Goal: Task Accomplishment & Management: Manage account settings

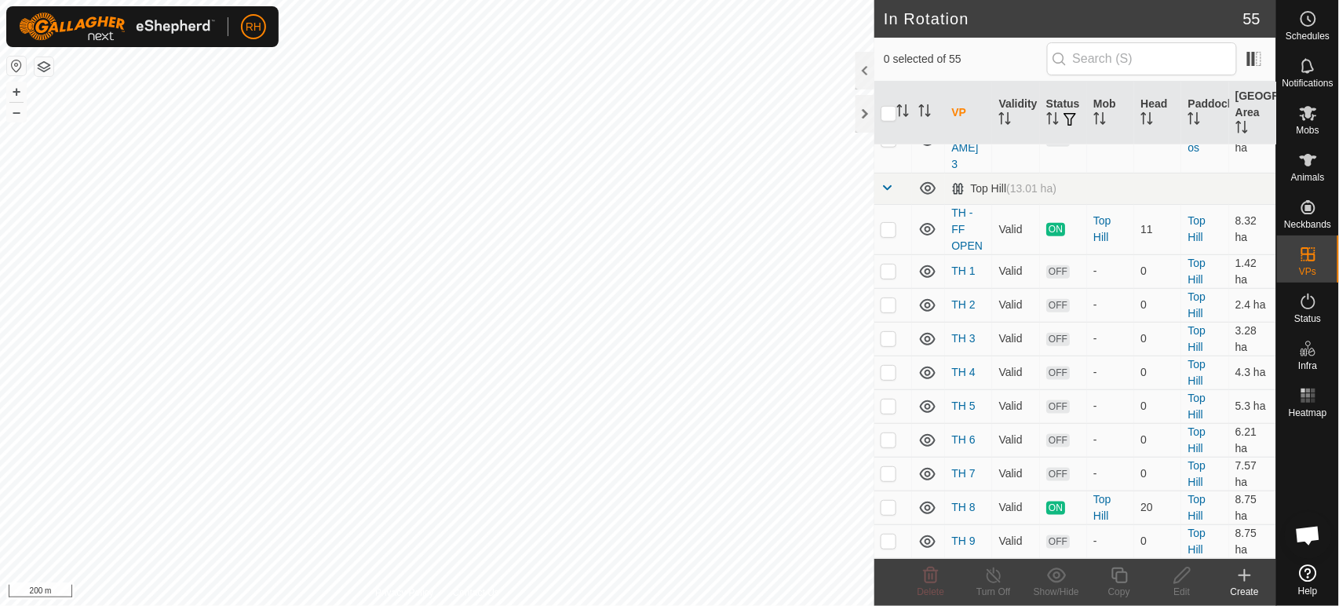
scroll to position [1889, 0]
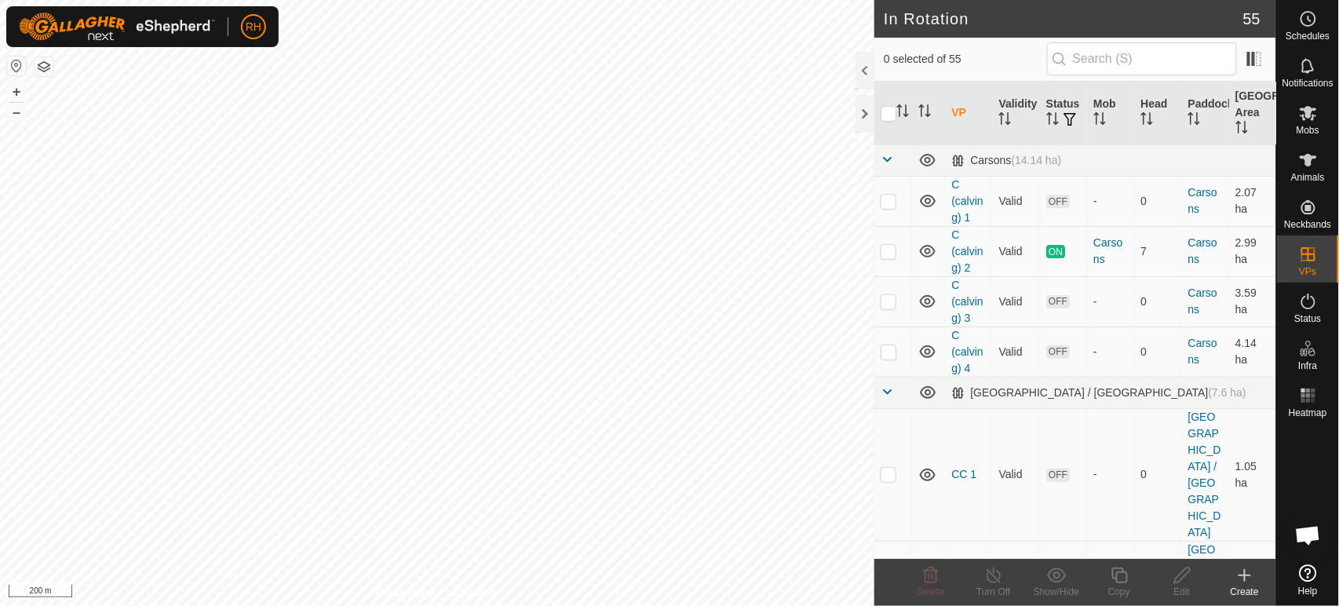
scroll to position [1400, 0]
checkbox input "true"
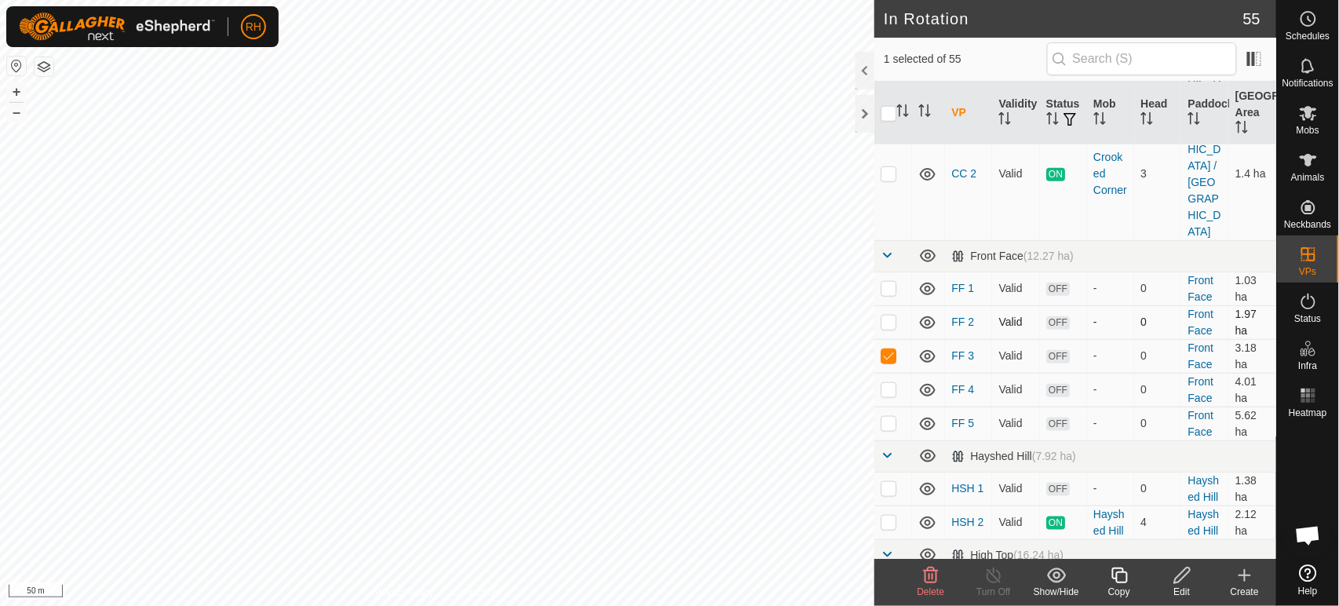
scroll to position [436, 0]
click at [1186, 575] on icon at bounding box center [1182, 575] width 16 height 16
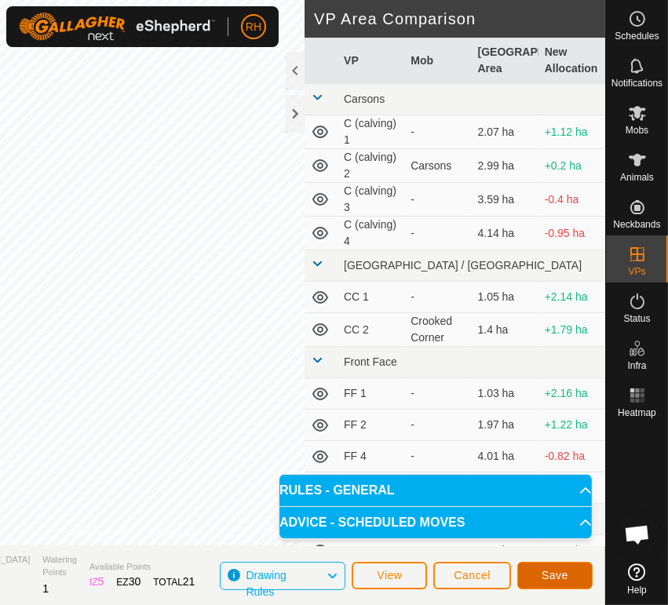
click at [575, 571] on button "Save" at bounding box center [554, 575] width 75 height 27
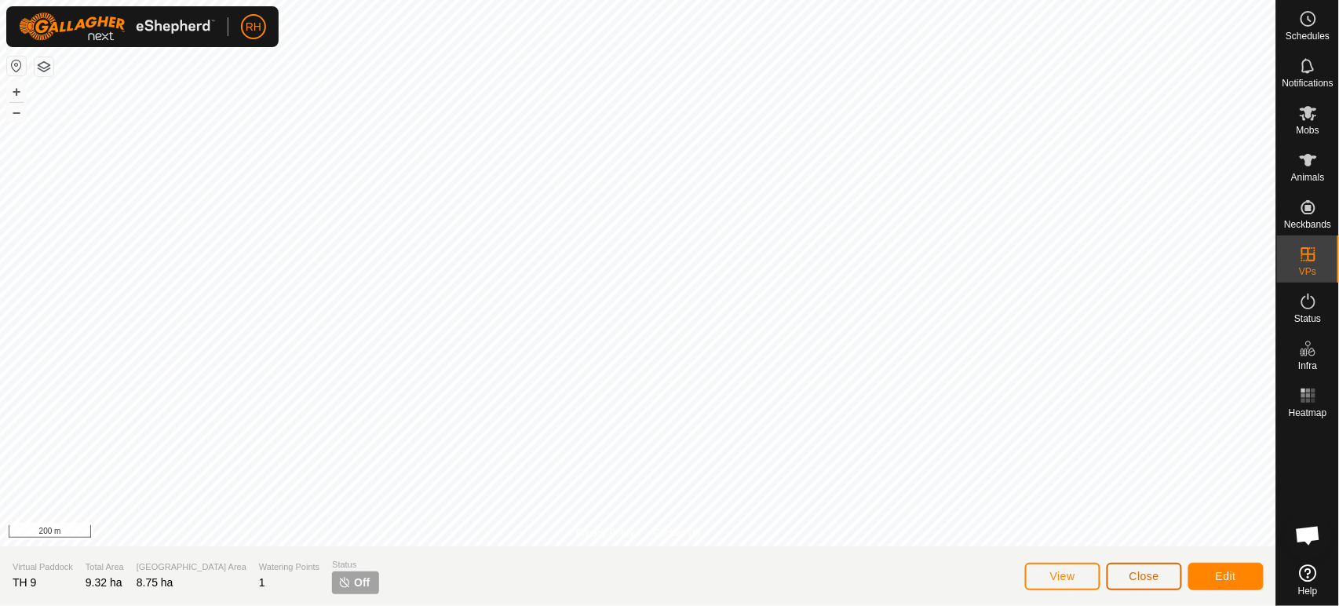
click at [1137, 579] on span "Close" at bounding box center [1144, 576] width 30 height 13
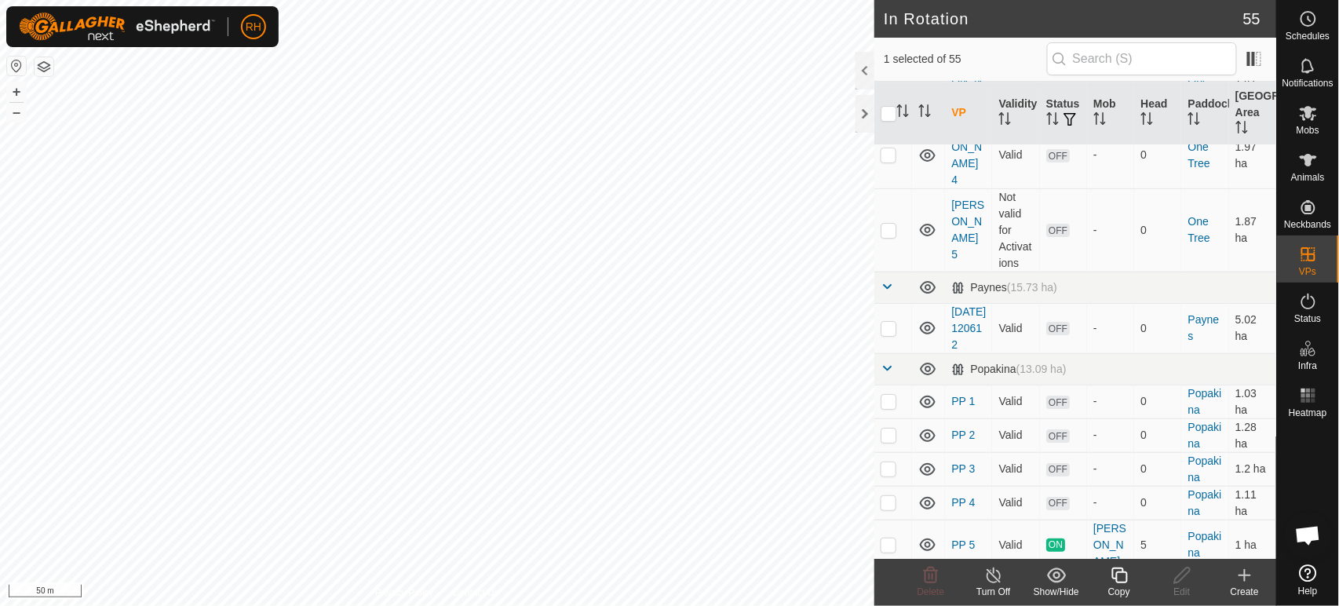
scroll to position [2127, 0]
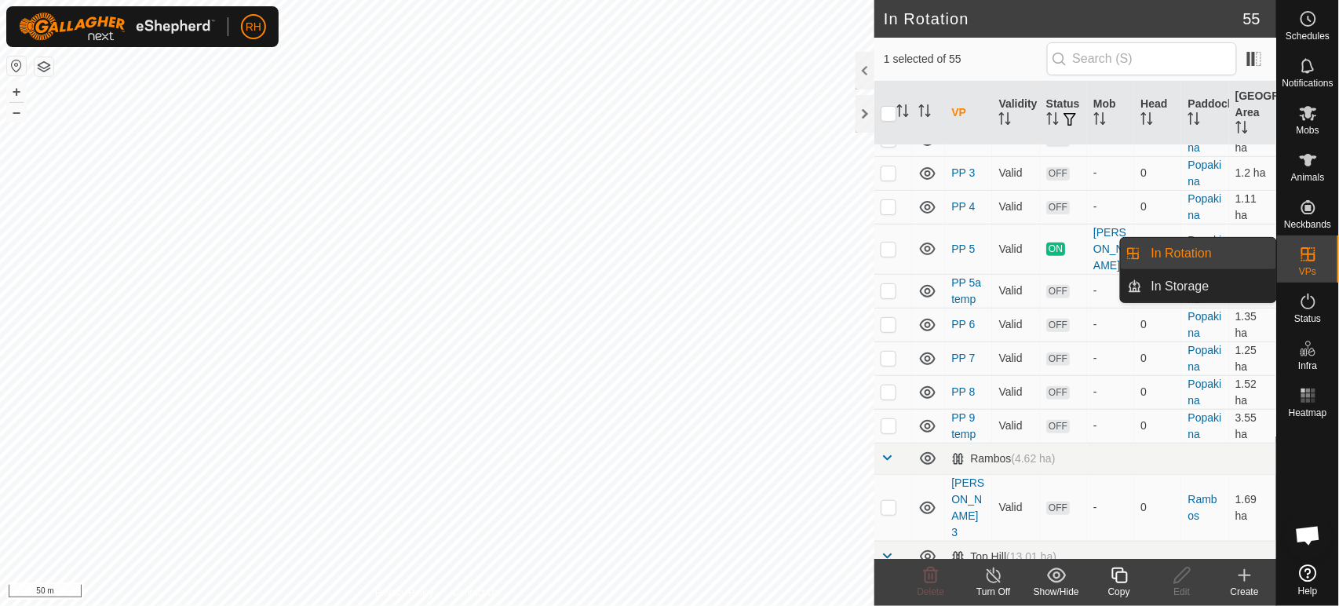
click at [1212, 254] on link "In Rotation" at bounding box center [1209, 253] width 134 height 31
click at [1173, 252] on link "In Rotation" at bounding box center [1209, 253] width 134 height 31
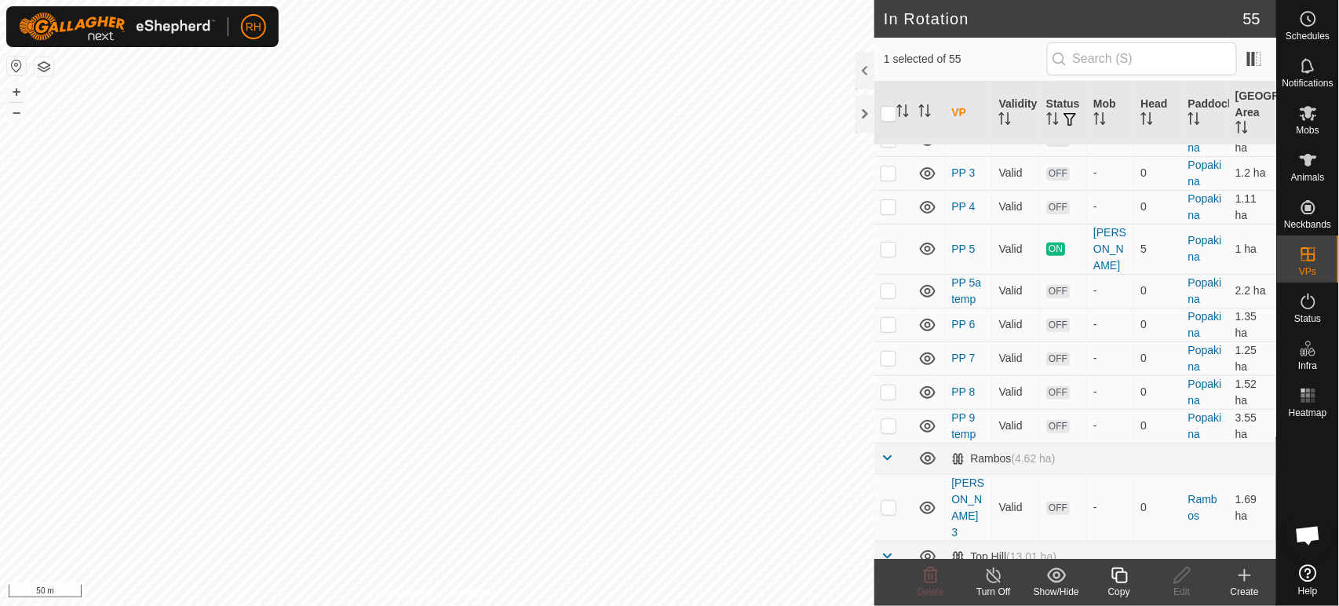
checkbox input "false"
checkbox input "true"
checkbox input "false"
checkbox input "true"
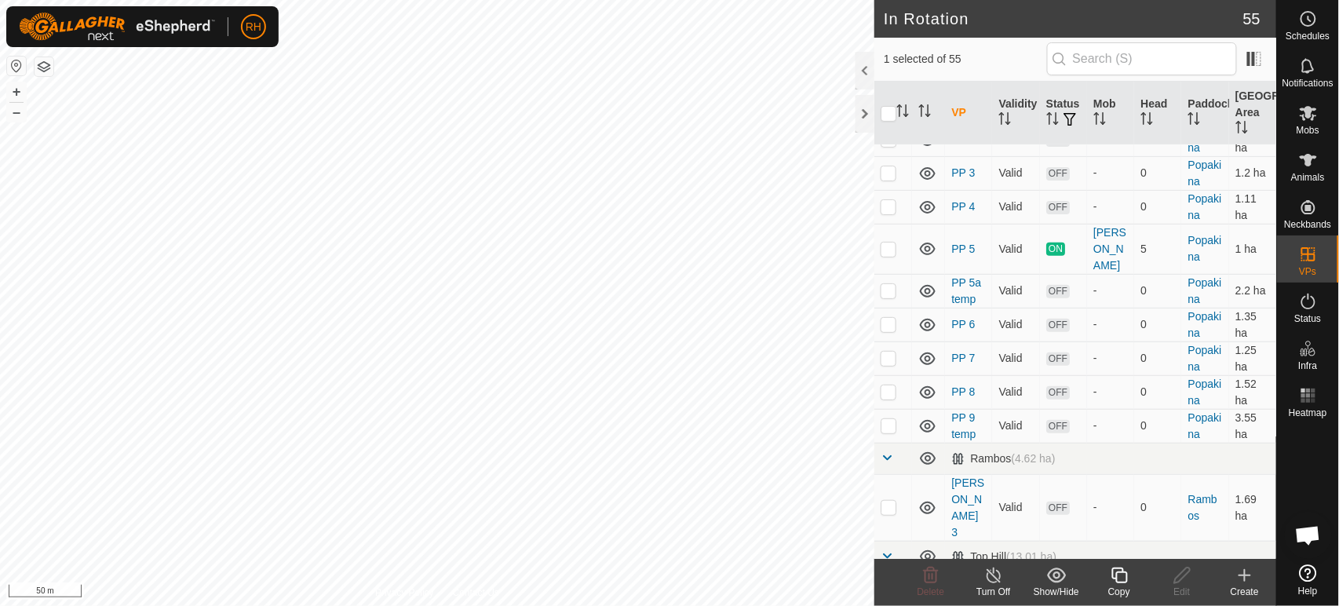
checkbox input "false"
click at [1311, 115] on icon at bounding box center [1308, 113] width 17 height 15
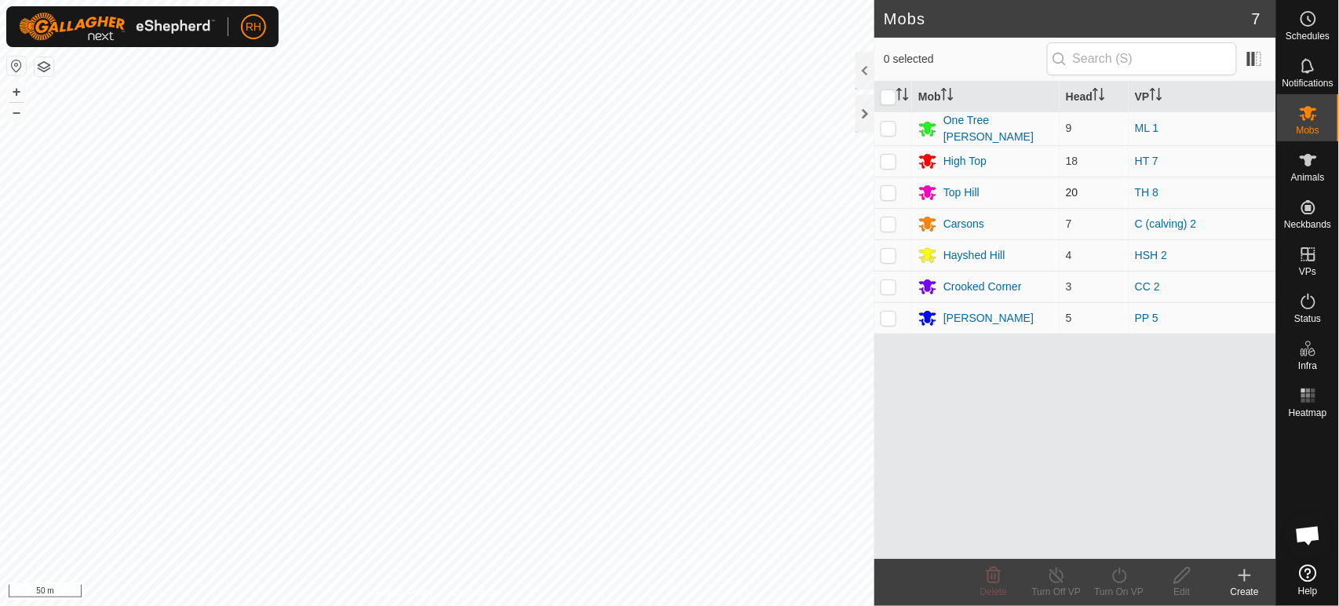
click at [891, 193] on p-checkbox at bounding box center [889, 192] width 16 height 13
checkbox input "true"
click at [1122, 576] on icon at bounding box center [1120, 575] width 20 height 19
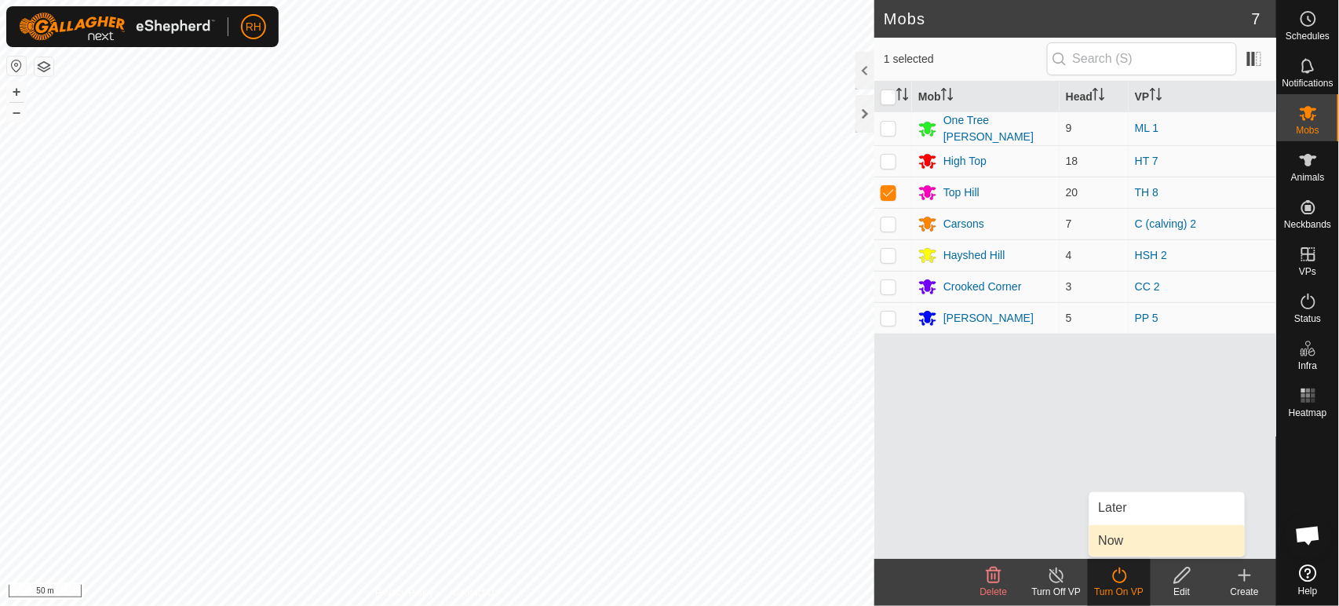
click at [1119, 543] on link "Now" at bounding box center [1166, 540] width 155 height 31
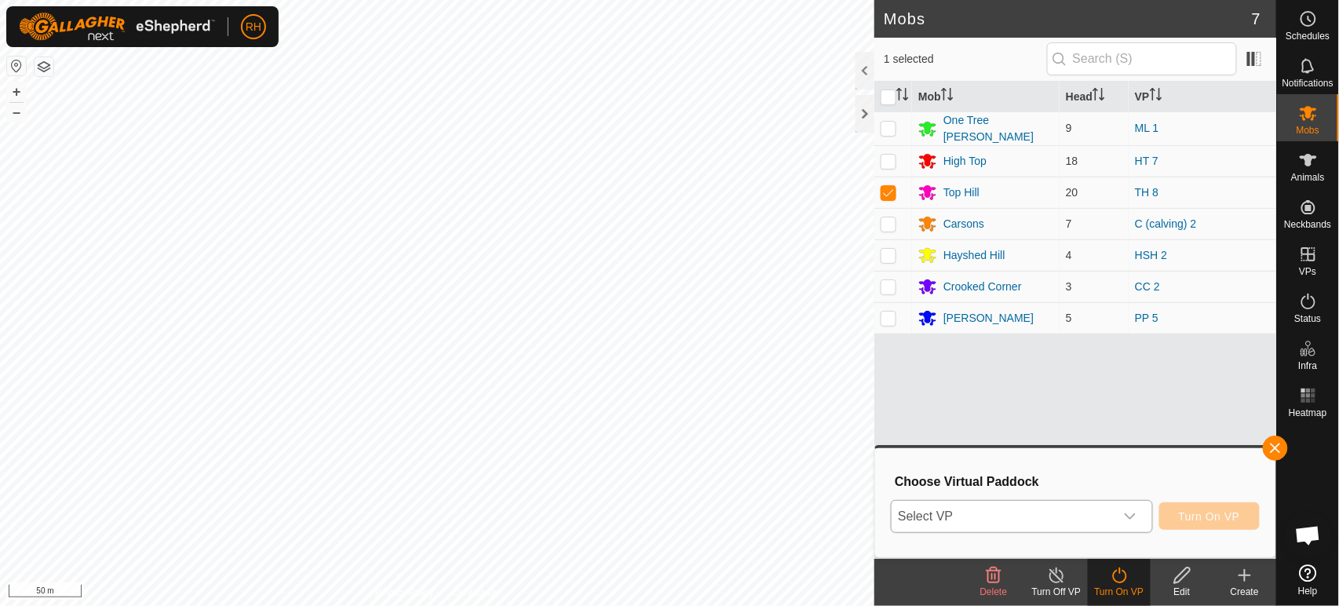
click at [986, 516] on span "Select VP" at bounding box center [1003, 516] width 222 height 31
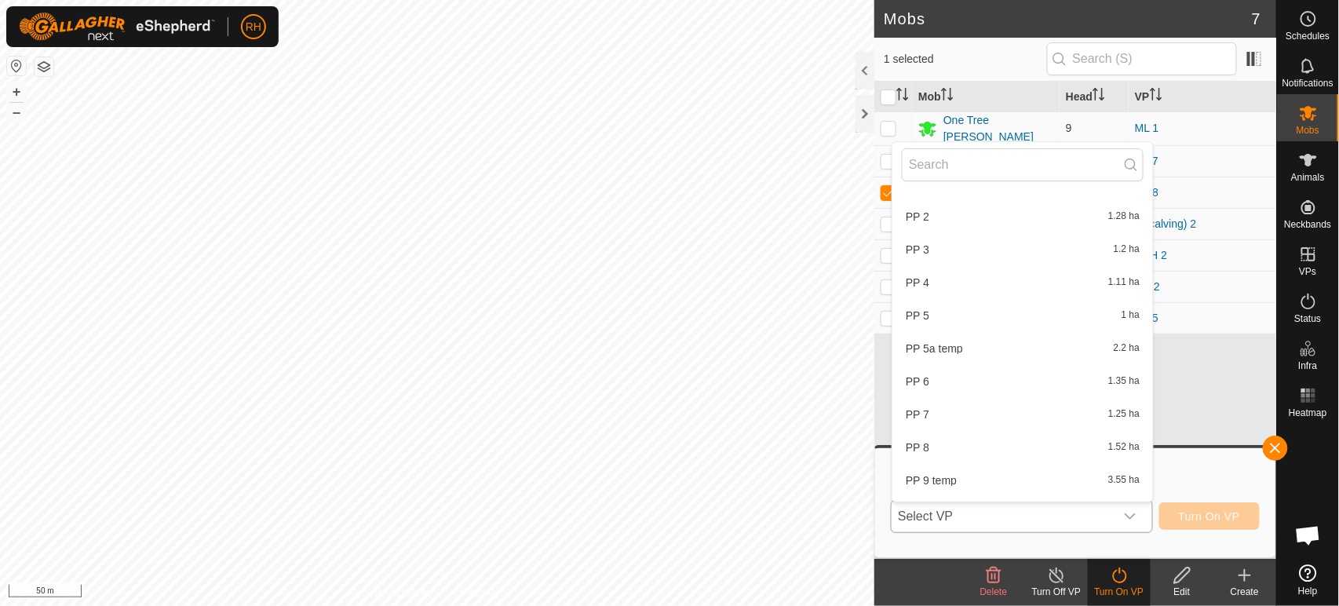
scroll to position [1593, 0]
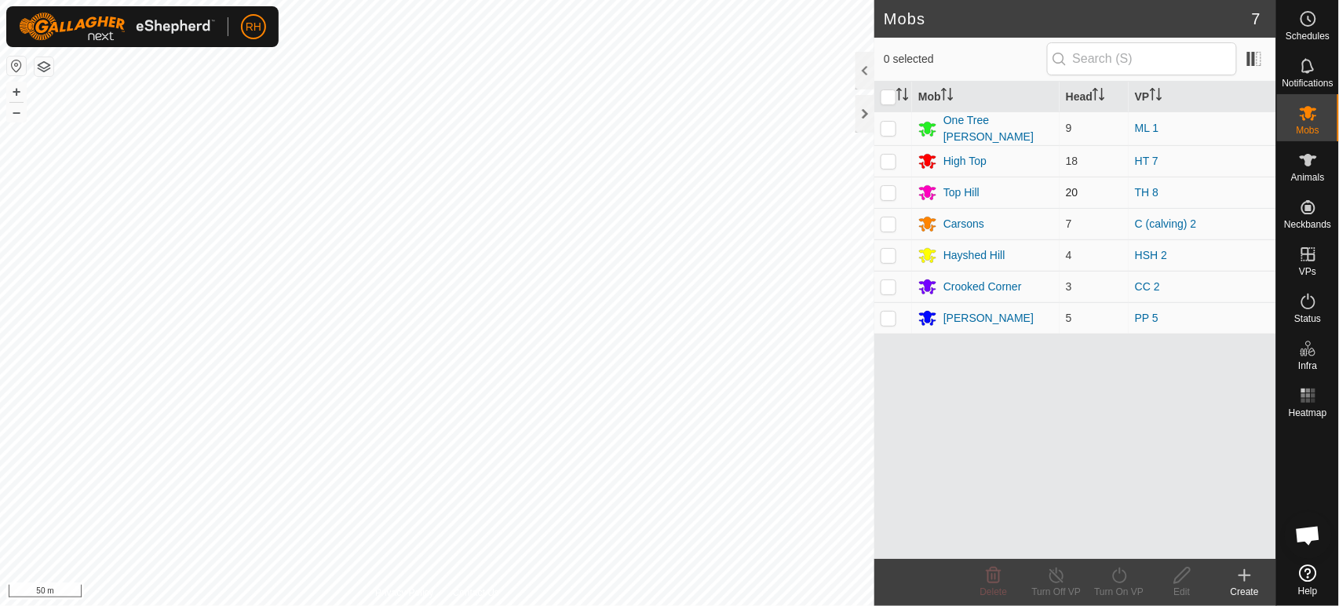
scroll to position [1400, 0]
click at [891, 188] on p-checkbox at bounding box center [889, 192] width 16 height 13
click at [892, 193] on p-checkbox at bounding box center [889, 192] width 16 height 13
checkbox input "true"
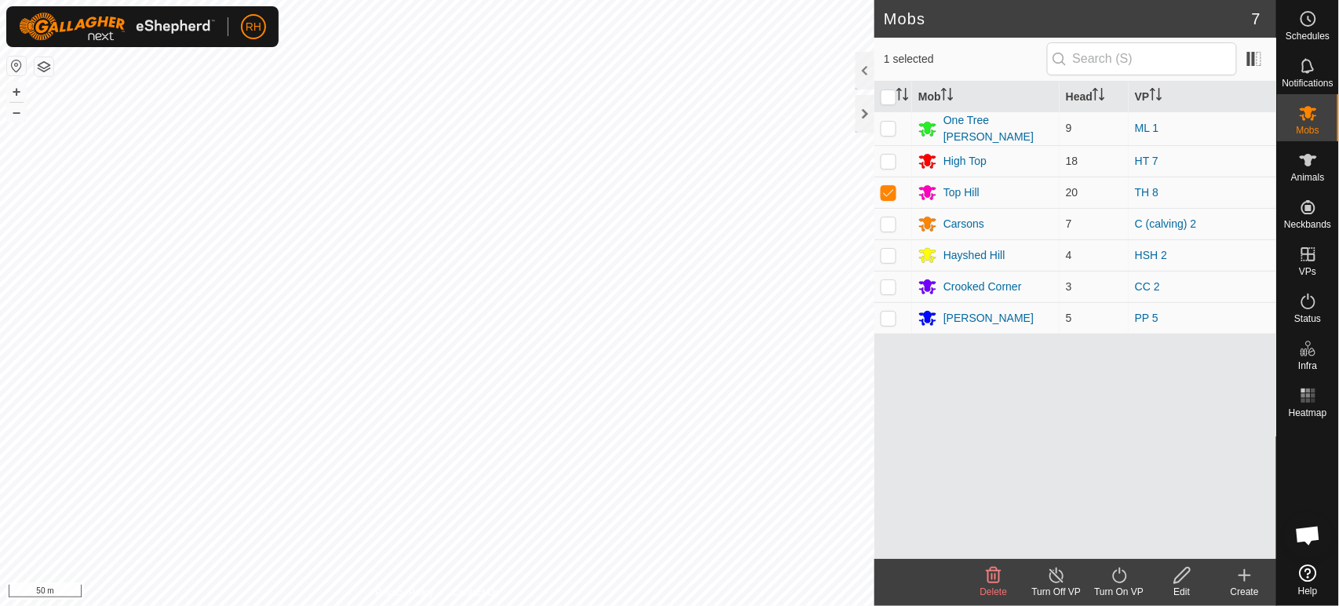
click at [1119, 576] on icon at bounding box center [1120, 575] width 20 height 19
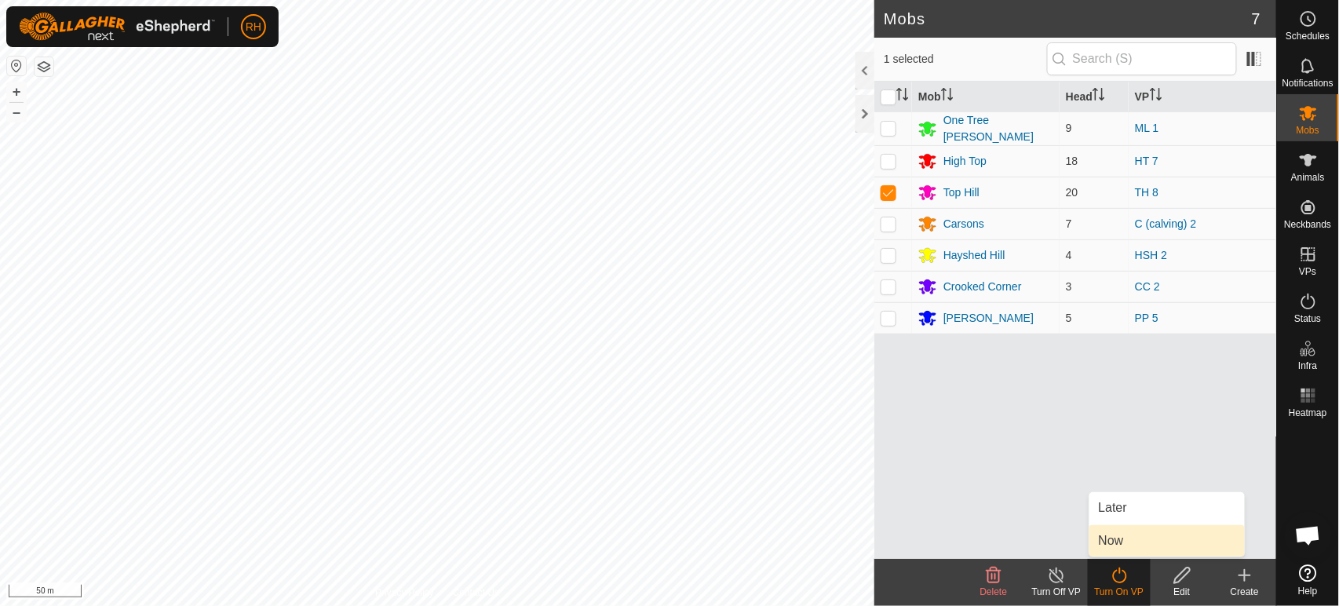
click at [1128, 538] on link "Now" at bounding box center [1166, 540] width 155 height 31
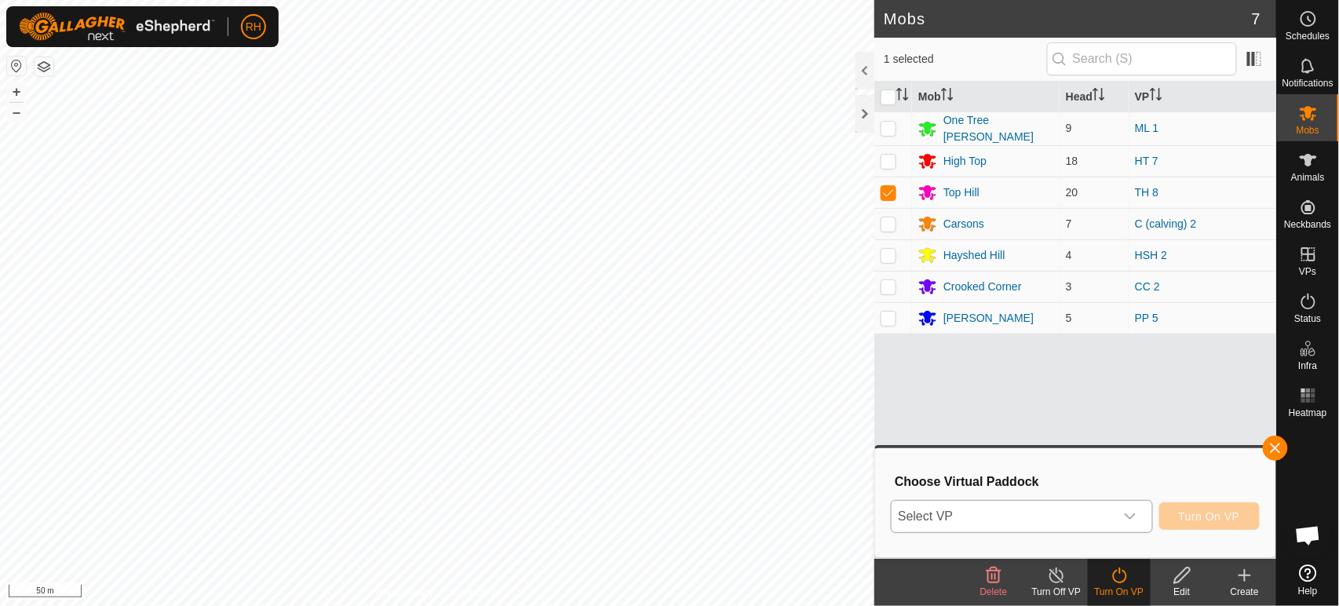
click at [1084, 509] on span "Select VP" at bounding box center [1003, 516] width 222 height 31
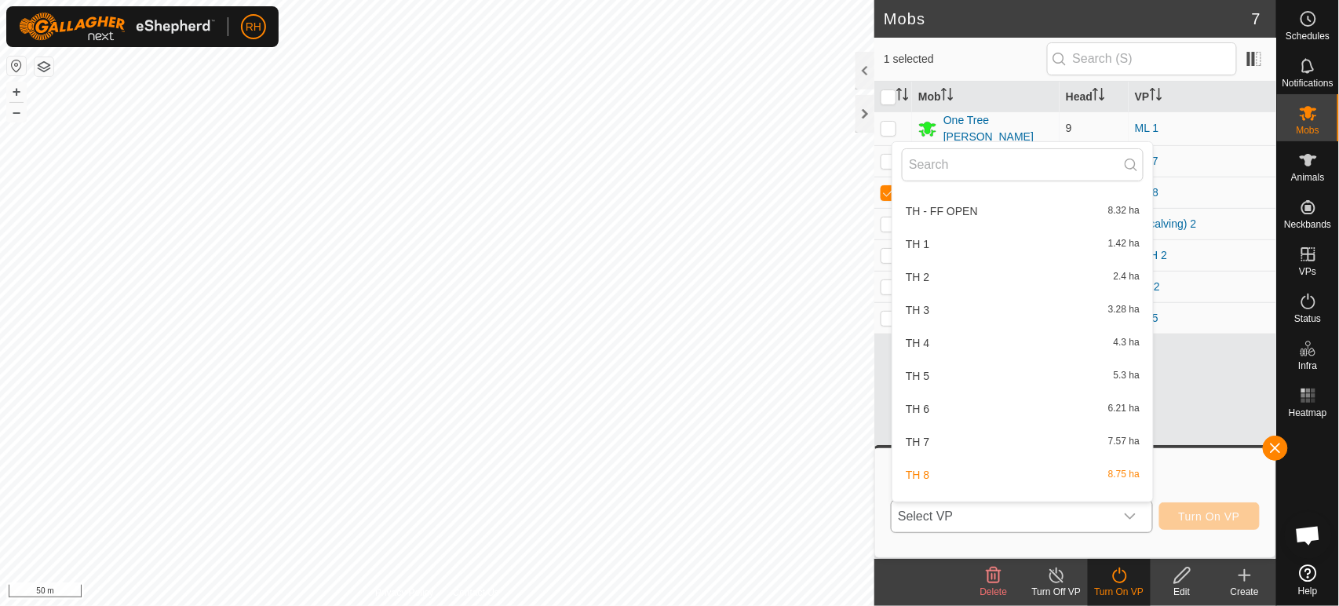
scroll to position [1931, 0]
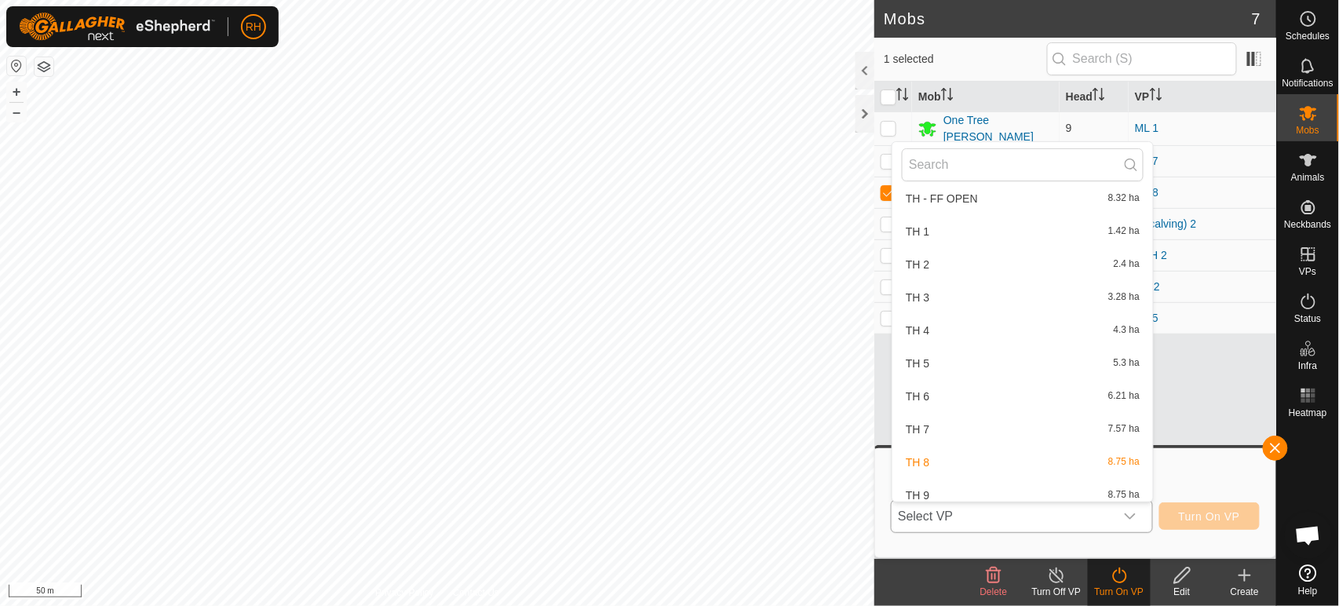
click at [954, 387] on li "TH 6 6.21 ha" at bounding box center [1022, 396] width 261 height 31
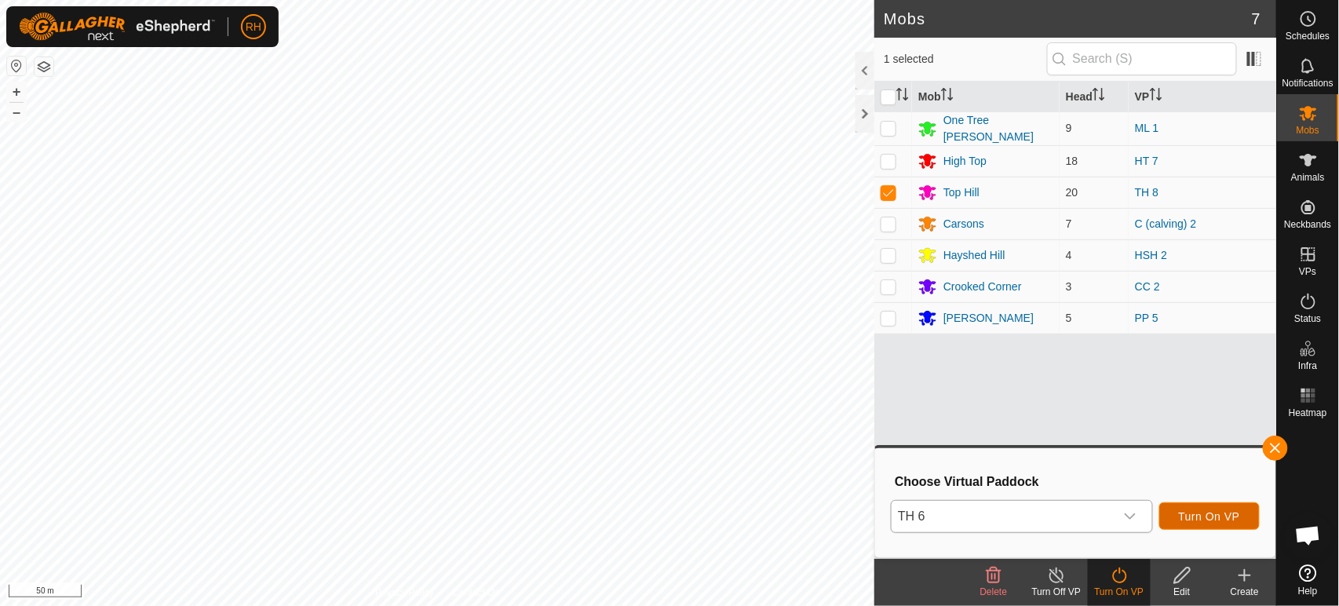
click at [1199, 514] on span "Turn On VP" at bounding box center [1209, 516] width 61 height 13
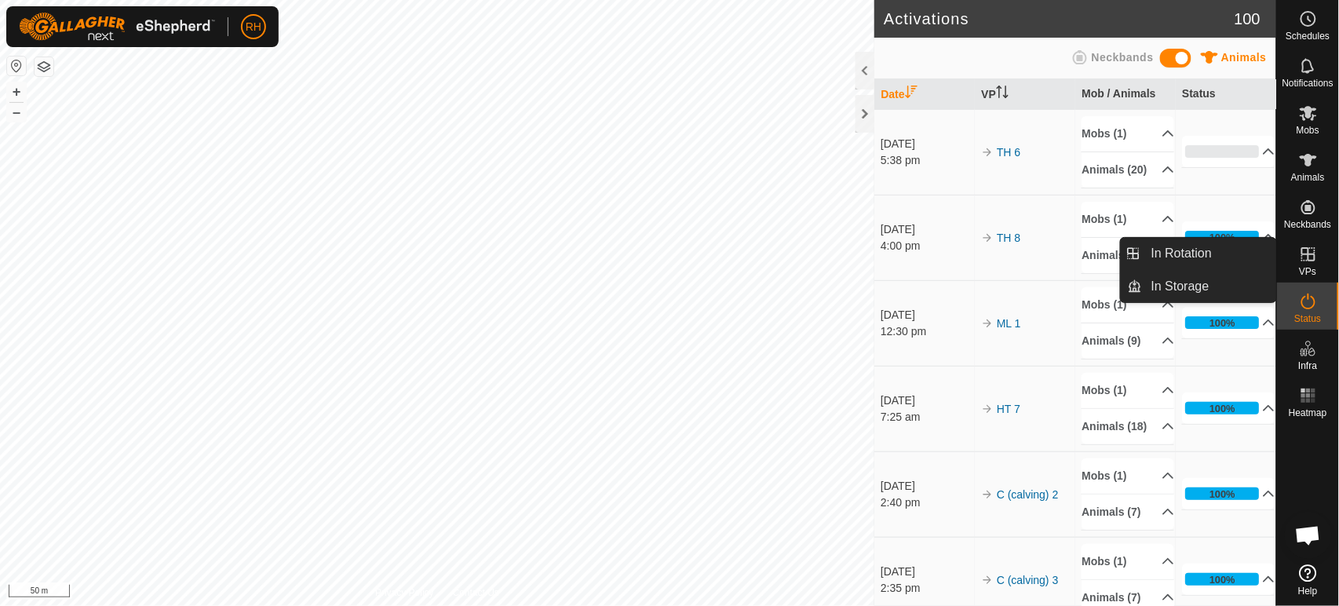
click at [1308, 254] on icon at bounding box center [1308, 254] width 14 height 14
click at [1191, 254] on link "In Rotation" at bounding box center [1209, 253] width 134 height 31
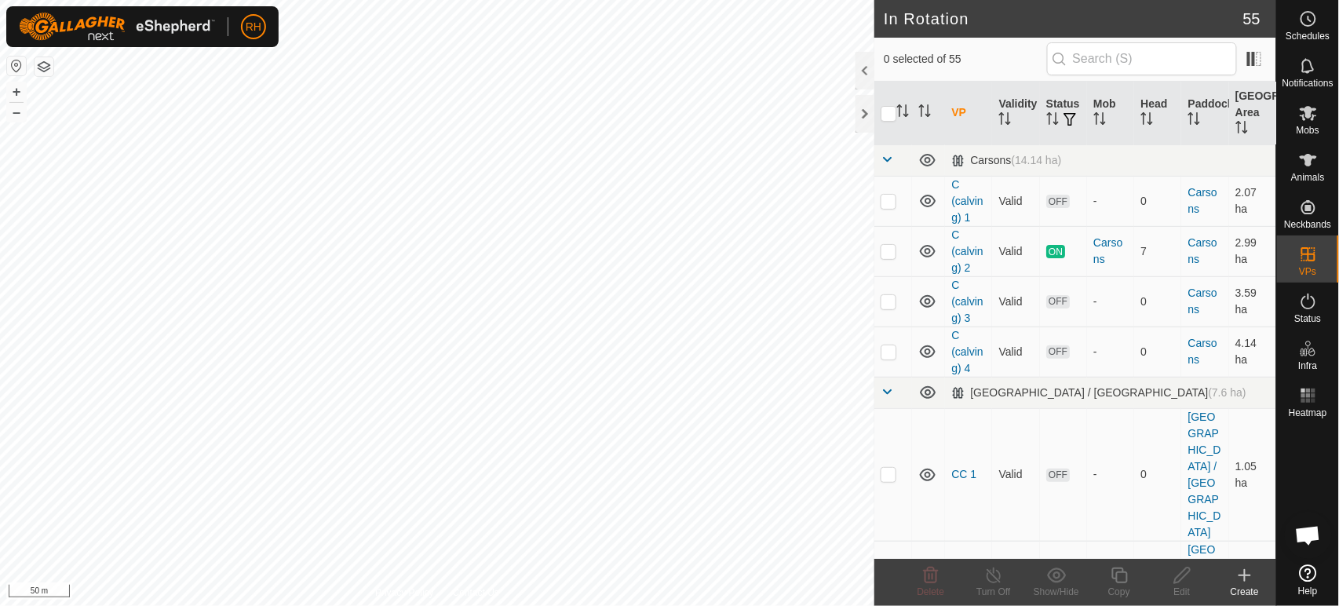
scroll to position [1400, 0]
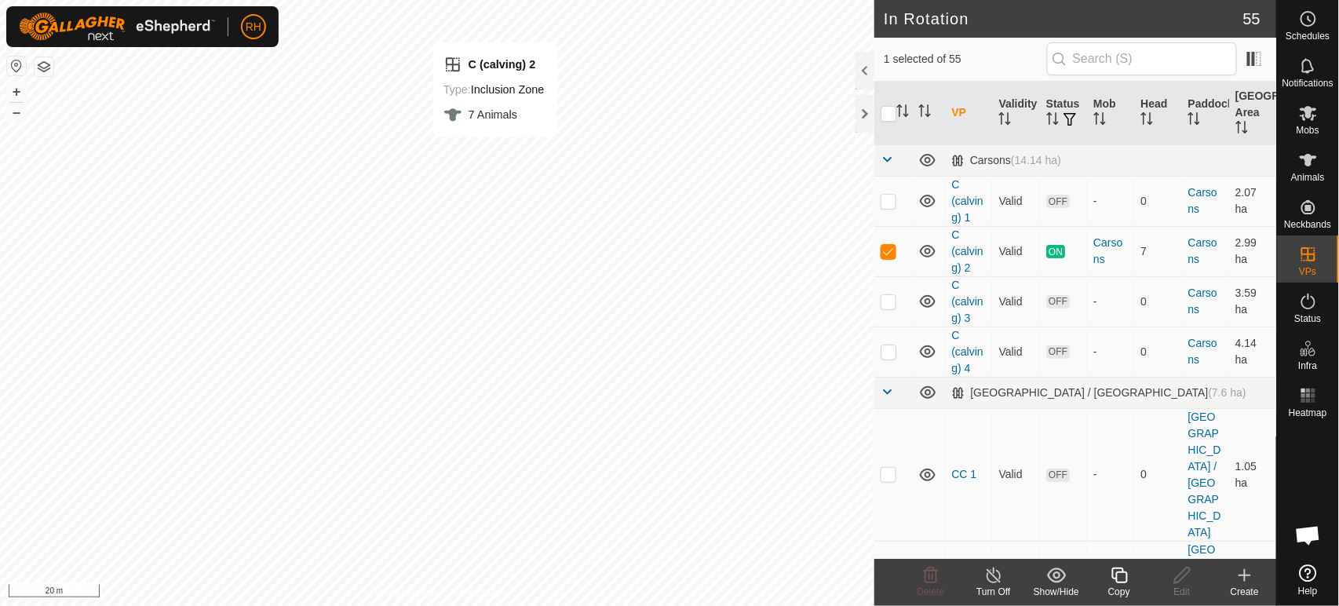
checkbox input "false"
checkbox input "true"
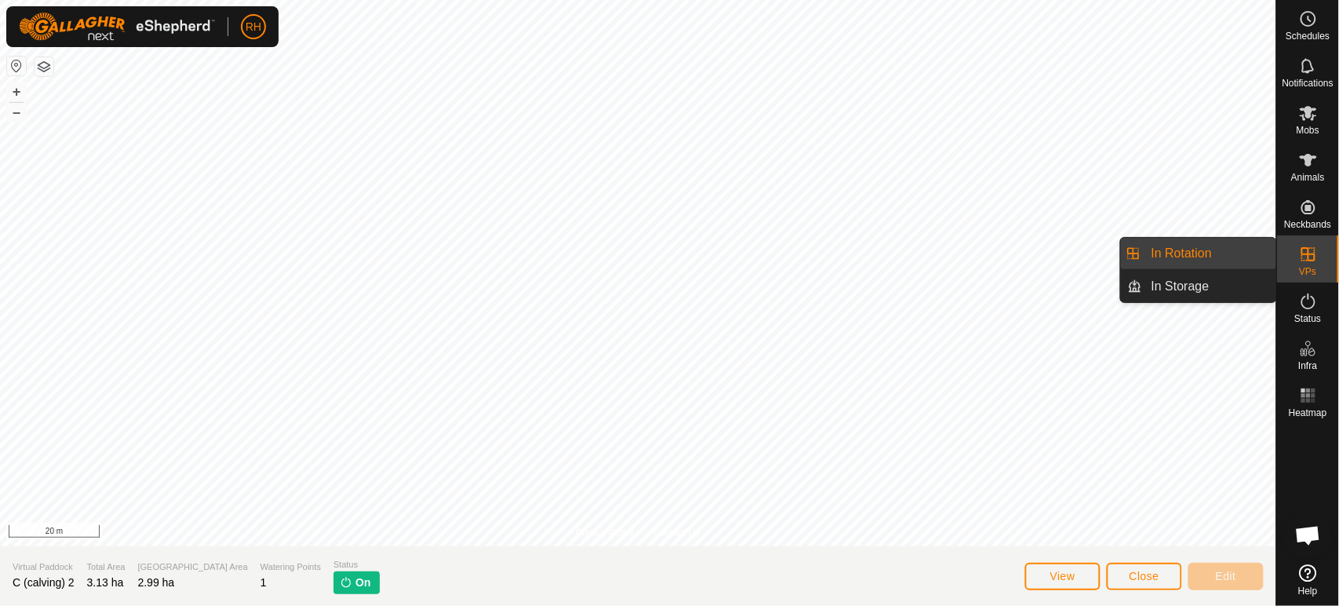
drag, startPoint x: 1214, startPoint y: 253, endPoint x: 1200, endPoint y: 257, distance: 14.7
click at [1214, 253] on link "In Rotation" at bounding box center [1209, 253] width 134 height 31
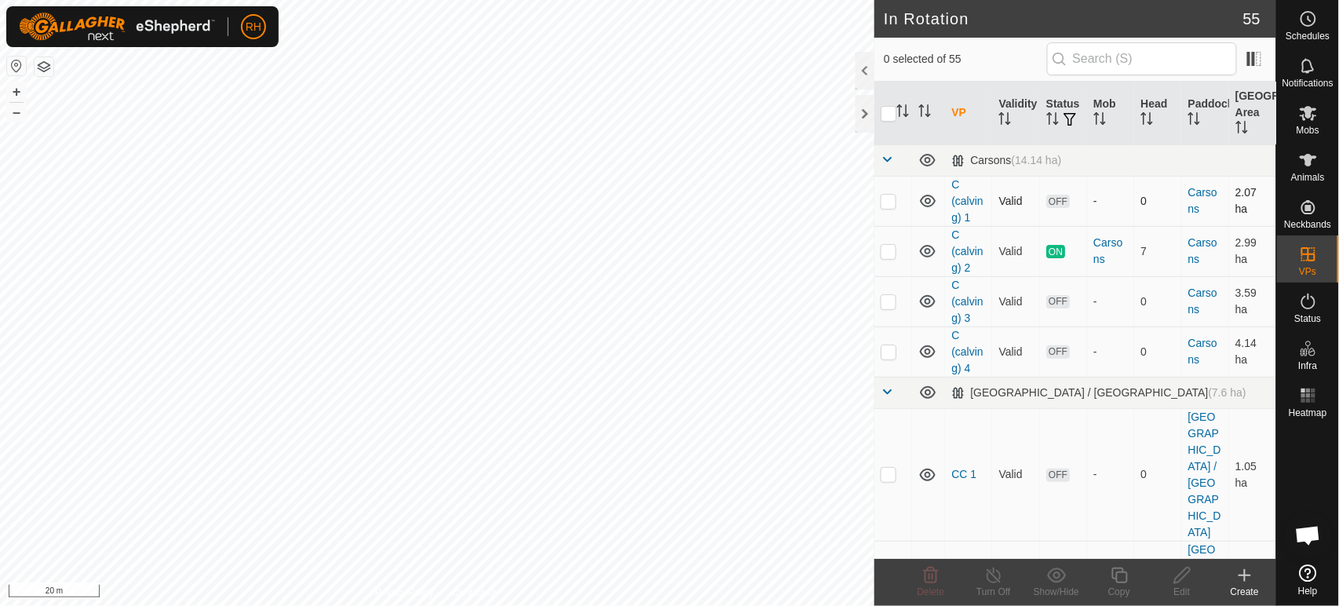
click at [887, 202] on p-checkbox at bounding box center [889, 201] width 16 height 13
checkbox input "false"
click at [889, 254] on p-checkbox at bounding box center [889, 251] width 16 height 13
click at [890, 248] on p-checkbox at bounding box center [889, 251] width 16 height 13
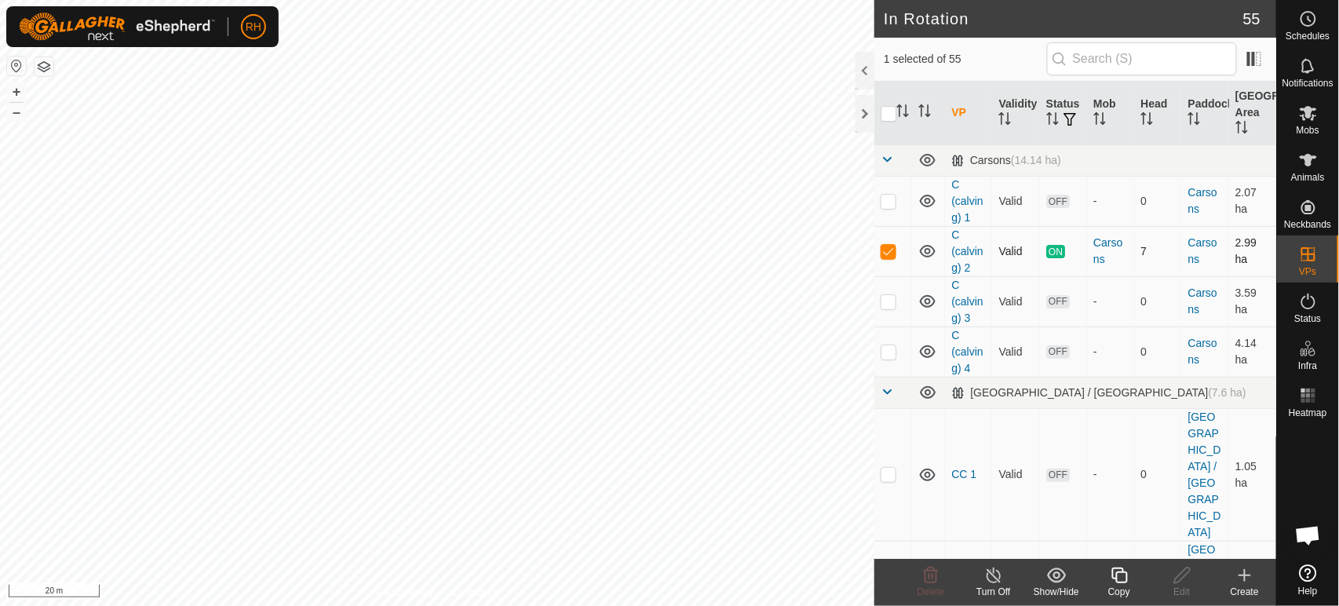
checkbox input "false"
click at [889, 199] on p-checkbox at bounding box center [889, 201] width 16 height 13
checkbox input "true"
click at [1180, 574] on icon at bounding box center [1182, 575] width 16 height 16
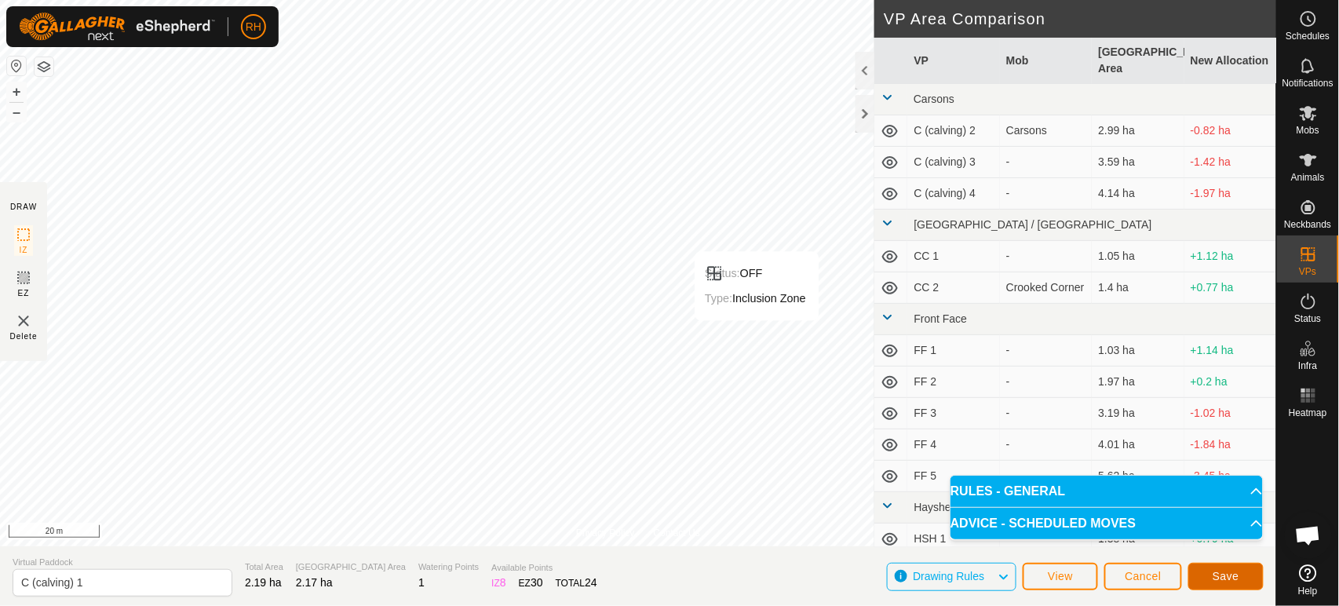
click at [1217, 576] on span "Save" at bounding box center [1226, 576] width 27 height 13
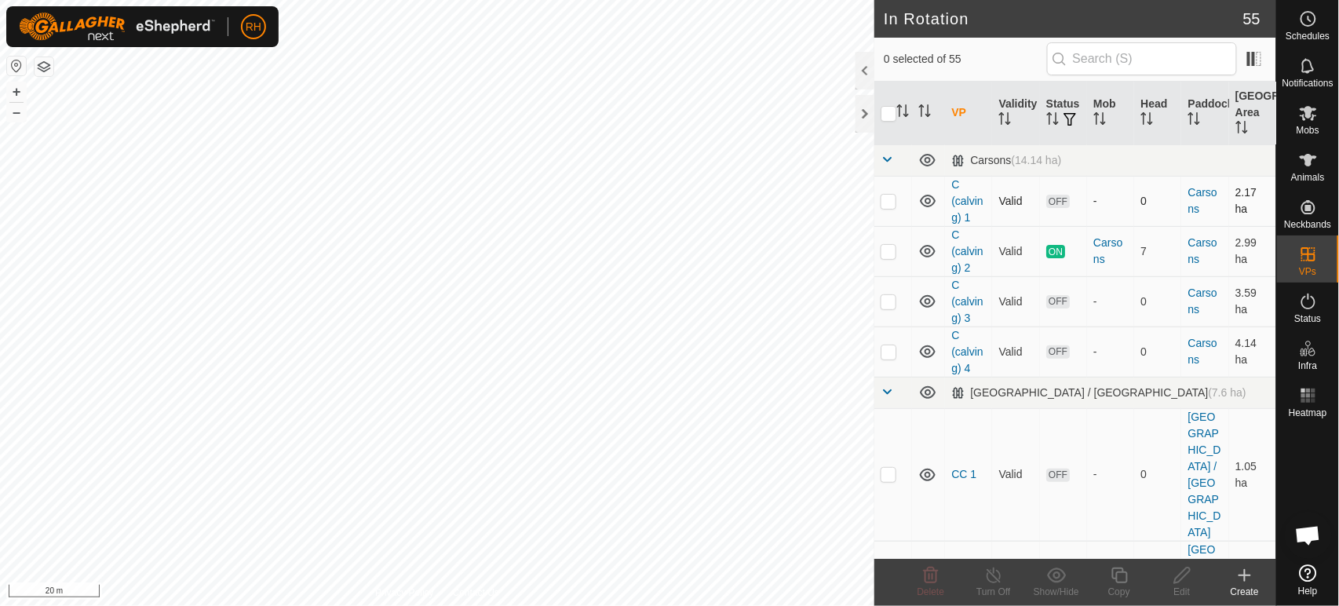
click at [892, 199] on p-checkbox at bounding box center [889, 201] width 16 height 13
click at [890, 199] on p-checkbox at bounding box center [889, 201] width 16 height 13
checkbox input "true"
click at [1182, 582] on icon at bounding box center [1183, 575] width 20 height 19
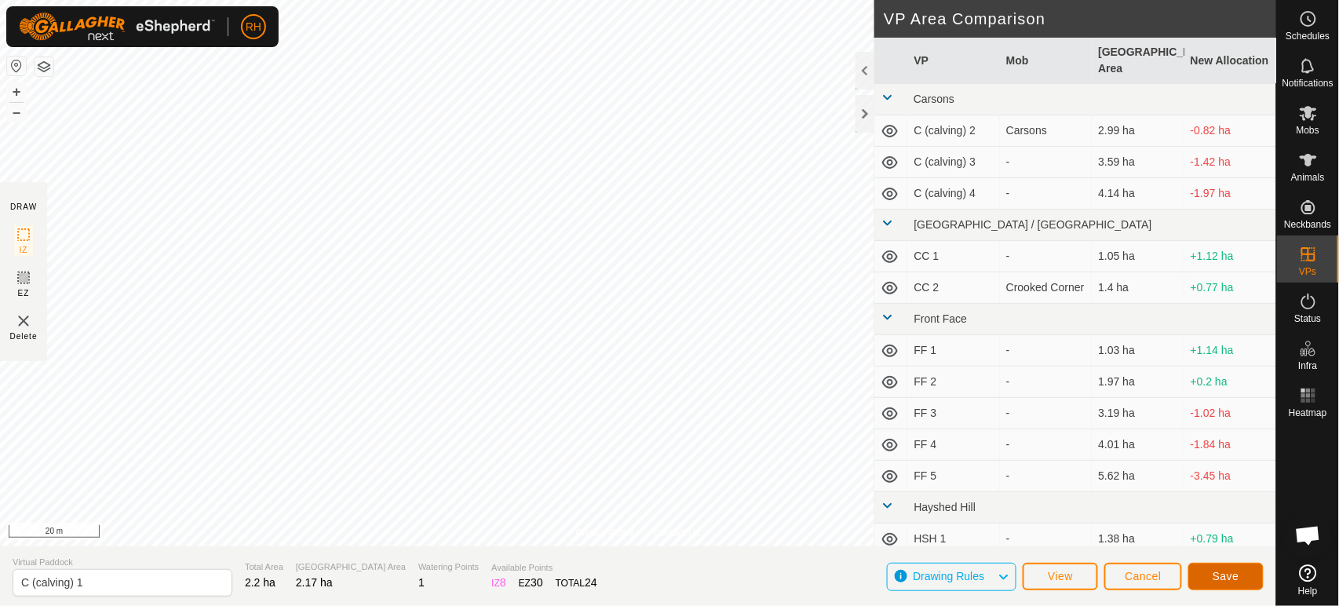
click at [1228, 580] on span "Save" at bounding box center [1226, 576] width 27 height 13
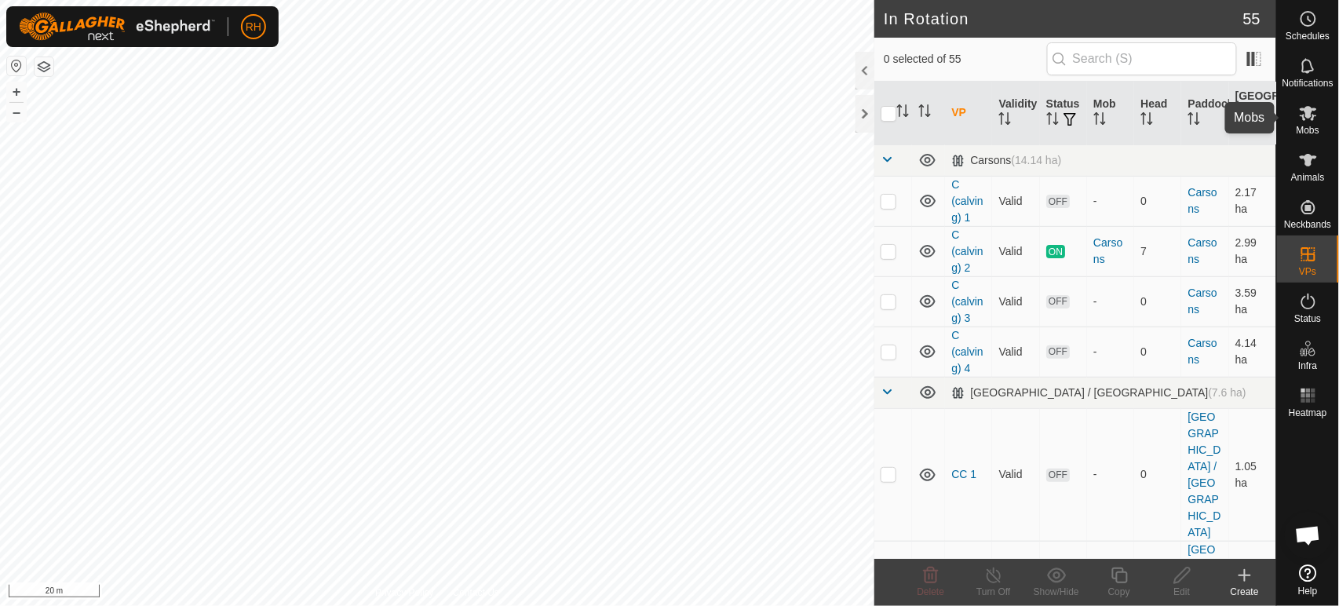
click at [1317, 111] on icon at bounding box center [1308, 113] width 19 height 19
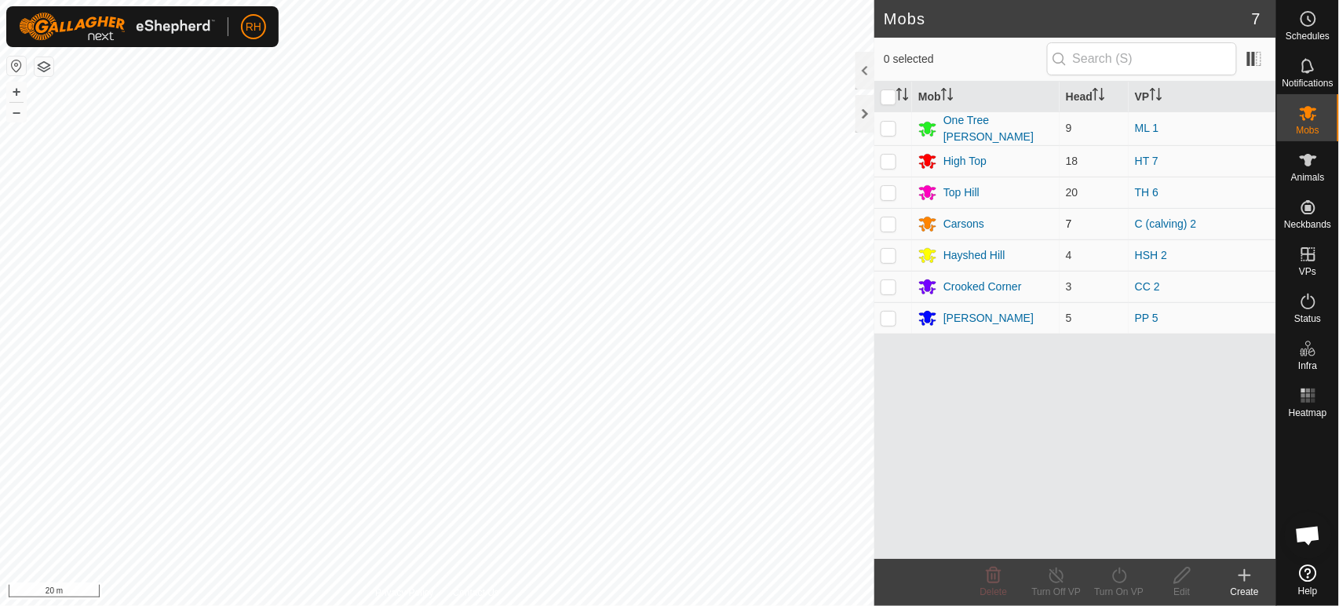
click at [891, 221] on p-checkbox at bounding box center [889, 223] width 16 height 13
checkbox input "true"
click at [1116, 574] on icon at bounding box center [1120, 575] width 20 height 19
click at [1122, 575] on icon at bounding box center [1120, 575] width 20 height 19
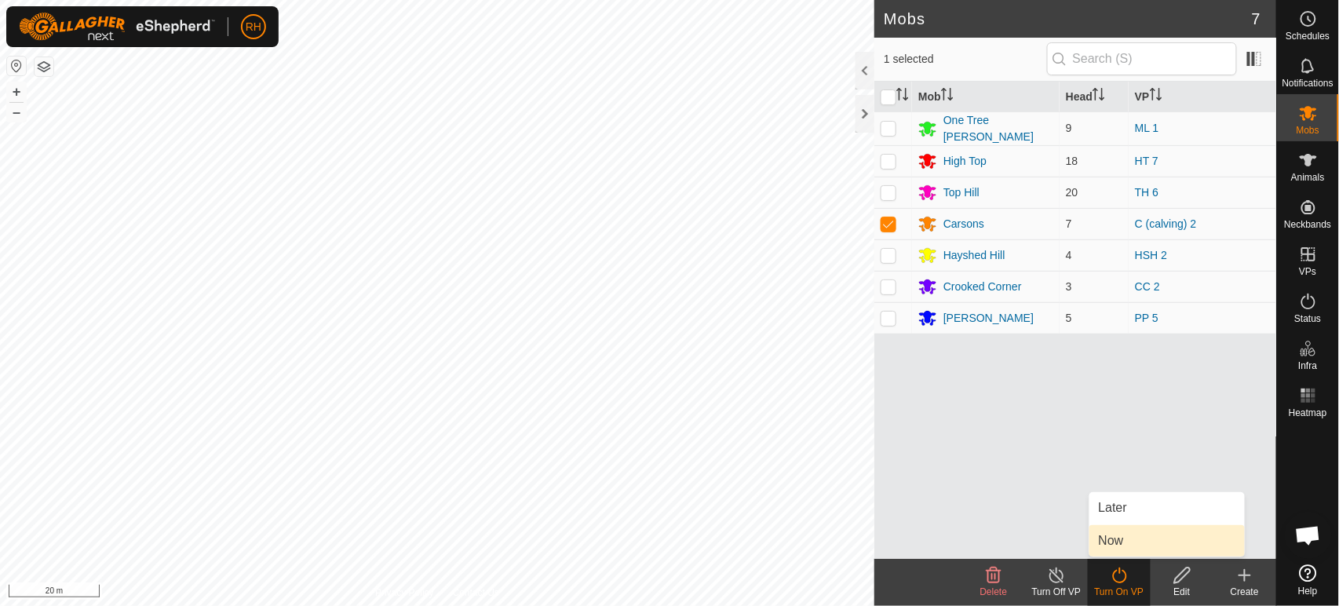
click at [1115, 538] on link "Now" at bounding box center [1166, 540] width 155 height 31
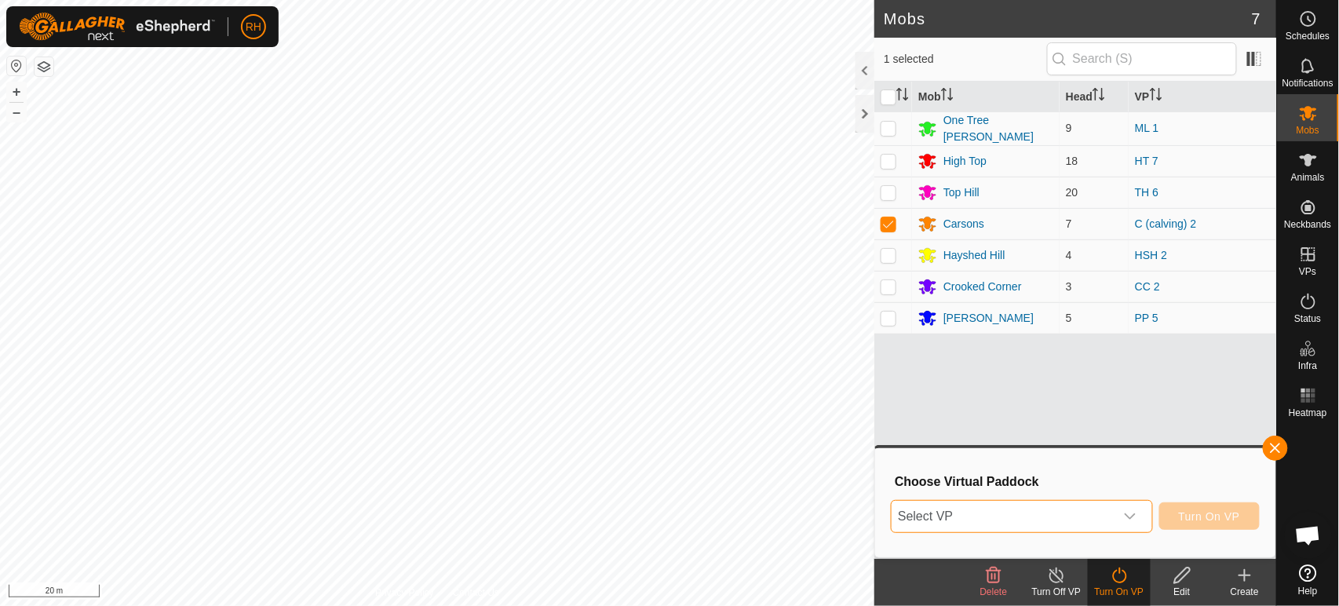
click at [1099, 515] on span "Select VP" at bounding box center [1003, 516] width 222 height 31
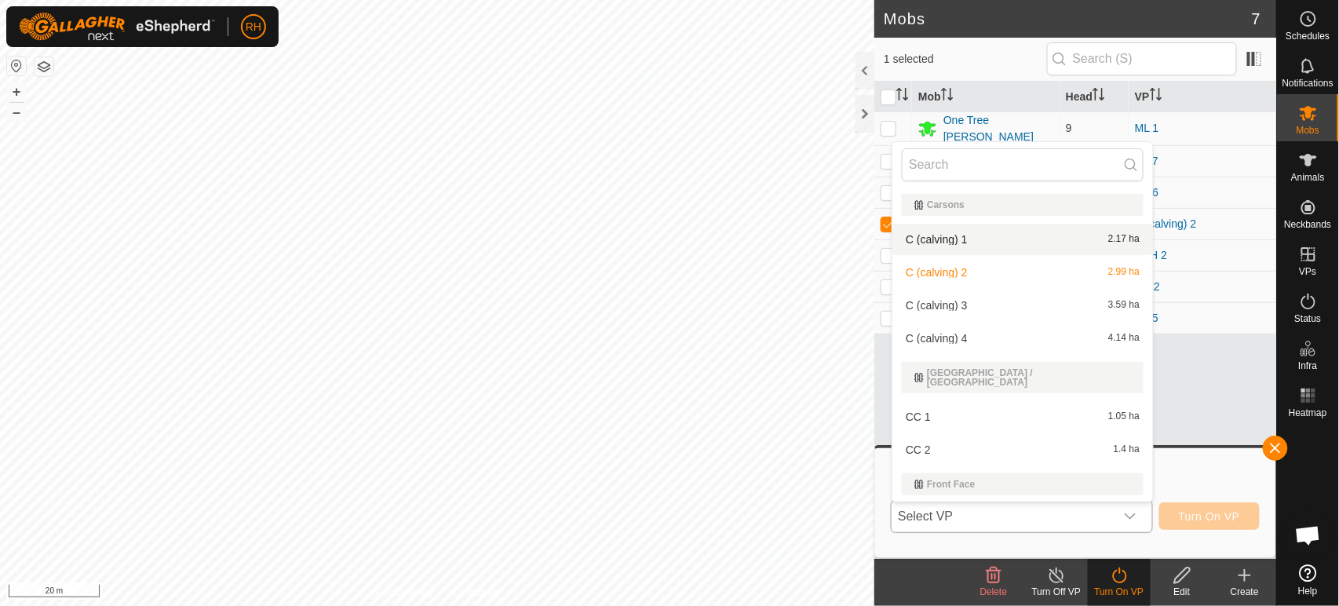
click at [942, 235] on li "C (calving) 1 2.17 ha" at bounding box center [1022, 239] width 261 height 31
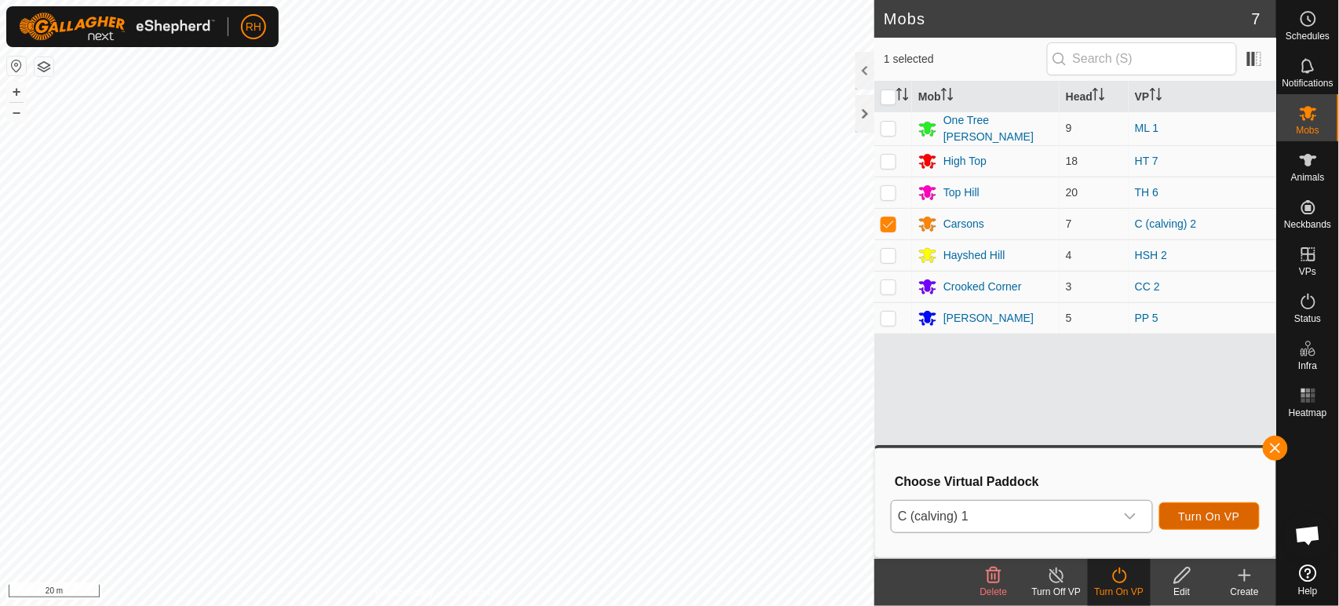
click at [1219, 517] on span "Turn On VP" at bounding box center [1209, 516] width 61 height 13
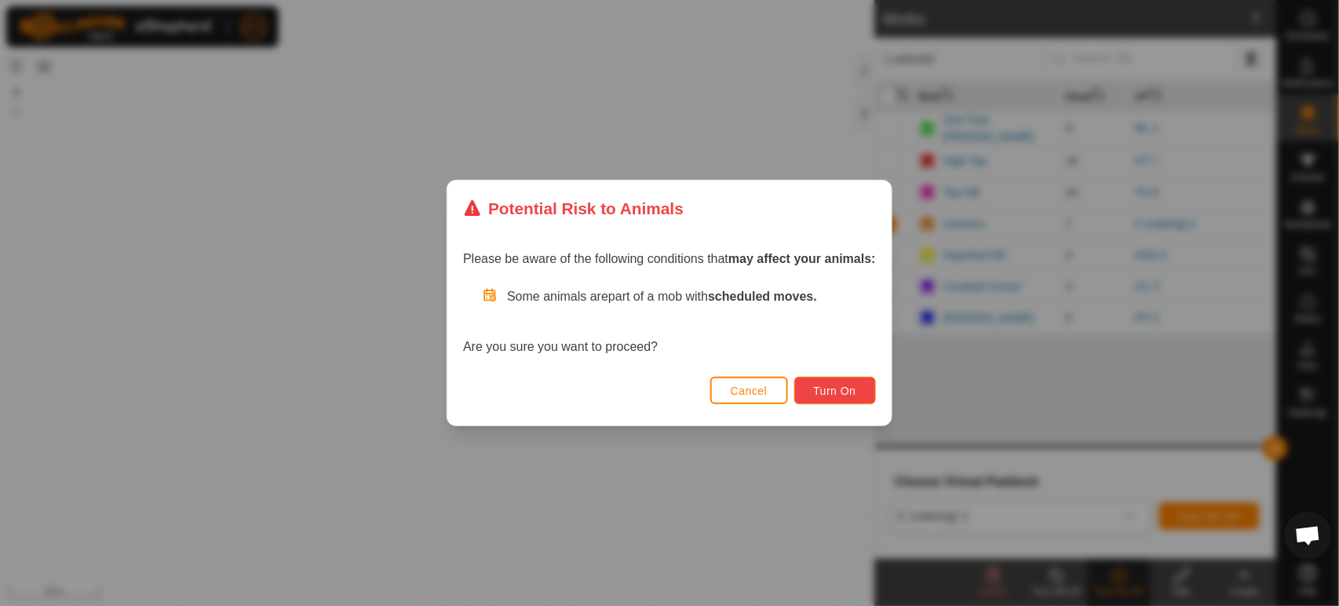
click at [838, 387] on span "Turn On" at bounding box center [835, 391] width 42 height 13
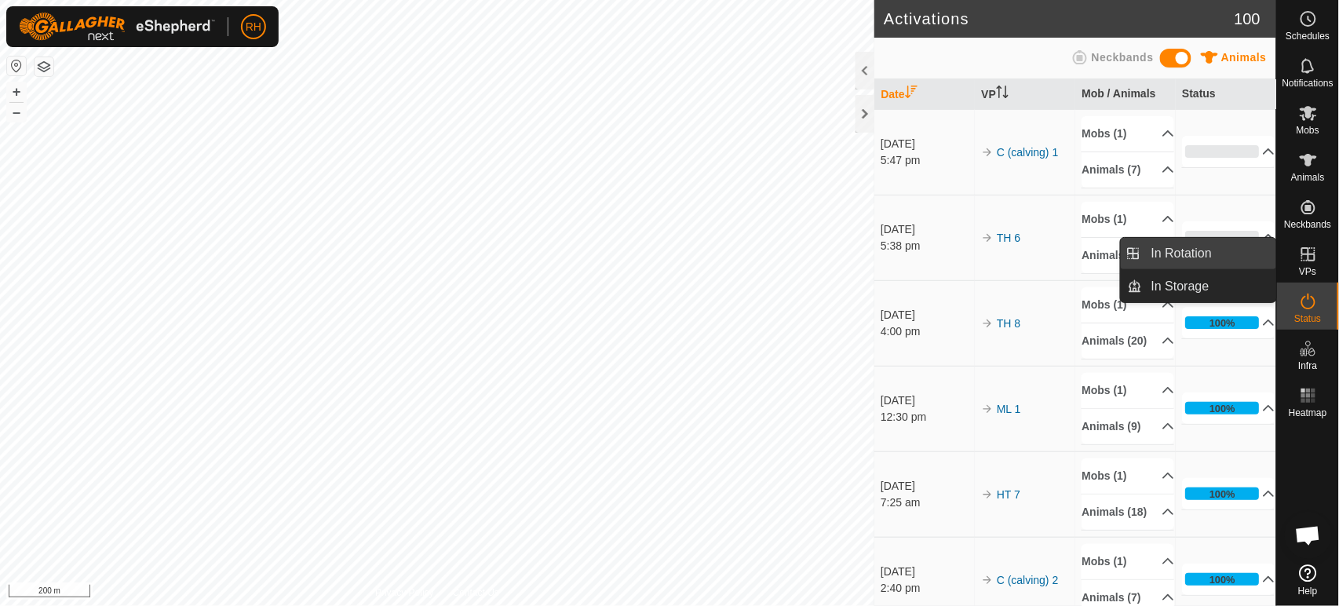
click at [1185, 248] on link "In Rotation" at bounding box center [1209, 253] width 134 height 31
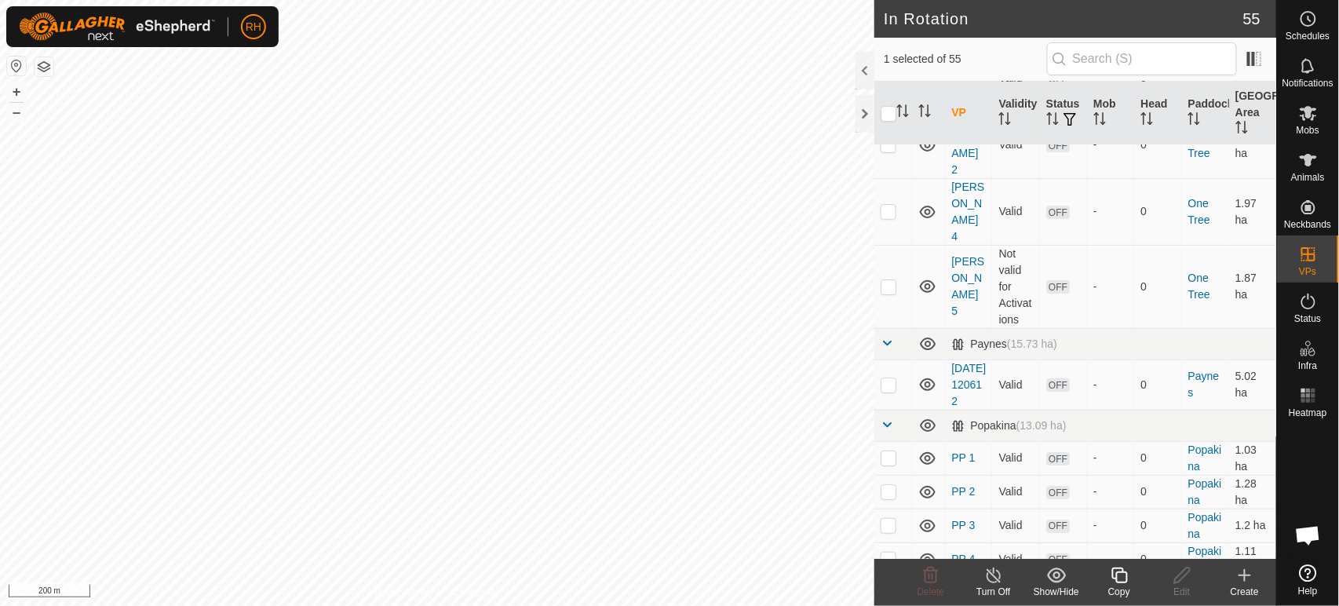
scroll to position [1831, 0]
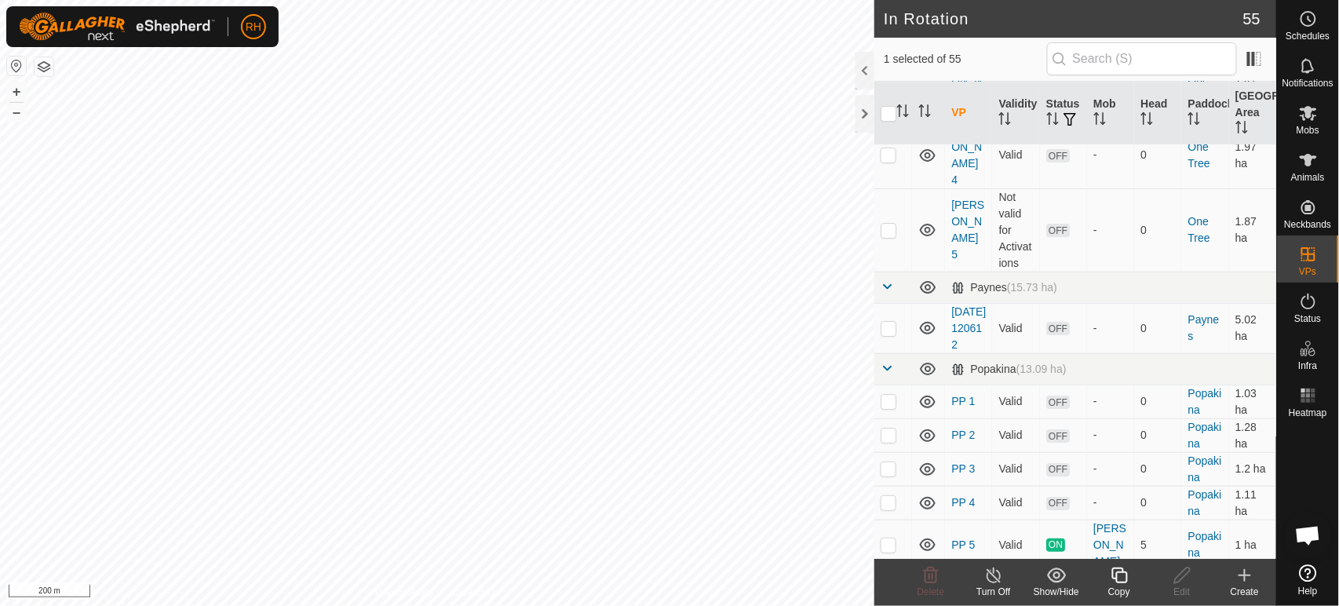
checkbox input "true"
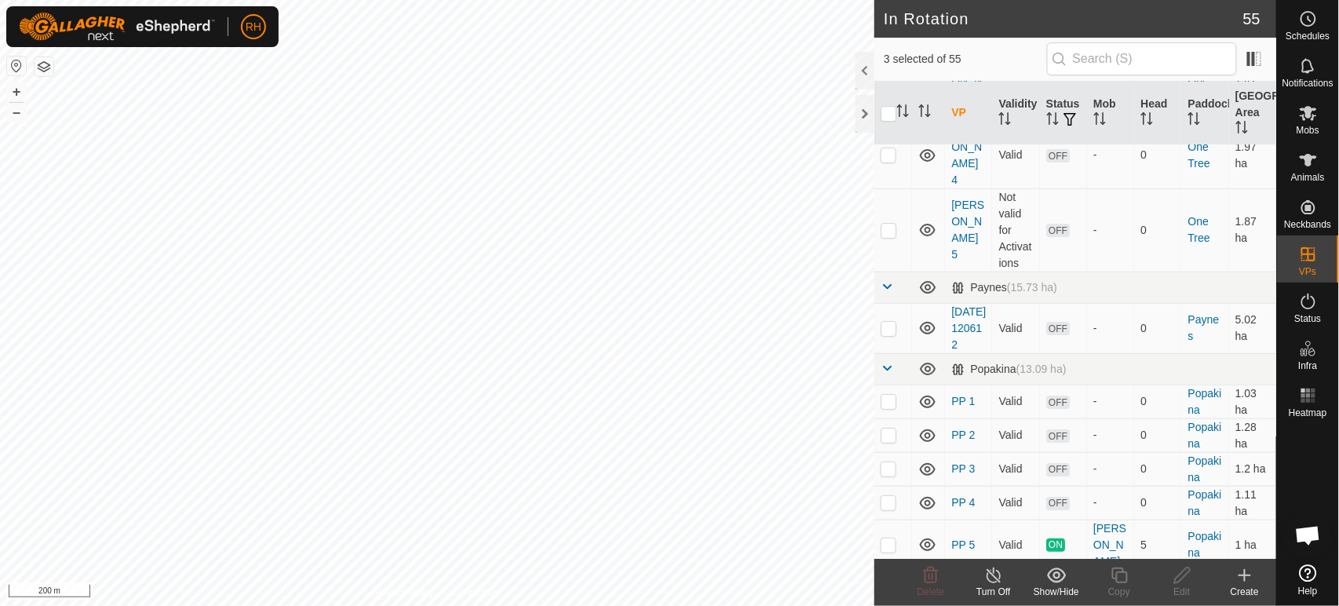
checkbox input "true"
click at [1060, 575] on icon at bounding box center [1057, 575] width 20 height 19
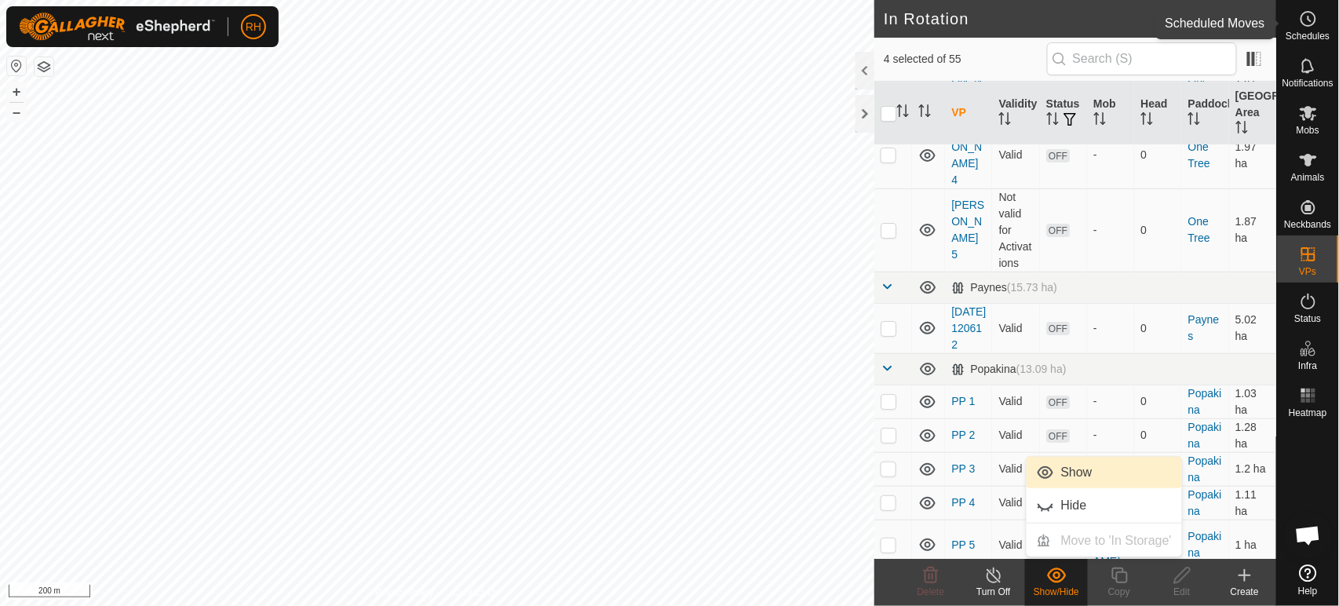
click at [1307, 22] on icon at bounding box center [1308, 18] width 19 height 19
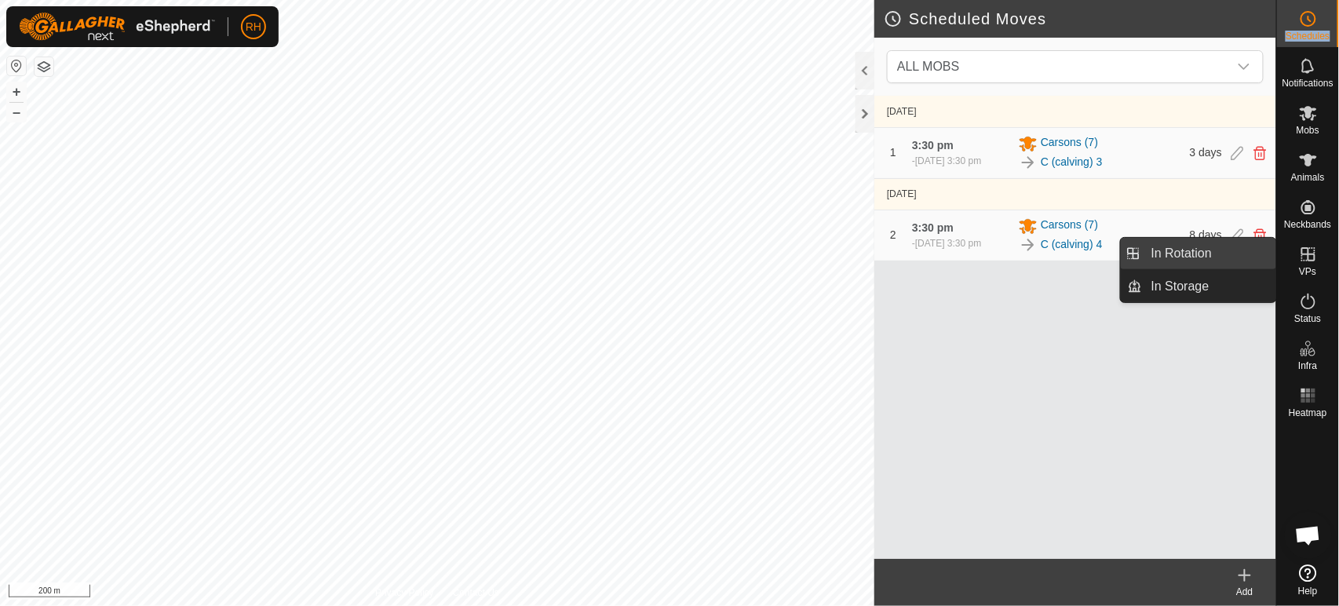
click at [1215, 250] on link "In Rotation" at bounding box center [1209, 253] width 134 height 31
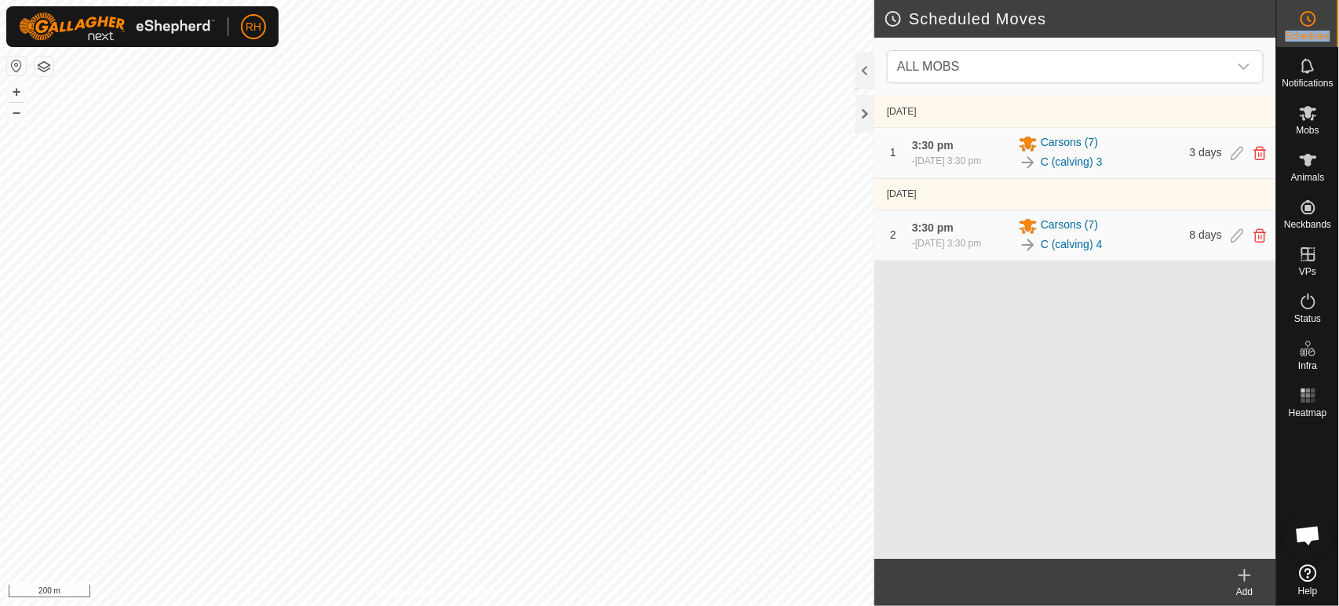
click at [1276, 605] on p-menu "In Rotation In Storage" at bounding box center [1276, 606] width 0 height 0
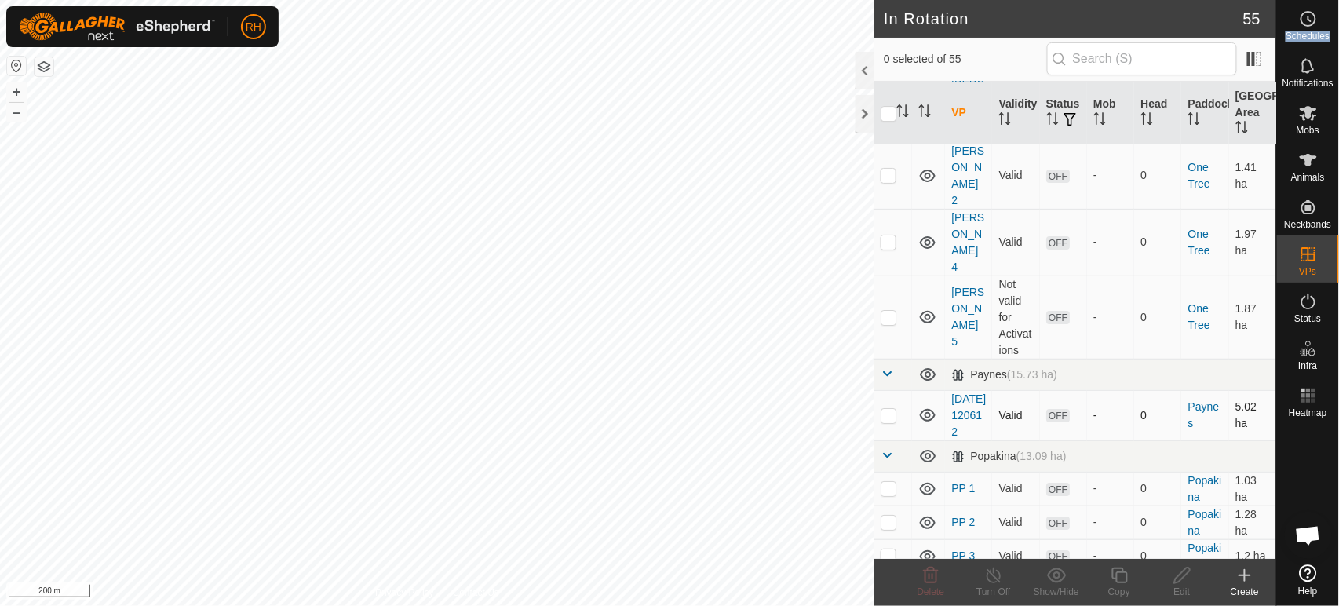
scroll to position [1831, 0]
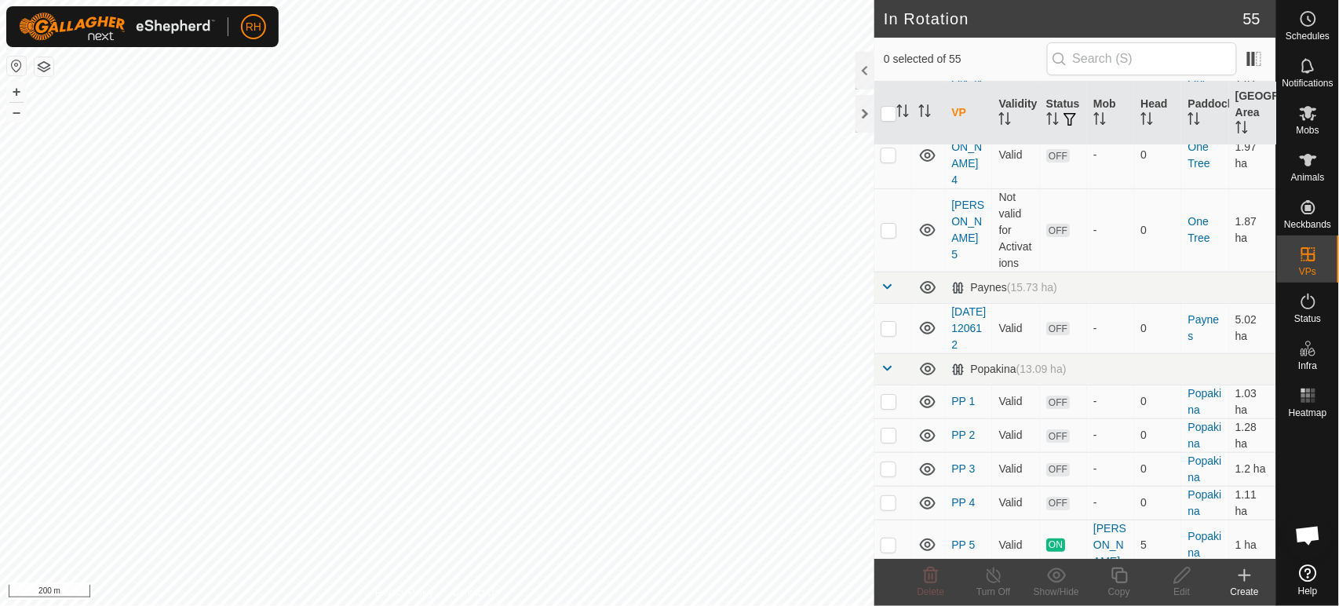
checkbox input "true"
click at [1060, 578] on icon at bounding box center [1057, 575] width 20 height 19
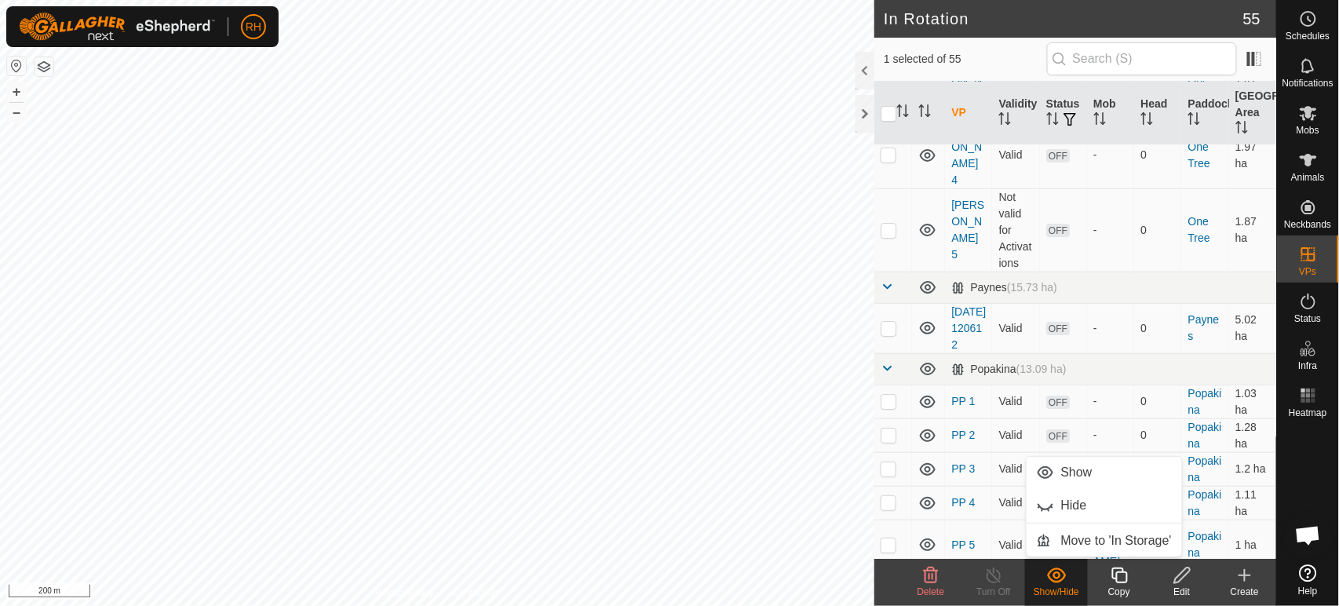
checkbox input "true"
click at [1056, 578] on icon at bounding box center [1056, 574] width 19 height 15
click at [1061, 577] on icon at bounding box center [1057, 575] width 20 height 19
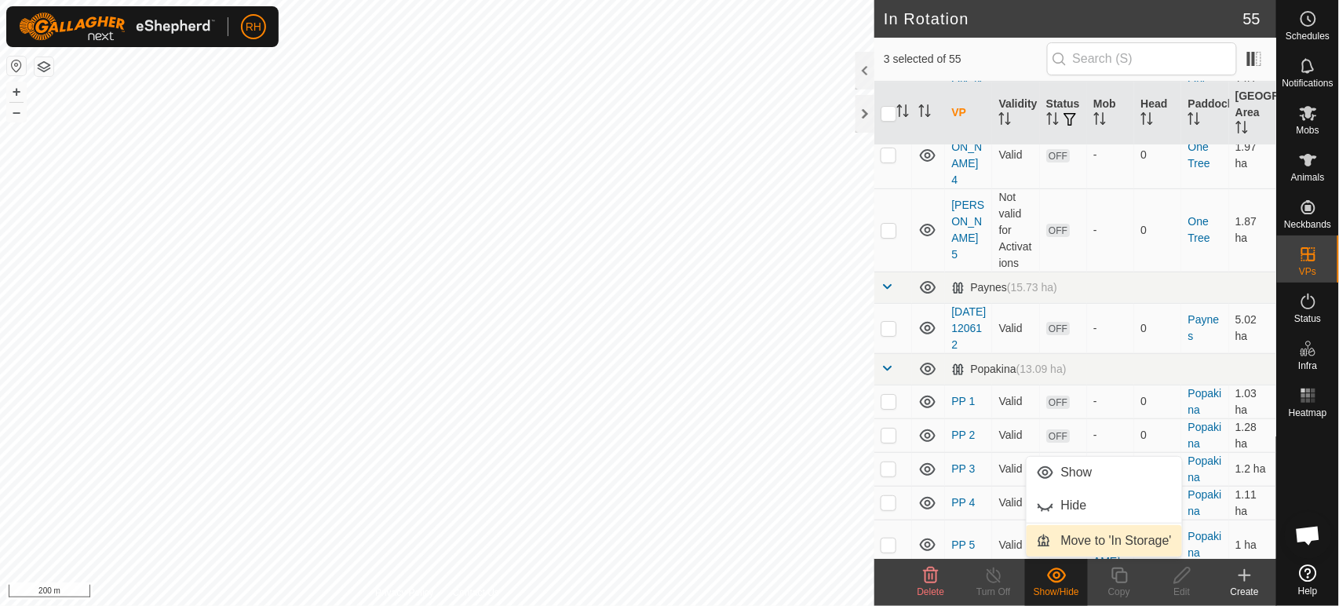
click at [1080, 540] on link "Move to 'In Storage'" at bounding box center [1104, 540] width 155 height 31
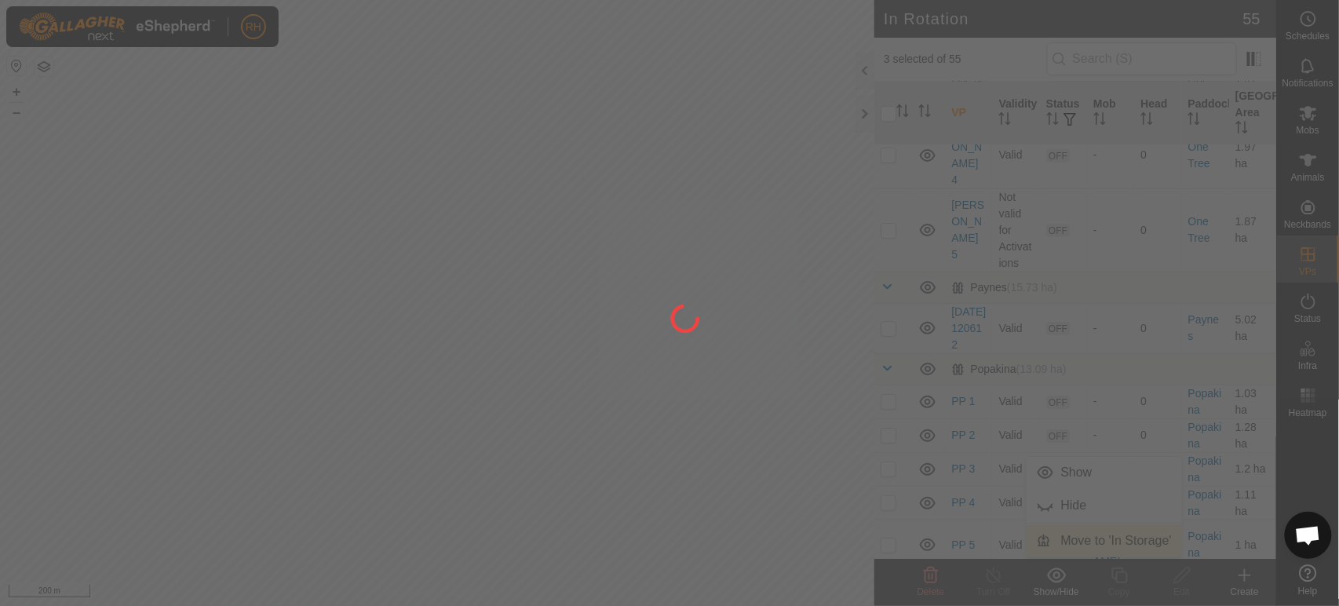
checkbox input "false"
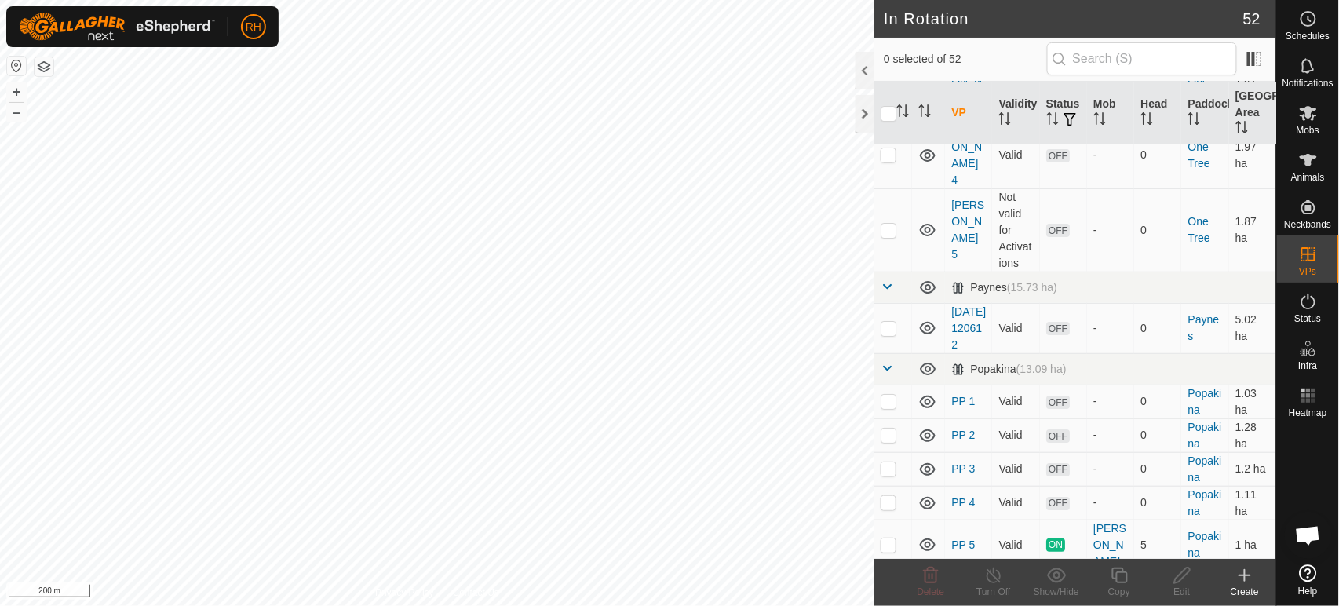
checkbox input "true"
click at [1184, 574] on icon at bounding box center [1183, 575] width 20 height 19
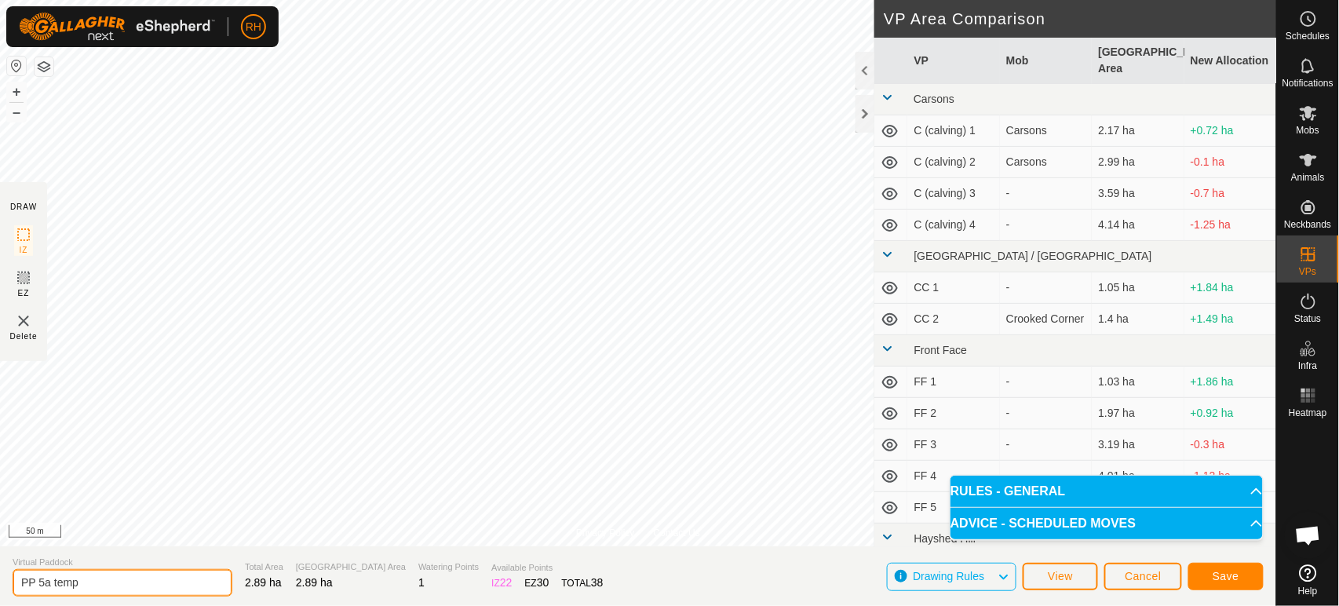
click at [39, 582] on input "PP 5a temp" at bounding box center [123, 582] width 220 height 27
type input "PP (calving) 6"
click at [1217, 575] on span "Save" at bounding box center [1226, 576] width 27 height 13
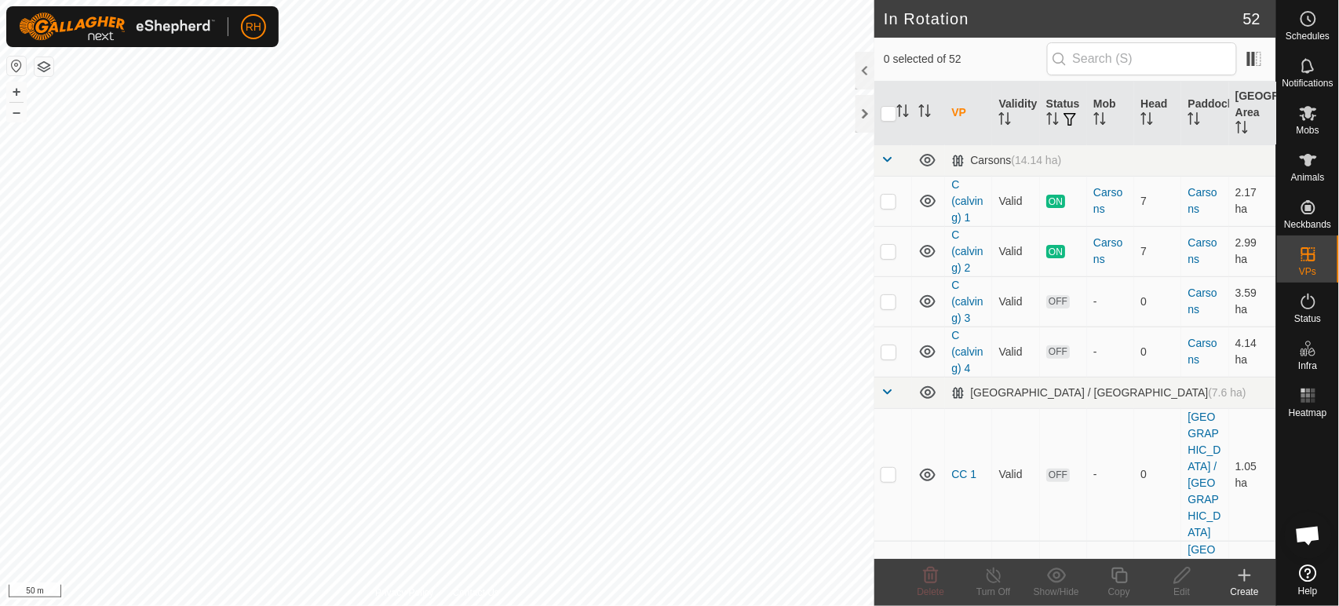
checkbox input "true"
click at [1122, 576] on icon at bounding box center [1120, 575] width 20 height 19
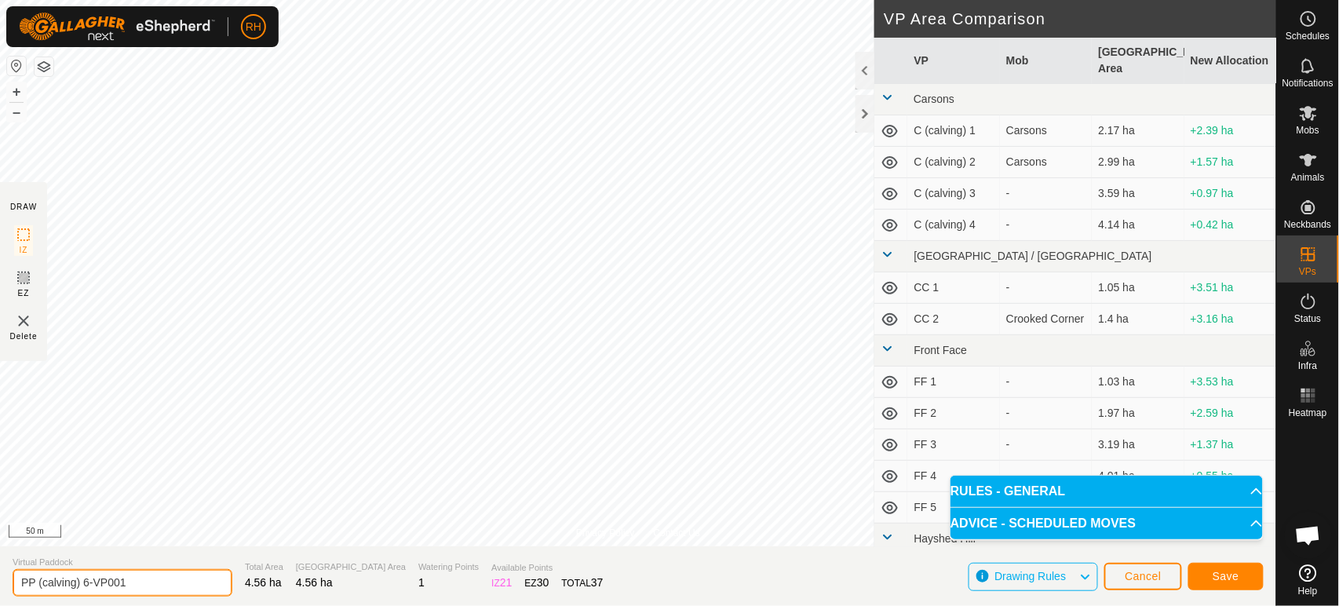
click at [151, 583] on input "PP (calving) 6-VP001" at bounding box center [123, 582] width 220 height 27
type input "PP (calving) 7"
click at [1217, 575] on span "Save" at bounding box center [1226, 576] width 27 height 13
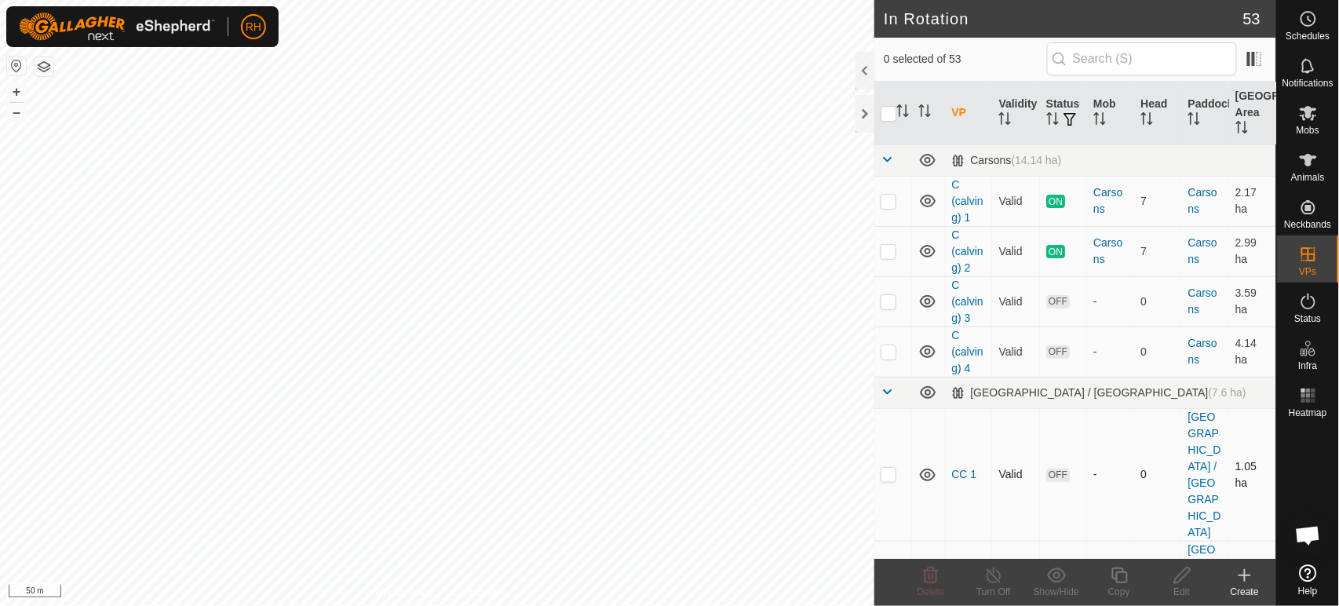
checkbox input "true"
click at [1181, 577] on icon at bounding box center [1183, 575] width 20 height 19
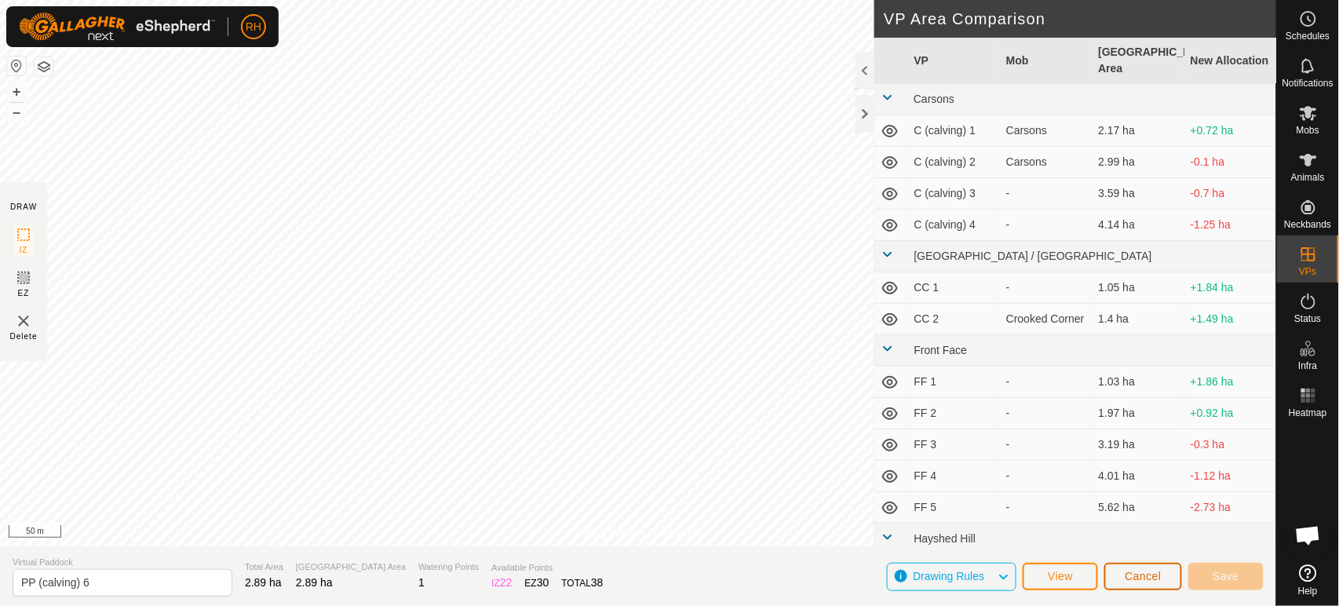
click at [1145, 573] on span "Cancel" at bounding box center [1143, 576] width 37 height 13
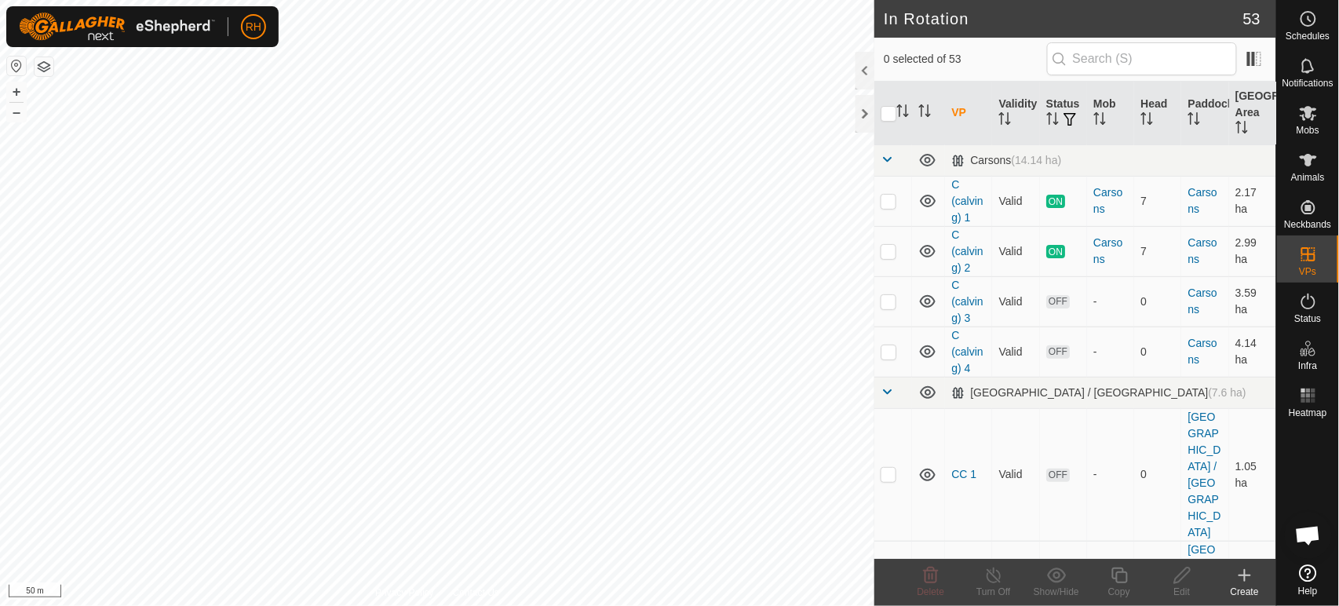
checkbox input "true"
click at [1186, 580] on icon at bounding box center [1183, 575] width 20 height 19
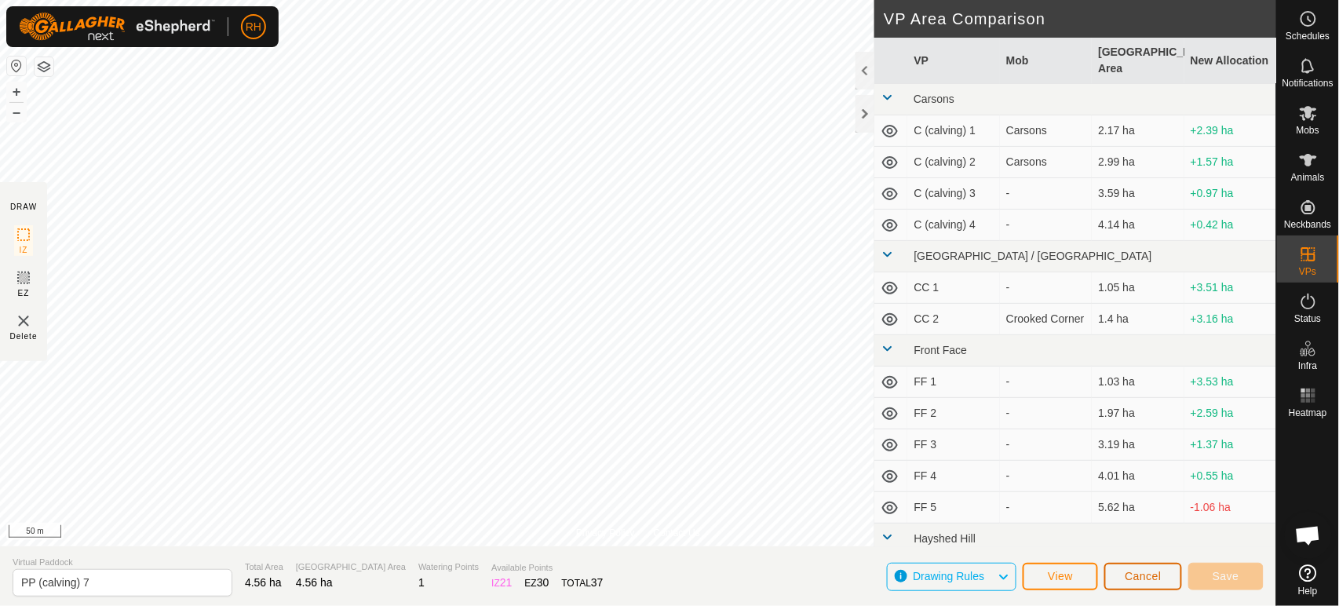
click at [1147, 573] on span "Cancel" at bounding box center [1143, 576] width 37 height 13
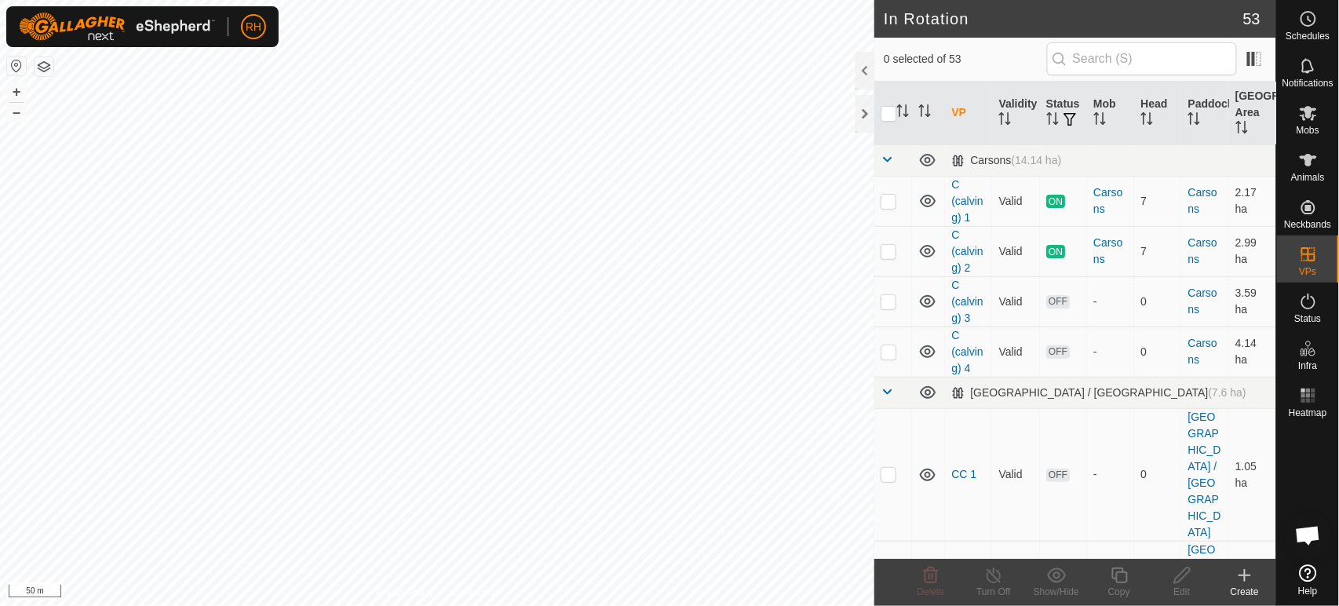
checkbox input "true"
click at [1116, 582] on icon at bounding box center [1120, 575] width 20 height 19
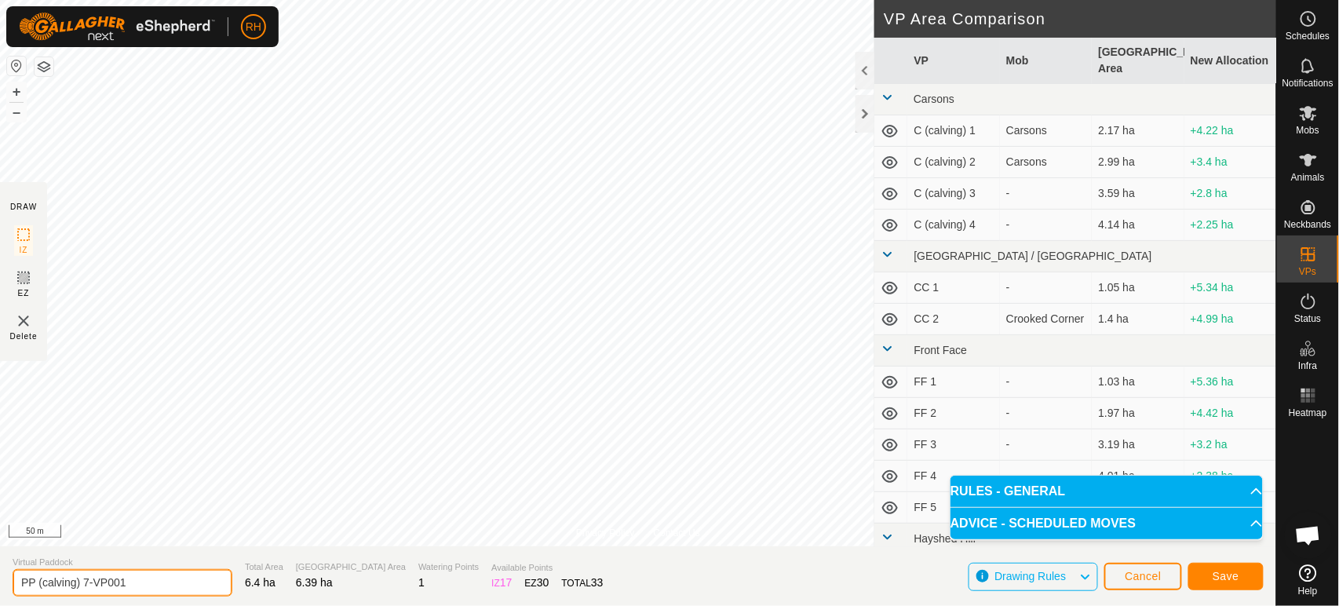
click at [138, 578] on input "PP (calving) 7-VP001" at bounding box center [123, 582] width 220 height 27
type input "PP (calving) 8"
click at [1233, 576] on span "Save" at bounding box center [1226, 576] width 27 height 13
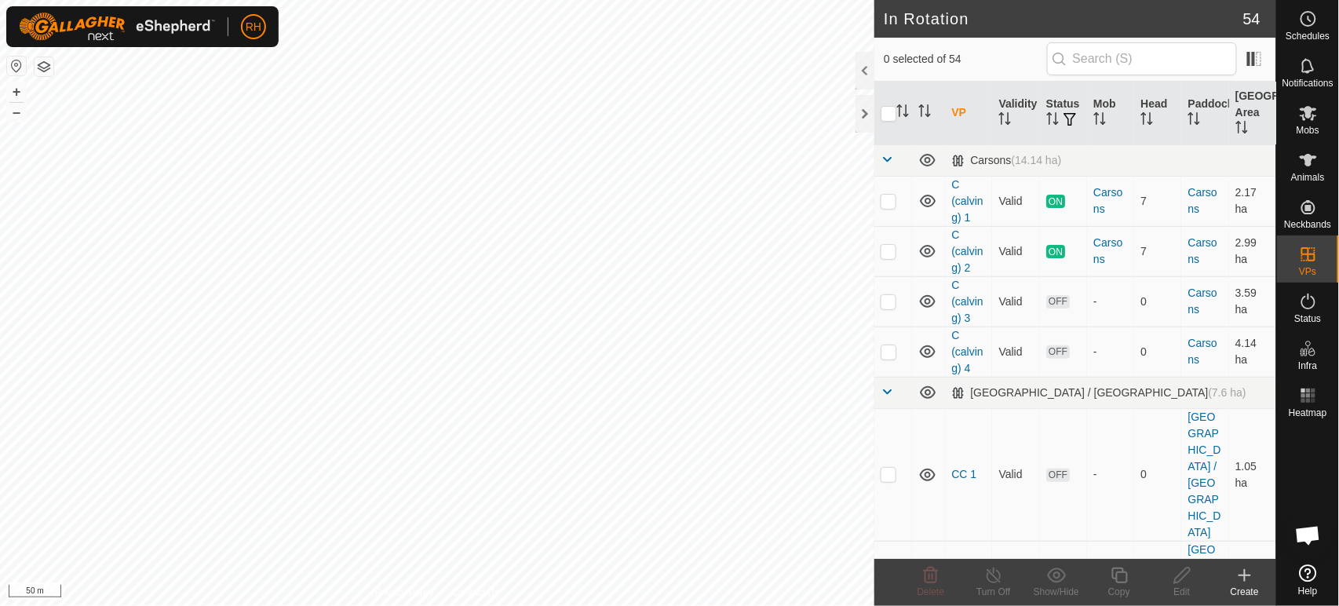
checkbox input "true"
click at [1056, 578] on icon at bounding box center [1056, 574] width 19 height 15
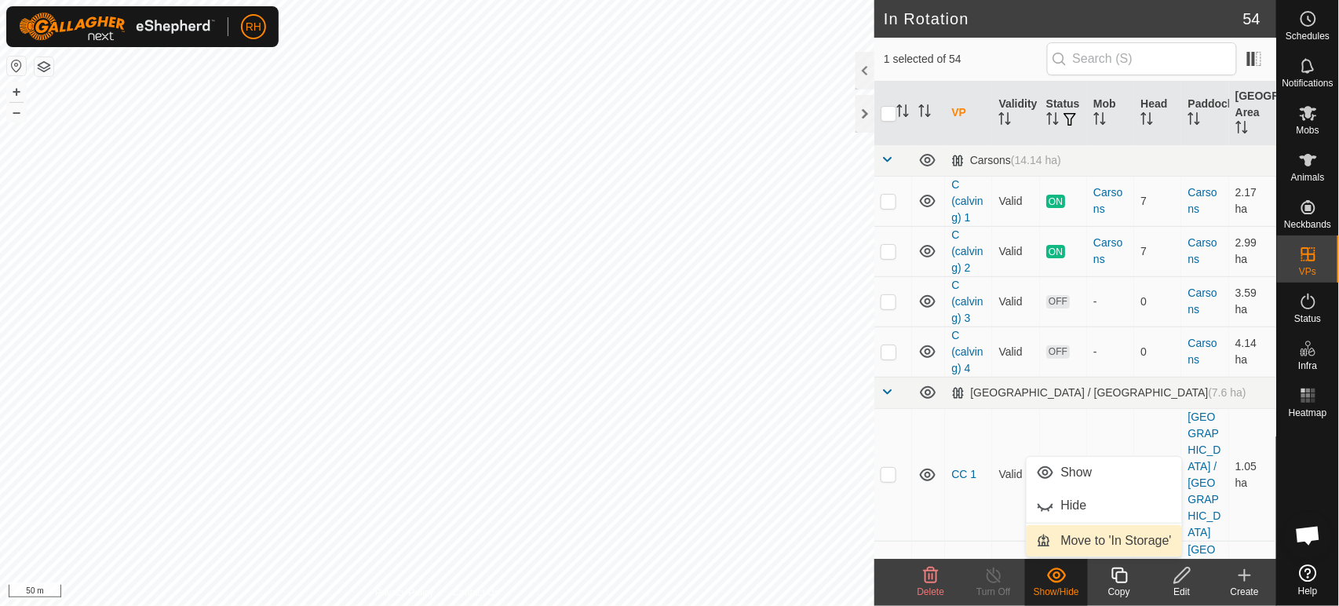
click at [1111, 539] on link "Move to 'In Storage'" at bounding box center [1104, 540] width 155 height 31
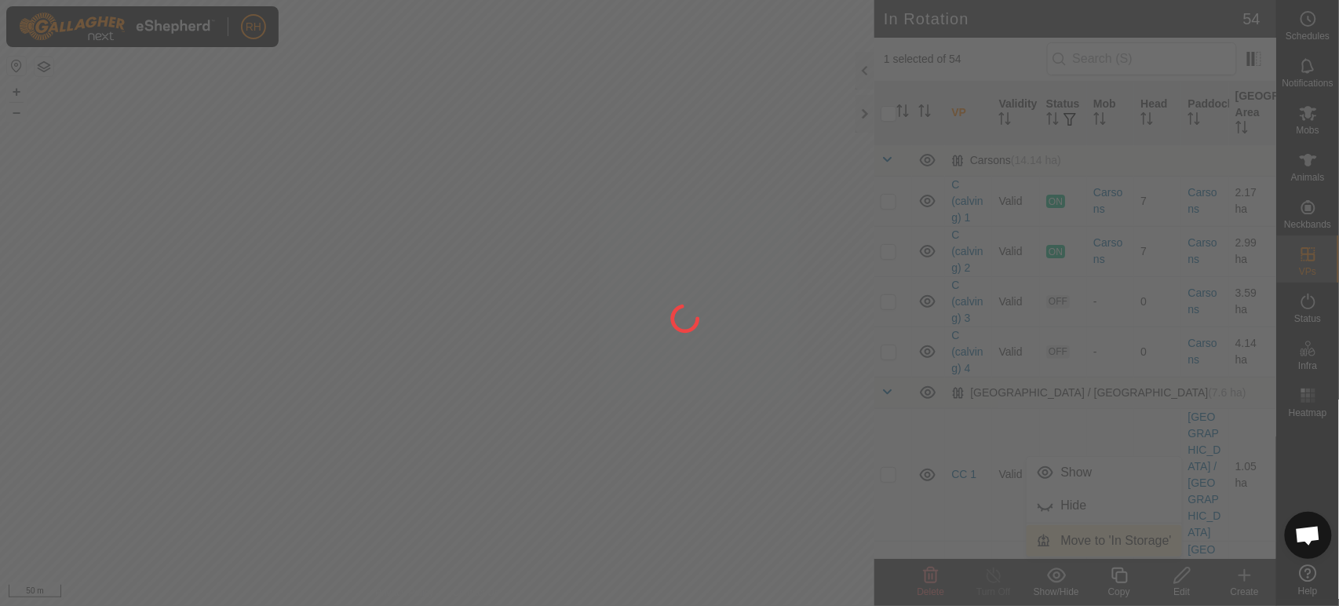
checkbox input "false"
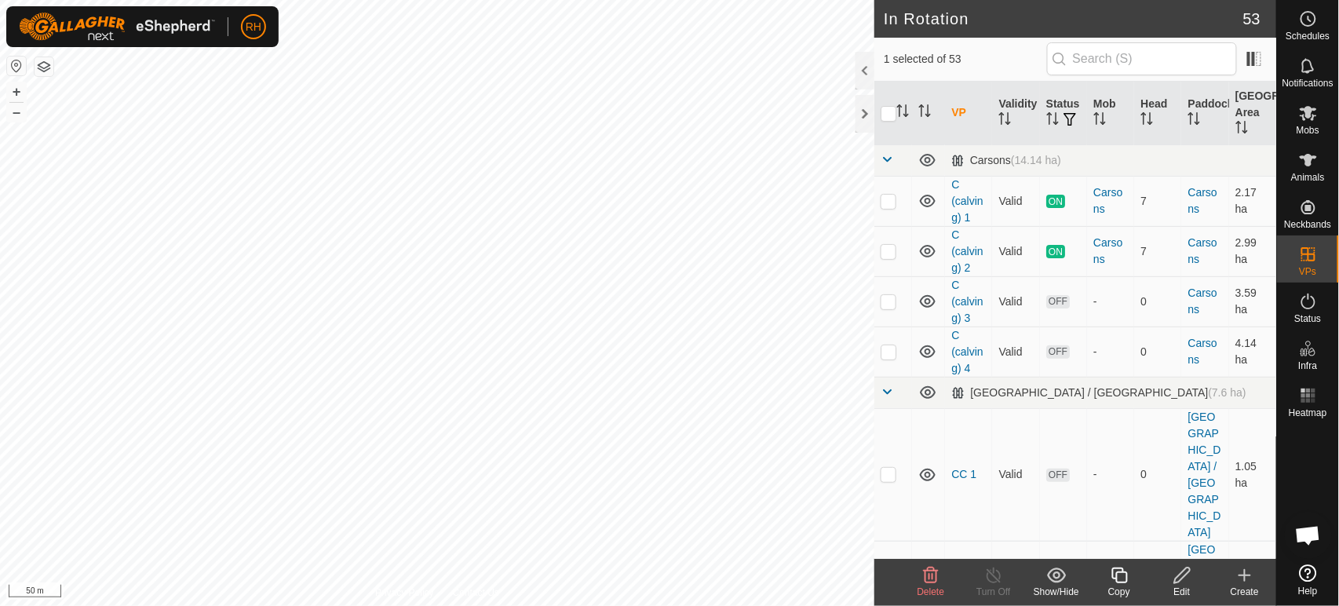
checkbox input "true"
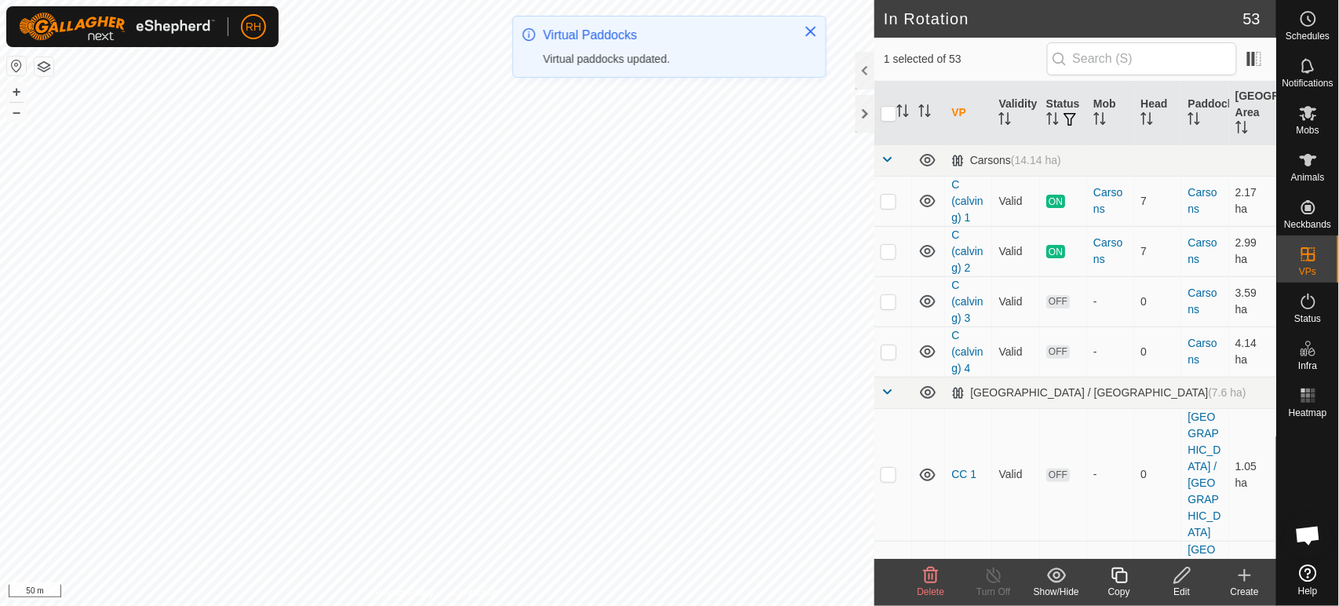
click at [1122, 575] on icon at bounding box center [1120, 575] width 20 height 19
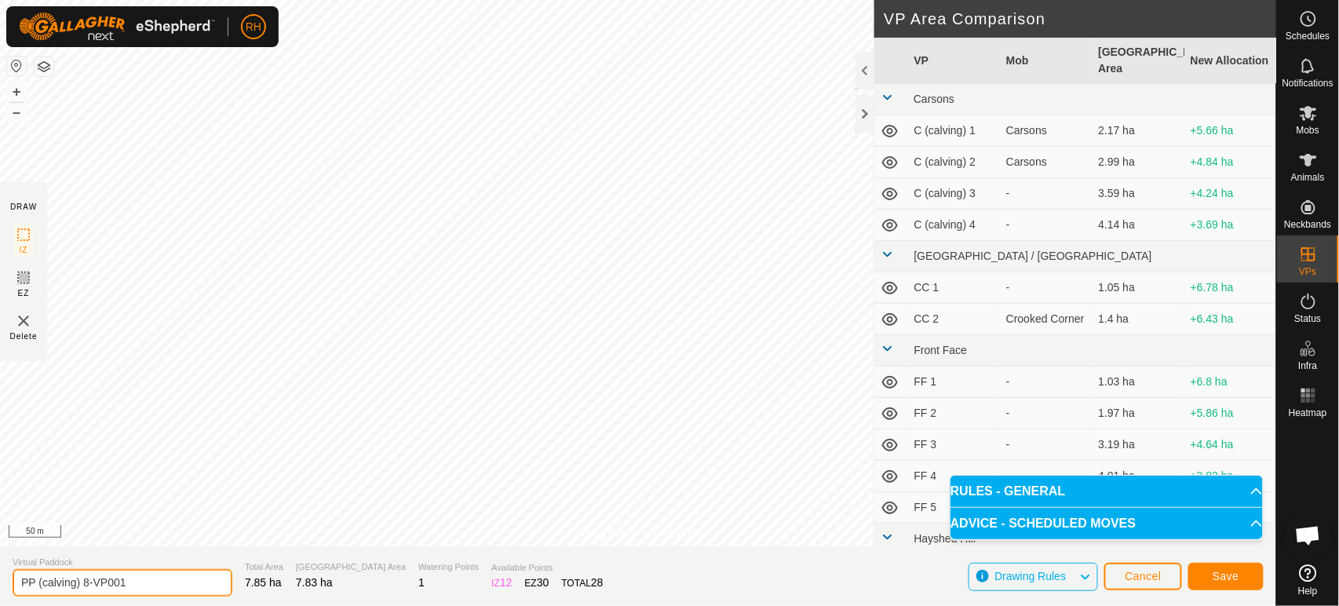
click at [144, 582] on input "PP (calving) 8-VP001" at bounding box center [123, 582] width 220 height 27
type input "PP (calving) 9"
click at [1219, 577] on span "Save" at bounding box center [1226, 576] width 27 height 13
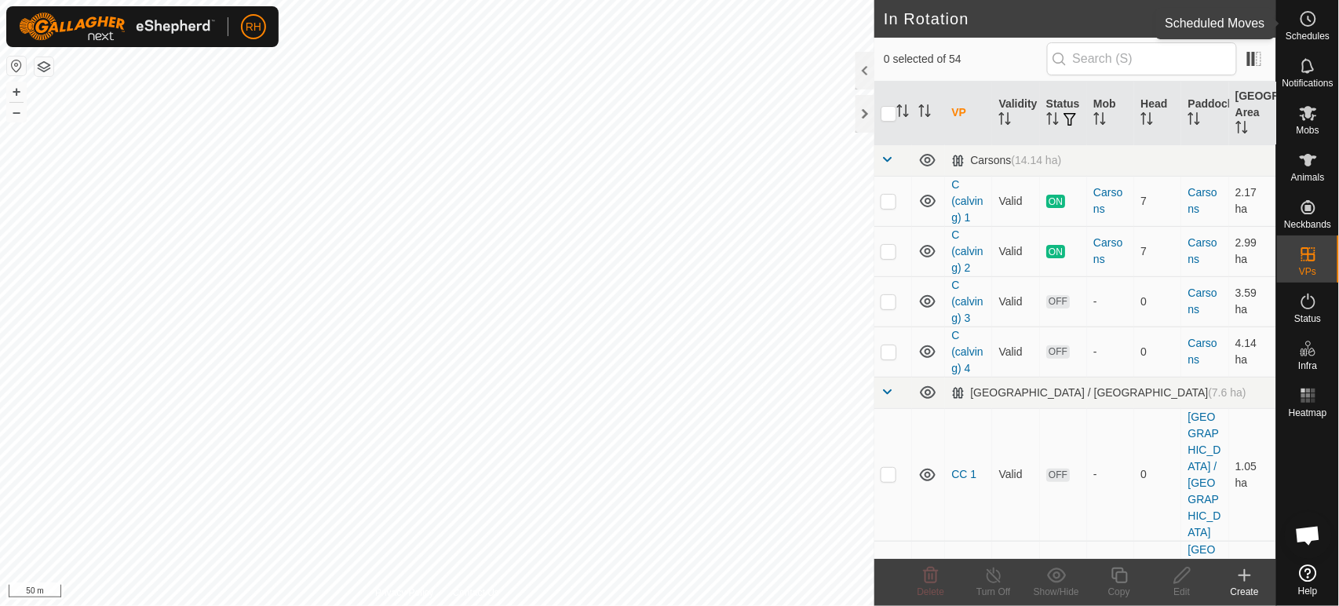
click at [1308, 20] on icon at bounding box center [1309, 18] width 2 height 5
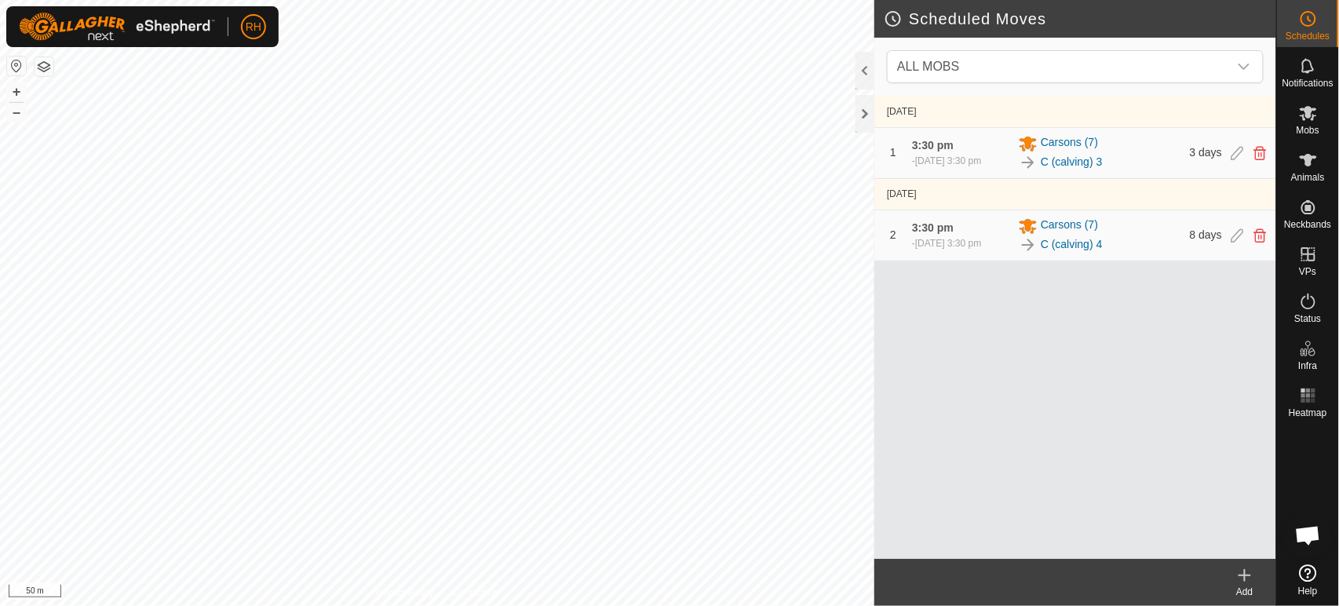
click at [1247, 578] on icon at bounding box center [1244, 575] width 19 height 19
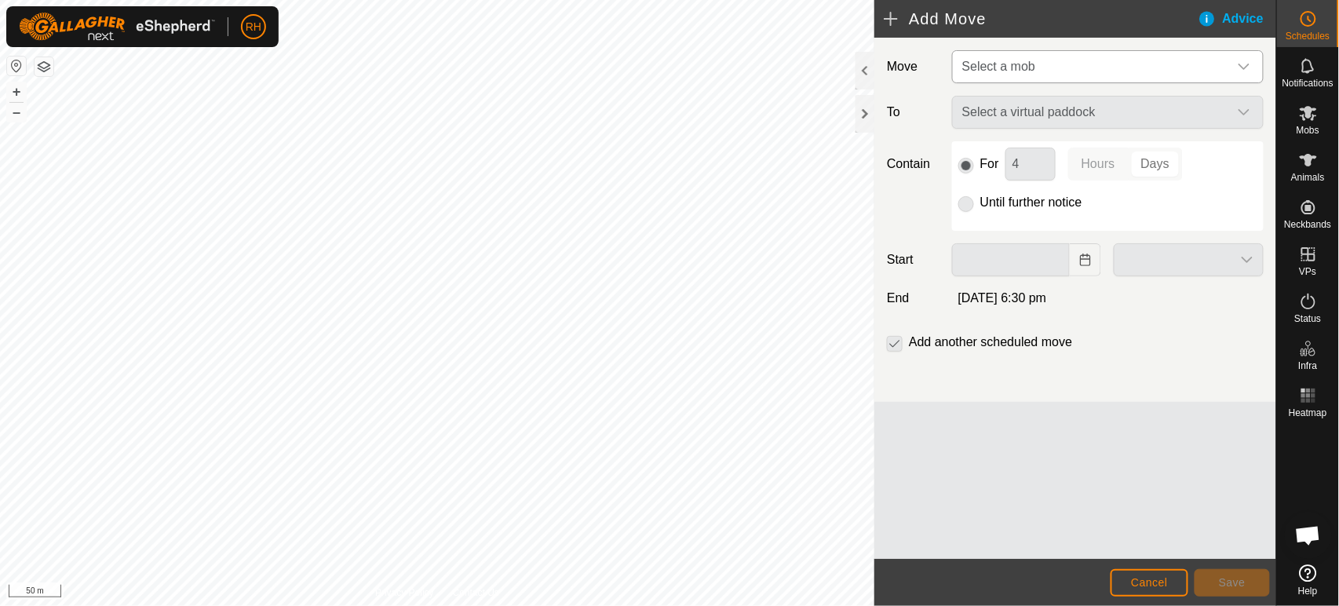
click at [1056, 65] on span "Select a mob" at bounding box center [1092, 66] width 272 height 31
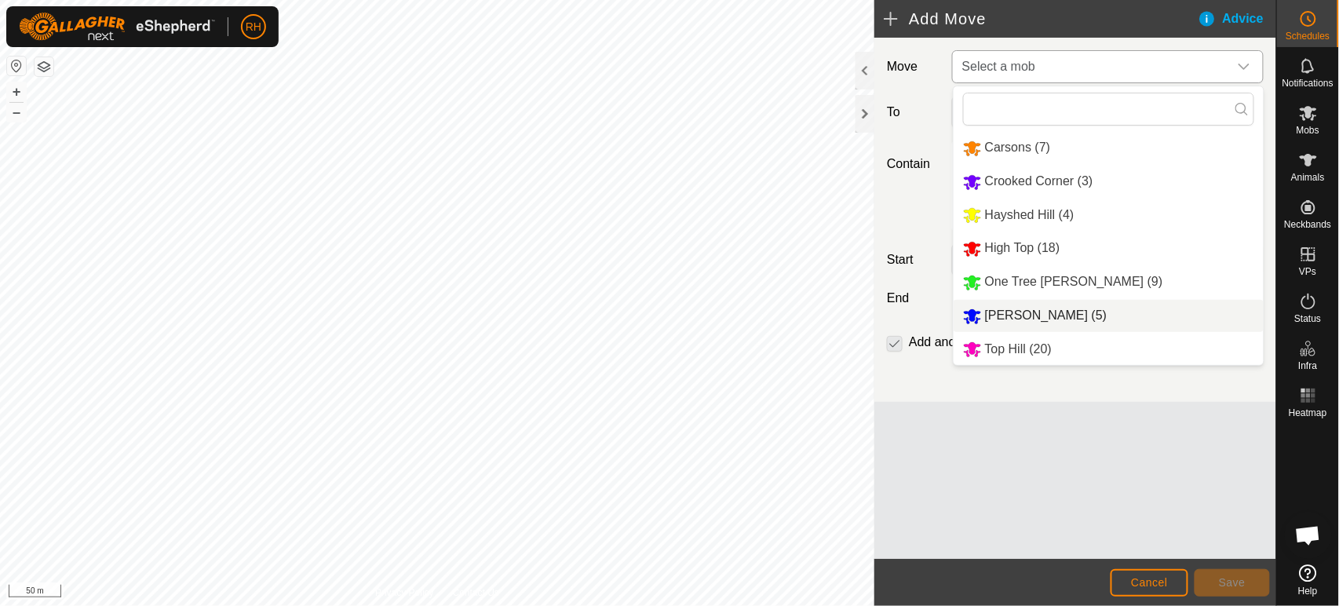
click at [973, 316] on li "Popa (5)" at bounding box center [1109, 316] width 310 height 32
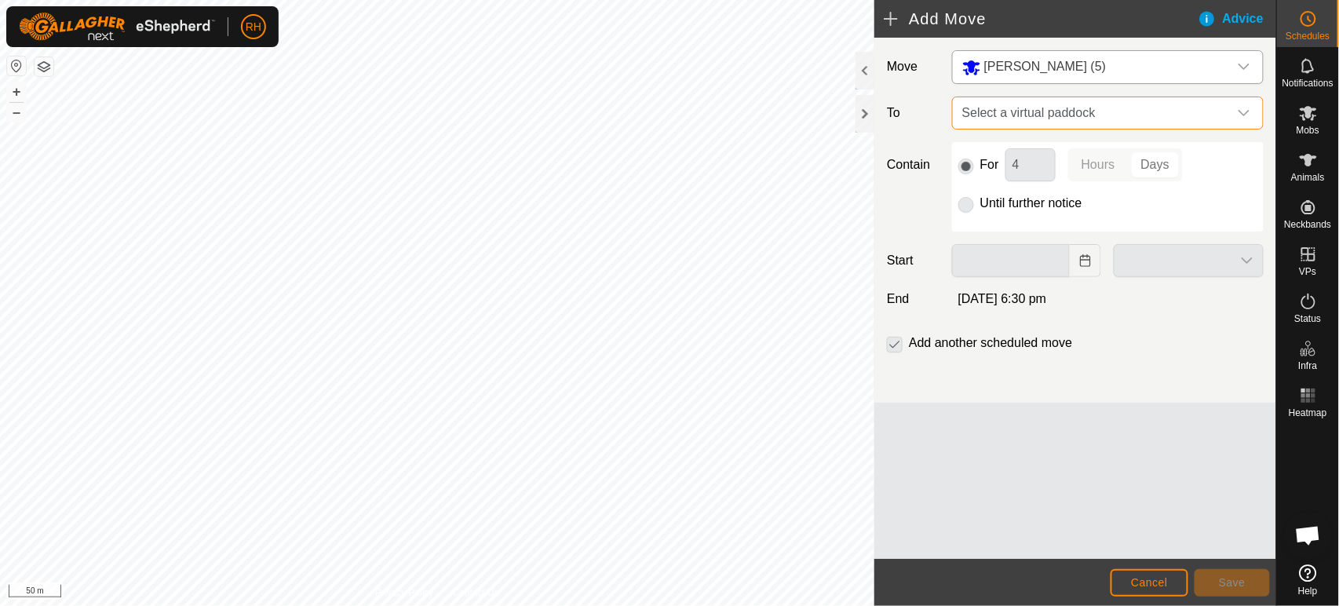
click at [1030, 110] on span "Select a virtual paddock" at bounding box center [1092, 112] width 272 height 31
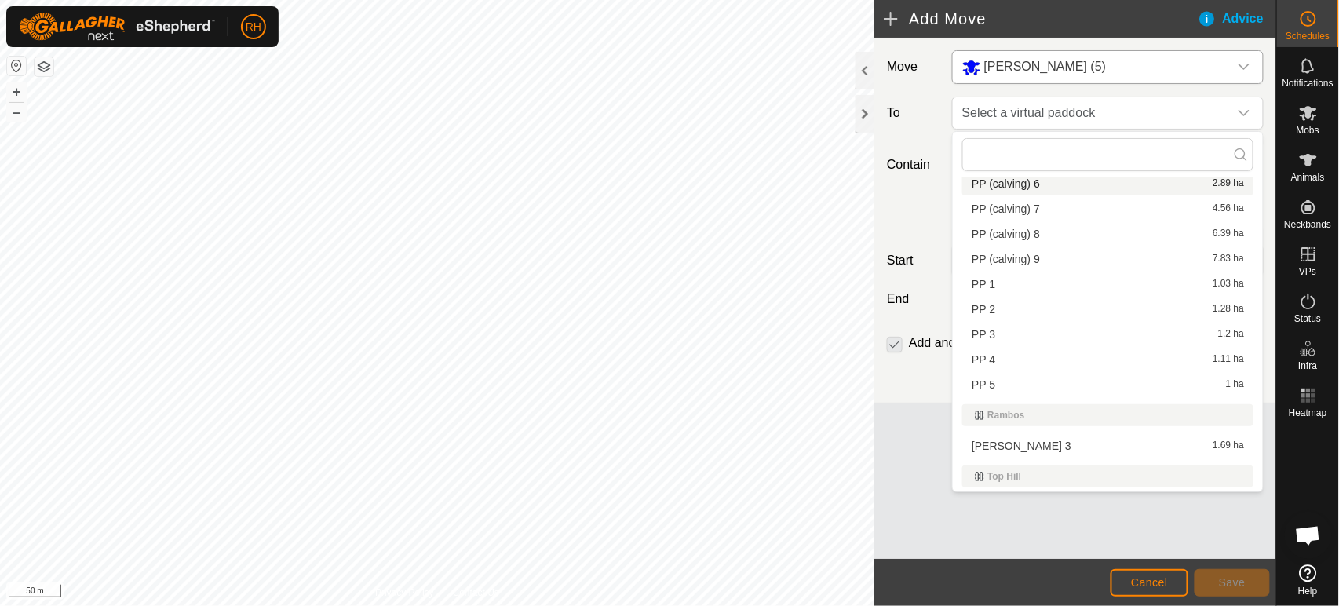
scroll to position [1215, 0]
click at [1009, 188] on li "PP (calving) 6 2.89 ha" at bounding box center [1107, 189] width 291 height 24
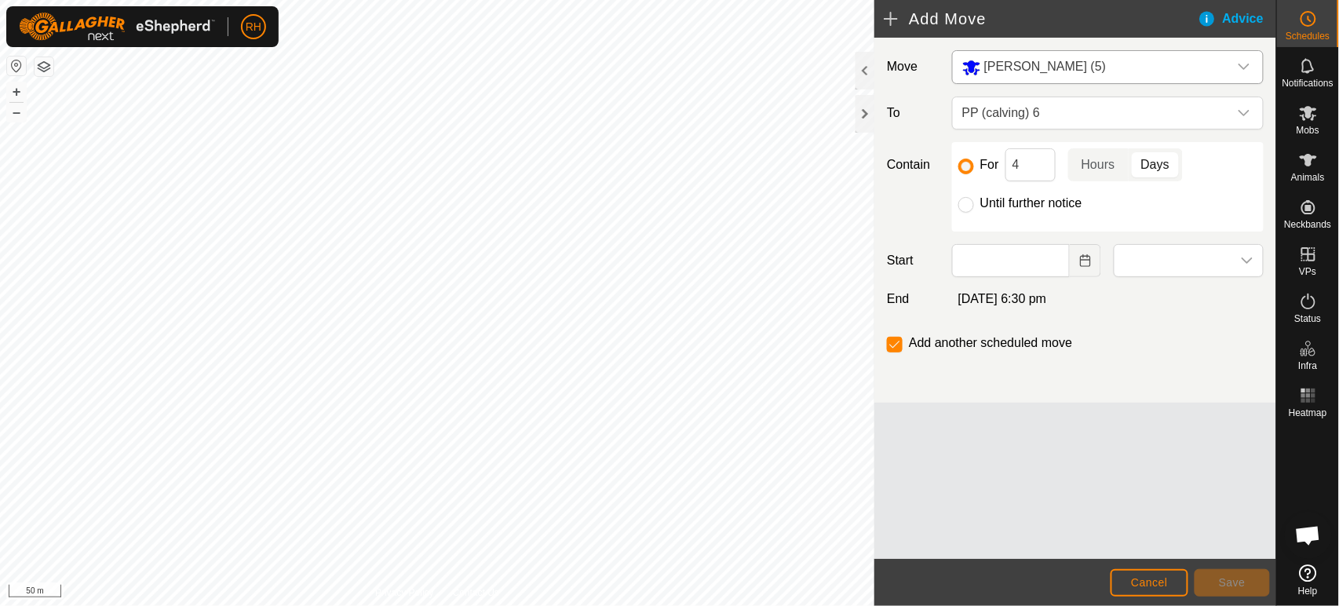
click at [1148, 164] on p-togglebutton "Days" at bounding box center [1156, 164] width 54 height 33
click at [1084, 261] on icon "Choose Date" at bounding box center [1085, 260] width 13 height 13
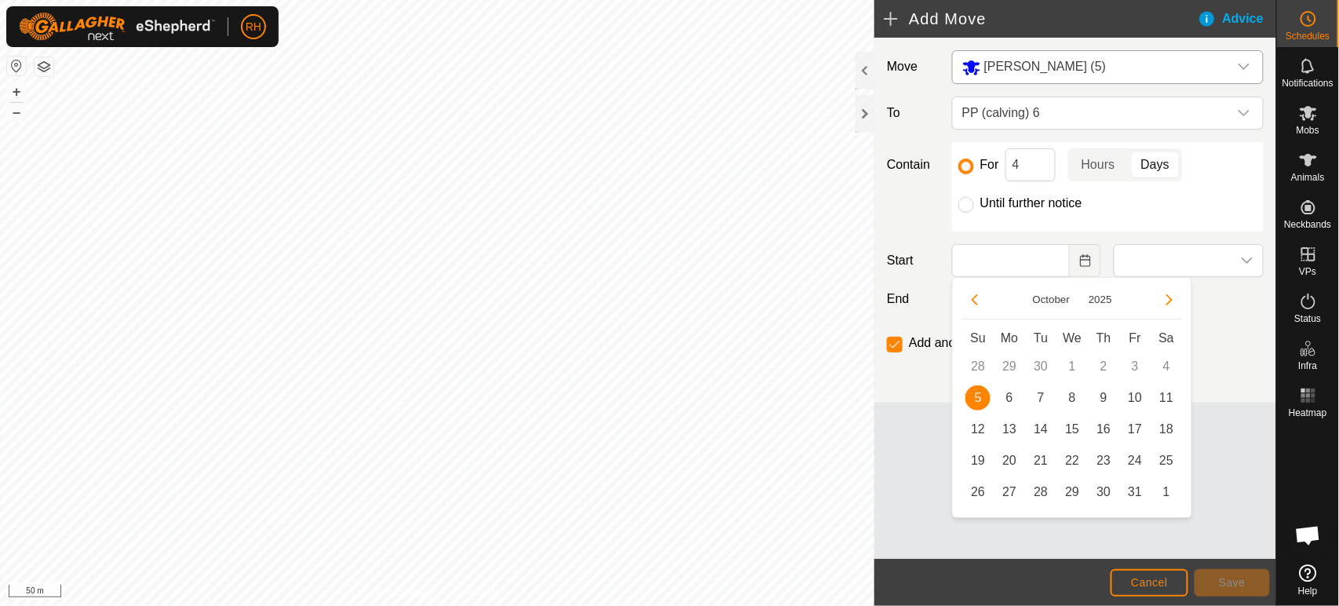
click at [980, 397] on span "5" at bounding box center [977, 397] width 25 height 25
type input "05 Oct, 2025"
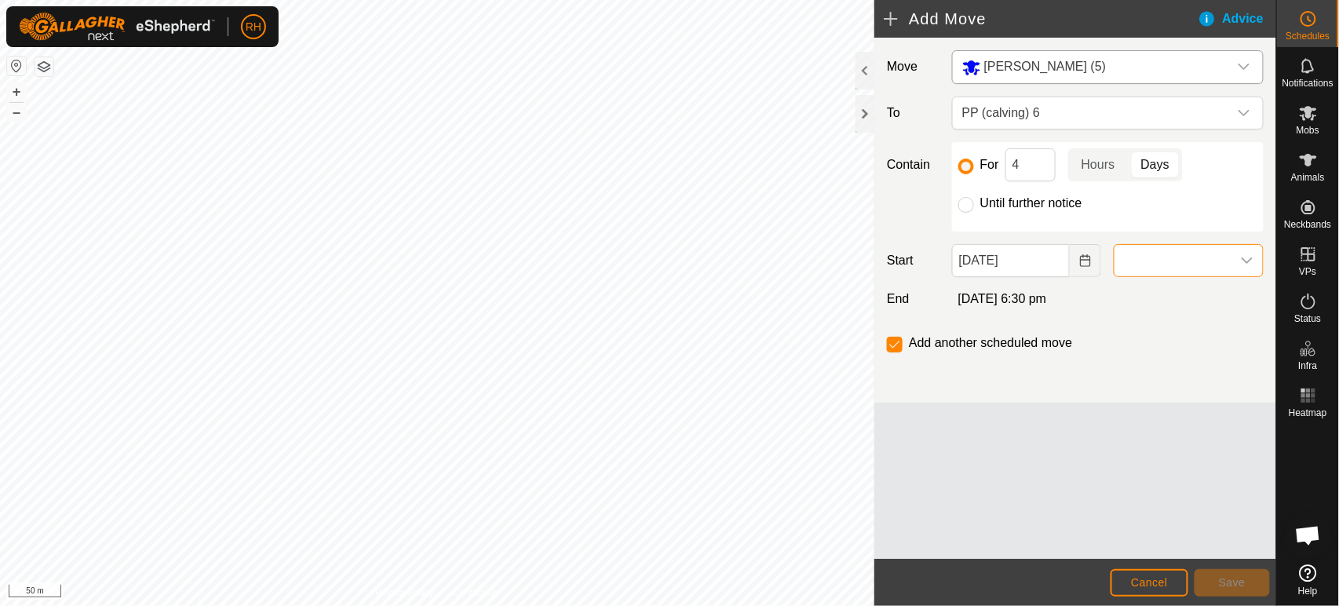
click at [1177, 262] on span at bounding box center [1173, 260] width 117 height 31
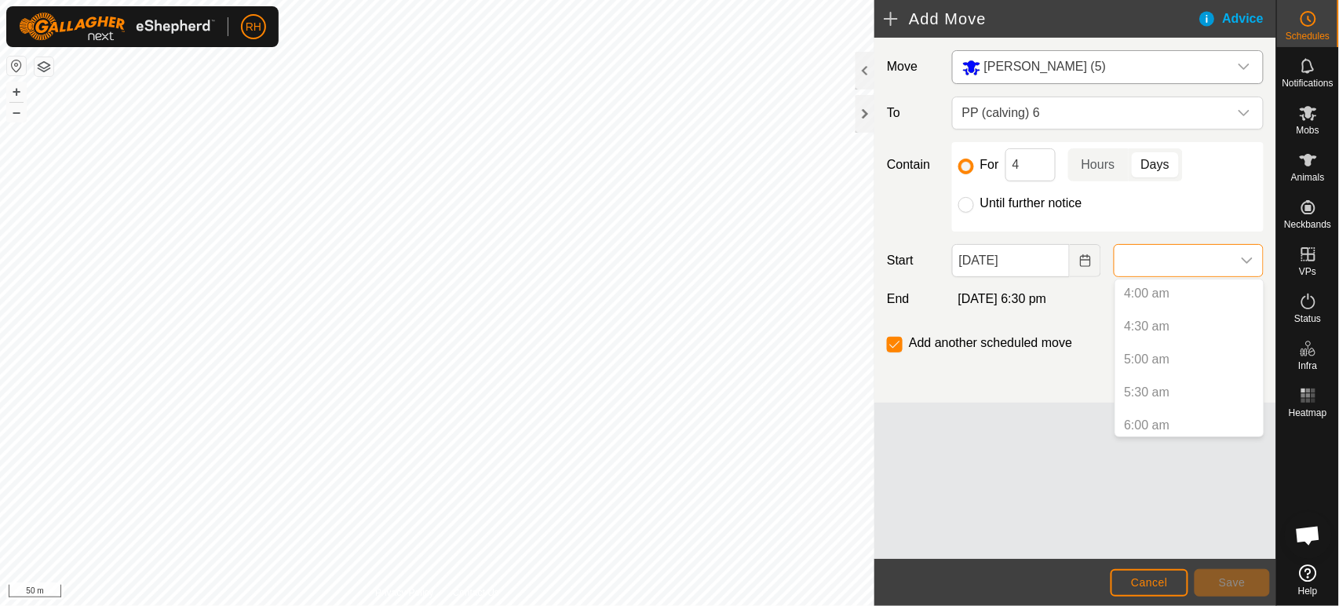
scroll to position [174, 0]
click at [972, 469] on div "Move Popa (5) To PP (calving) 6 Contain For 4 Hours Days Until further notice S…" at bounding box center [1075, 298] width 402 height 521
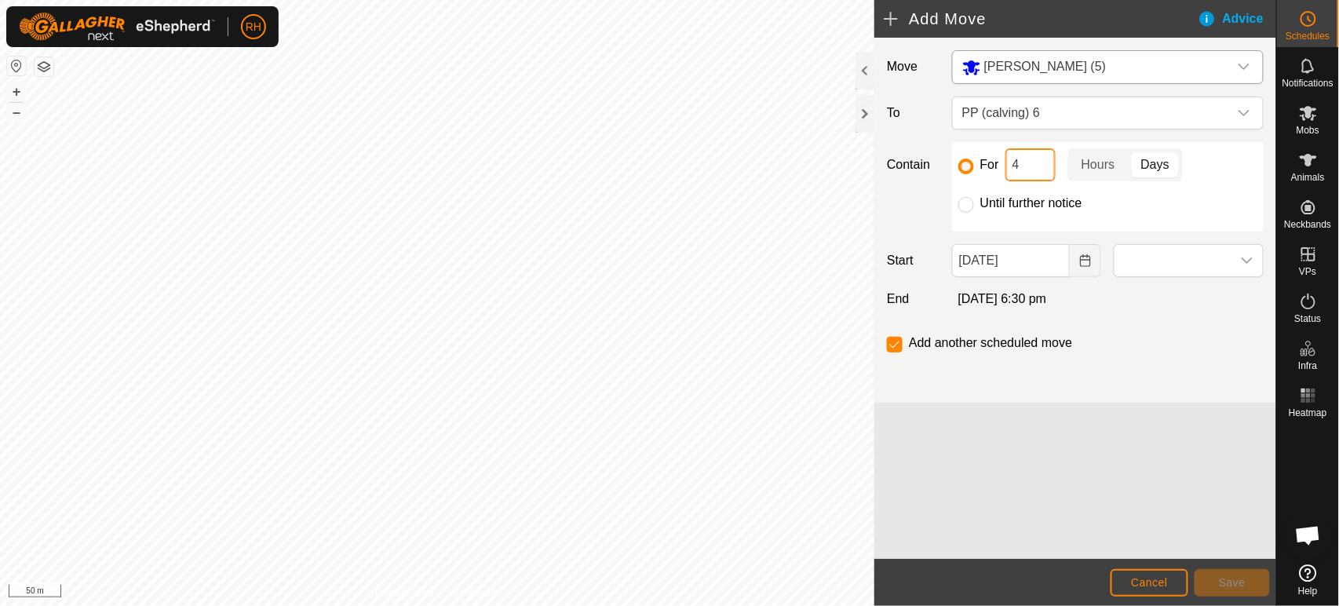
click at [1019, 173] on input "4" at bounding box center [1030, 164] width 50 height 33
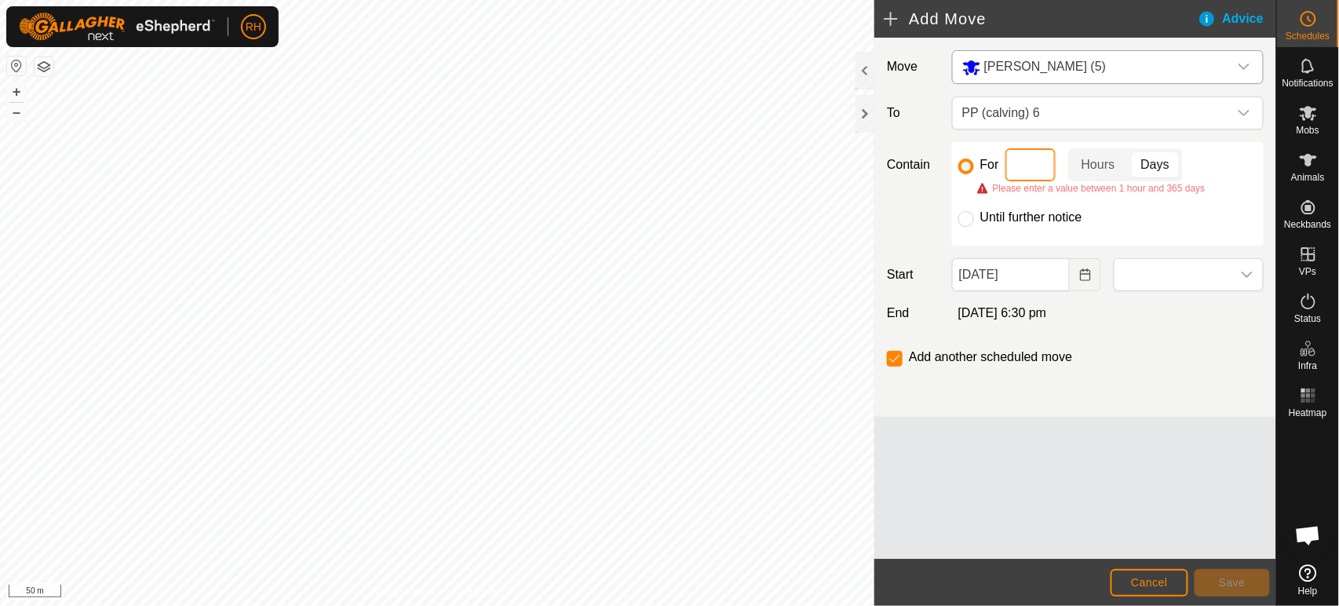
type input "6"
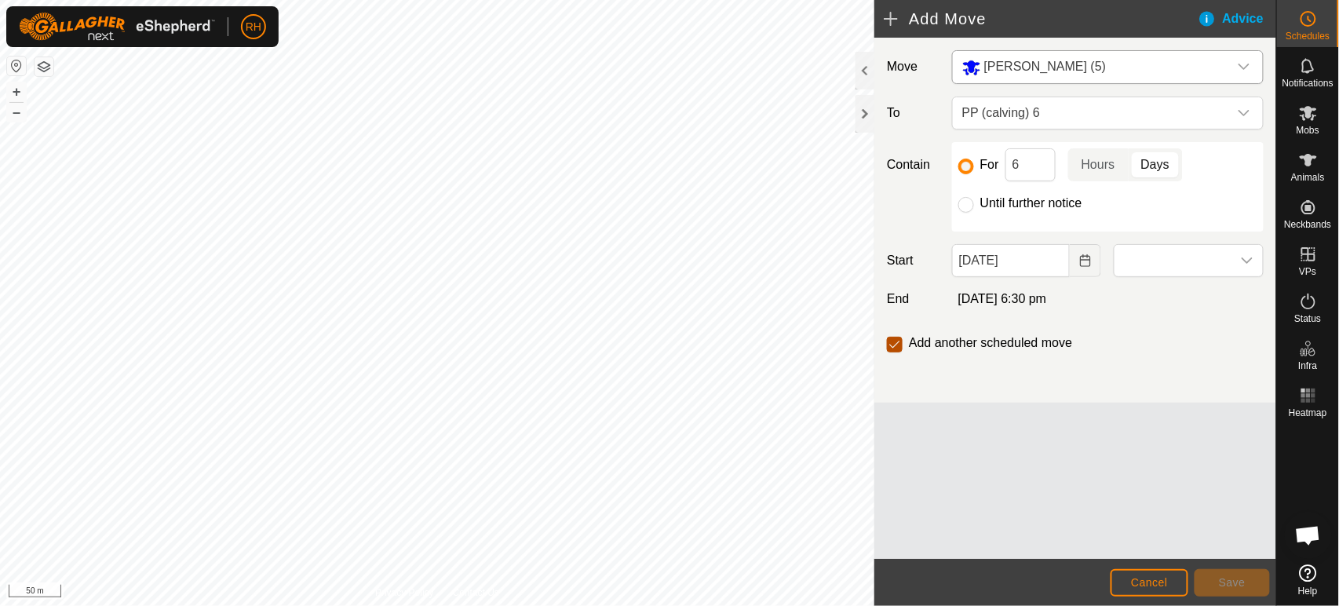
click at [895, 343] on input "checkbox" at bounding box center [895, 345] width 16 height 16
click at [893, 343] on input "checkbox" at bounding box center [895, 345] width 16 height 16
checkbox input "true"
click at [1140, 583] on span "Cancel" at bounding box center [1149, 582] width 37 height 13
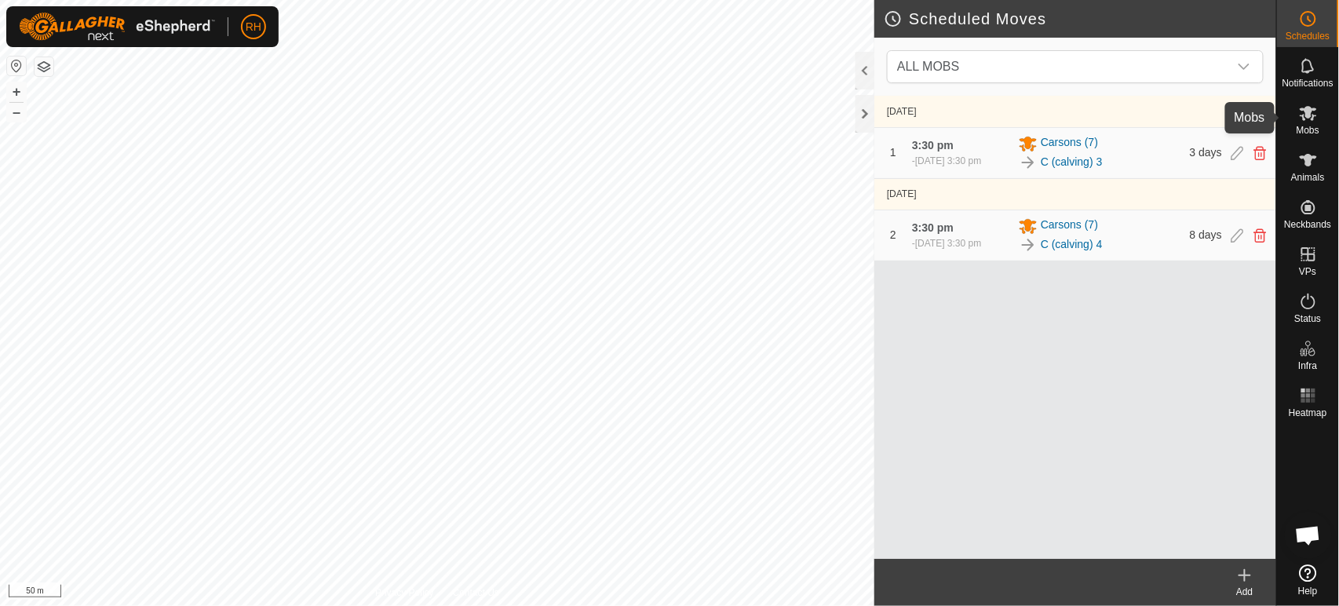
click at [1310, 111] on icon at bounding box center [1308, 113] width 17 height 15
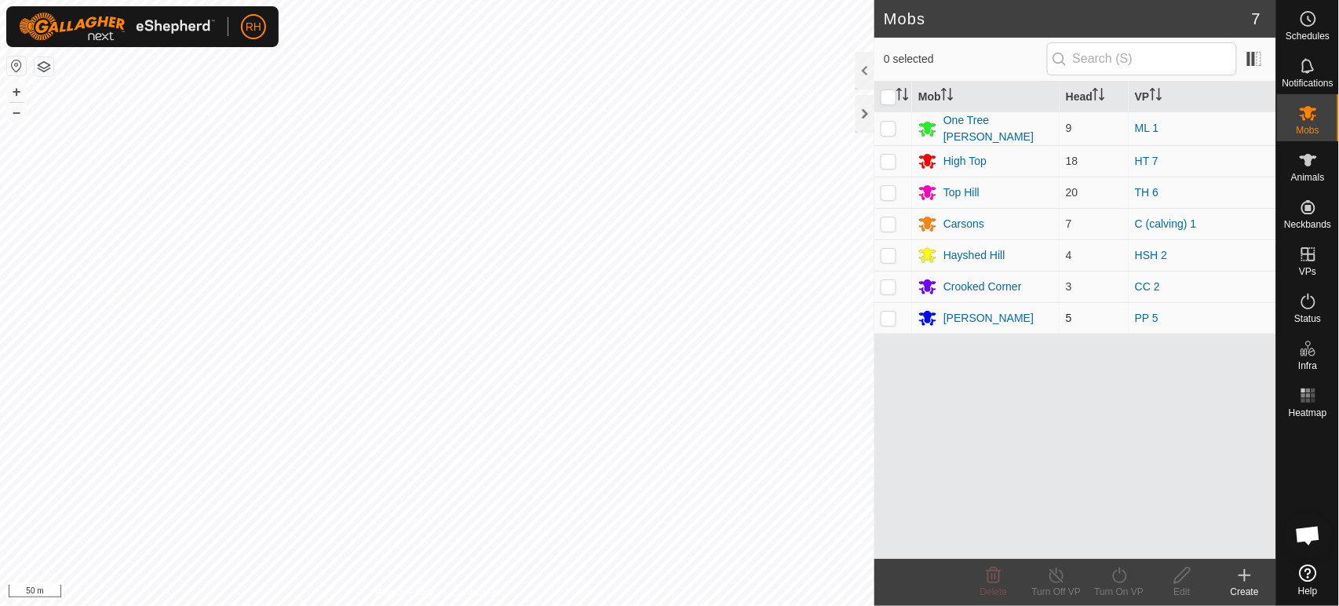
click at [889, 318] on p-checkbox at bounding box center [889, 318] width 16 height 13
checkbox input "true"
click at [1121, 577] on icon at bounding box center [1120, 575] width 20 height 19
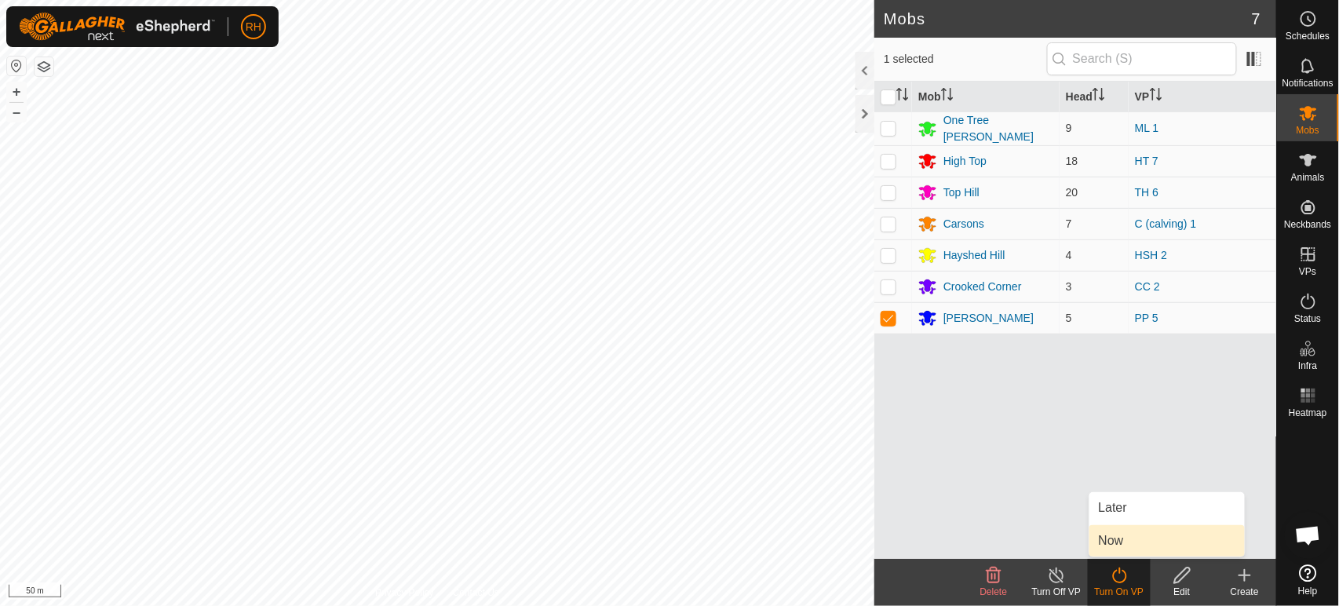
click at [1126, 535] on link "Now" at bounding box center [1166, 540] width 155 height 31
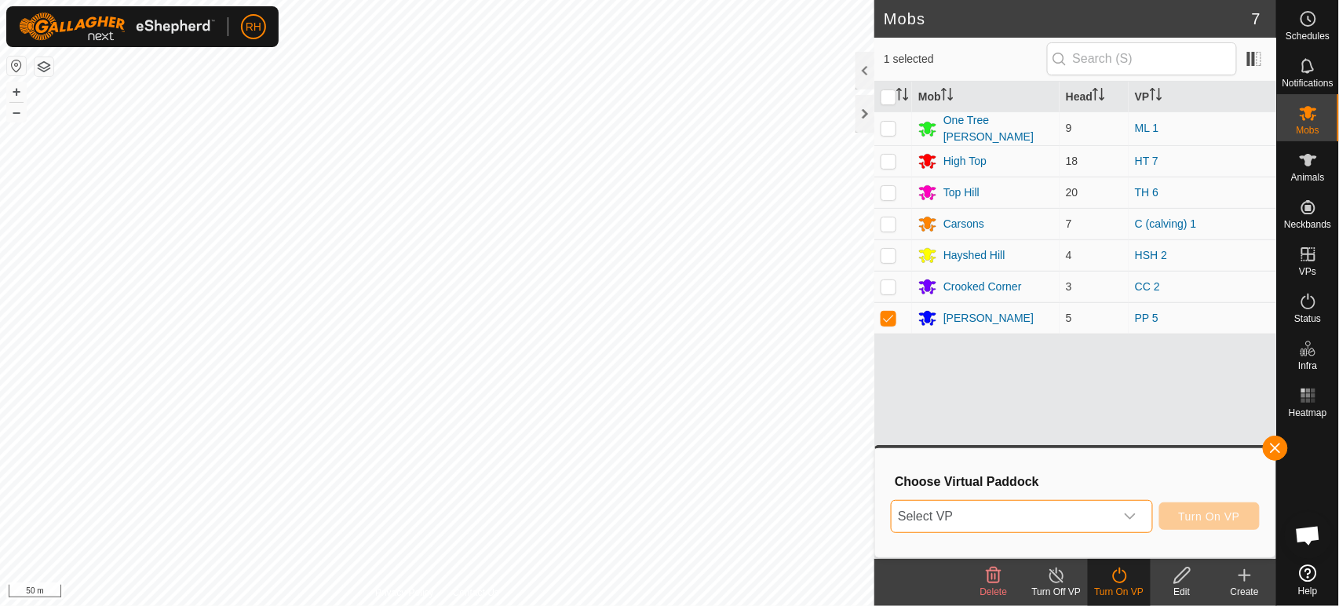
click at [1057, 514] on span "Select VP" at bounding box center [1003, 516] width 222 height 31
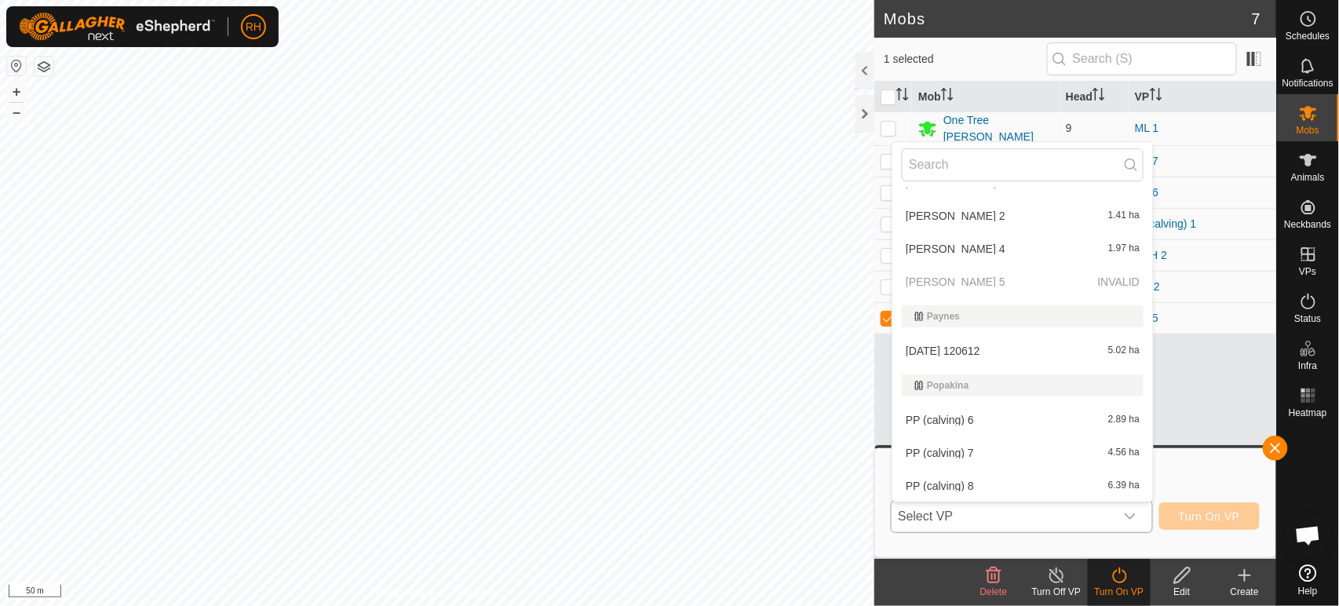
scroll to position [1395, 0]
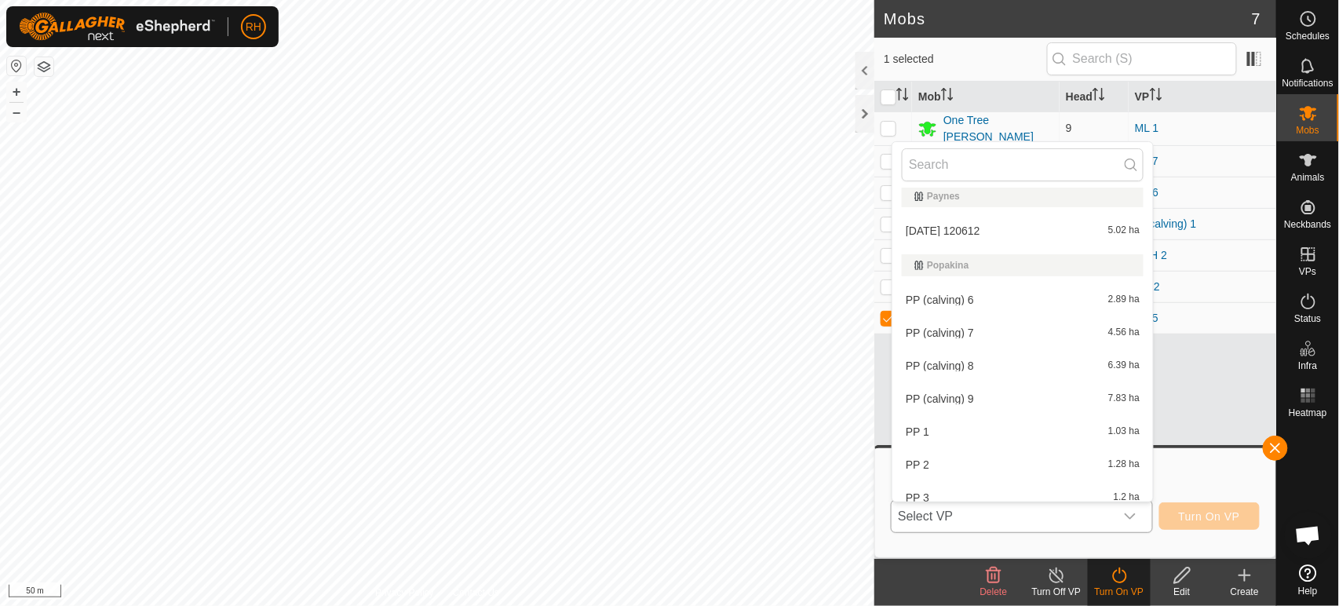
click at [955, 289] on li "PP (calving) 6 2.89 ha" at bounding box center [1022, 299] width 261 height 31
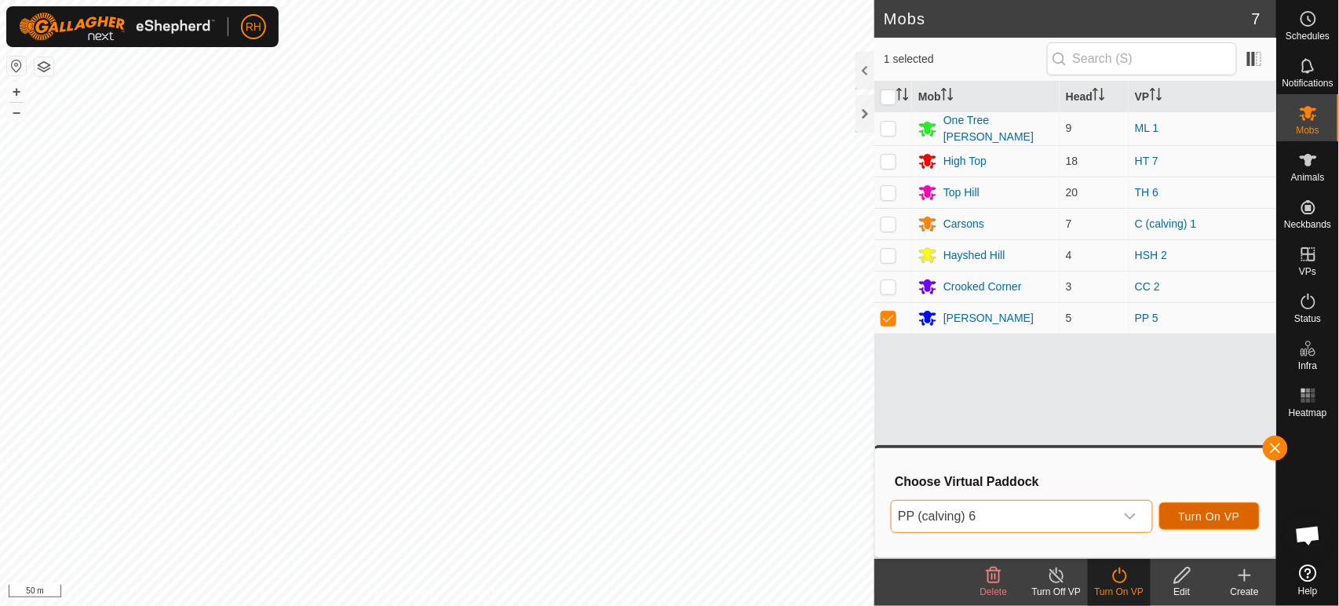
click at [1215, 518] on span "Turn On VP" at bounding box center [1209, 516] width 61 height 13
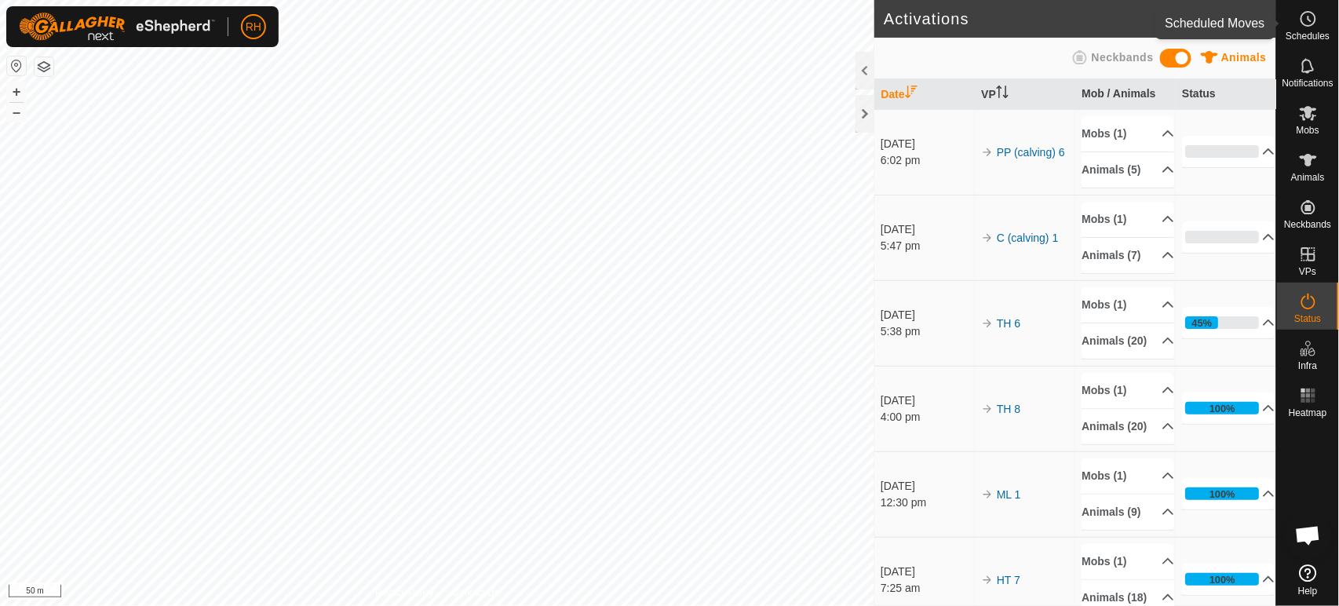
click at [1317, 26] on icon at bounding box center [1308, 18] width 19 height 19
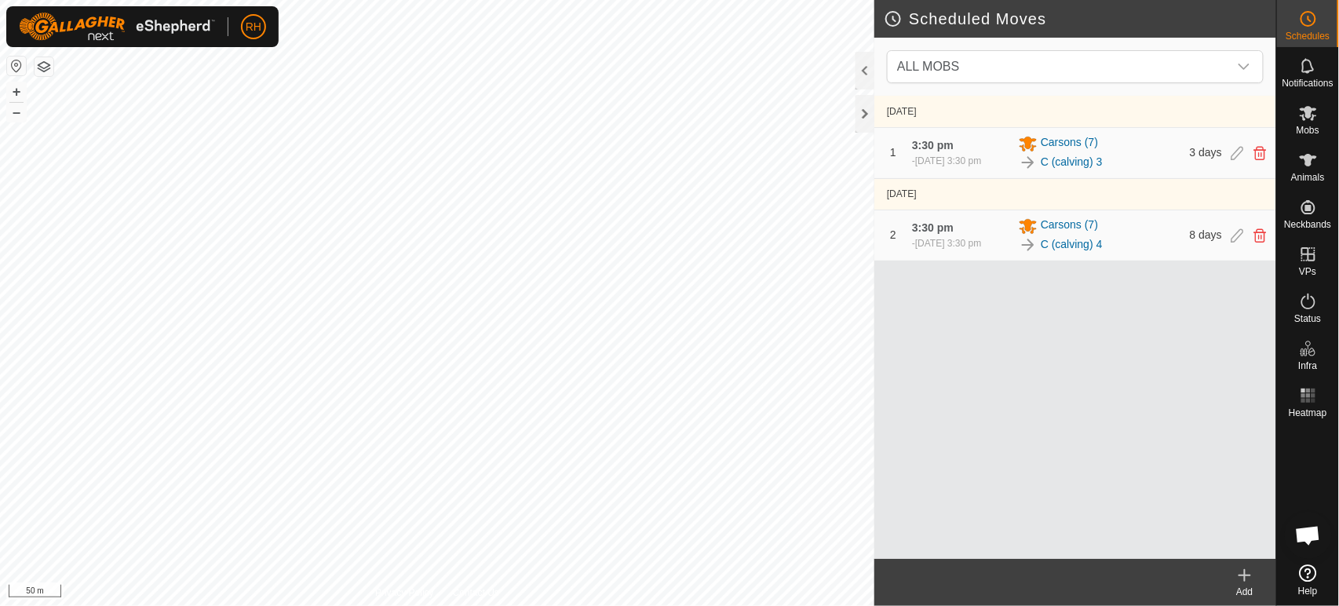
click at [1248, 577] on icon at bounding box center [1244, 575] width 19 height 19
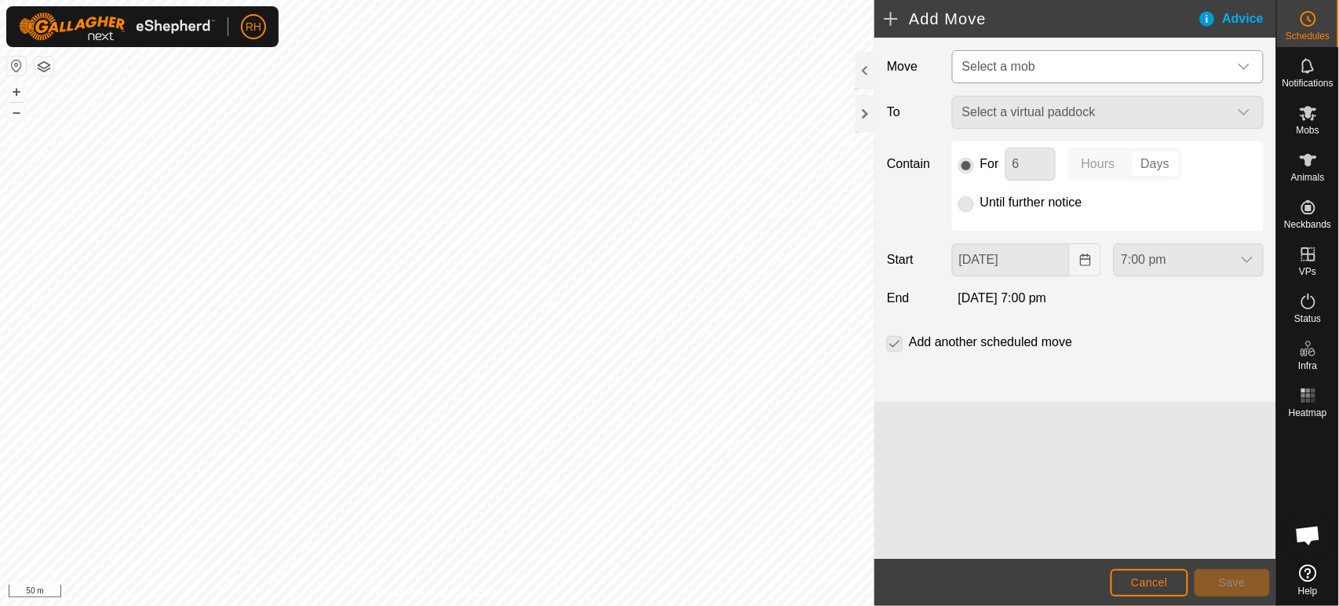
click at [1089, 69] on span "Select a mob" at bounding box center [1092, 66] width 272 height 31
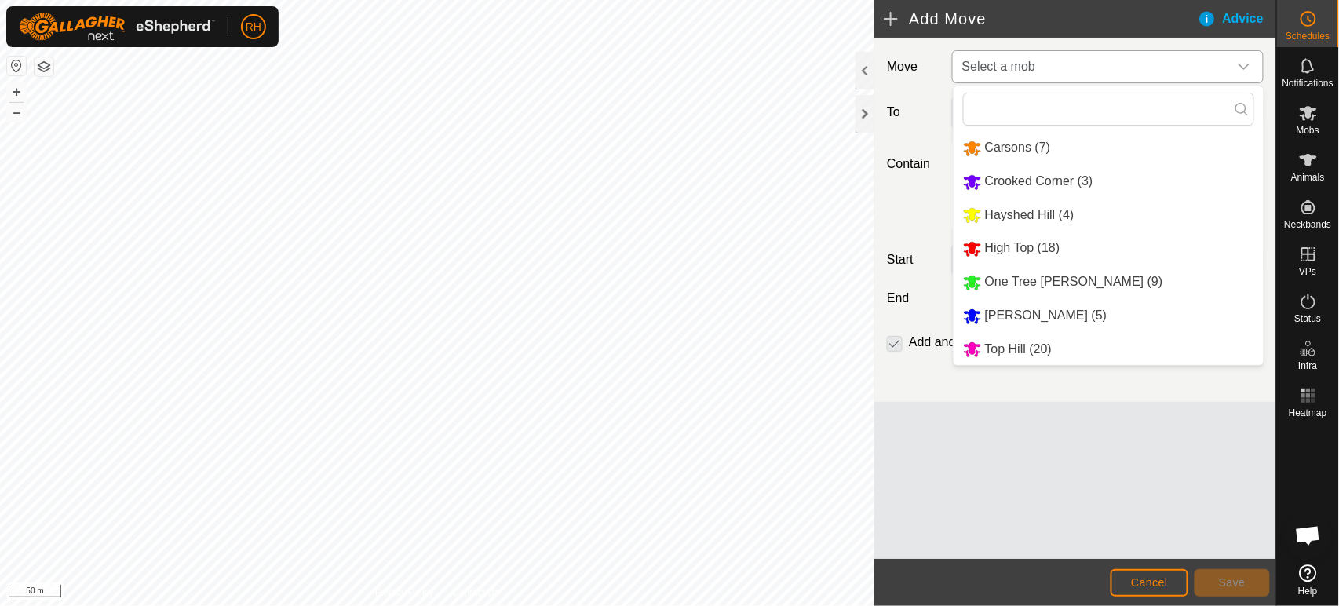
click at [1005, 319] on li "Popa (5)" at bounding box center [1109, 316] width 310 height 32
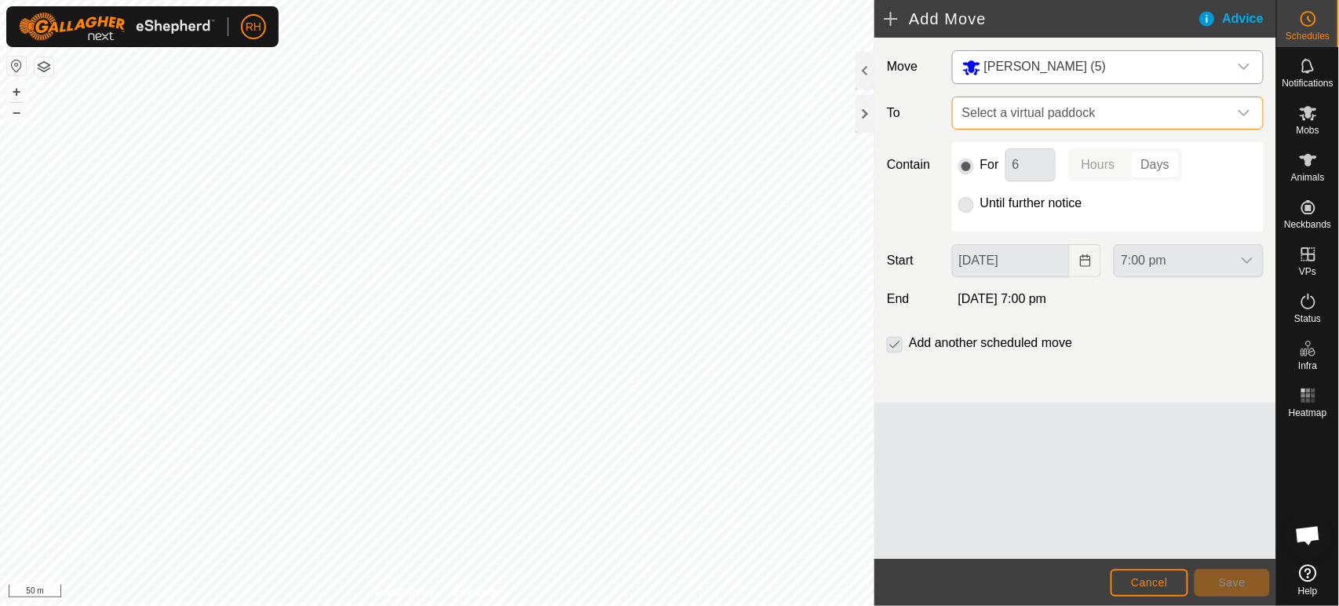
click at [1089, 108] on span "Select a virtual paddock" at bounding box center [1092, 112] width 272 height 31
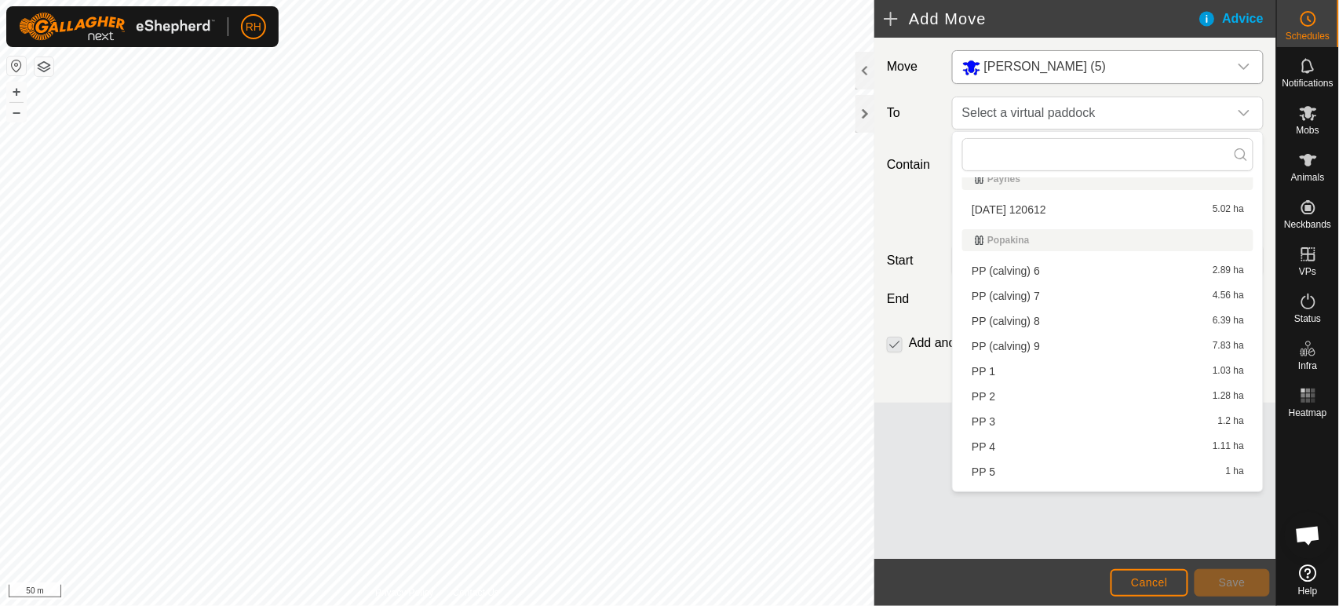
scroll to position [1221, 0]
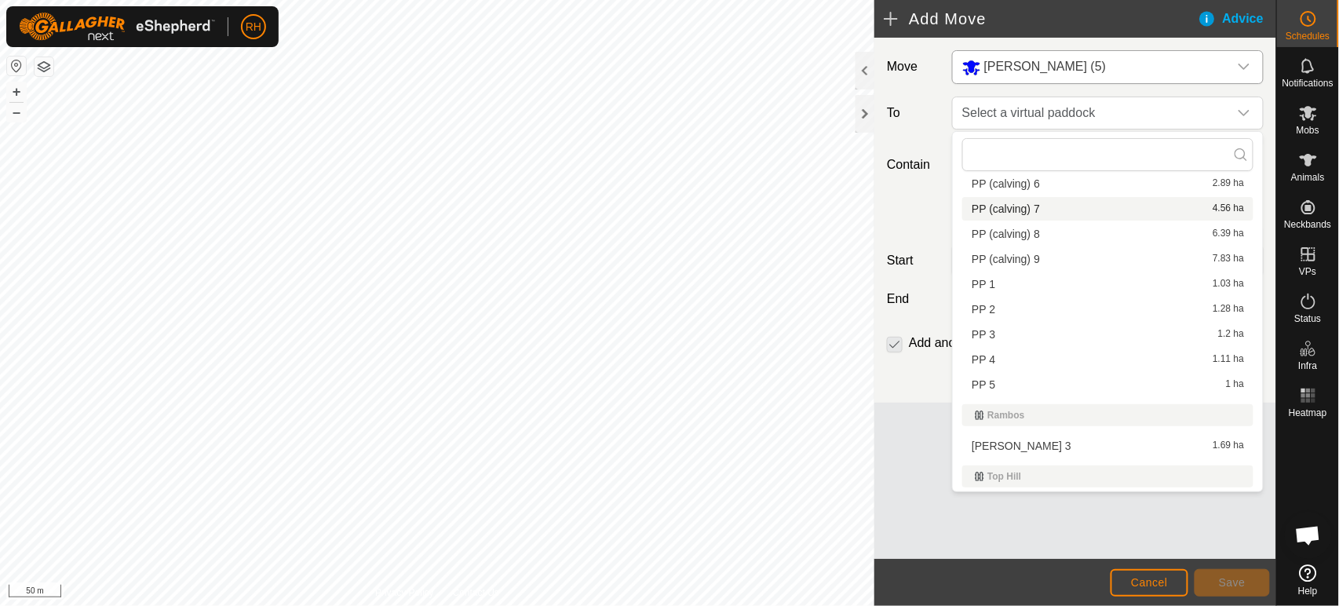
click at [1002, 206] on li "PP (calving) 7 4.56 ha" at bounding box center [1107, 209] width 291 height 24
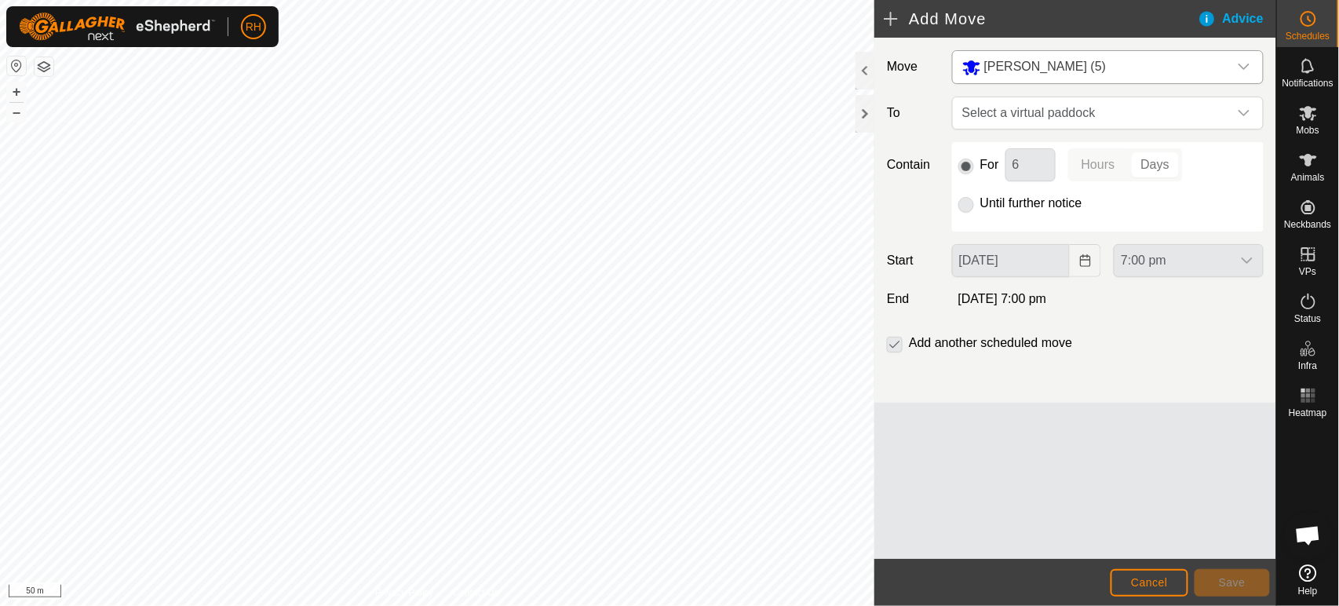
click at [1002, 198] on span "PP (calving) 7" at bounding box center [1006, 193] width 68 height 9
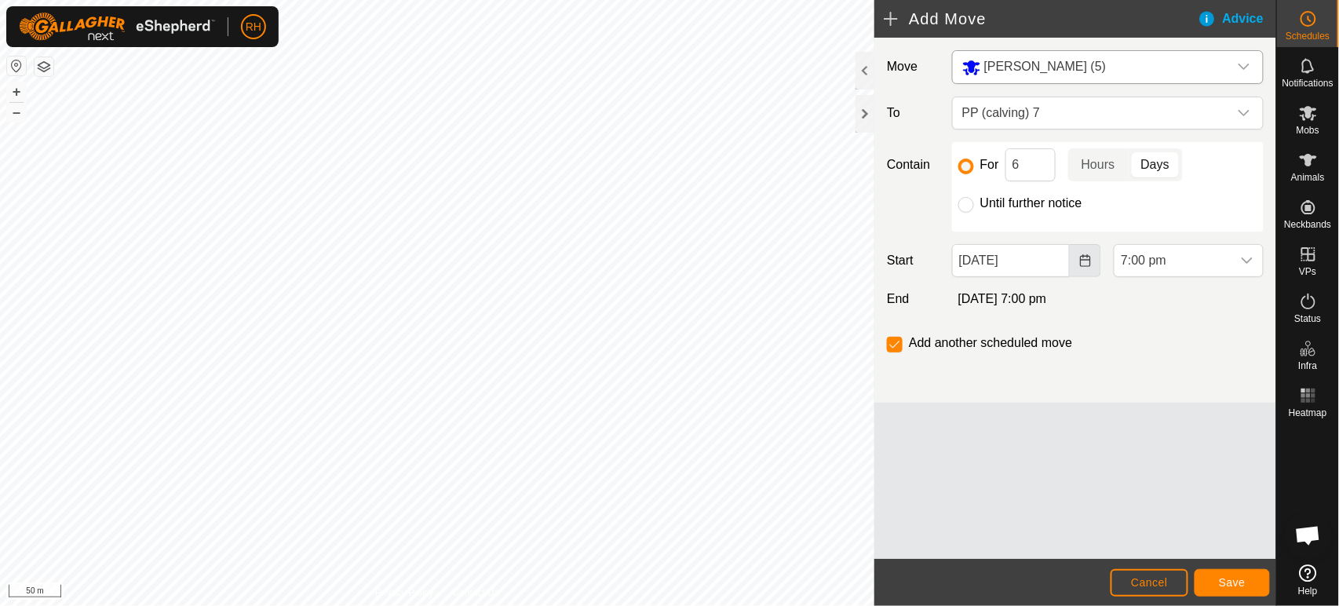
click at [1089, 261] on icon "Choose Date" at bounding box center [1085, 260] width 13 height 13
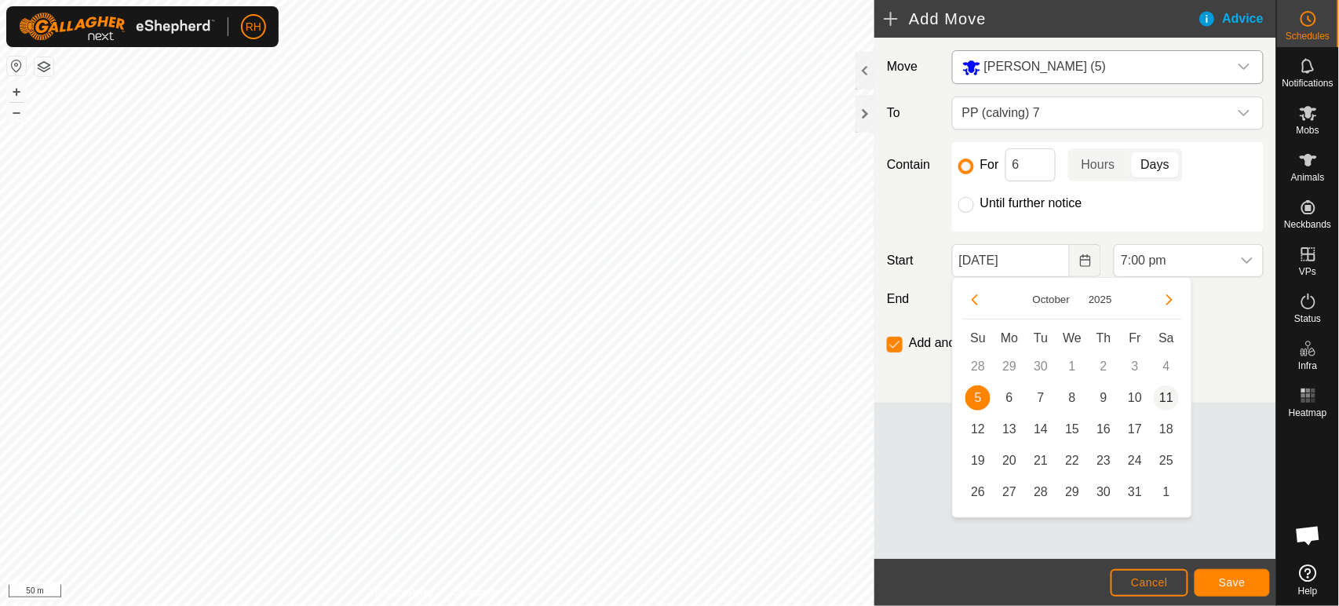
click at [1169, 396] on span "11" at bounding box center [1166, 397] width 25 height 25
type input "11 Oct, 2025"
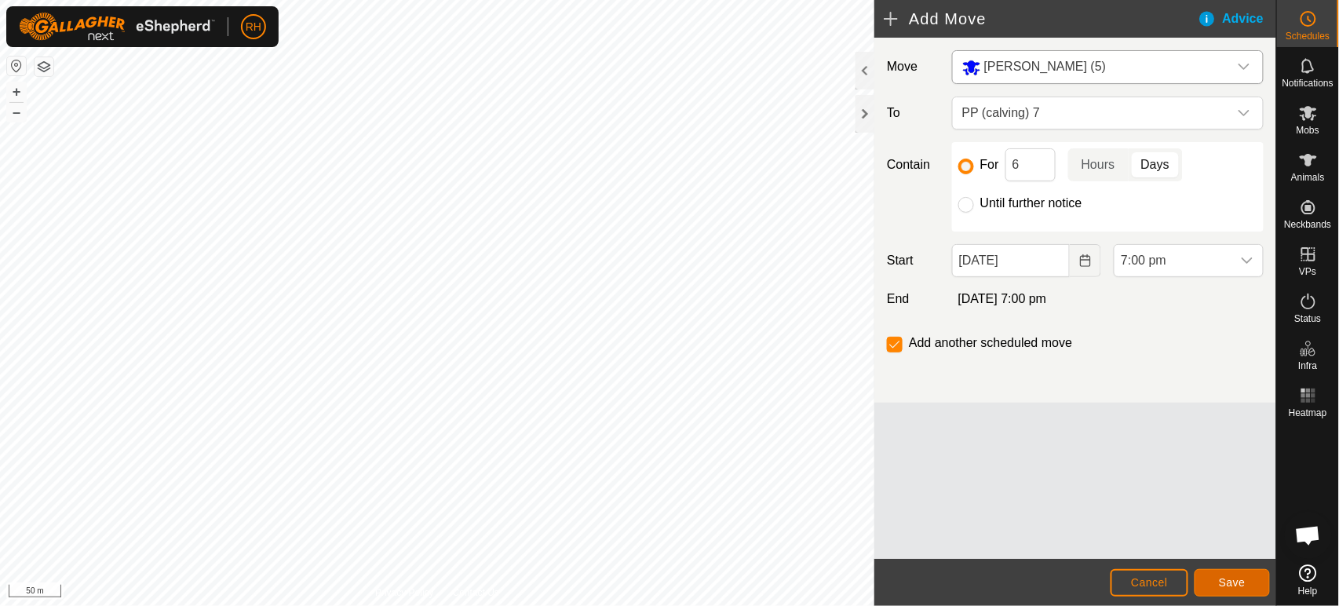
click at [1224, 579] on span "Save" at bounding box center [1232, 582] width 27 height 13
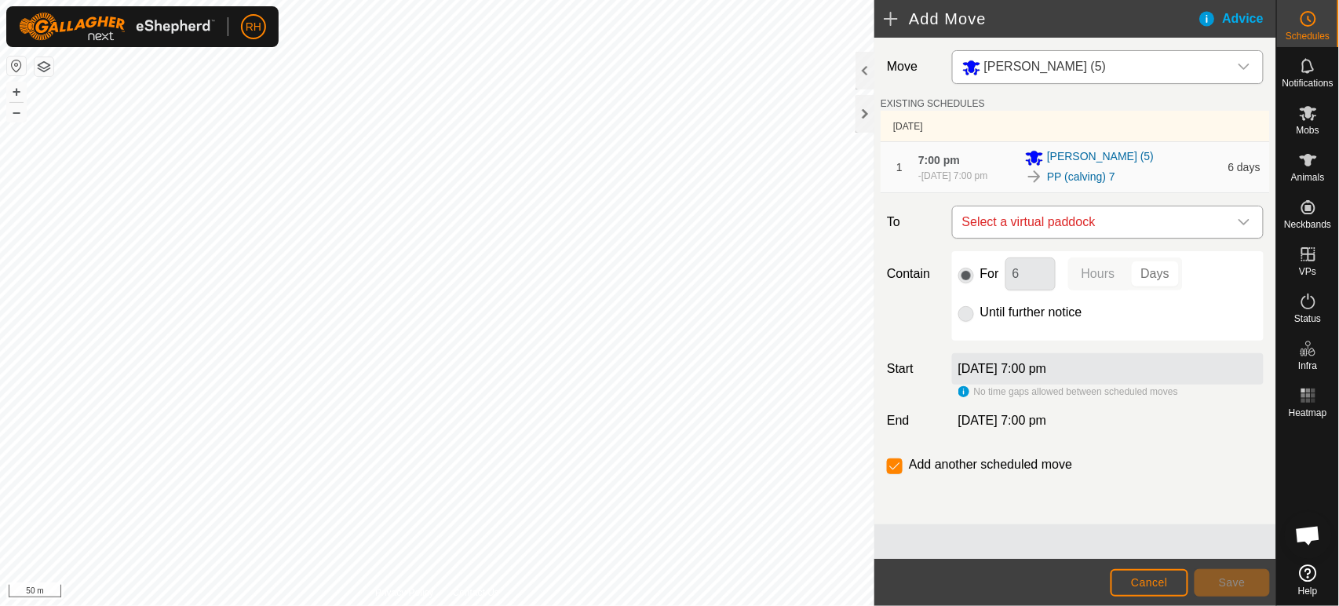
click at [1093, 224] on span "Select a virtual paddock" at bounding box center [1092, 221] width 272 height 31
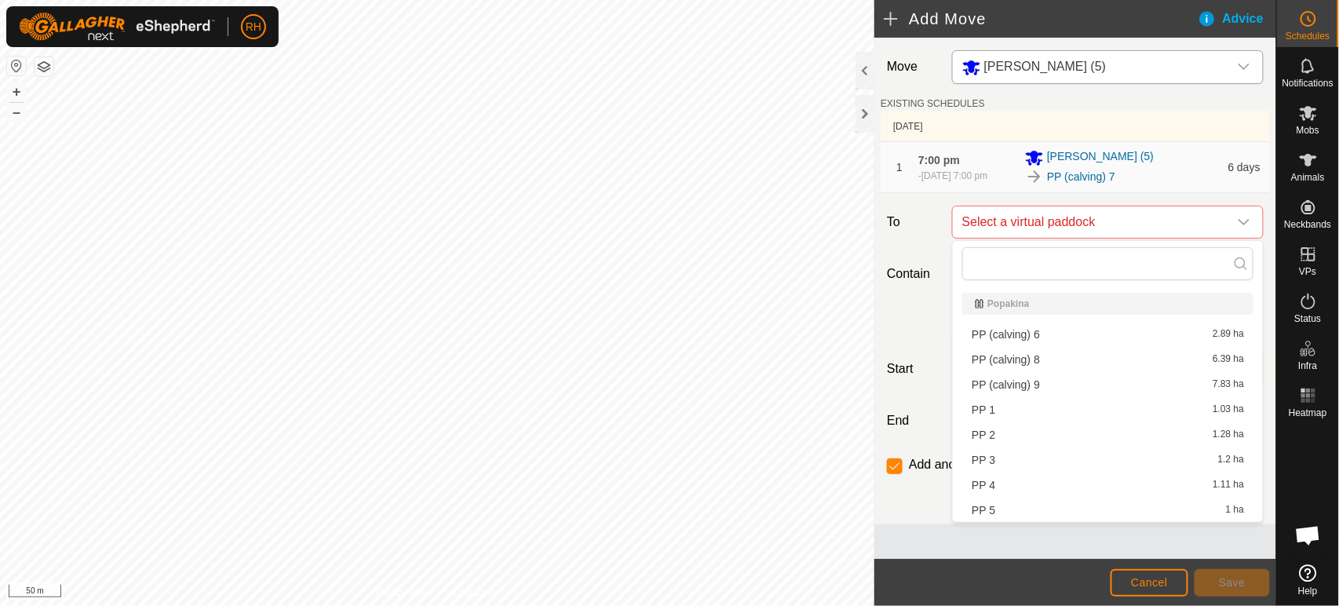
click at [1019, 363] on li "PP (calving) 8 6.39 ha" at bounding box center [1107, 360] width 291 height 24
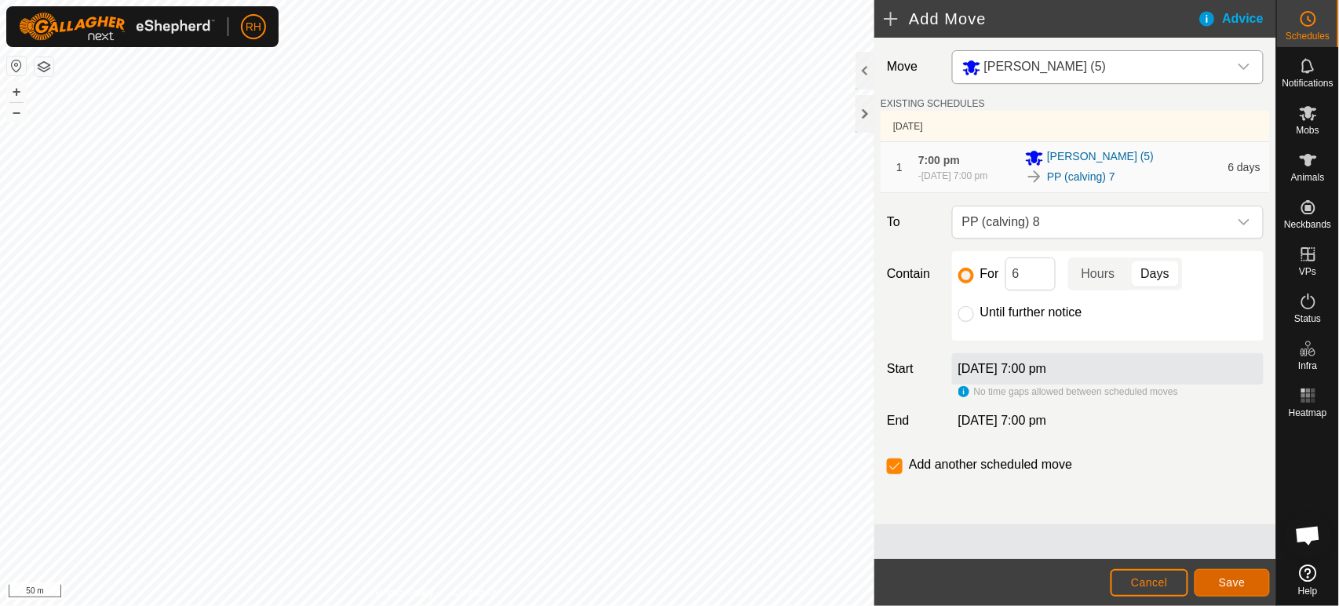
click at [1225, 582] on span "Save" at bounding box center [1232, 582] width 27 height 13
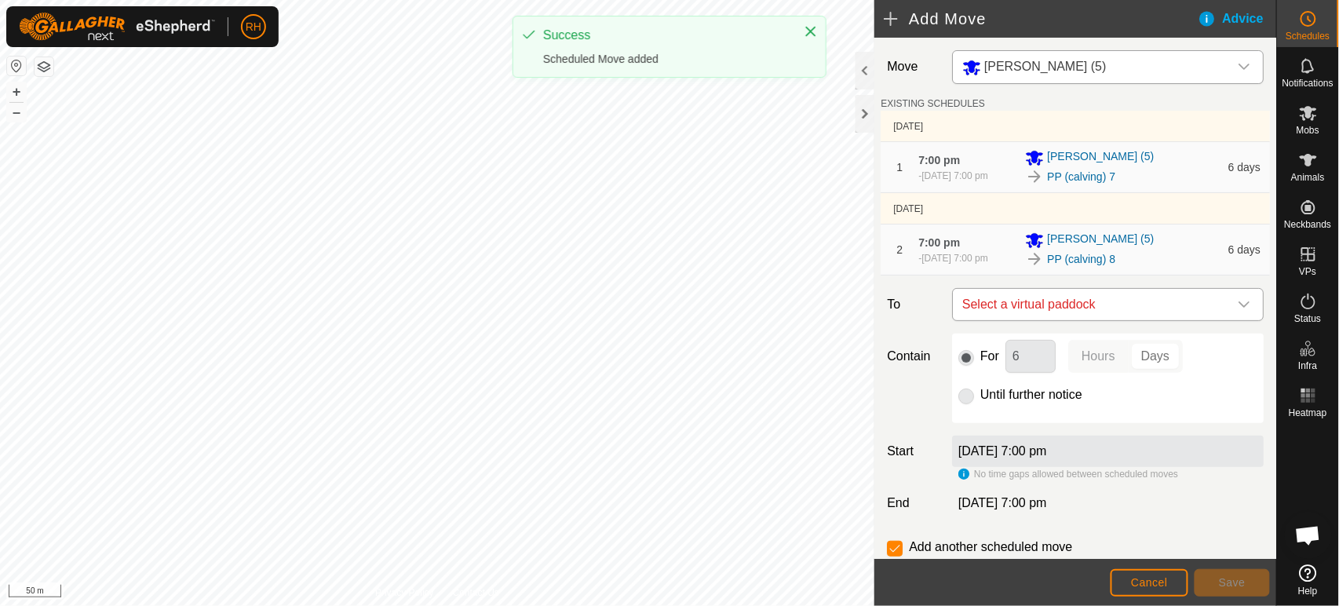
click at [1060, 305] on span "Select a virtual paddock" at bounding box center [1092, 304] width 272 height 31
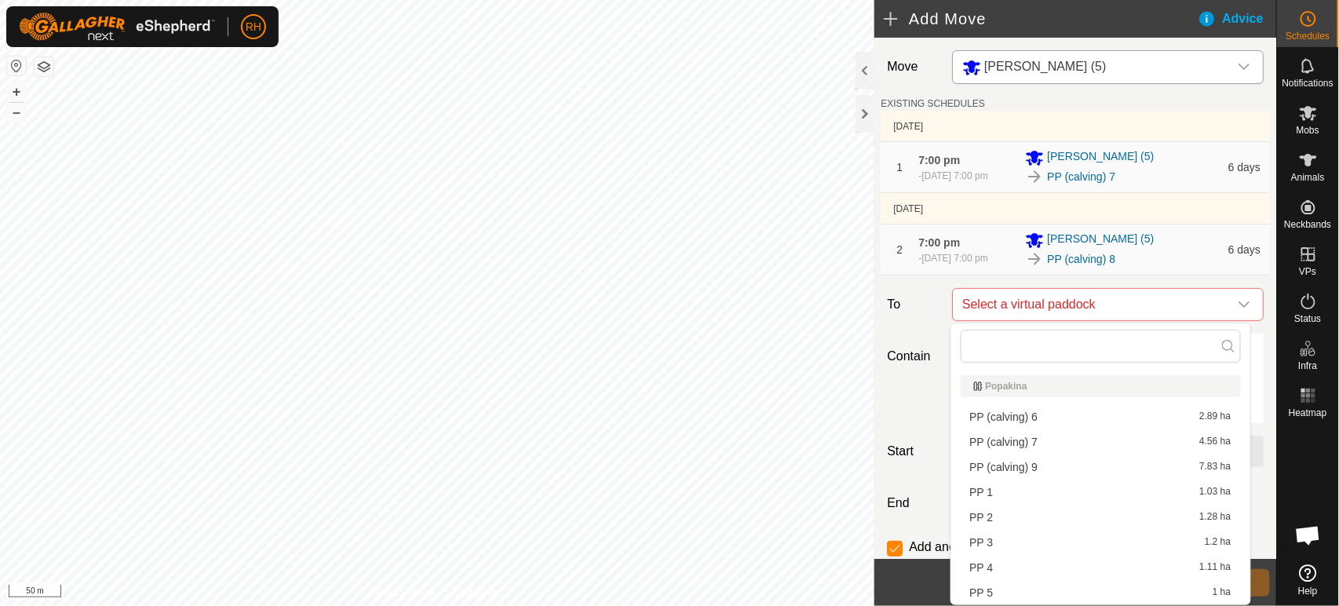
click at [1014, 468] on li "PP (calving) 9 7.83 ha" at bounding box center [1101, 467] width 280 height 24
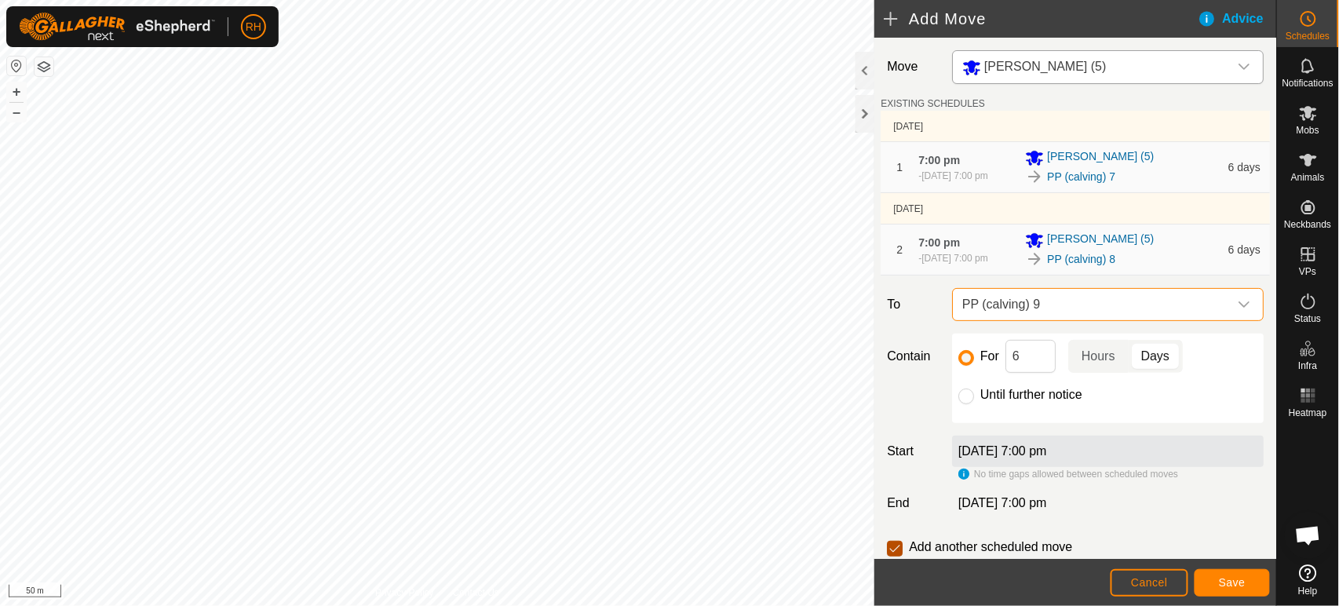
click at [892, 553] on input "checkbox" at bounding box center [895, 549] width 16 height 16
checkbox input "false"
click at [1232, 583] on span "Save" at bounding box center [1232, 582] width 27 height 13
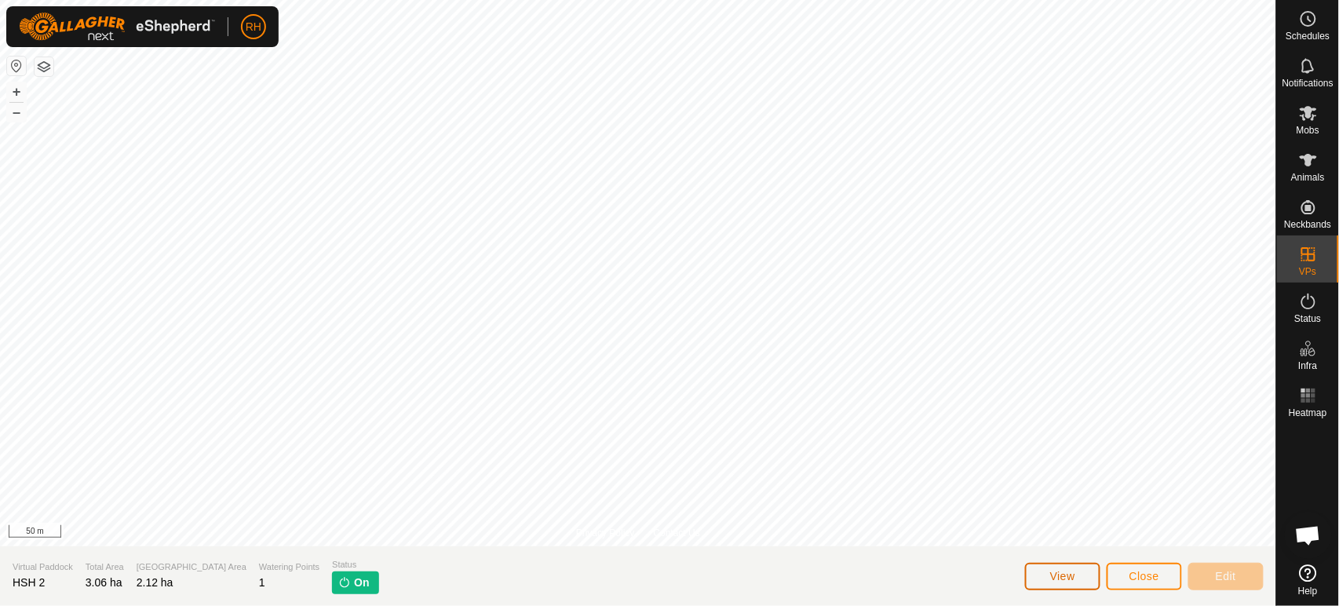
click at [1064, 575] on span "View" at bounding box center [1062, 576] width 25 height 13
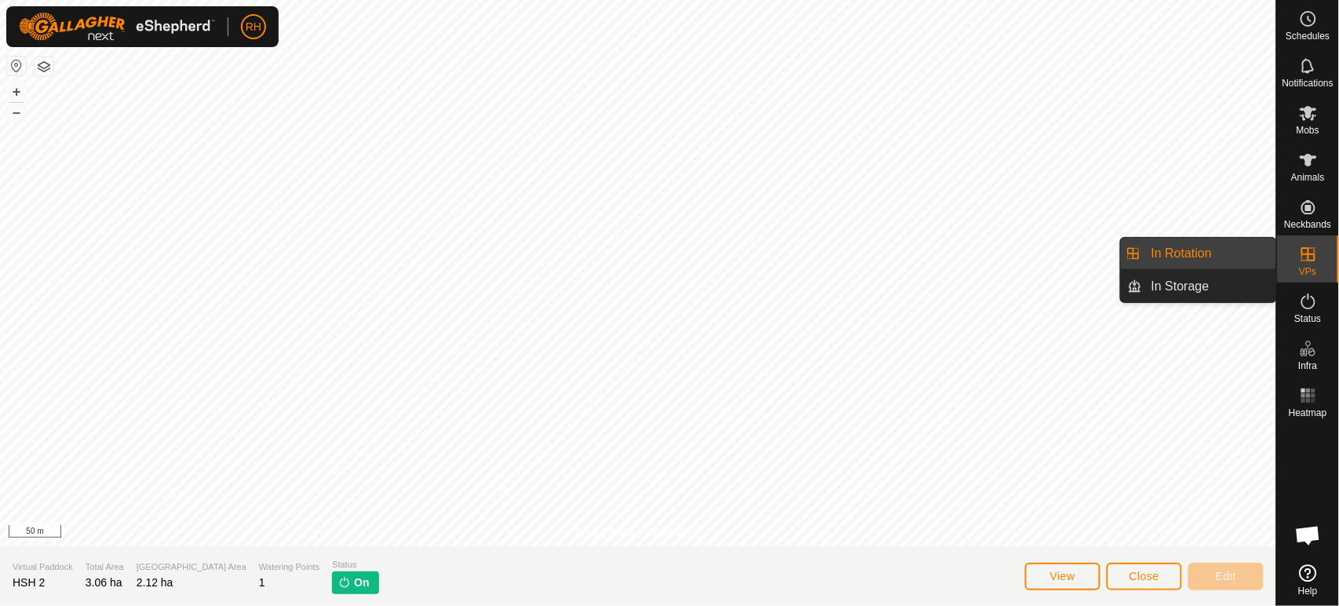
click at [1165, 253] on link "In Rotation" at bounding box center [1209, 253] width 134 height 31
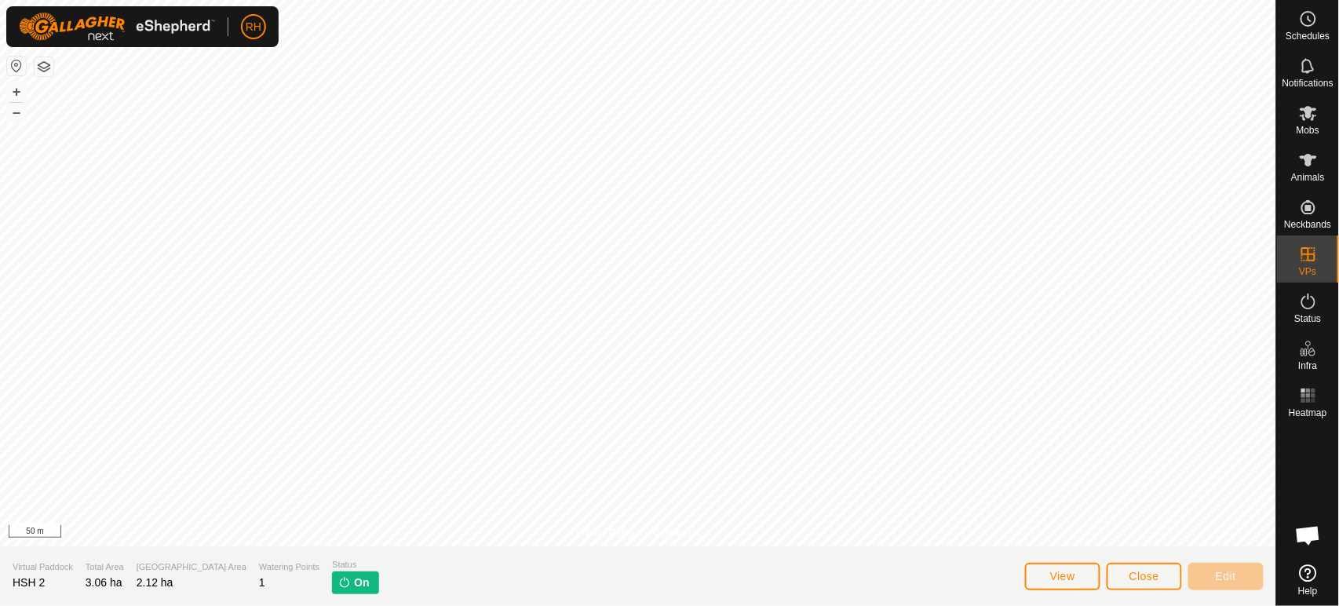
click at [1276, 605] on p-menu "In Rotation In Storage" at bounding box center [1276, 606] width 0 height 0
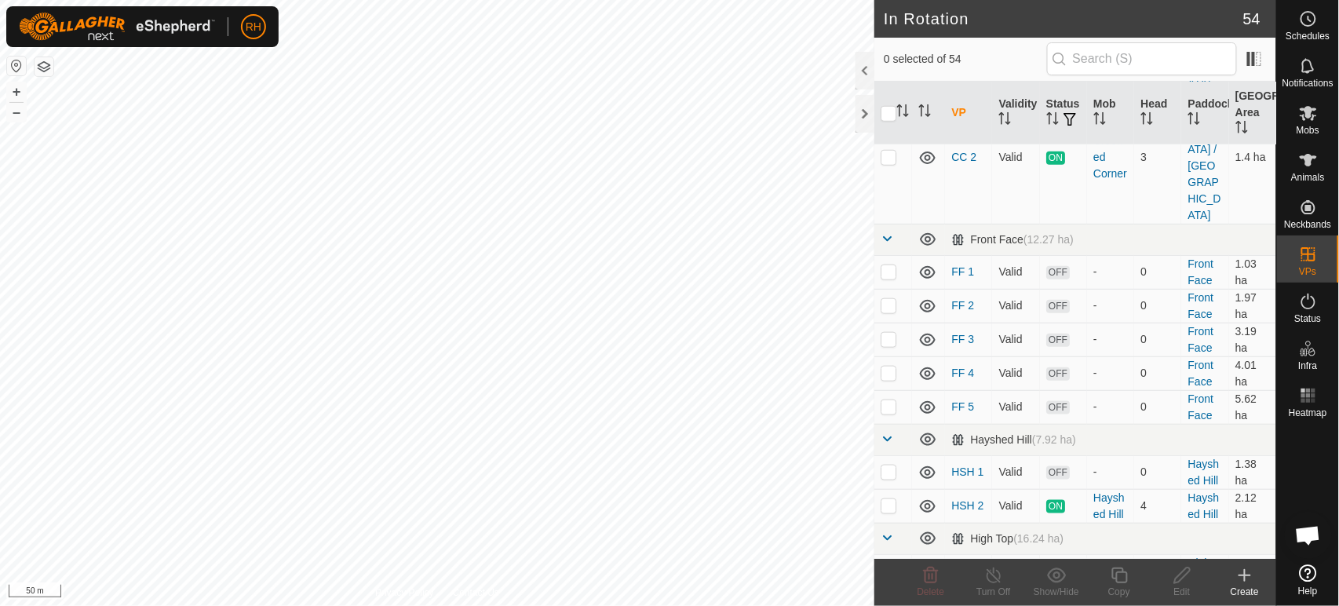
scroll to position [436, 0]
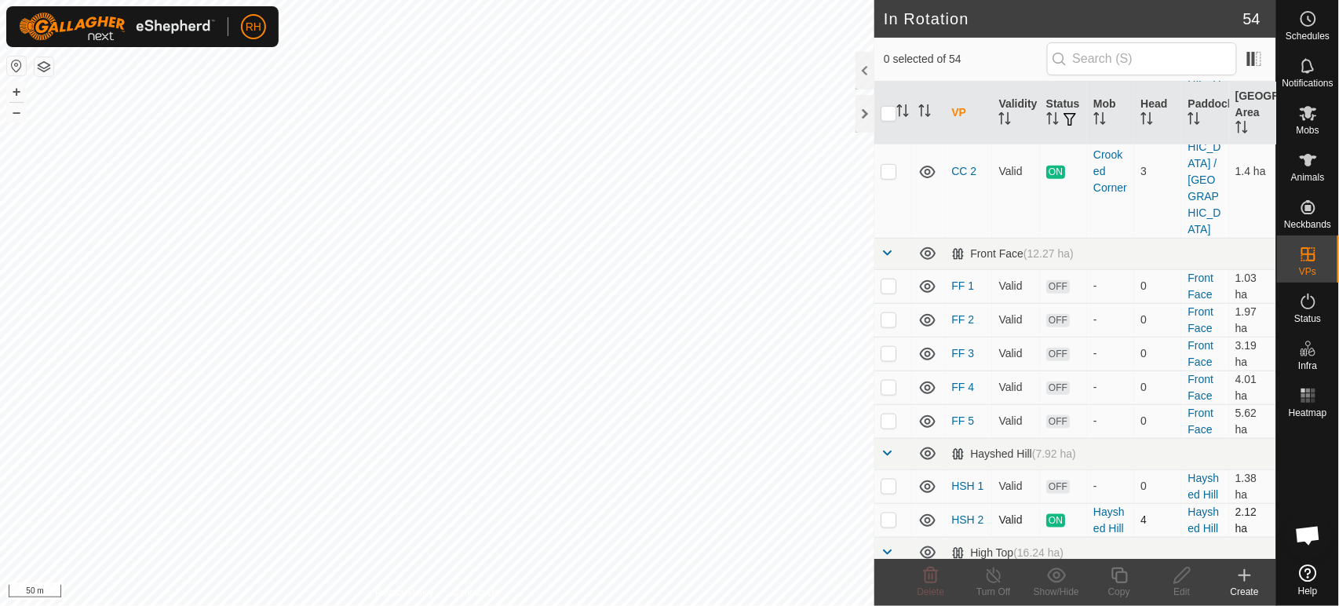
click at [888, 513] on p-checkbox at bounding box center [889, 519] width 16 height 13
checkbox input "true"
click at [993, 576] on icon at bounding box center [994, 575] width 20 height 19
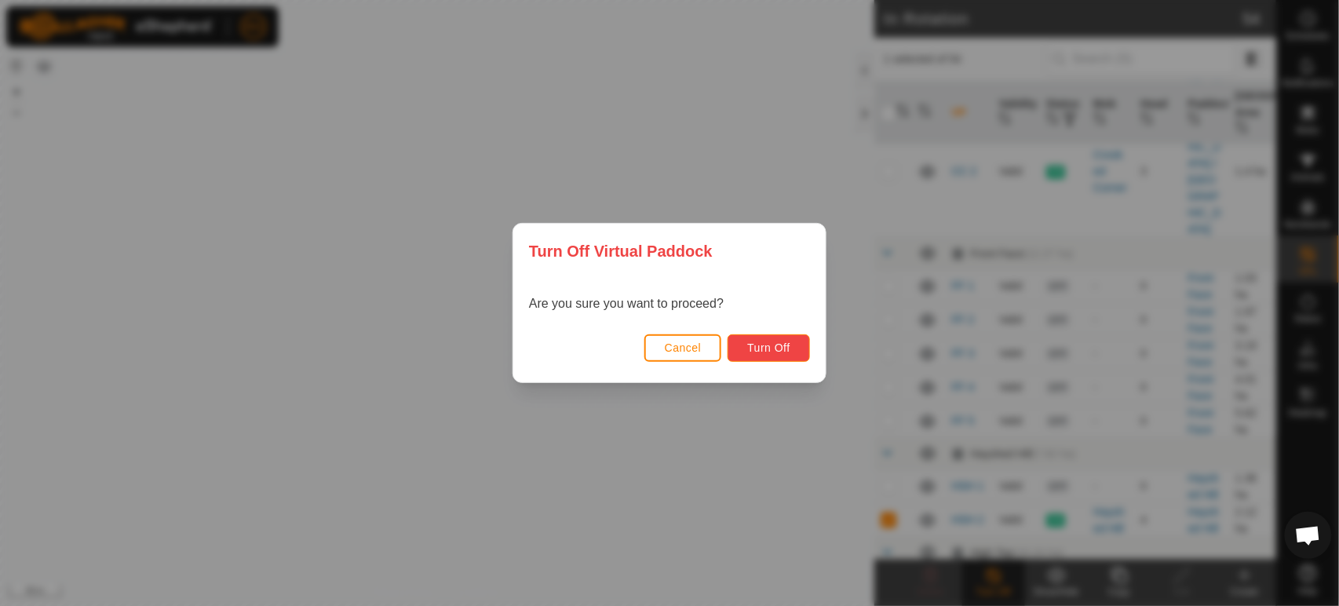
click at [761, 345] on span "Turn Off" at bounding box center [768, 347] width 43 height 13
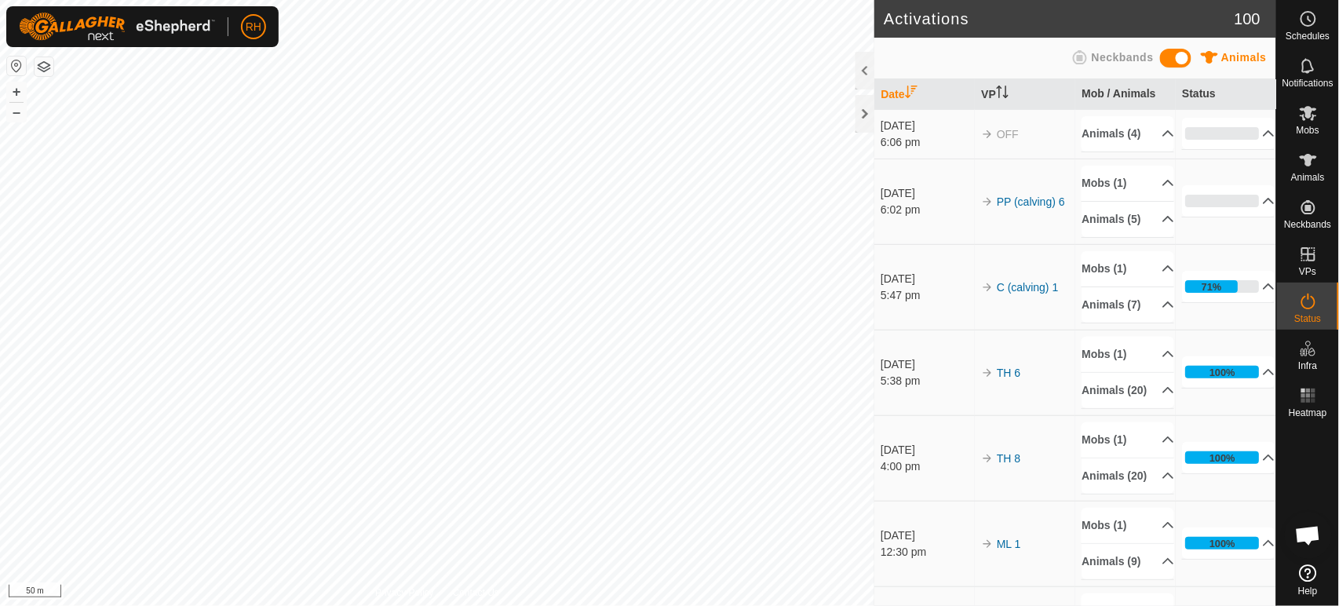
scroll to position [1400, 0]
click at [954, 304] on div "5:47 pm" at bounding box center [927, 295] width 93 height 16
click at [1248, 302] on p-accordion-header "71%" at bounding box center [1228, 286] width 93 height 31
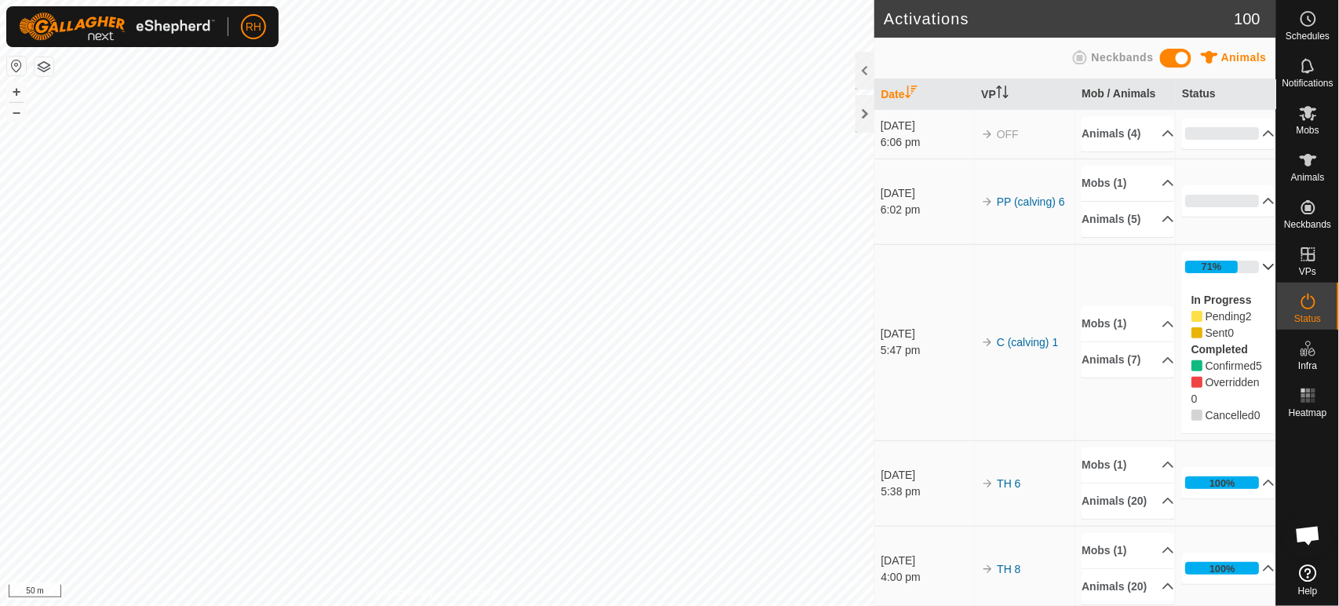
click at [991, 362] on td "C (calving) 1" at bounding box center [1025, 342] width 100 height 196
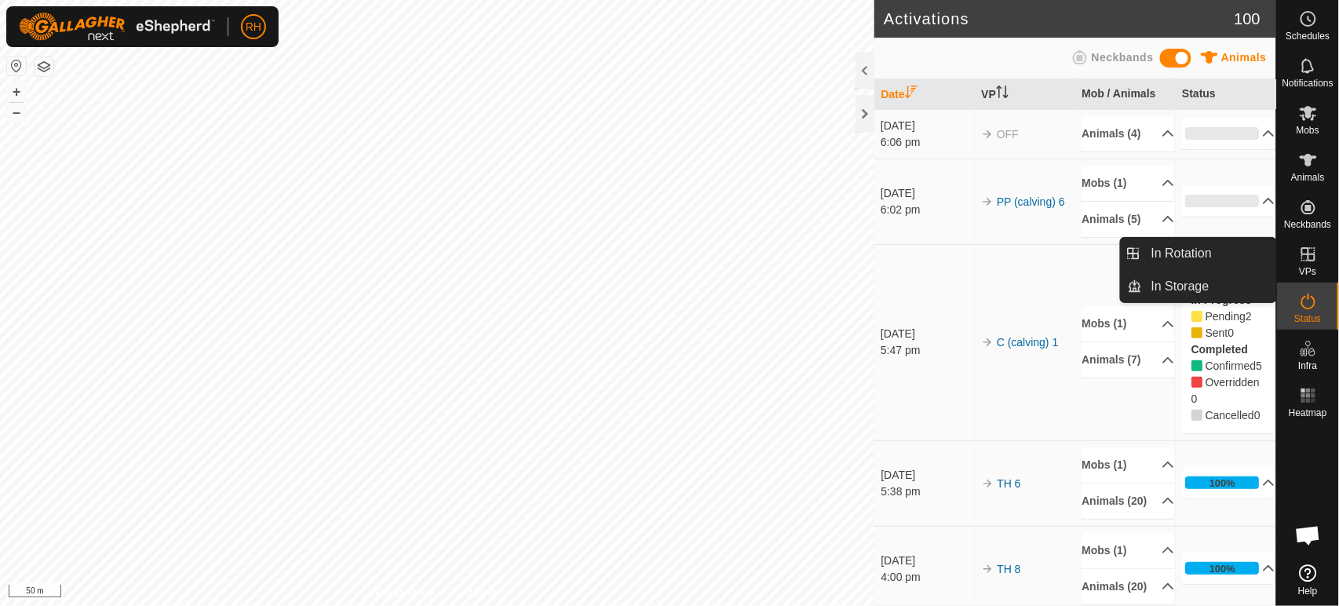
click at [1308, 259] on icon at bounding box center [1308, 254] width 14 height 14
click at [1187, 257] on link "In Rotation" at bounding box center [1209, 253] width 134 height 31
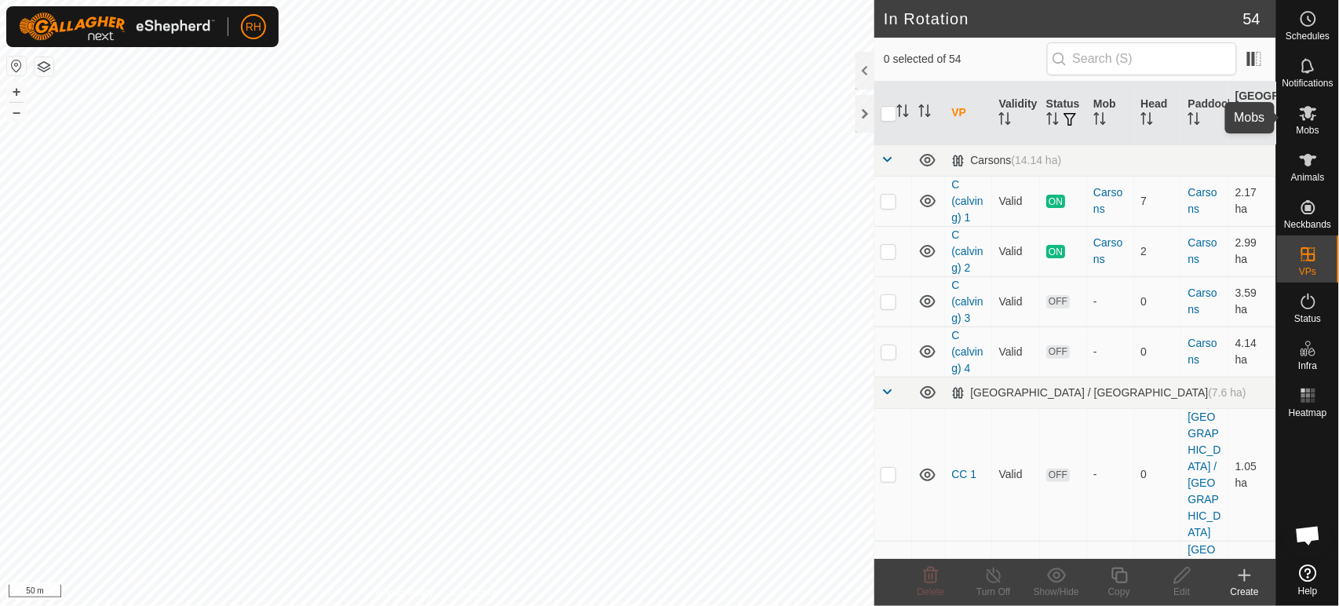
click at [1307, 115] on icon at bounding box center [1308, 113] width 17 height 15
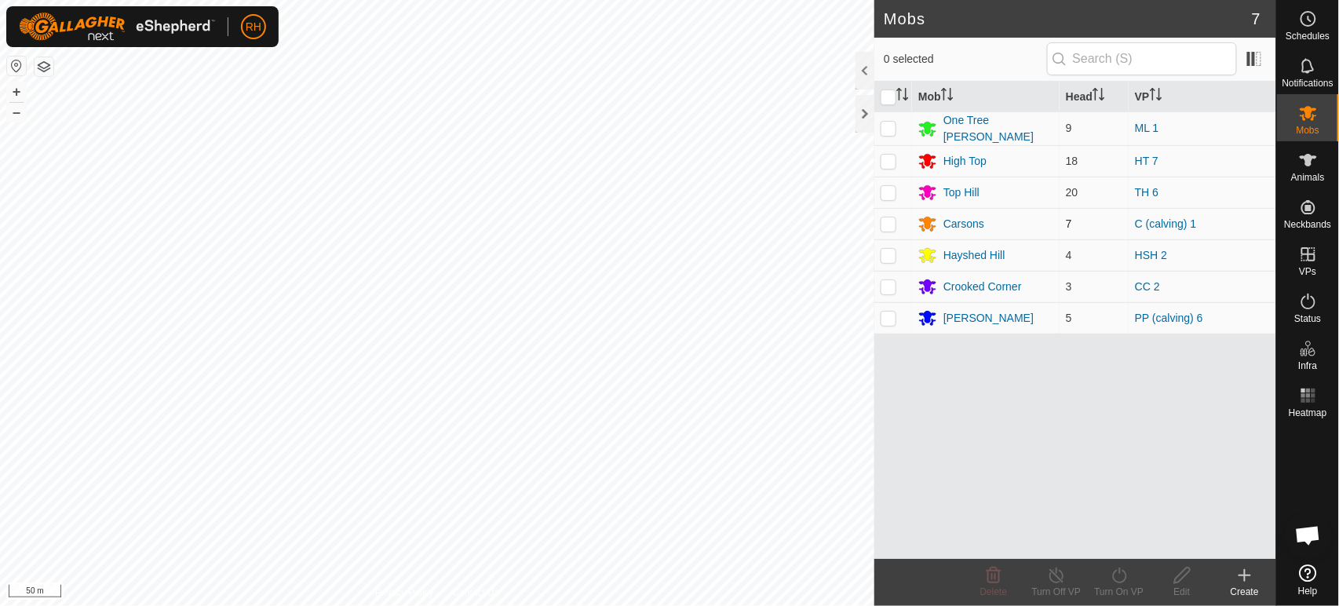
click at [887, 221] on p-checkbox at bounding box center [889, 223] width 16 height 13
checkbox input "true"
click at [1119, 575] on icon at bounding box center [1120, 575] width 20 height 19
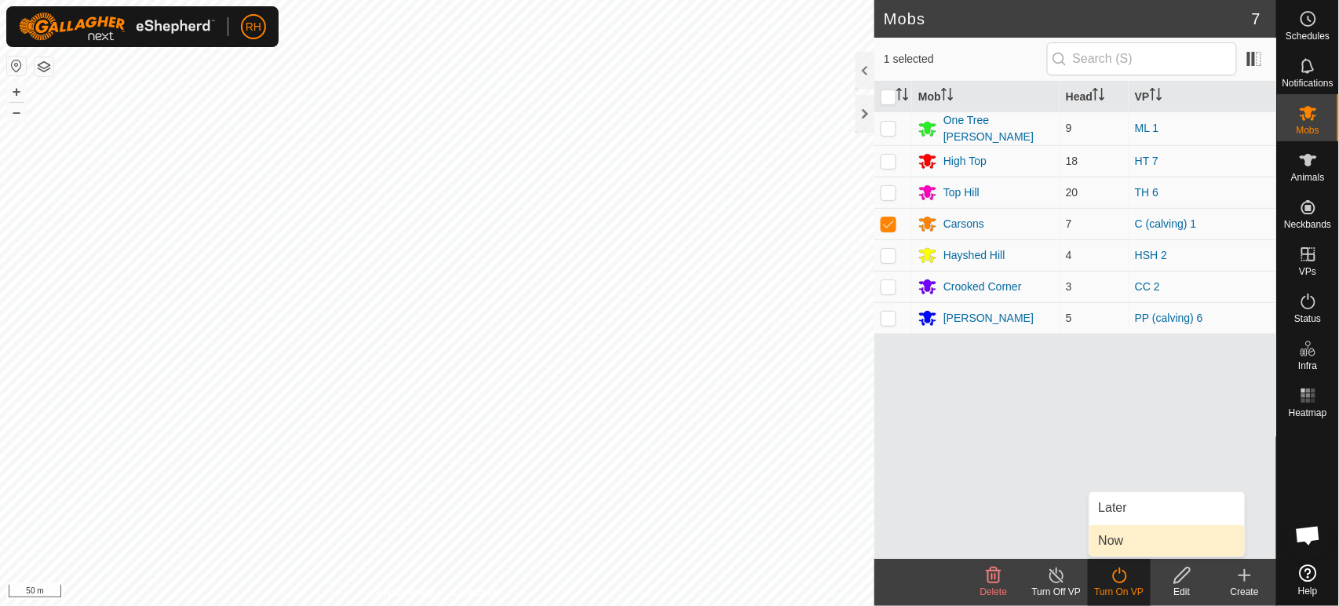
click at [1119, 538] on link "Now" at bounding box center [1166, 540] width 155 height 31
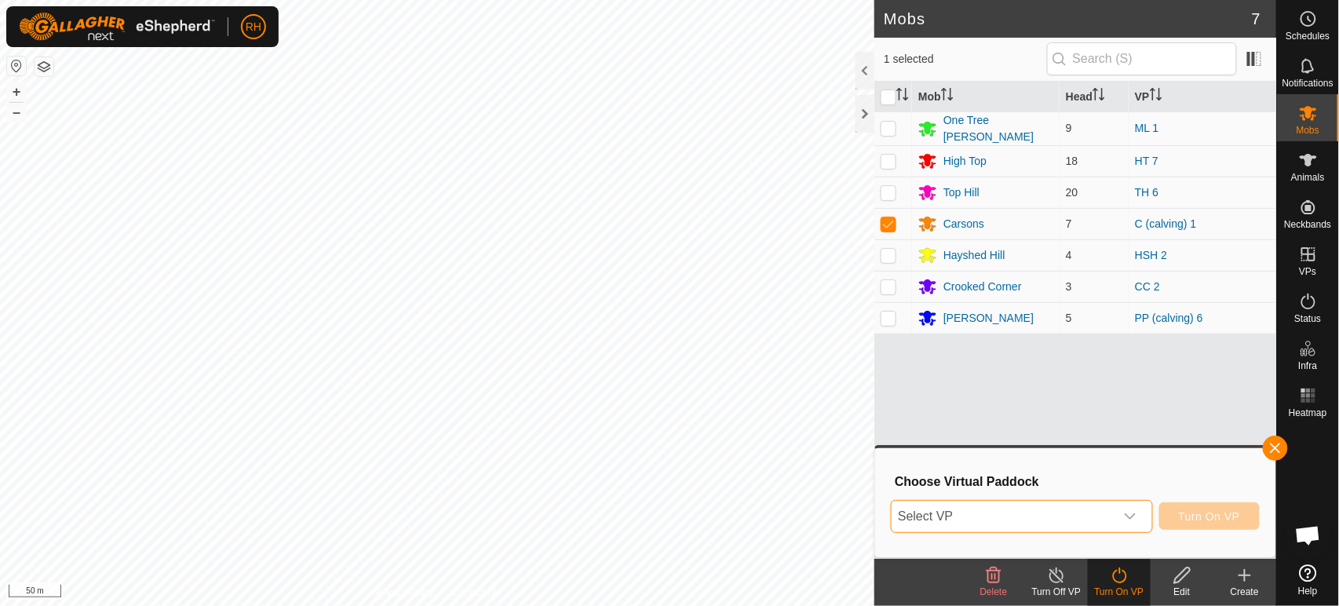
click at [1052, 517] on span "Select VP" at bounding box center [1003, 516] width 222 height 31
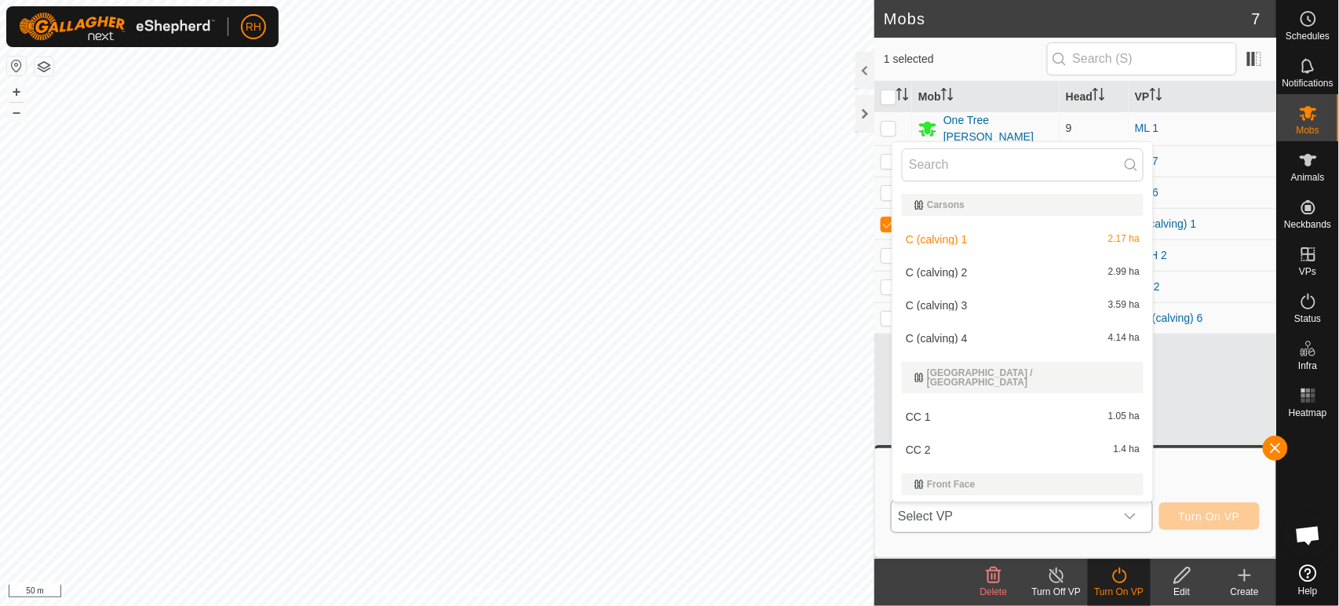
scroll to position [24, 0]
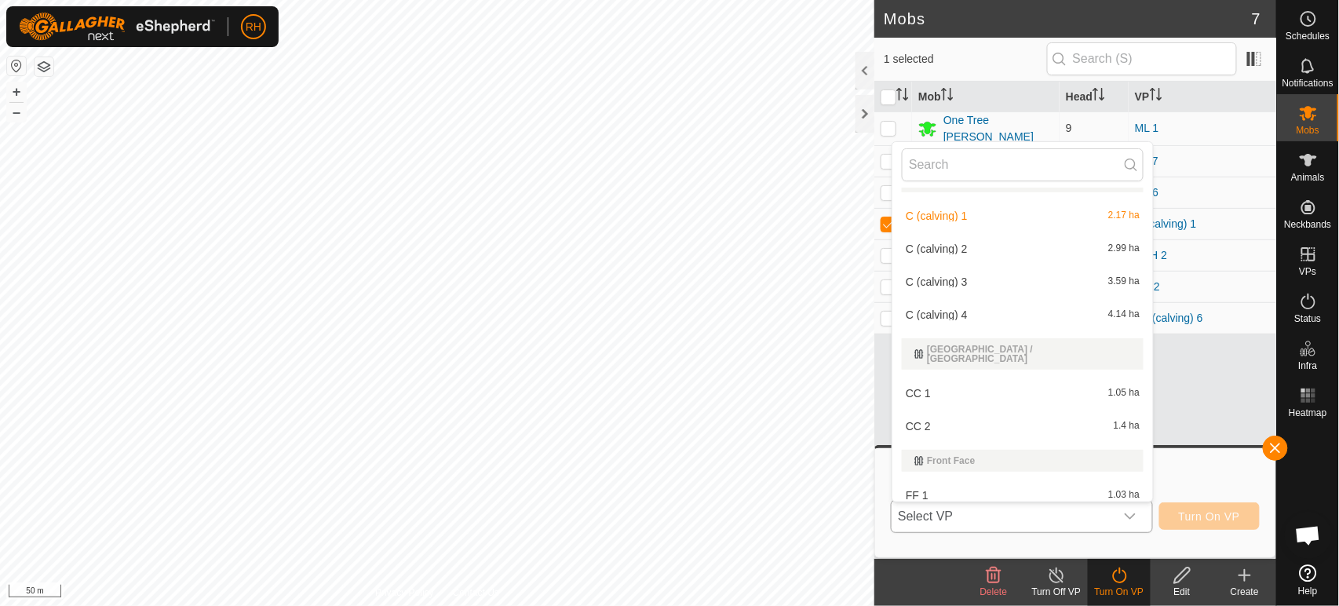
click at [946, 246] on li "C (calving) 2 2.99 ha" at bounding box center [1022, 248] width 261 height 31
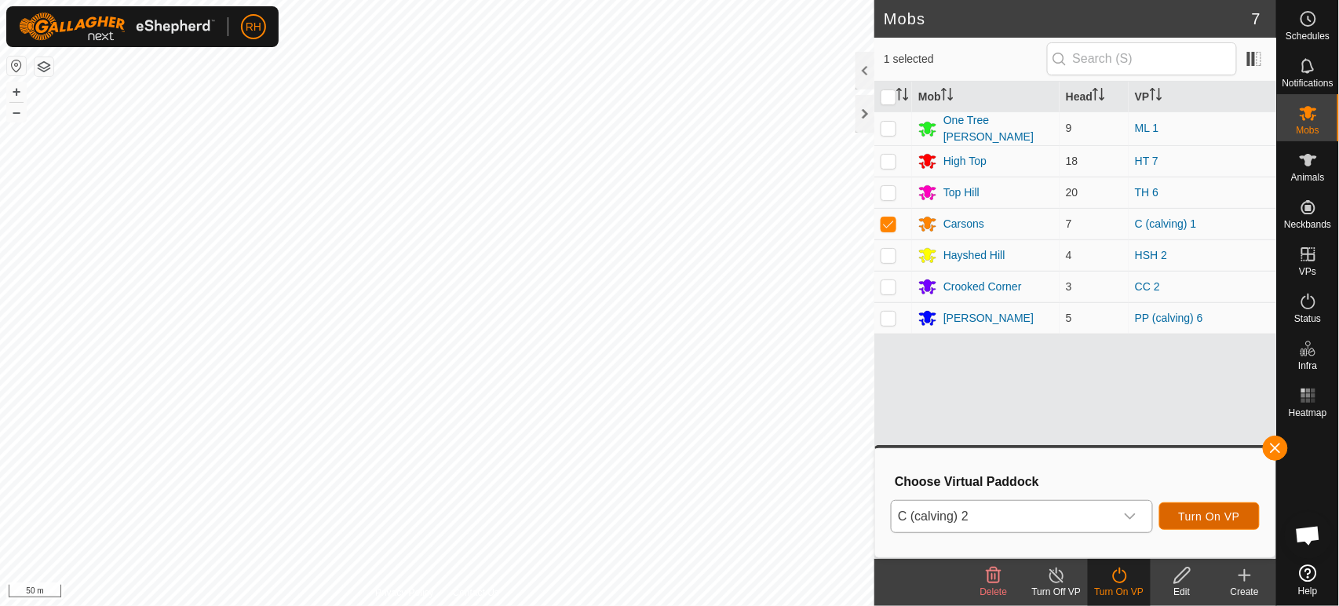
click at [1204, 510] on span "Turn On VP" at bounding box center [1209, 516] width 61 height 13
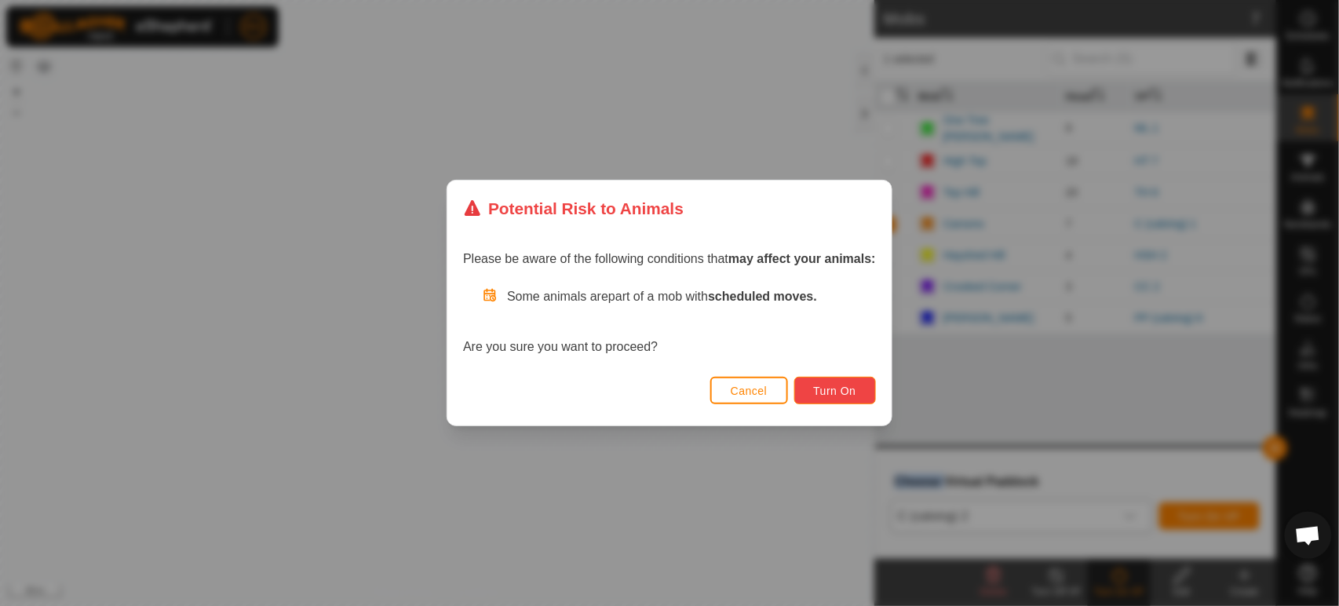
click at [825, 393] on span "Turn On" at bounding box center [835, 391] width 42 height 13
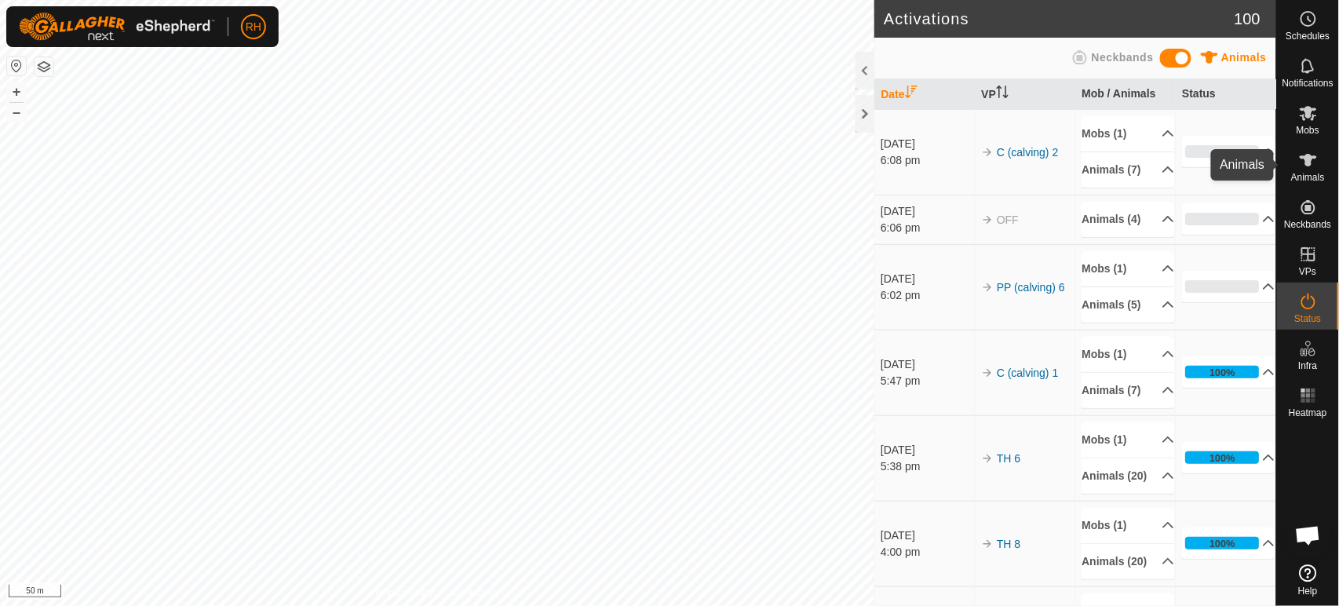
click at [1306, 159] on icon at bounding box center [1308, 160] width 17 height 13
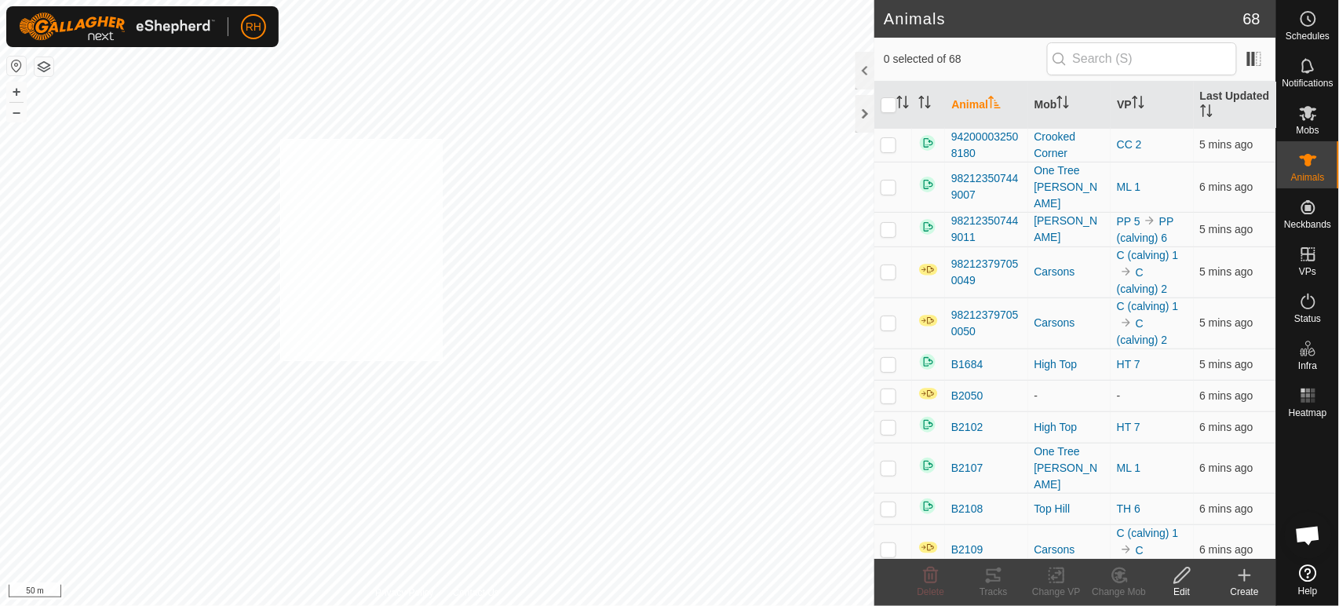
checkbox input "true"
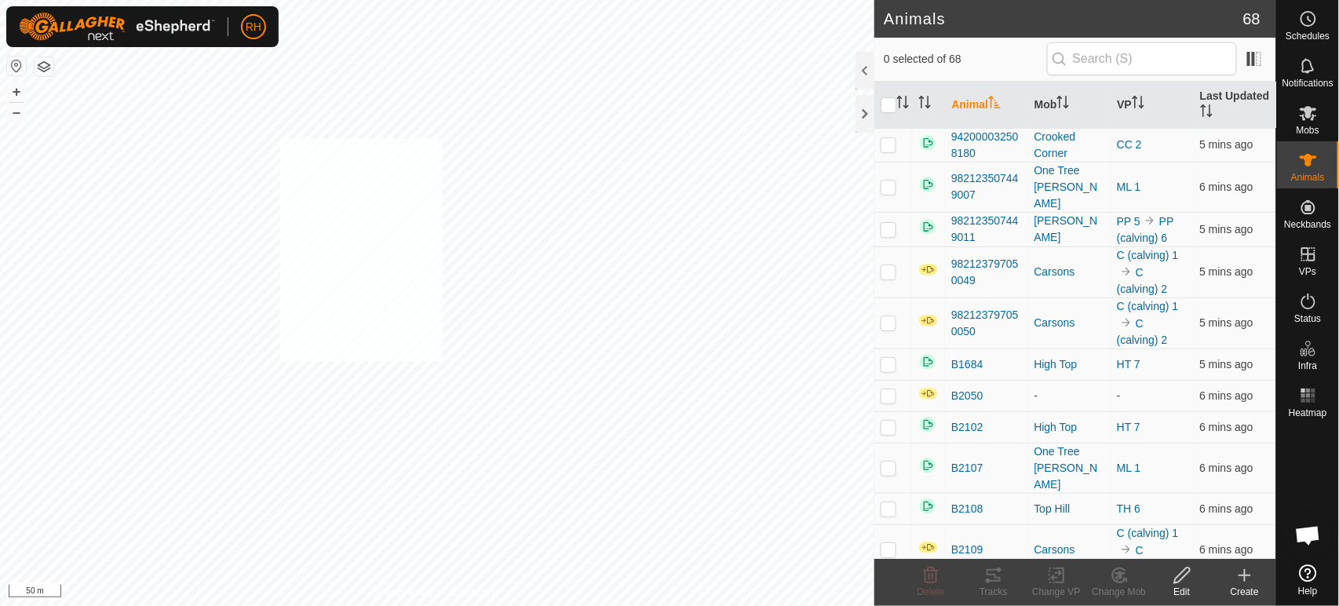
checkbox input "true"
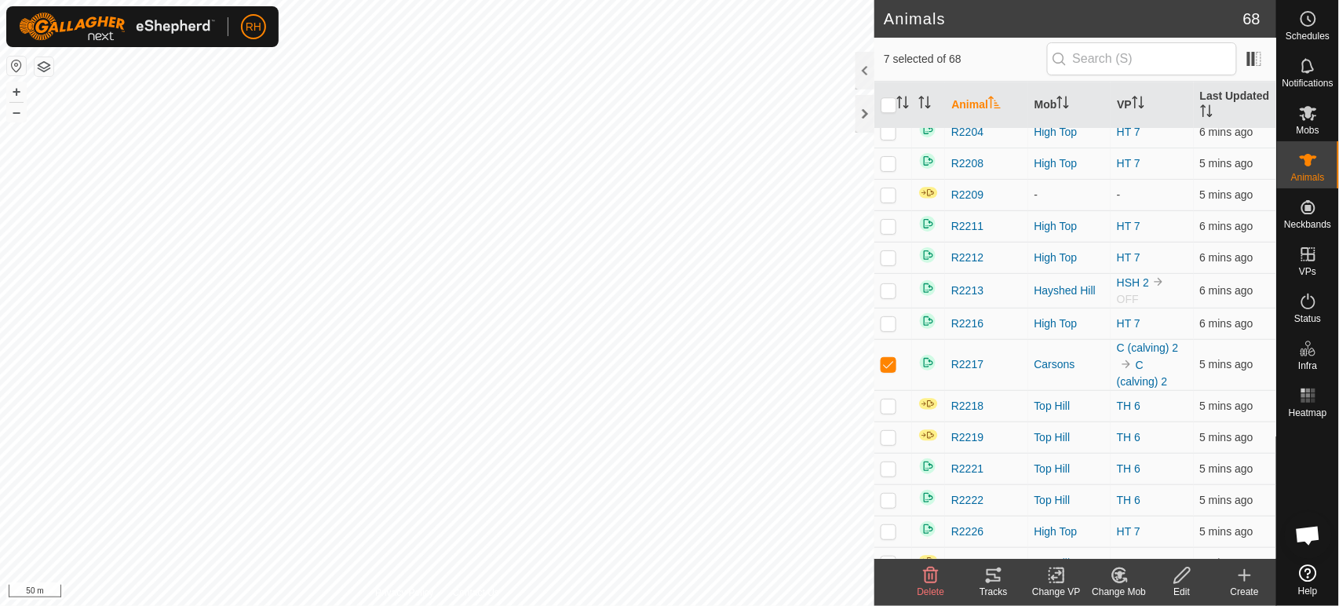
scroll to position [1458, 0]
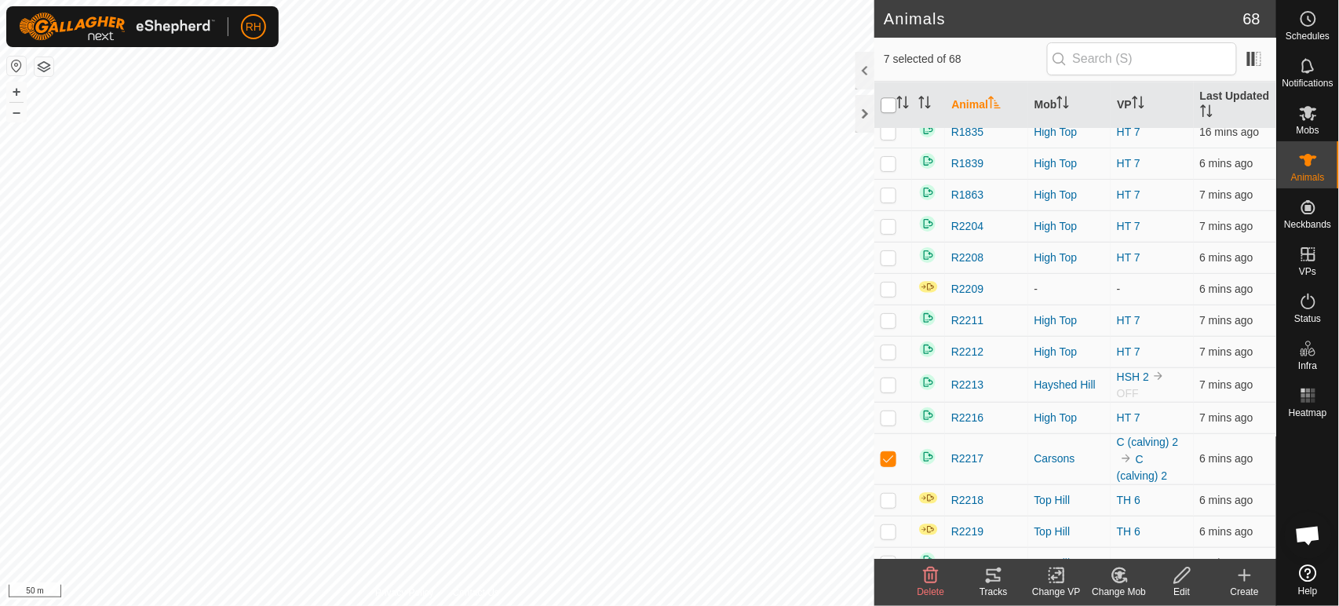
click at [889, 105] on input "checkbox" at bounding box center [889, 105] width 16 height 16
checkbox input "true"
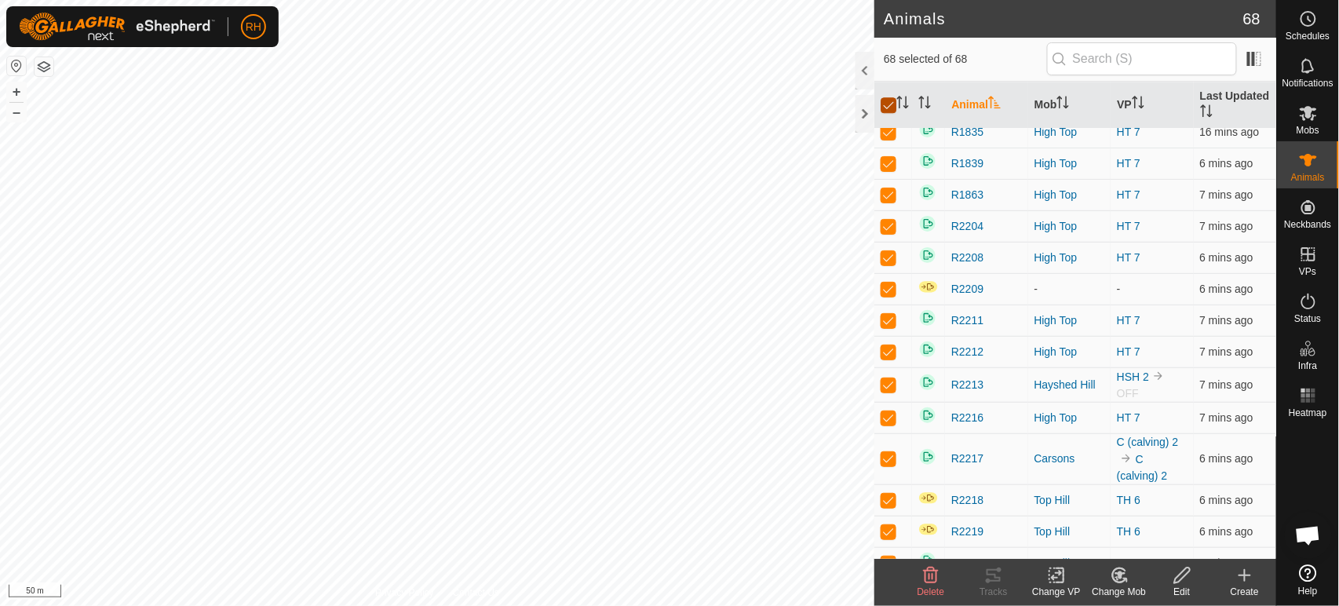
checkbox input "true"
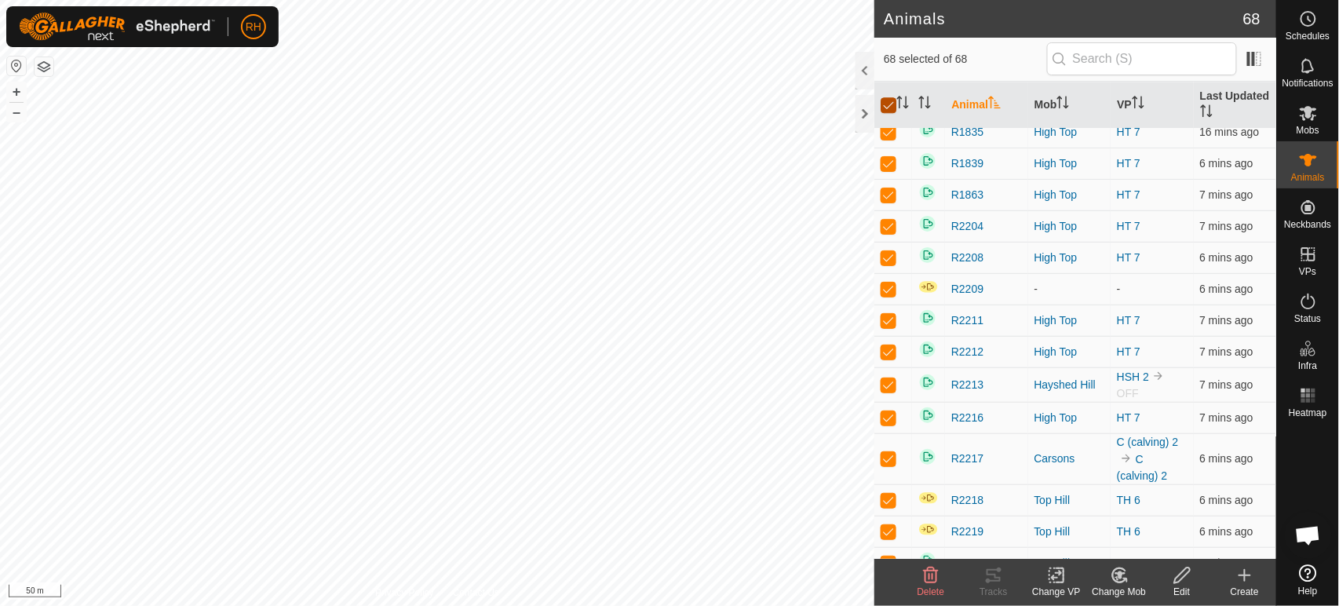
checkbox input "true"
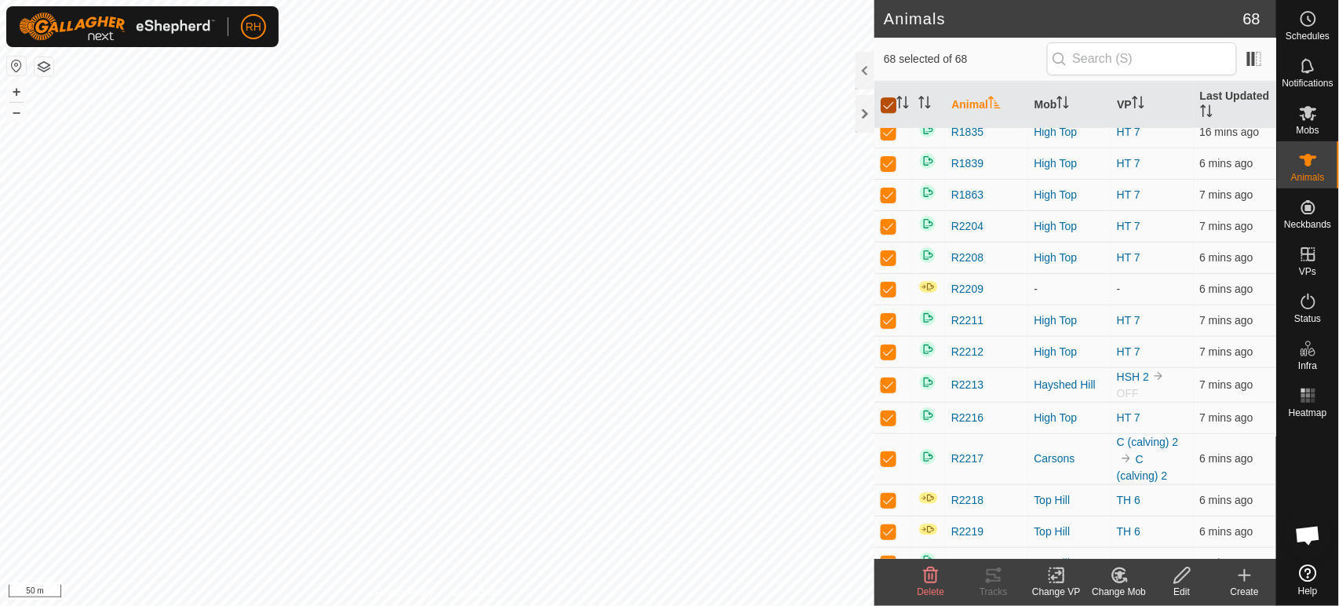
checkbox input "true"
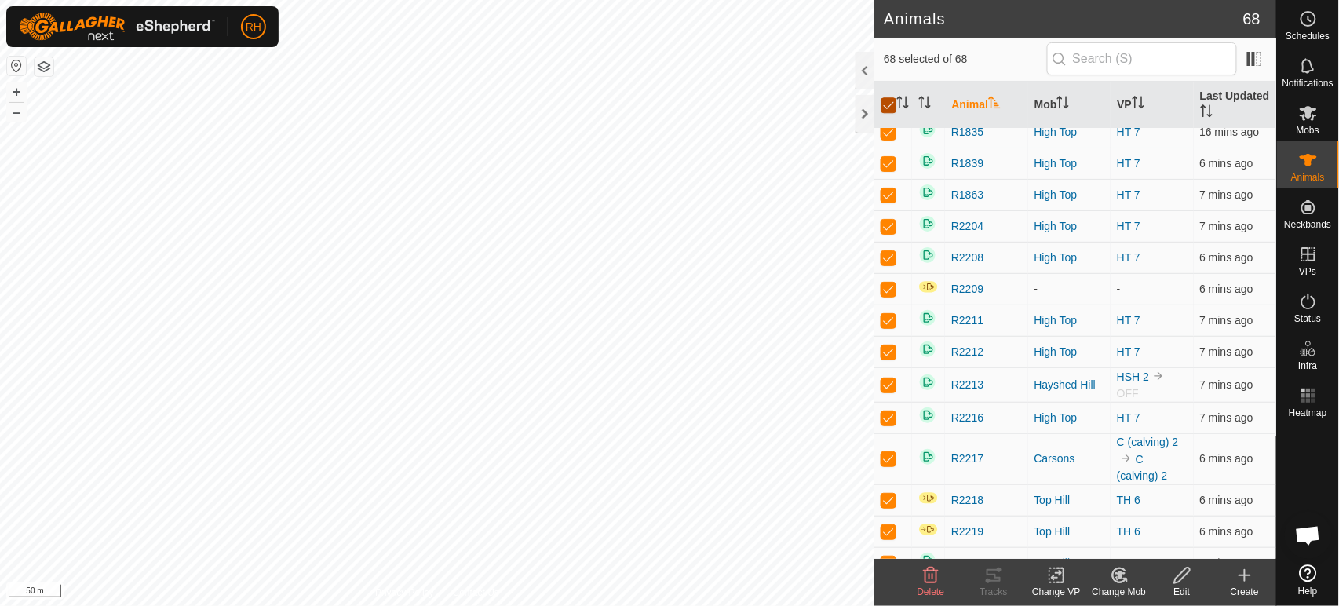
checkbox input "true"
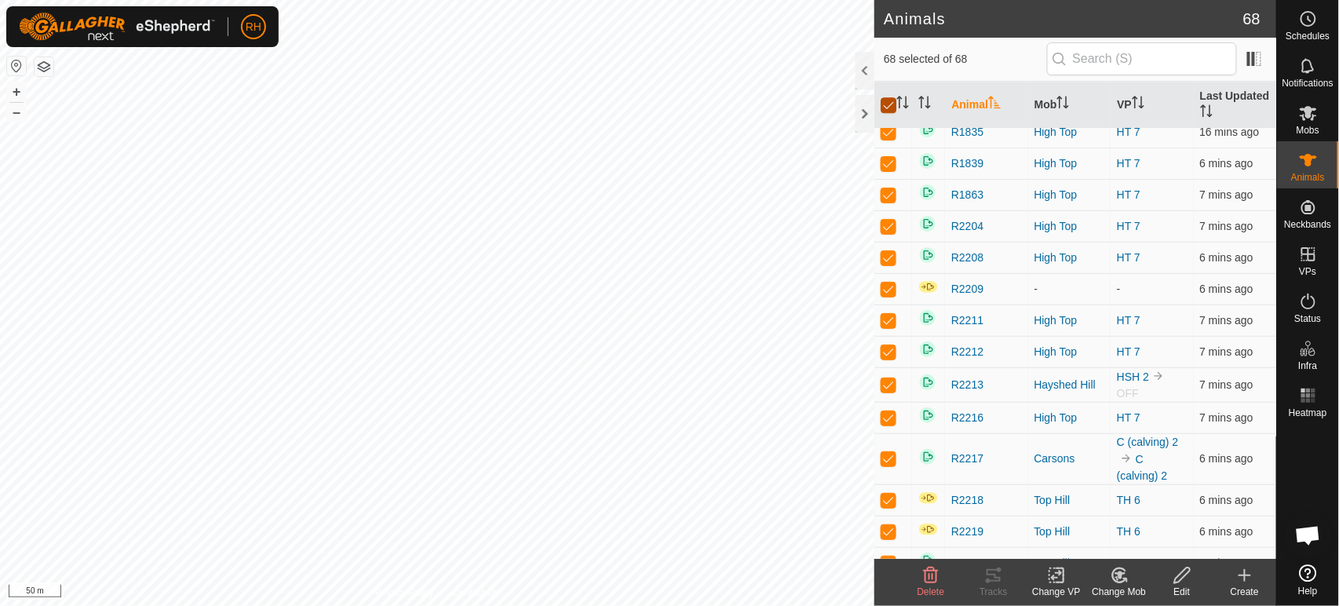
checkbox input "true"
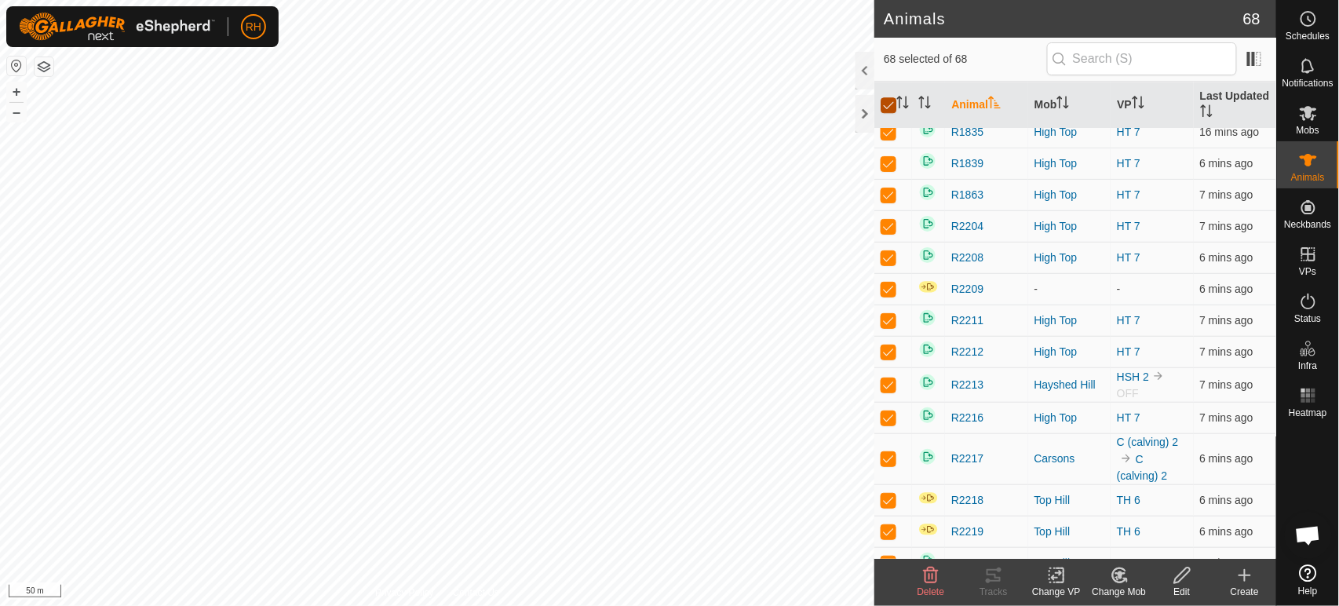
checkbox input "true"
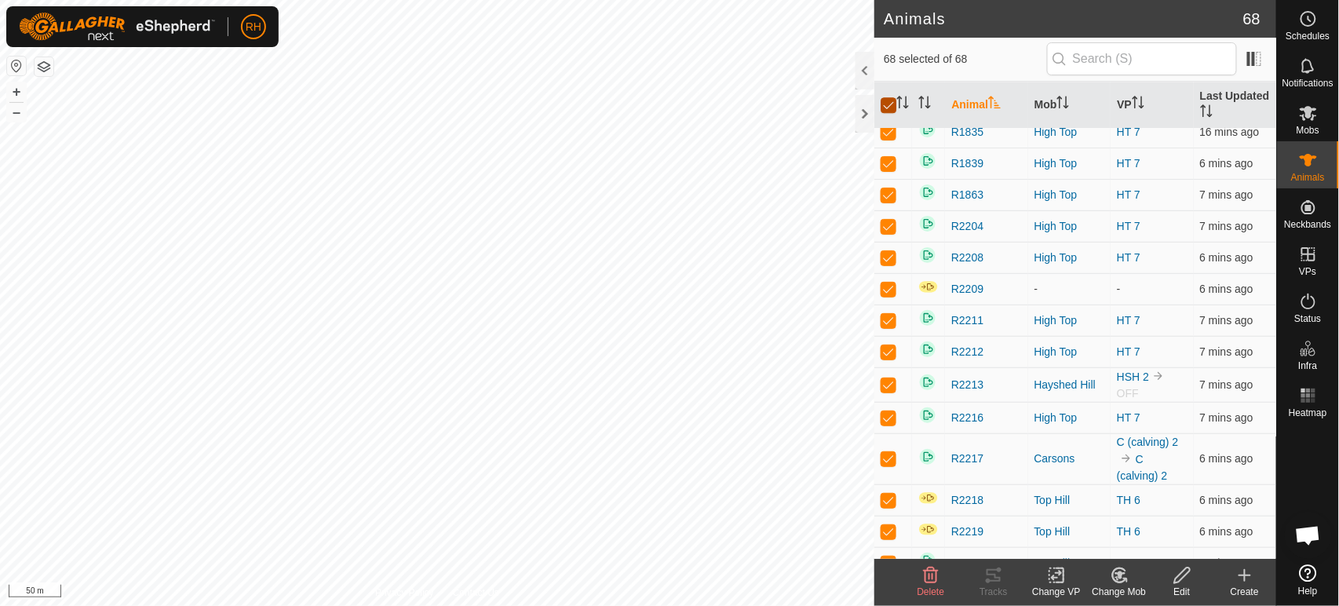
checkbox input "true"
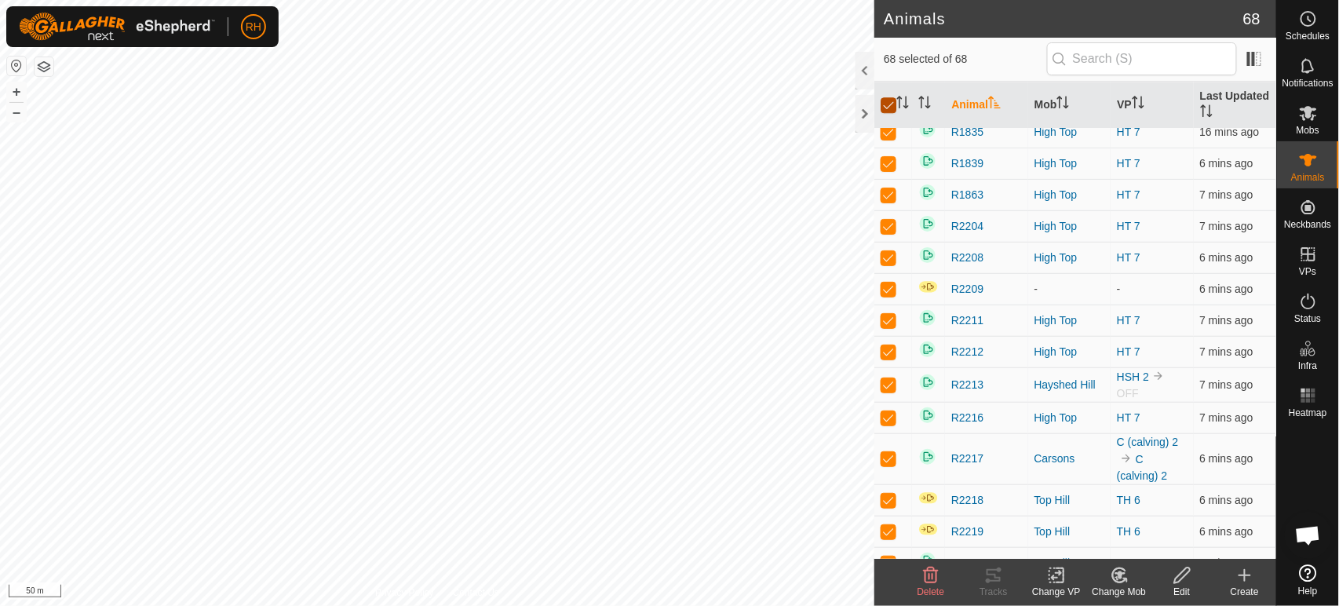
checkbox input "true"
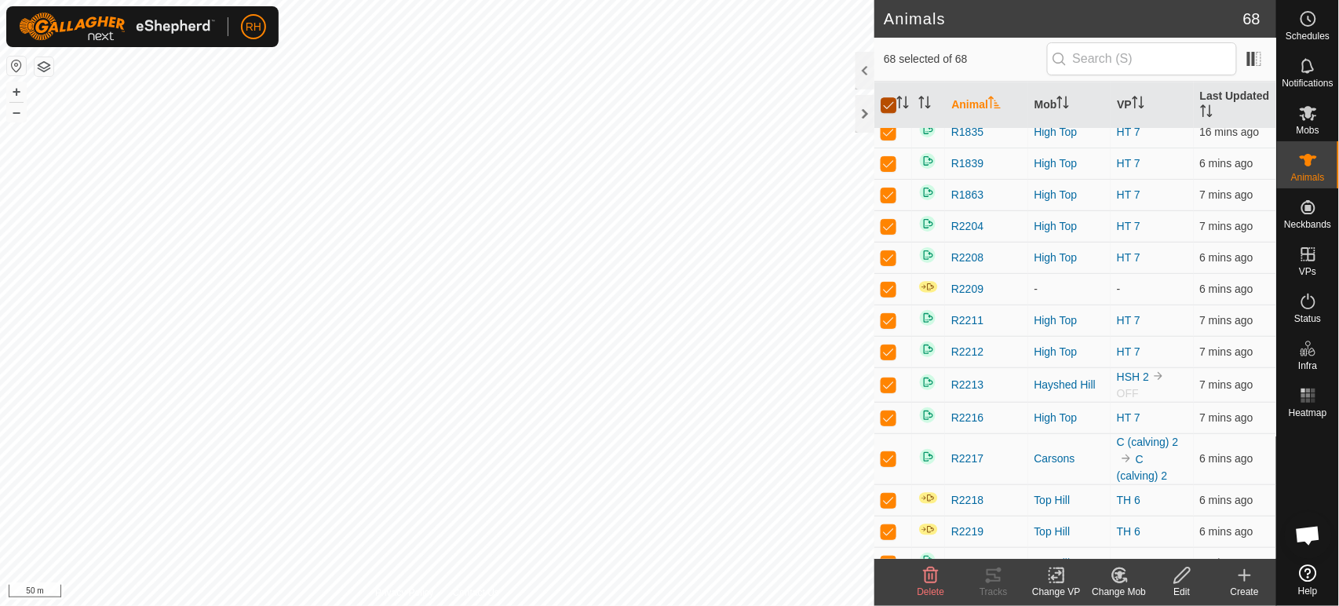
checkbox input "true"
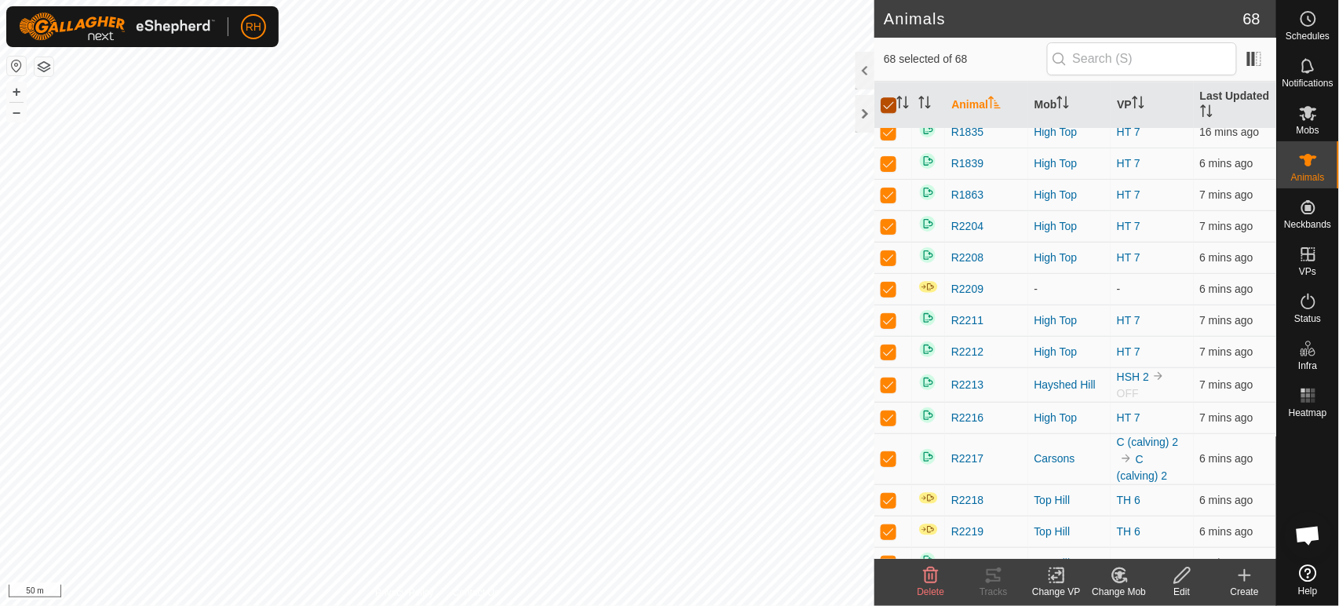
checkbox input "true"
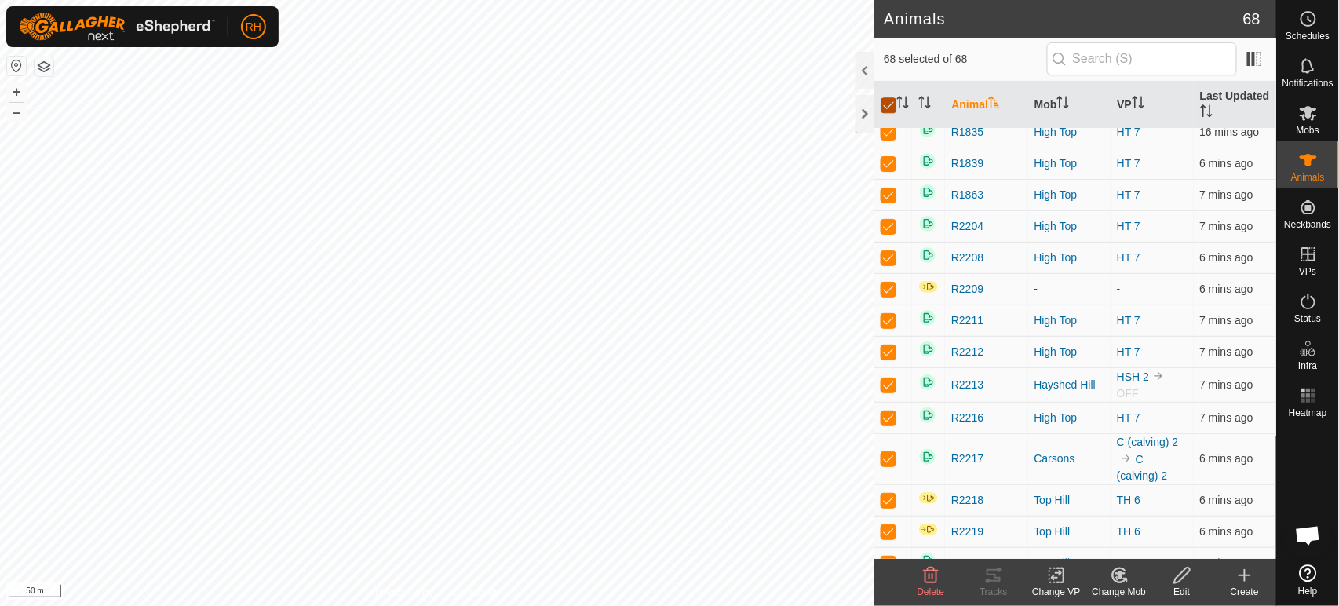
checkbox input "true"
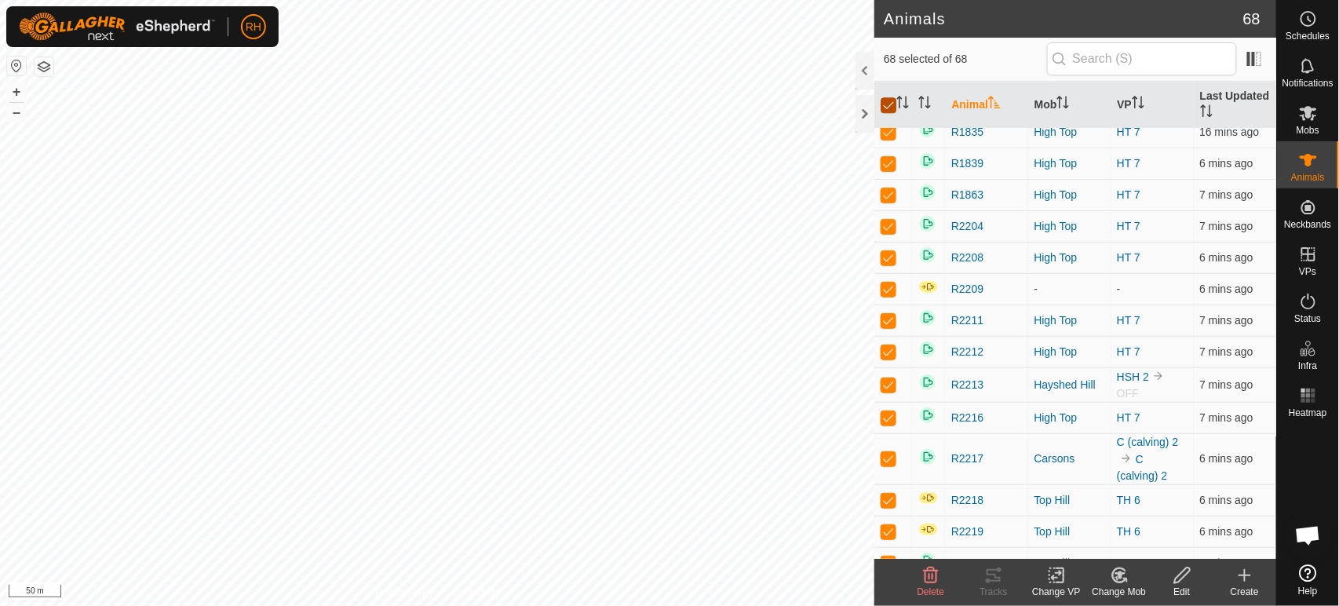
checkbox input "true"
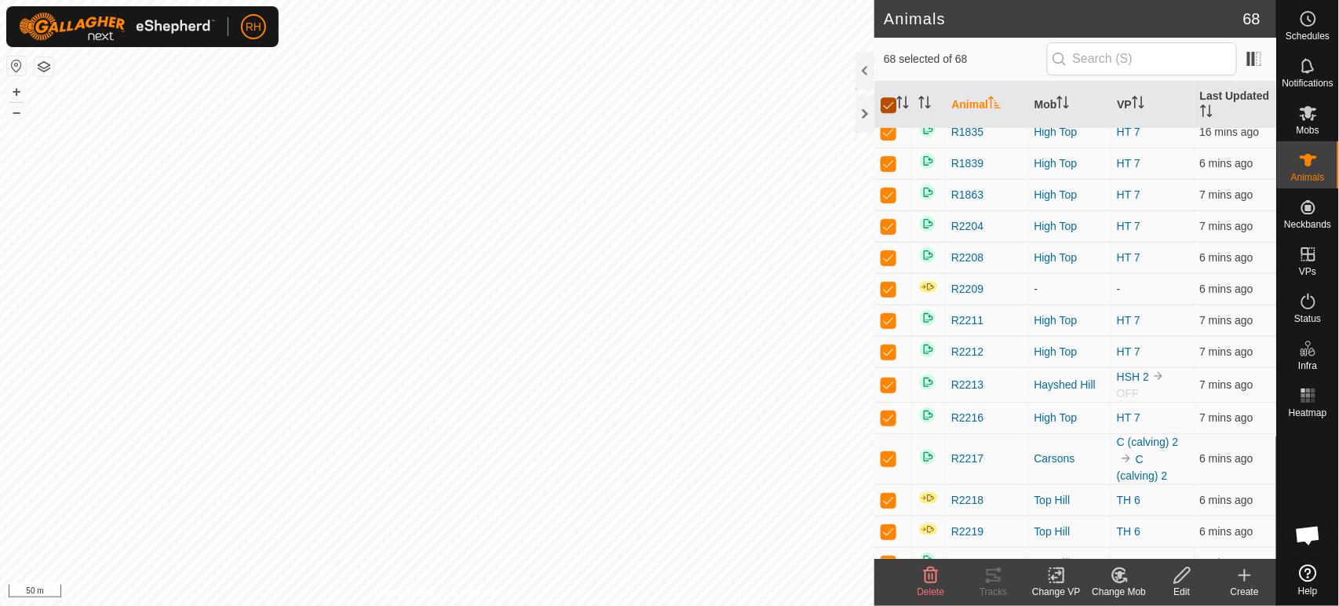
checkbox input "true"
click at [889, 105] on input "checkbox" at bounding box center [889, 105] width 16 height 16
checkbox input "false"
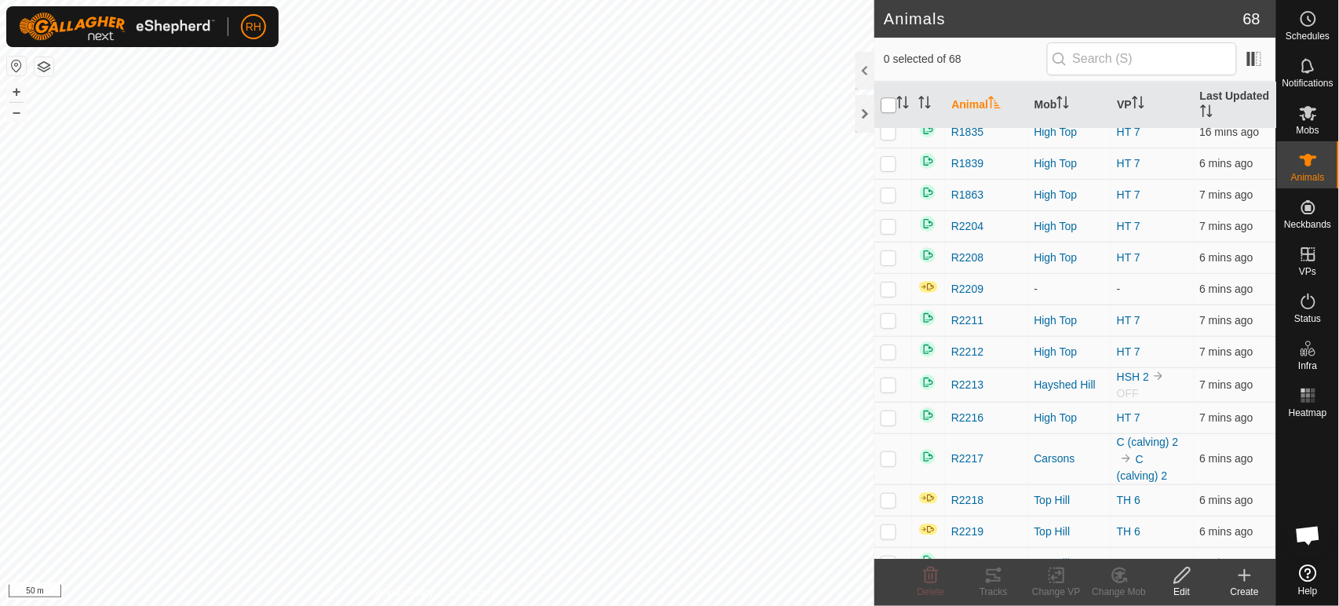
checkbox input "false"
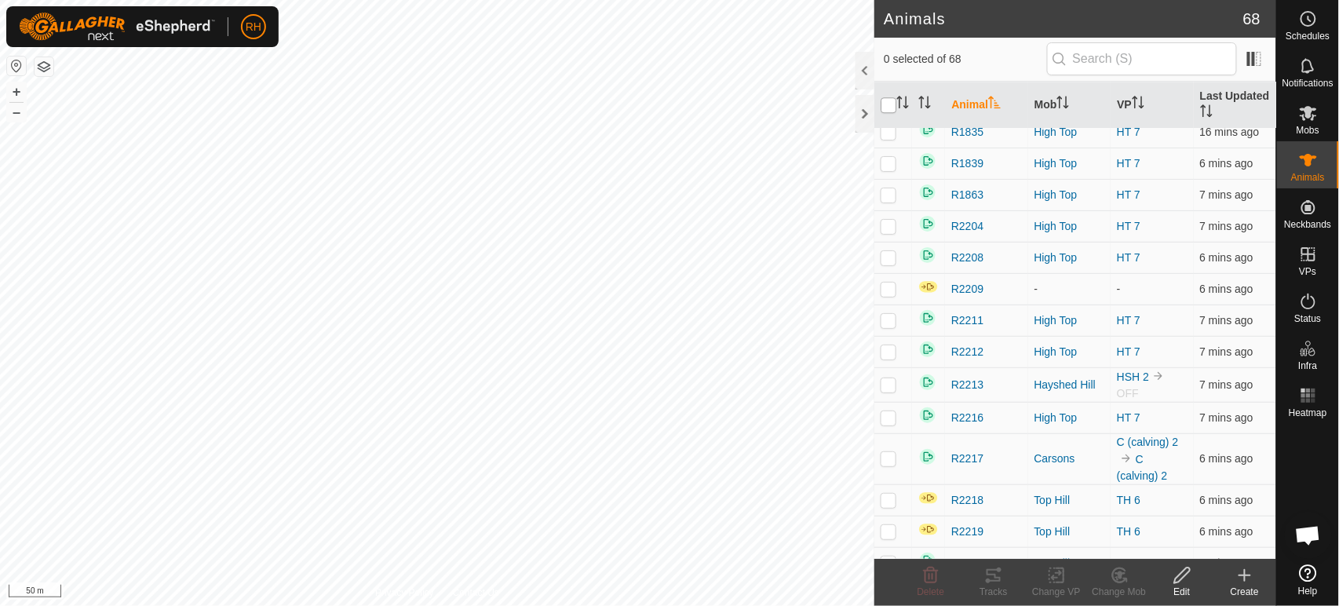
checkbox input "false"
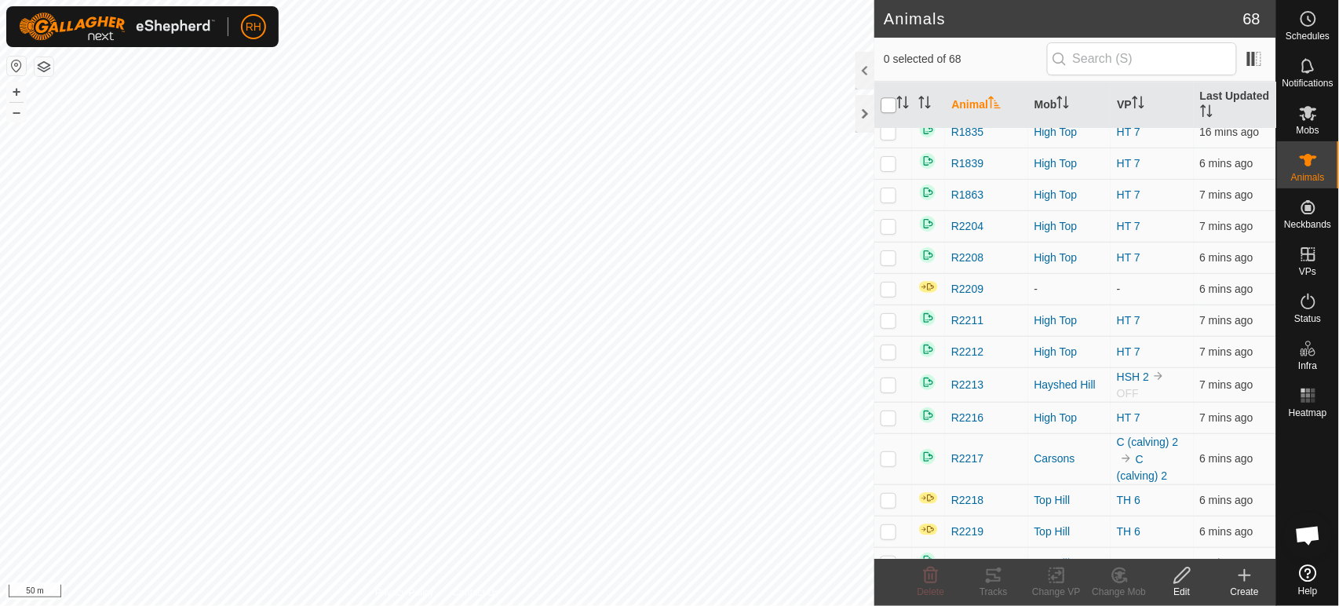
checkbox input "false"
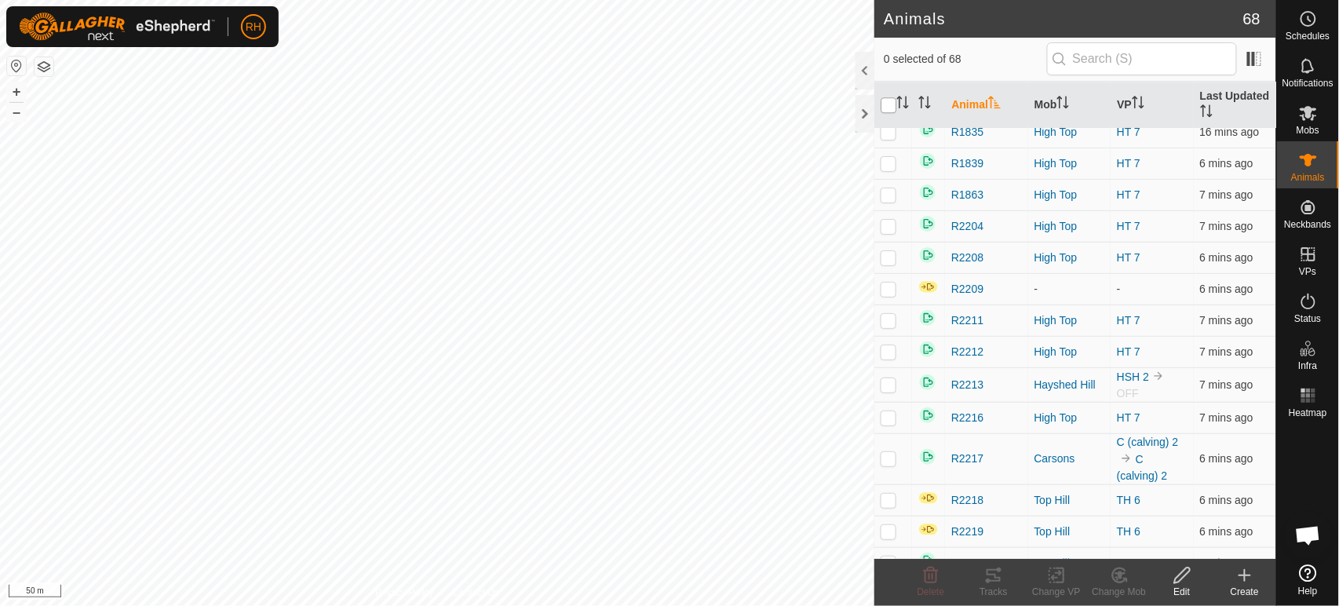
checkbox input "false"
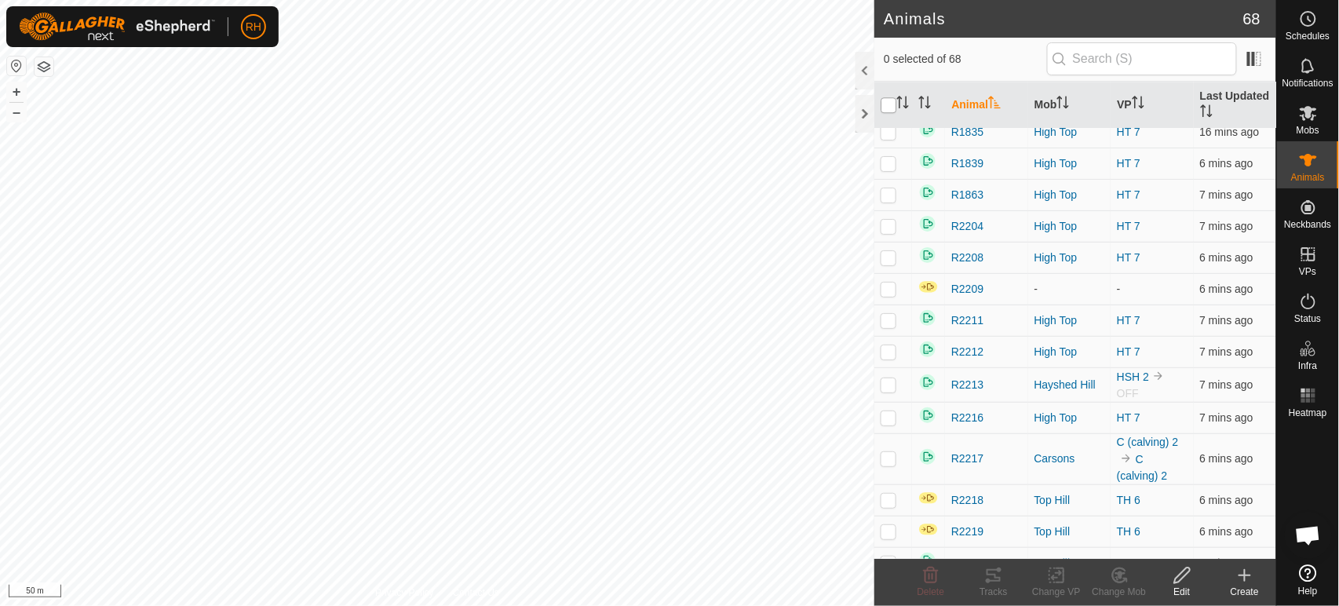
checkbox input "false"
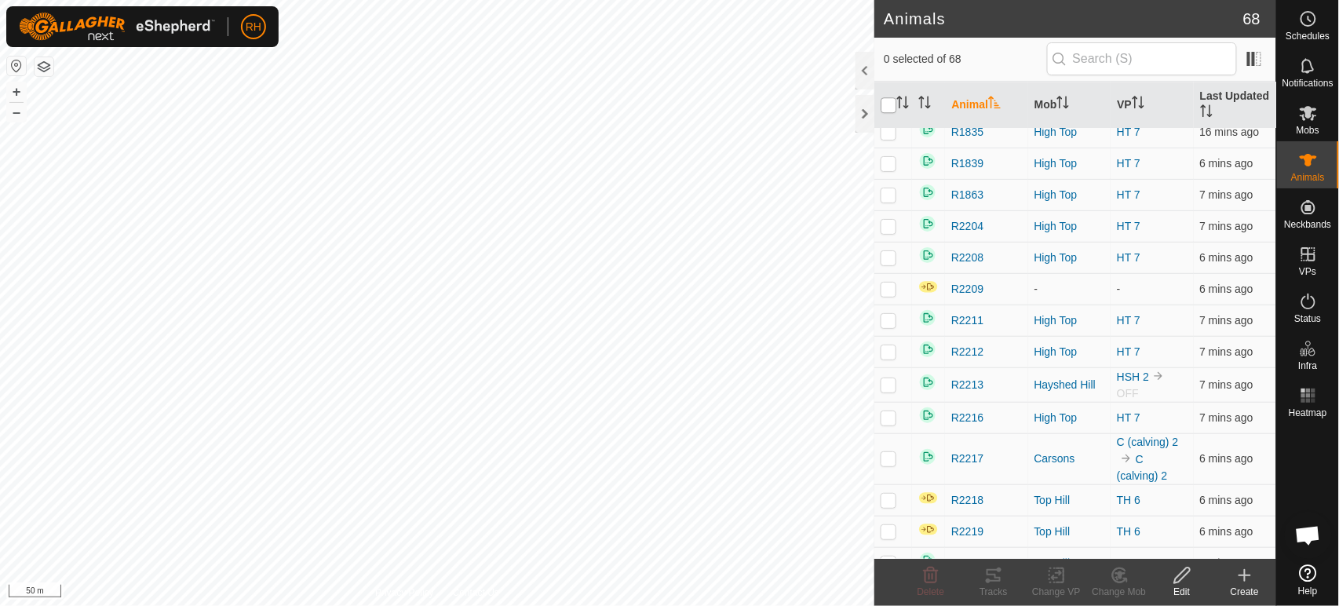
checkbox input "false"
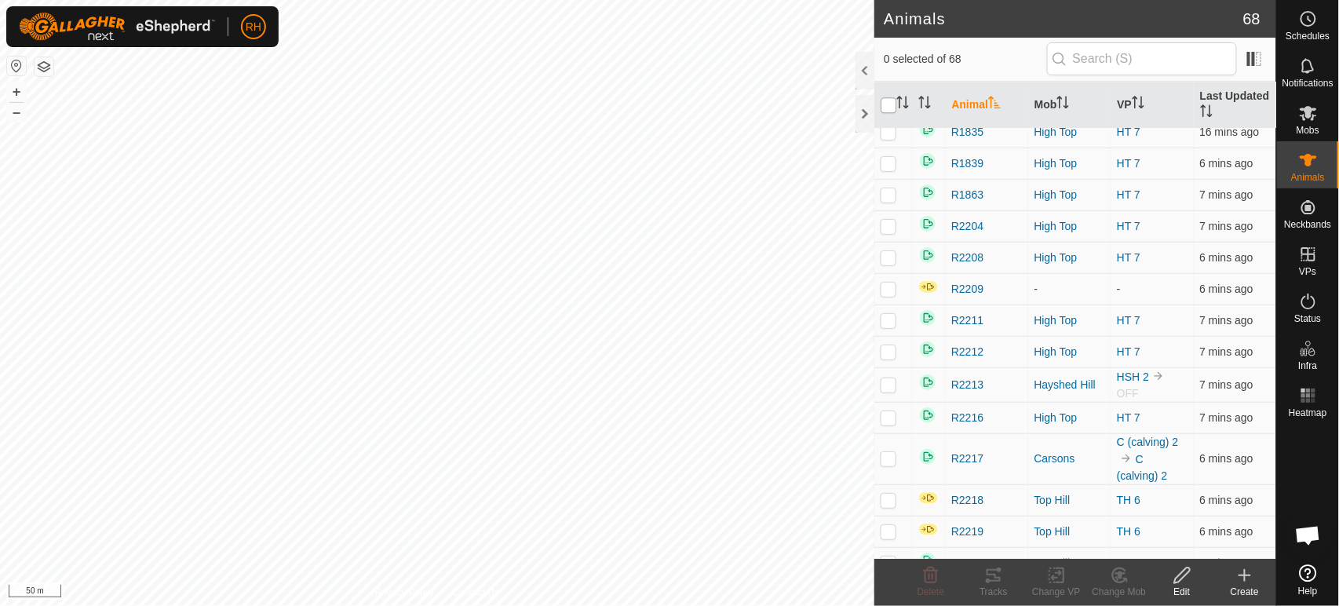
checkbox input "false"
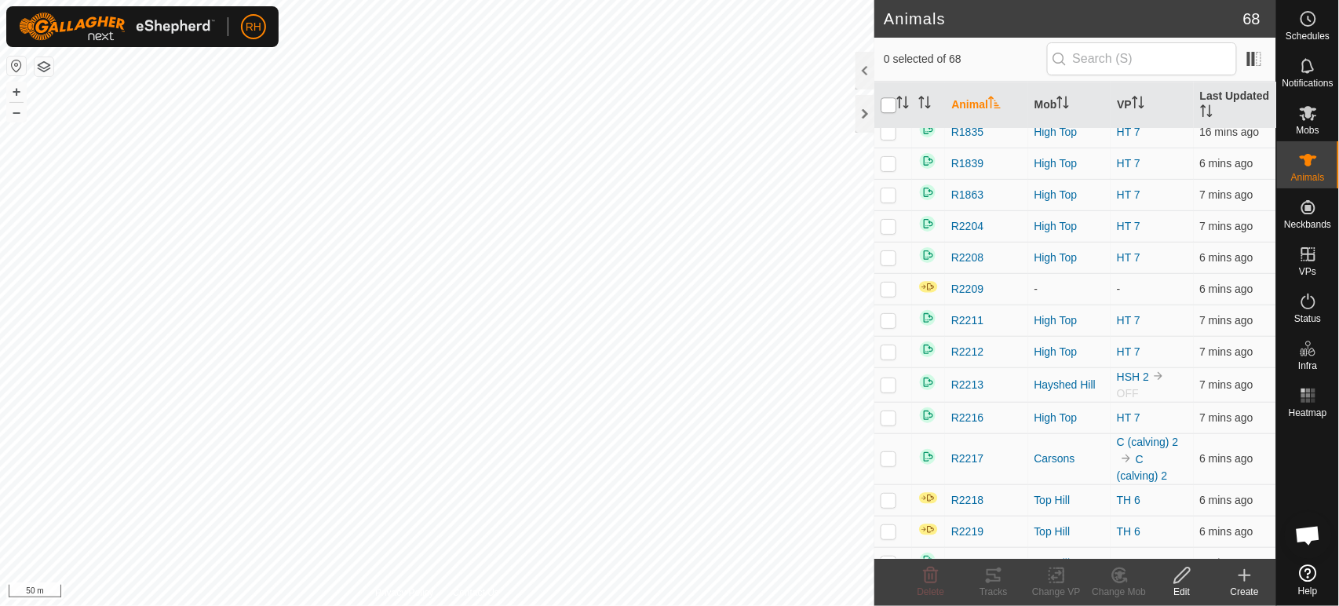
checkbox input "false"
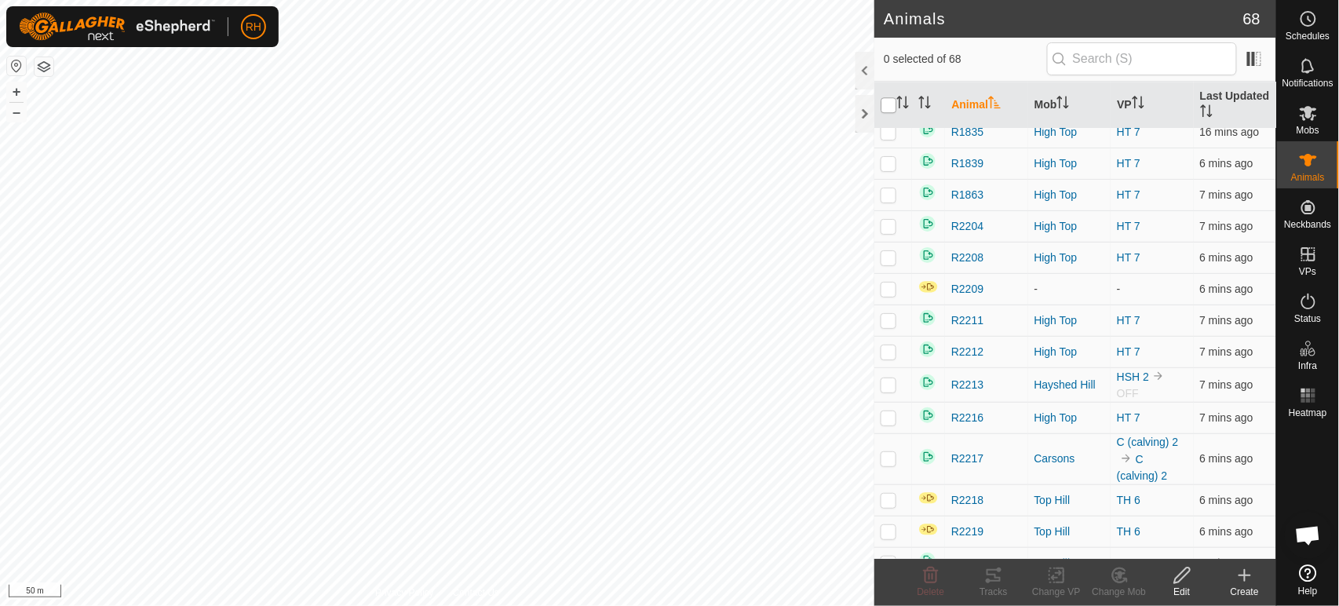
checkbox input "false"
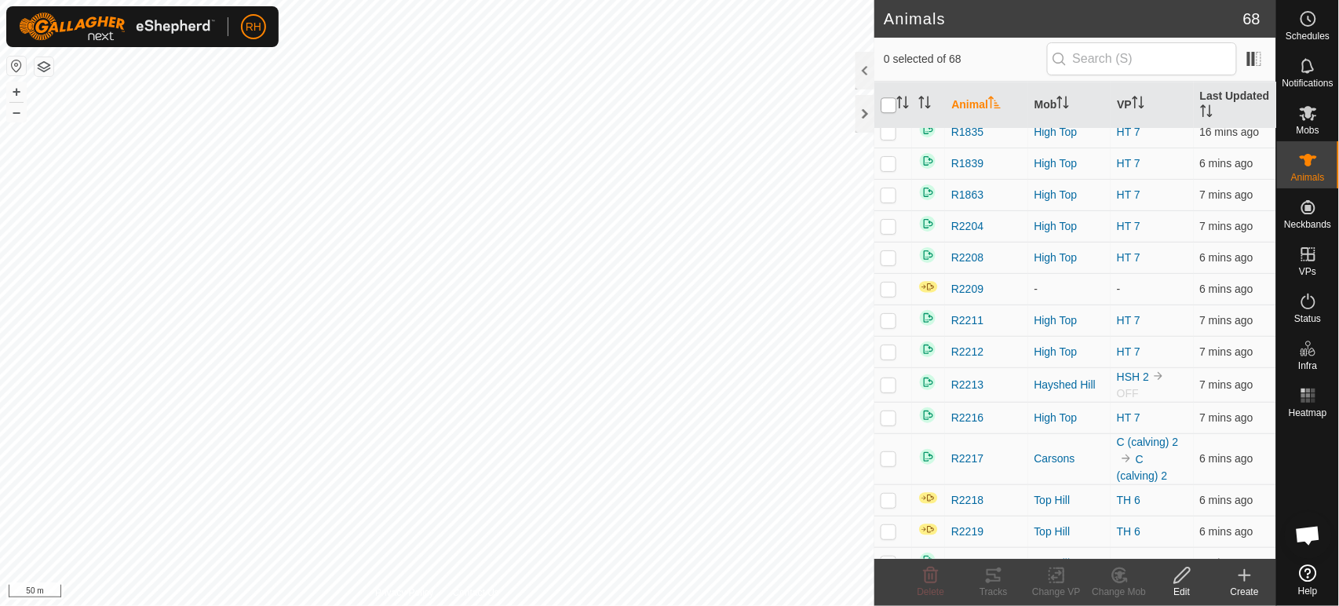
checkbox input "false"
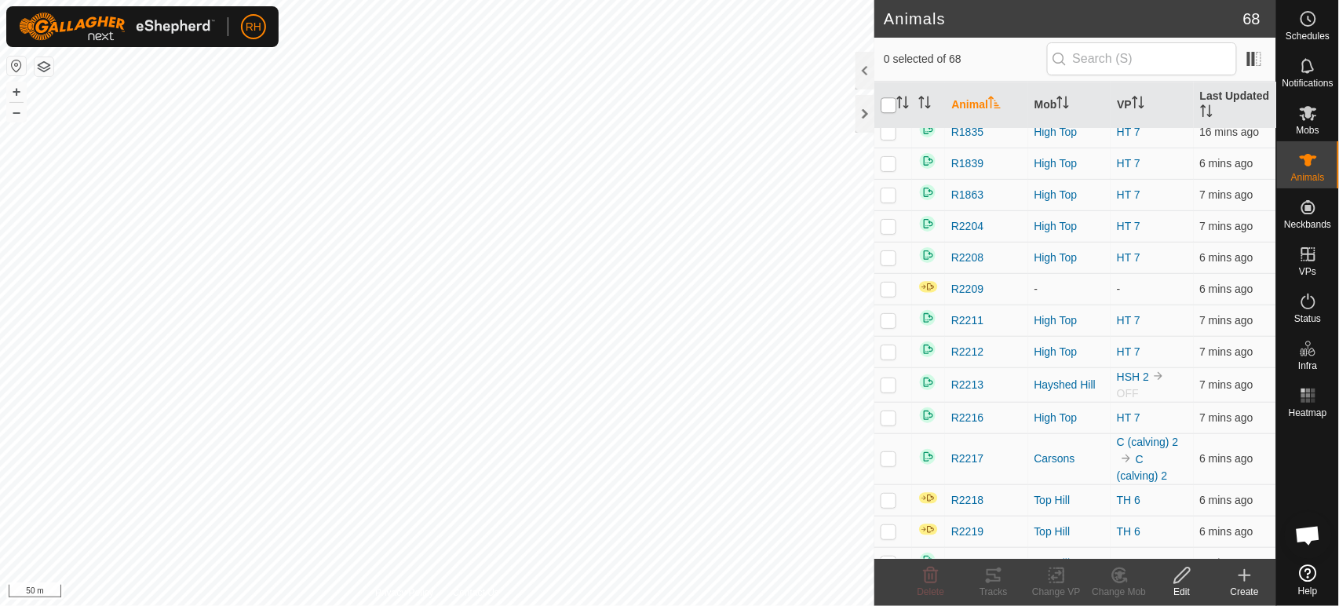
checkbox input "false"
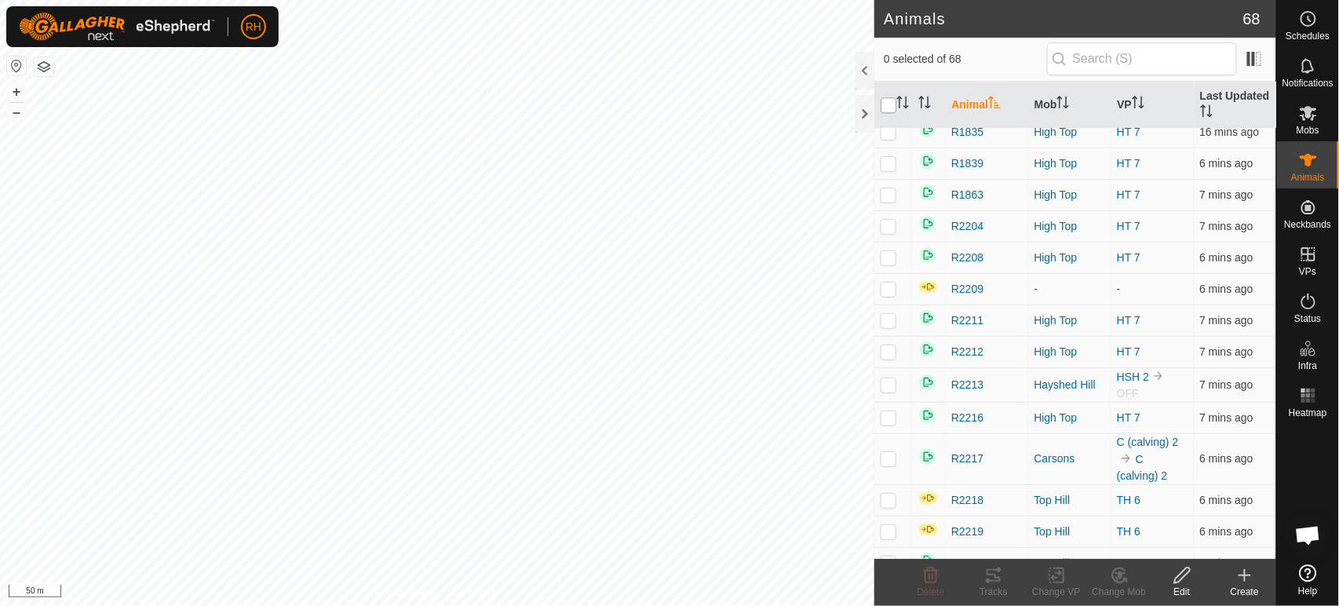
checkbox input "false"
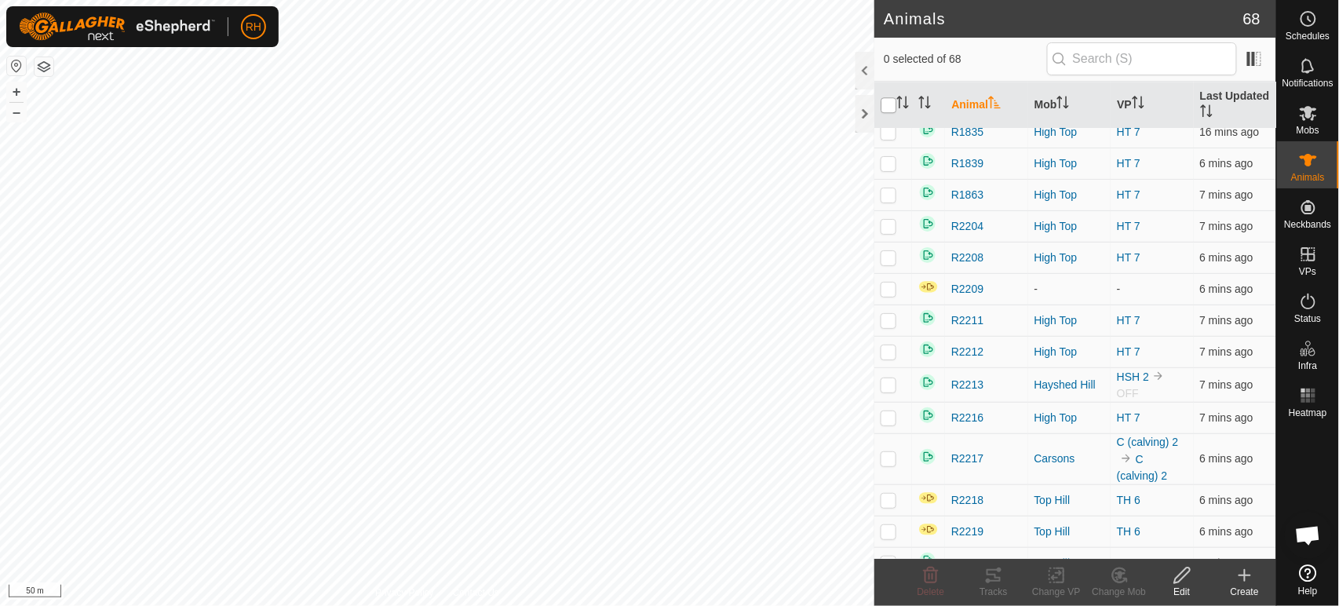
checkbox input "false"
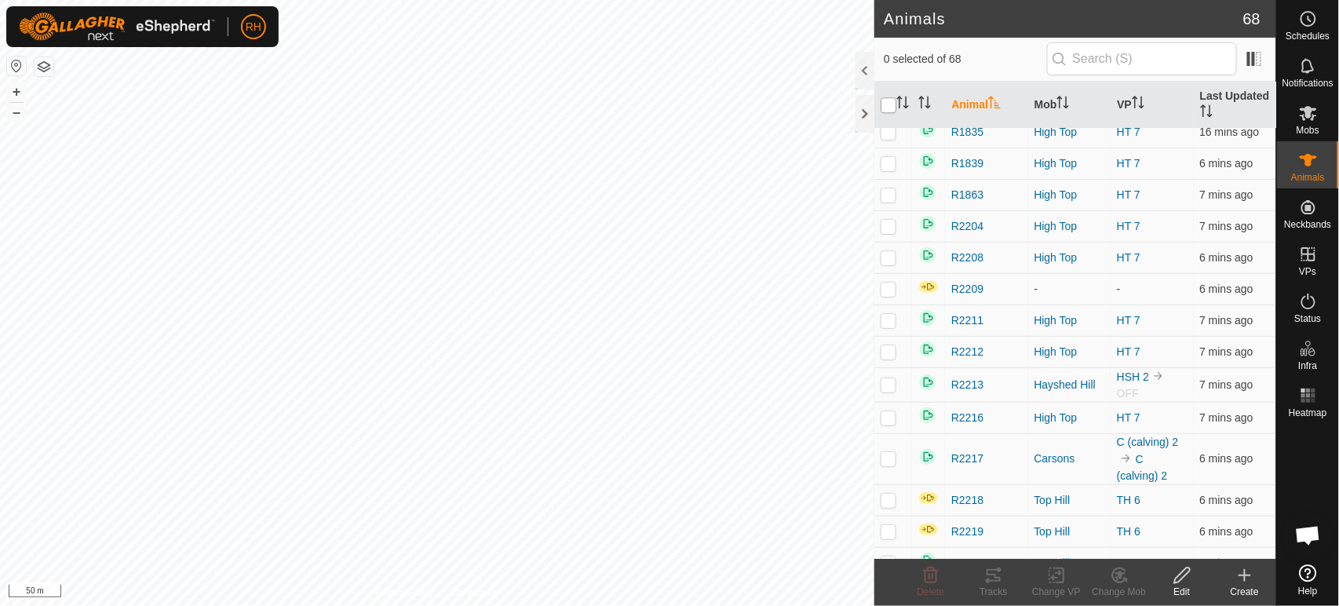
checkbox input "false"
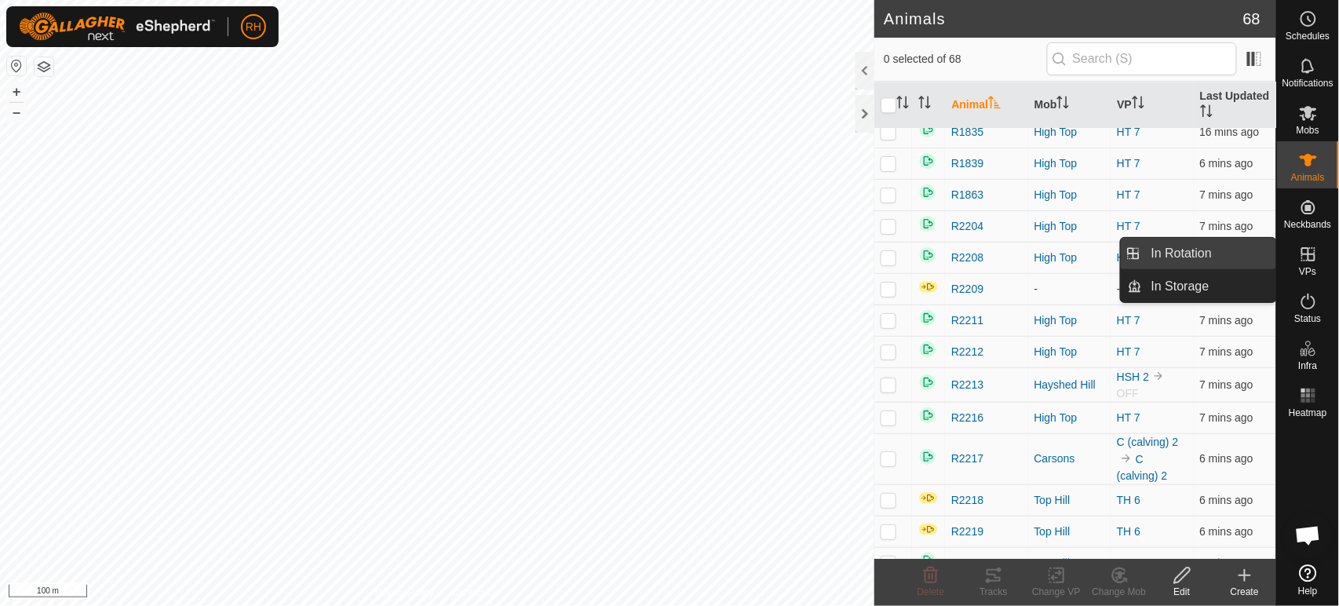
click at [1199, 248] on link "In Rotation" at bounding box center [1209, 253] width 134 height 31
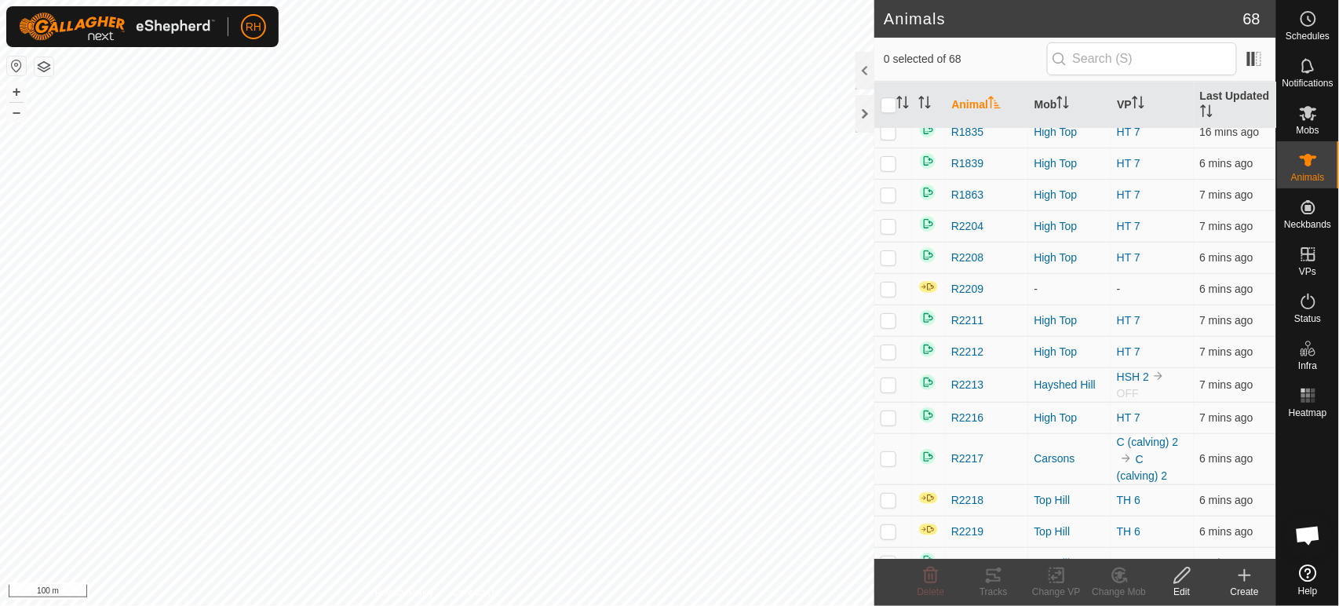
click at [1199, 248] on span "In Rotation" at bounding box center [1181, 253] width 60 height 19
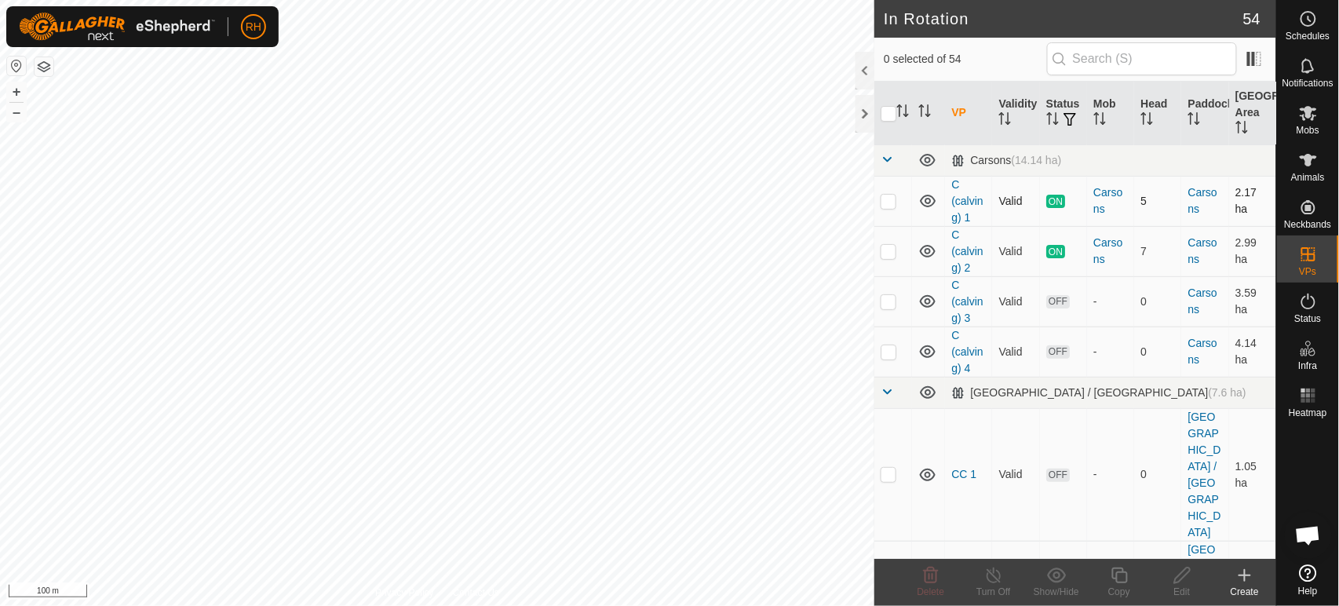
click at [889, 201] on p-checkbox at bounding box center [889, 201] width 16 height 13
click at [891, 203] on p-checkbox at bounding box center [889, 201] width 16 height 13
checkbox input "true"
click at [993, 579] on icon at bounding box center [994, 575] width 20 height 19
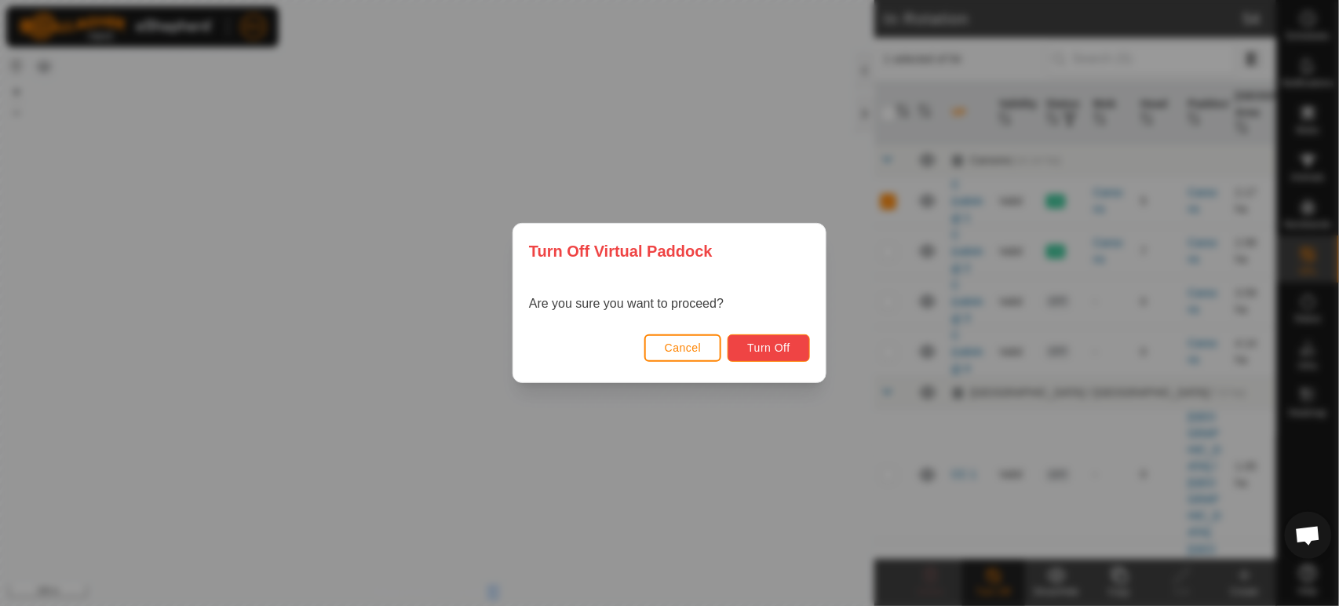
click at [772, 348] on span "Turn Off" at bounding box center [768, 347] width 43 height 13
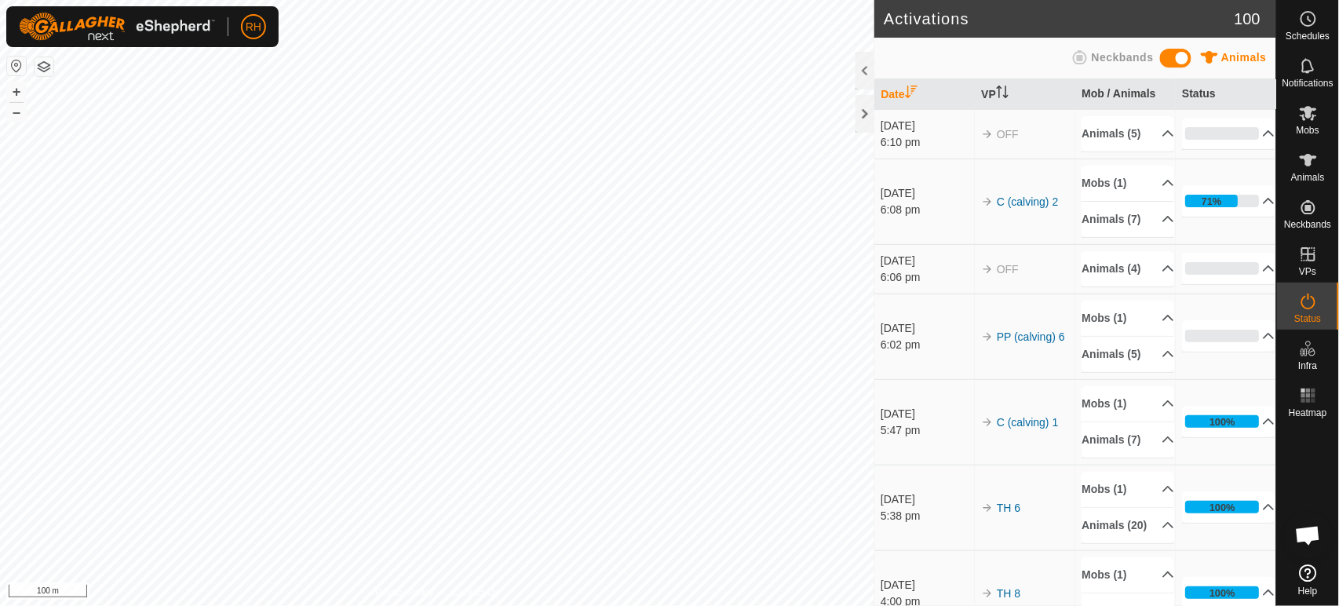
scroll to position [1400, 0]
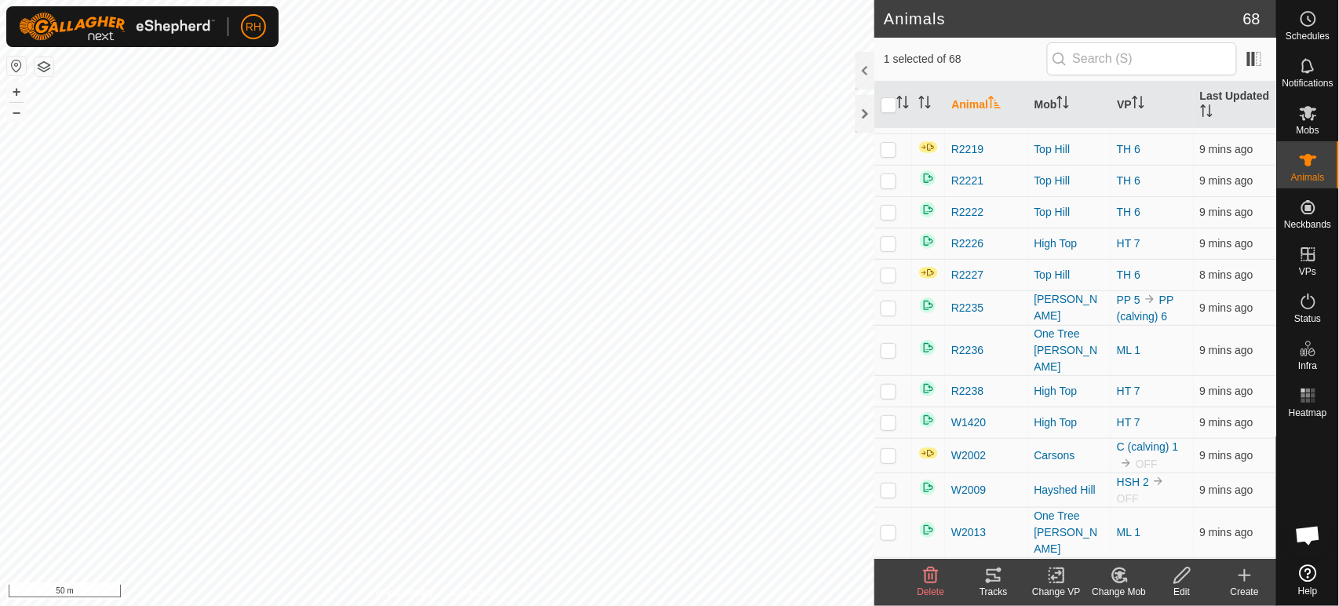
scroll to position [1812, 0]
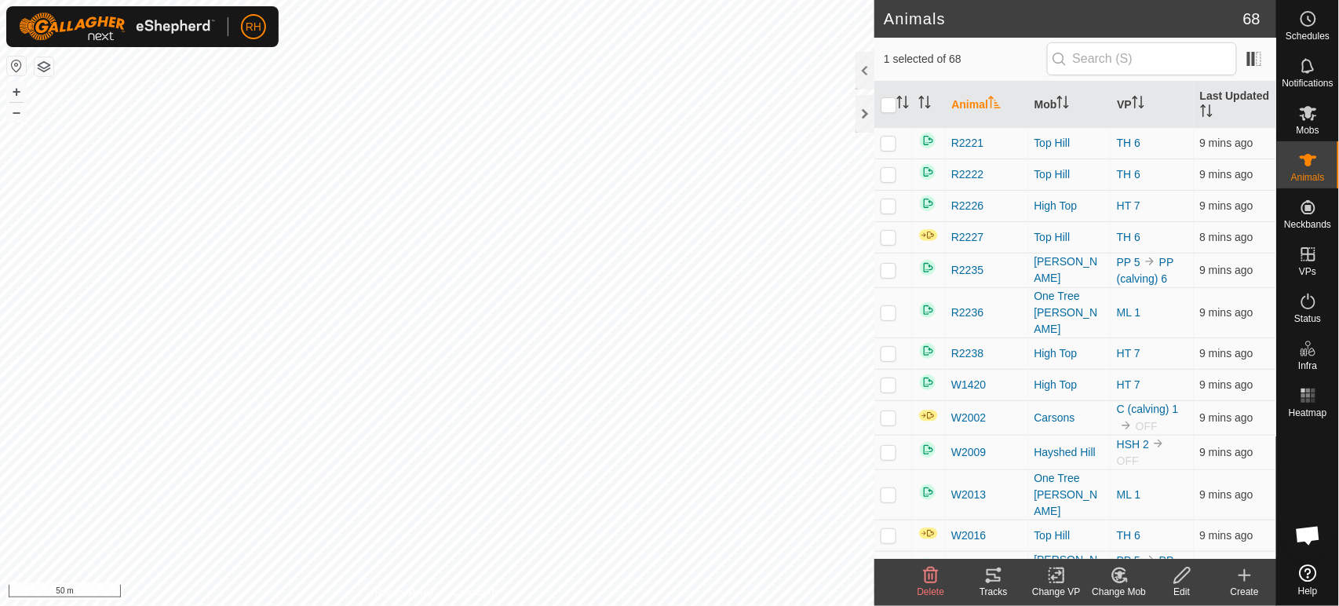
click at [1188, 578] on icon at bounding box center [1183, 575] width 20 height 19
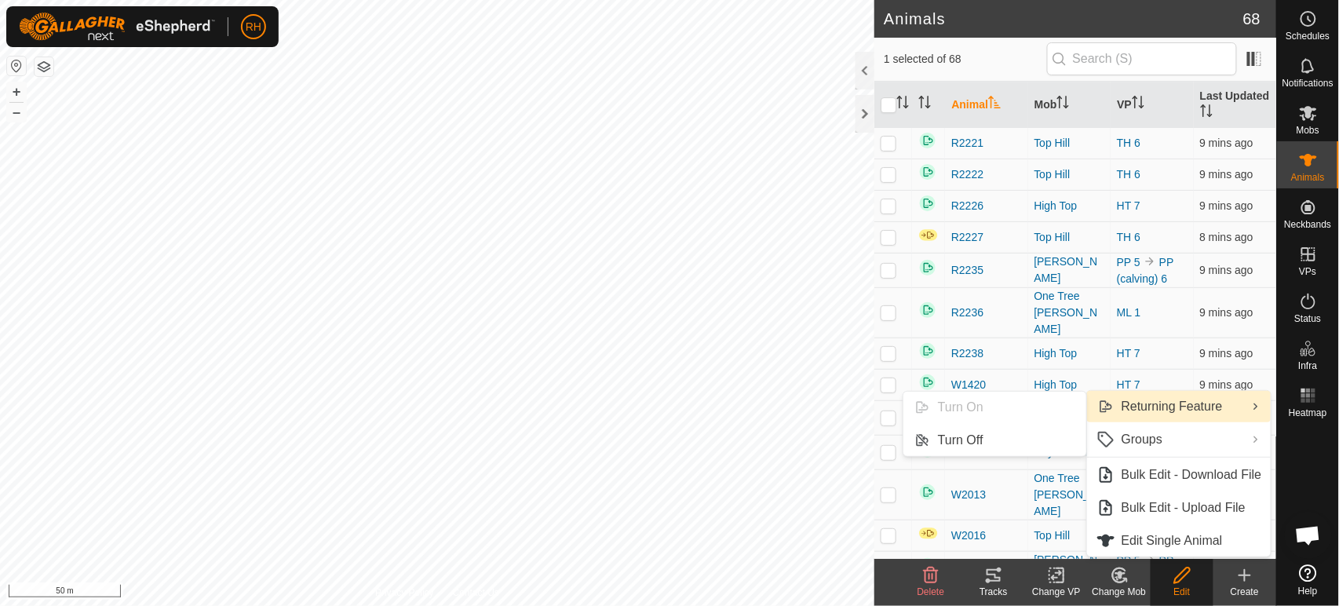
click at [1150, 407] on span "Returning Feature" at bounding box center [1172, 406] width 101 height 19
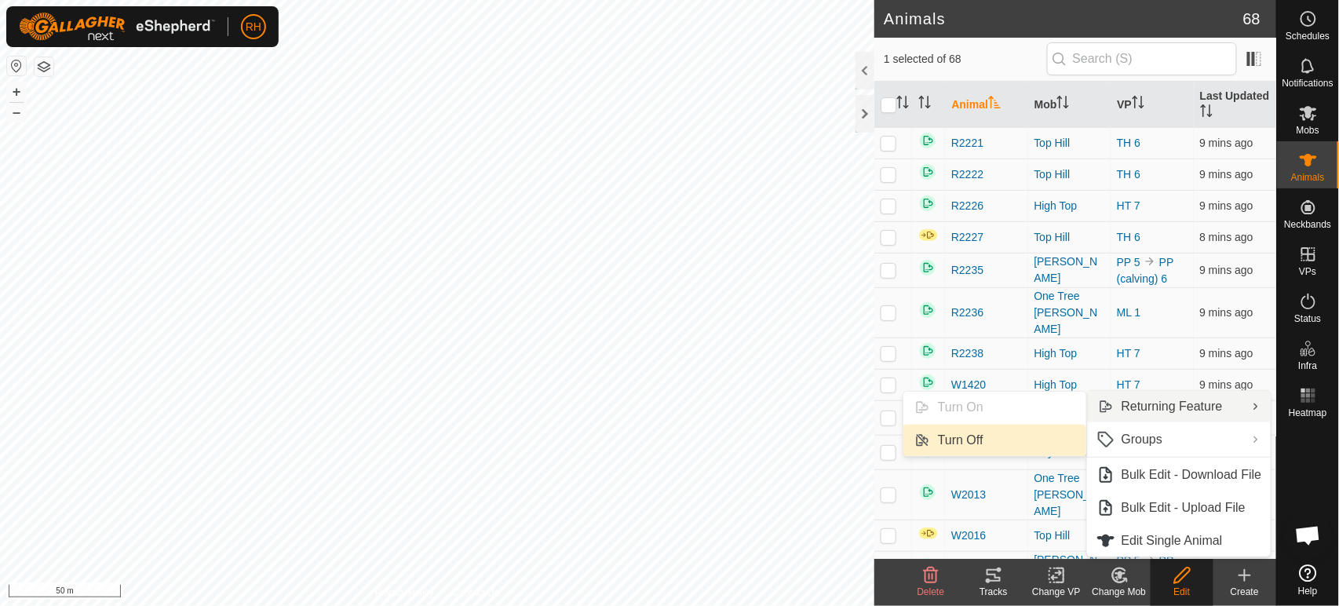
click at [966, 443] on link "Turn Off" at bounding box center [994, 440] width 183 height 31
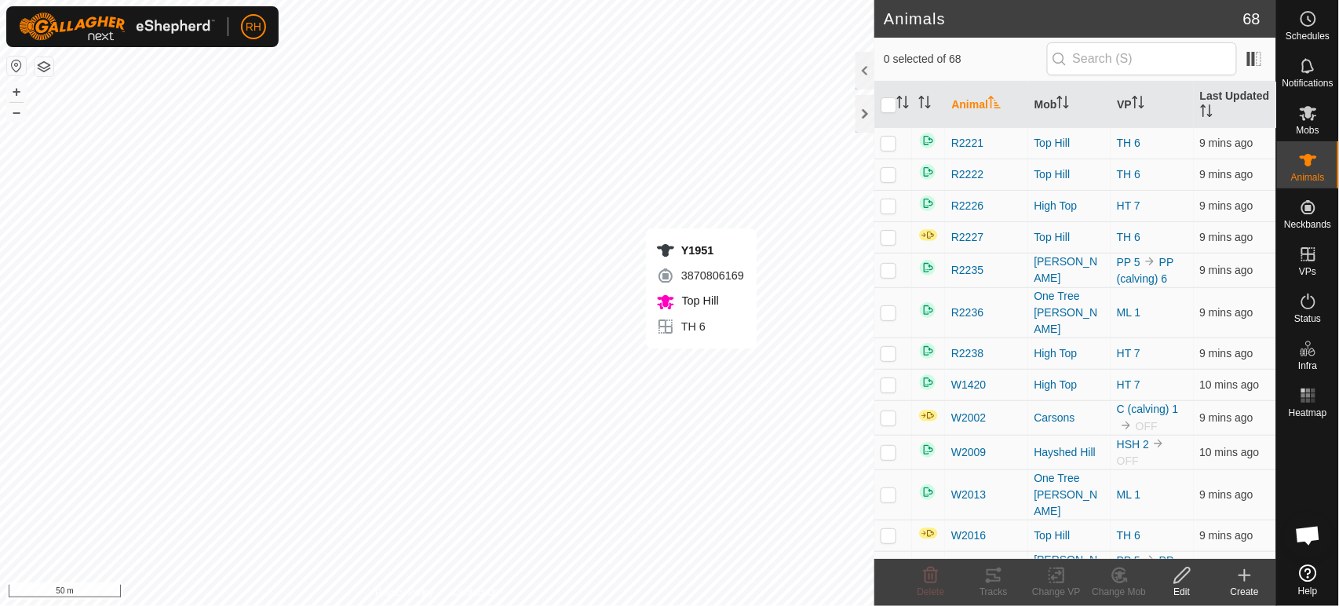
checkbox input "true"
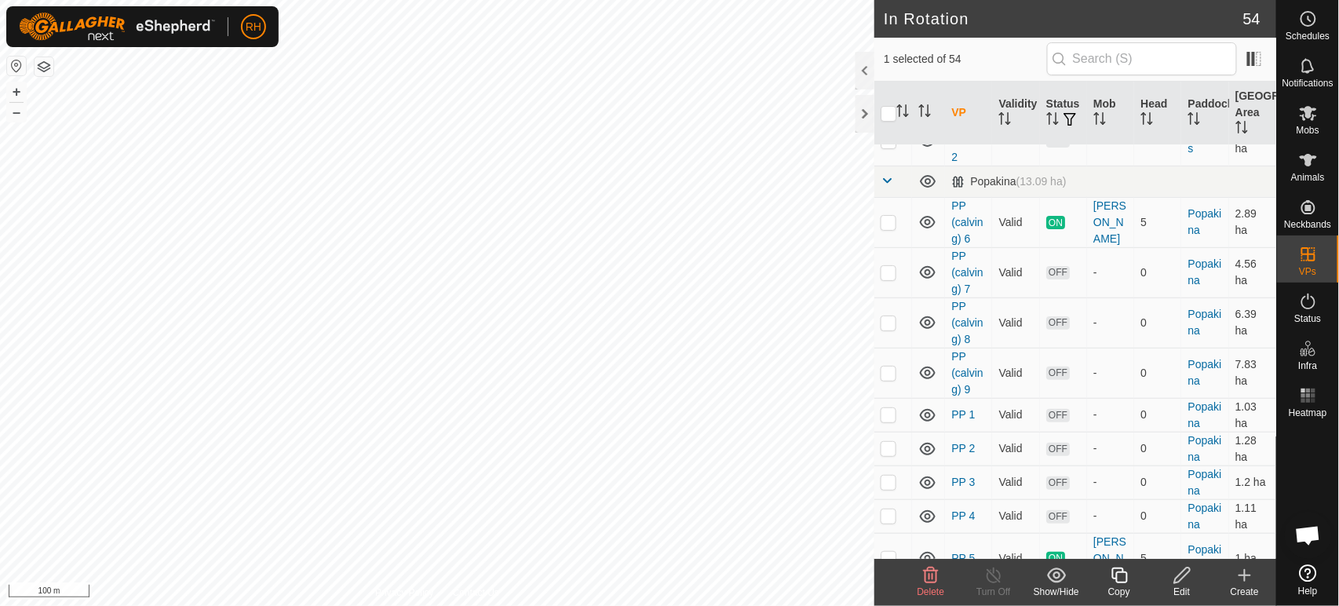
scroll to position [2160, 0]
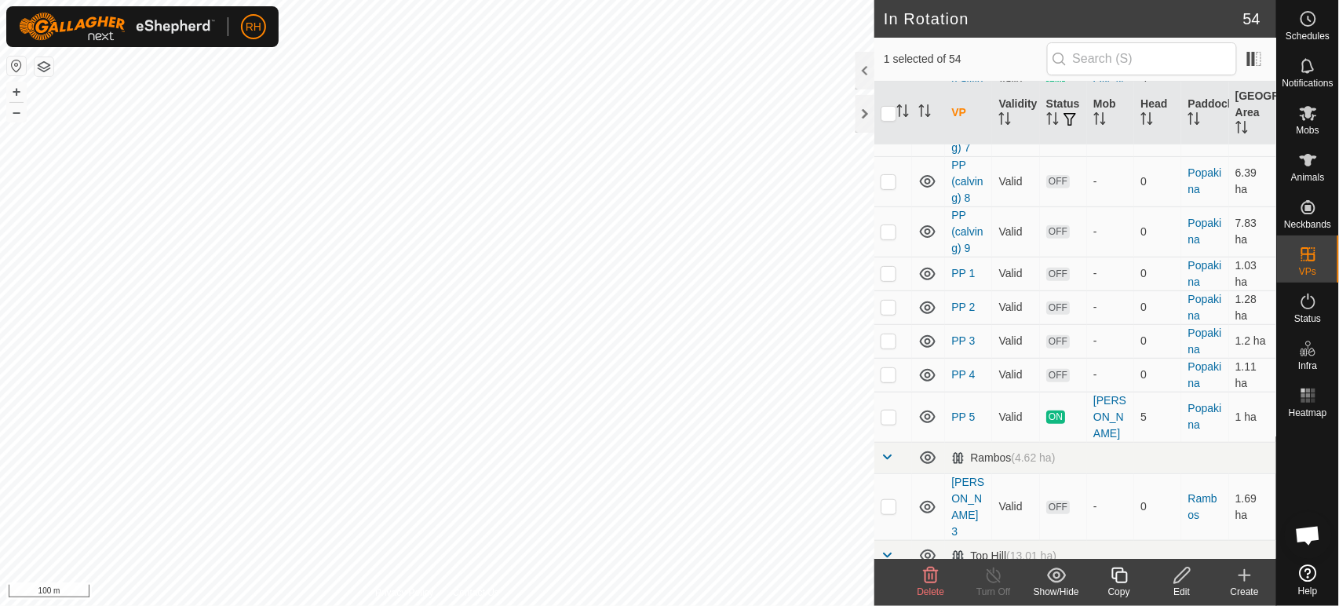
click at [1182, 575] on icon at bounding box center [1183, 575] width 20 height 19
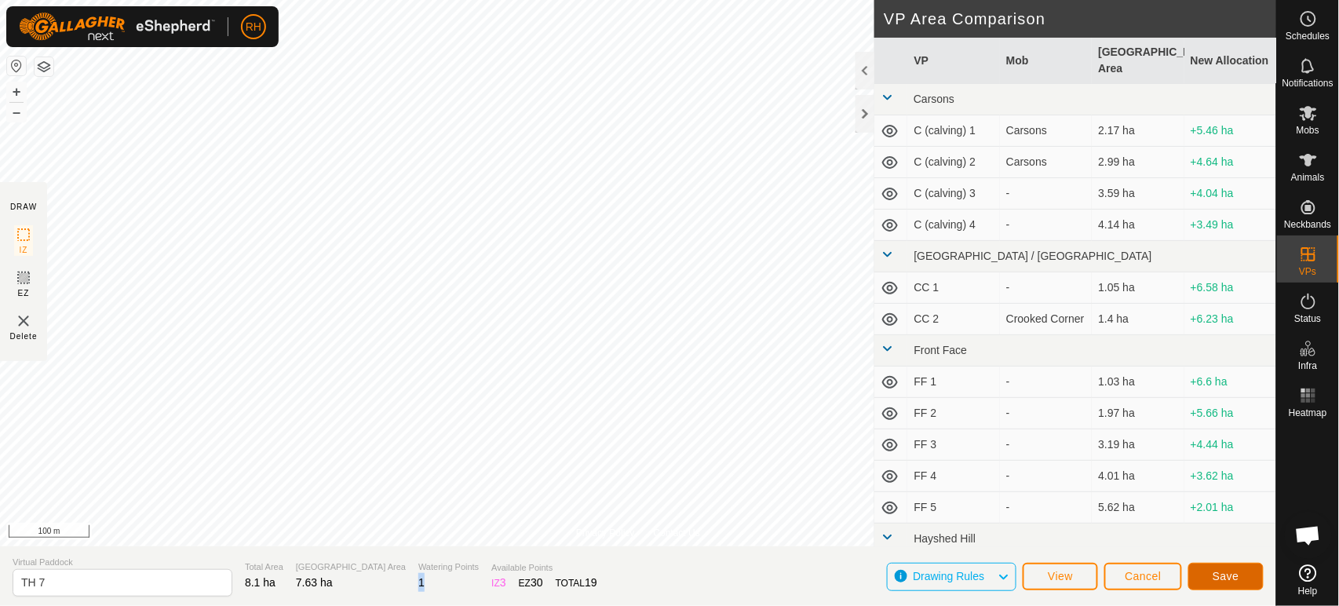
click at [1223, 573] on span "Save" at bounding box center [1226, 576] width 27 height 13
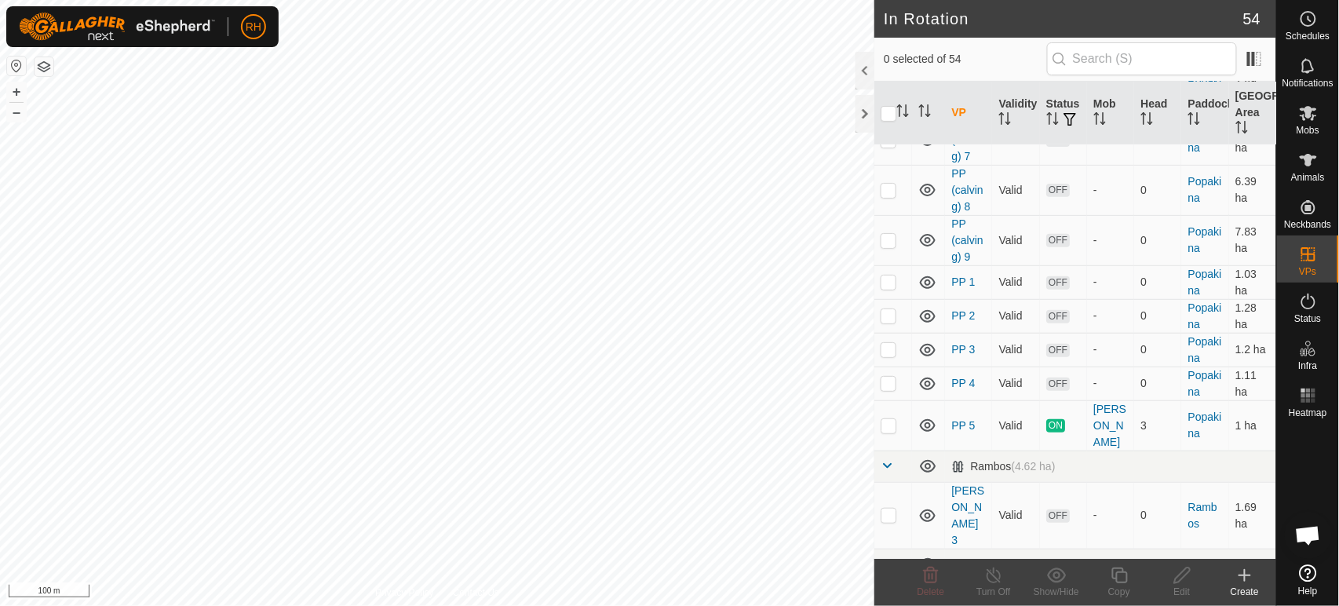
scroll to position [2191, 0]
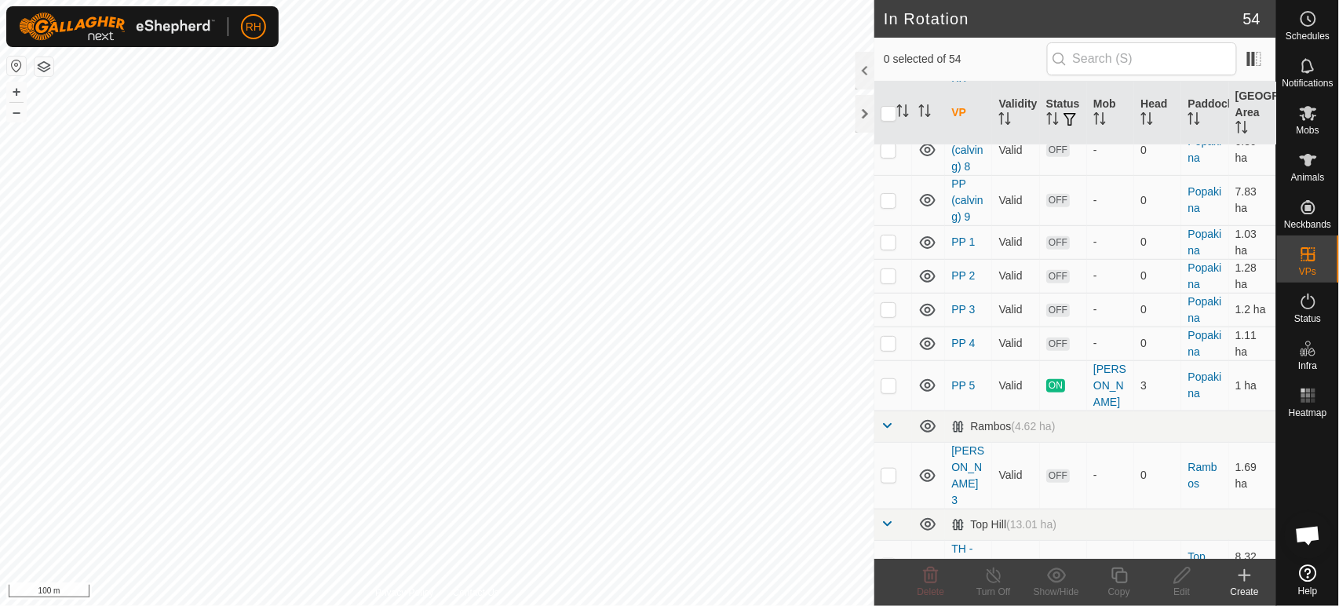
checkbox input "true"
checkbox input "false"
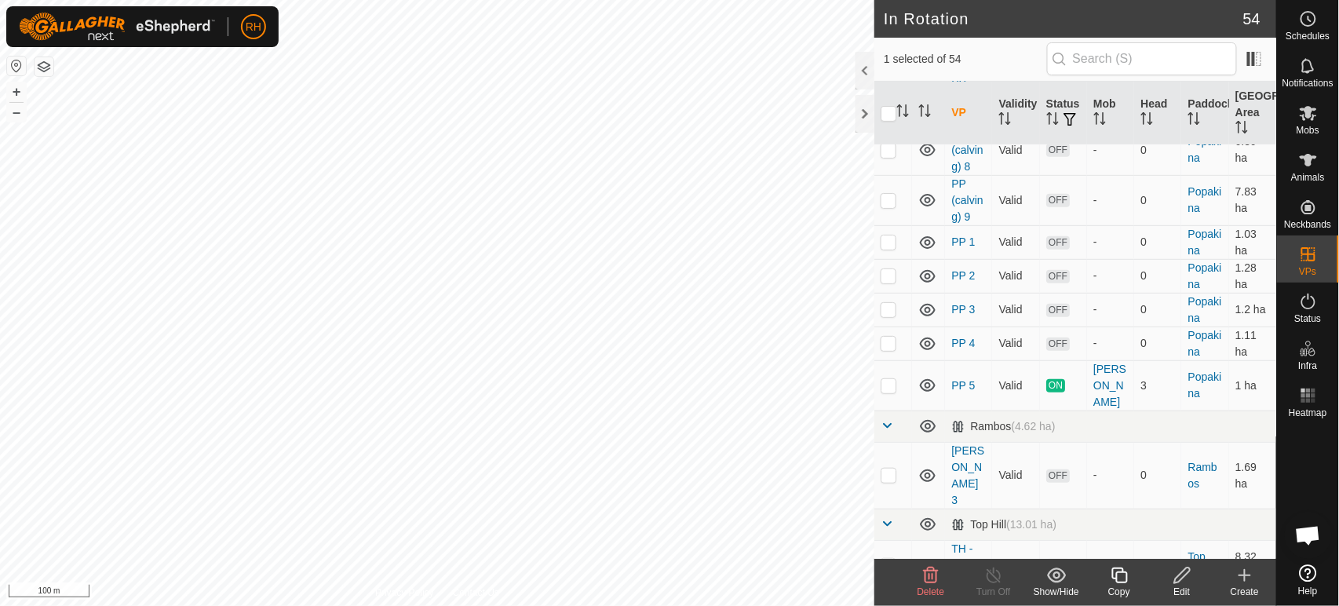
checkbox input "true"
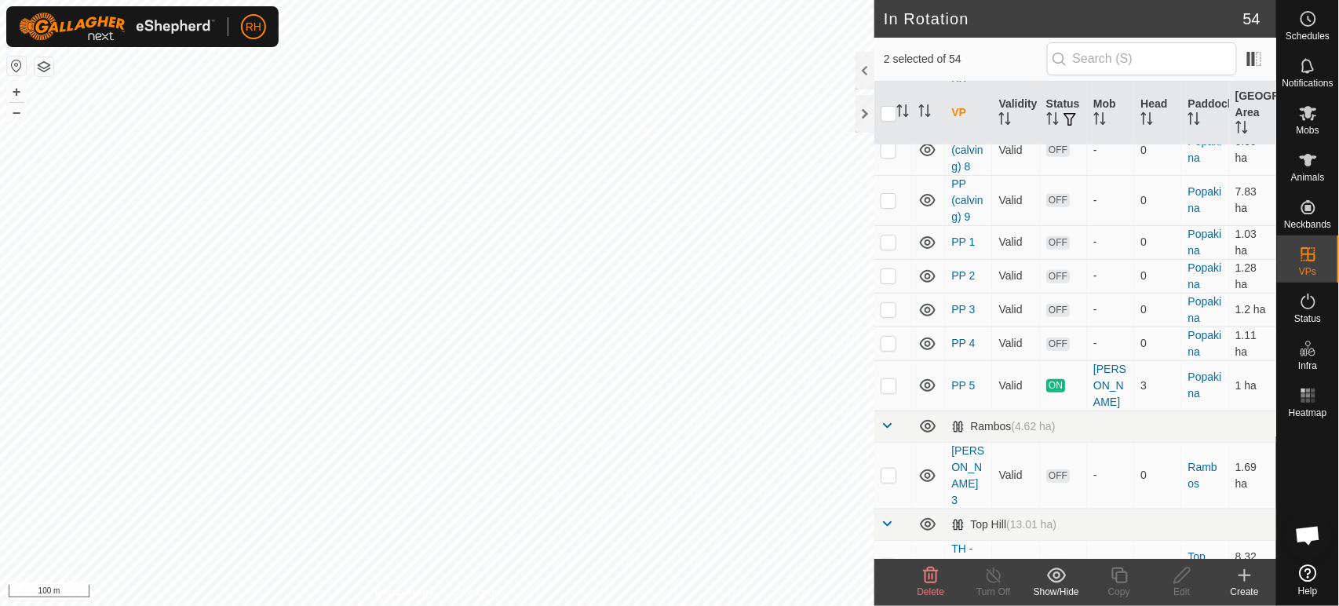
checkbox input "false"
click at [1305, 115] on icon at bounding box center [1308, 113] width 19 height 19
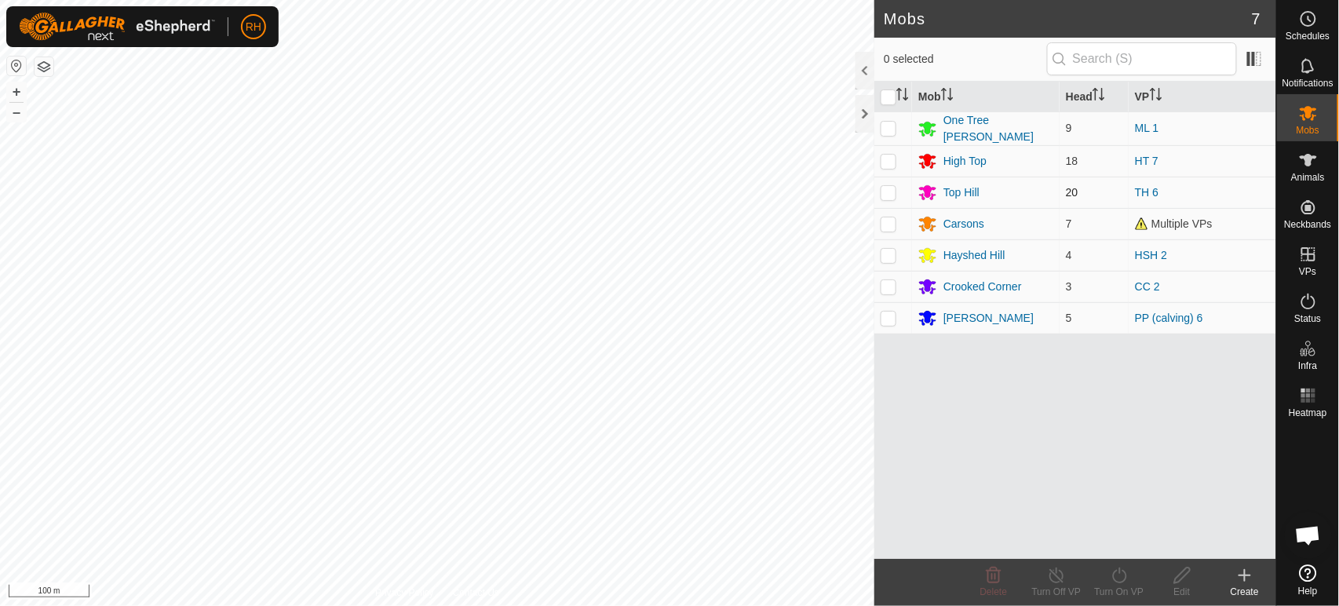
click at [888, 191] on p-checkbox at bounding box center [889, 192] width 16 height 13
checkbox input "true"
click at [1116, 579] on icon at bounding box center [1120, 575] width 20 height 19
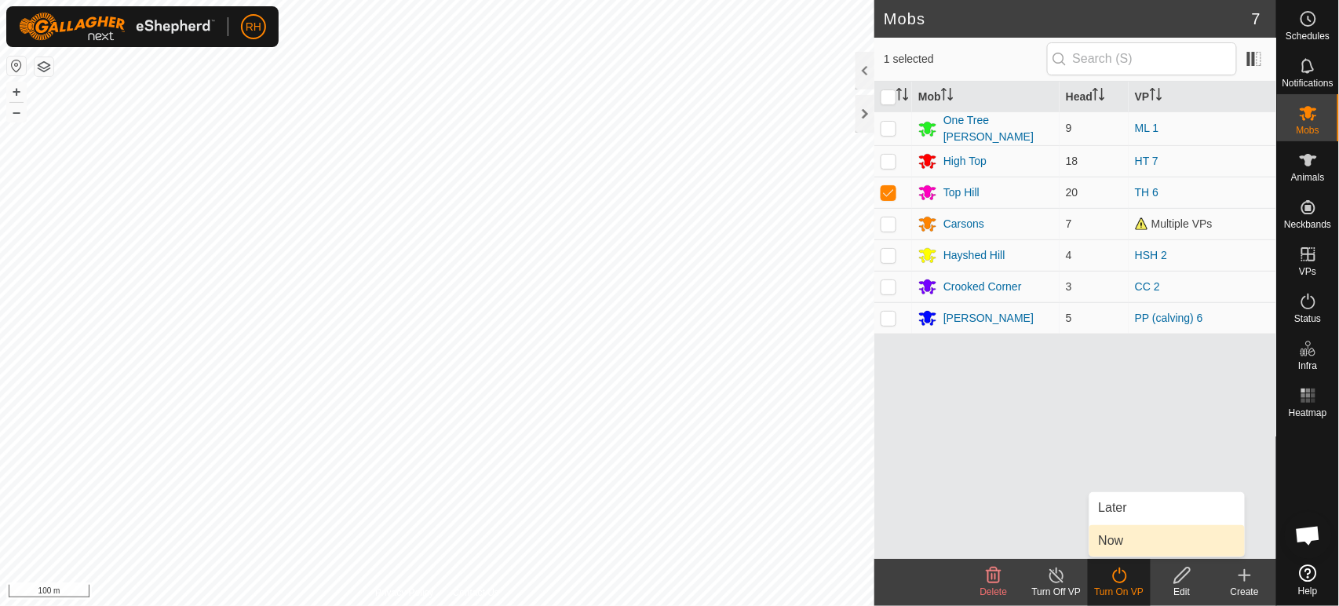
click at [1115, 537] on link "Now" at bounding box center [1166, 540] width 155 height 31
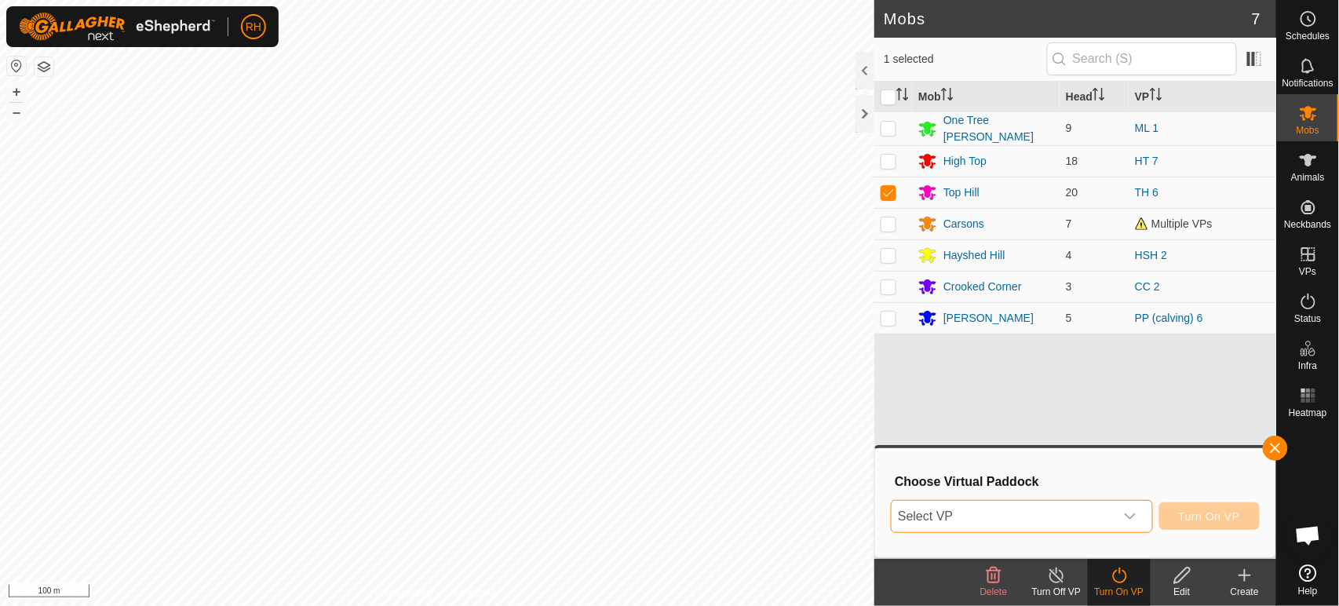
click at [994, 516] on span "Select VP" at bounding box center [1003, 516] width 222 height 31
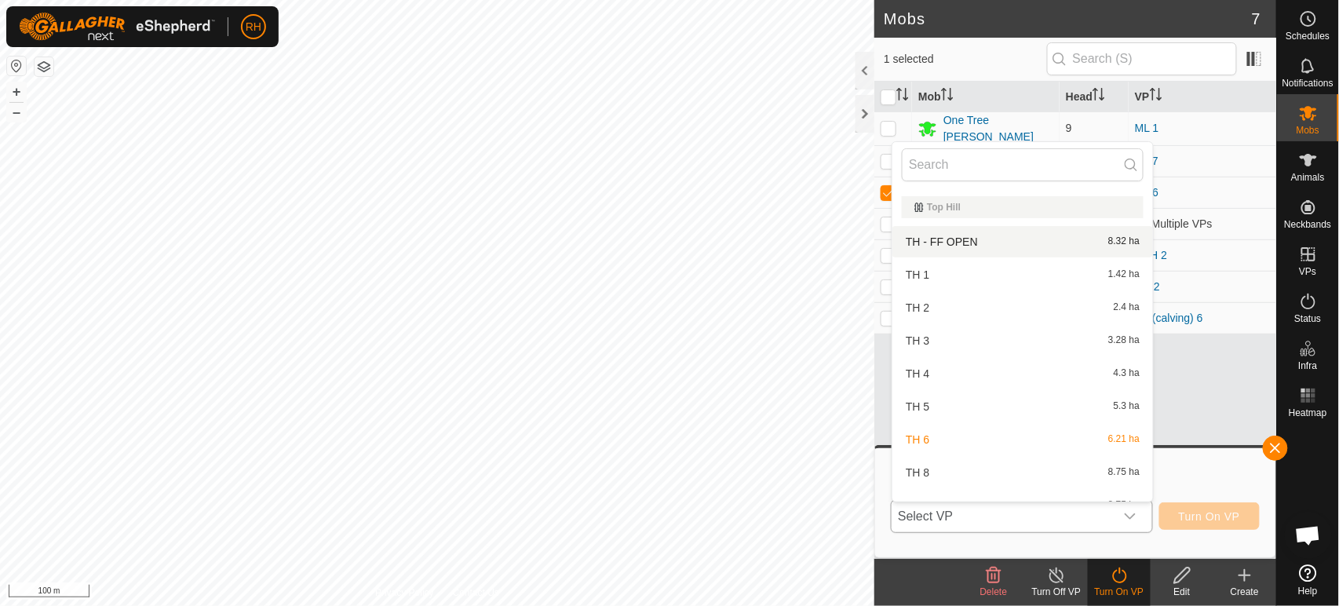
scroll to position [1934, 0]
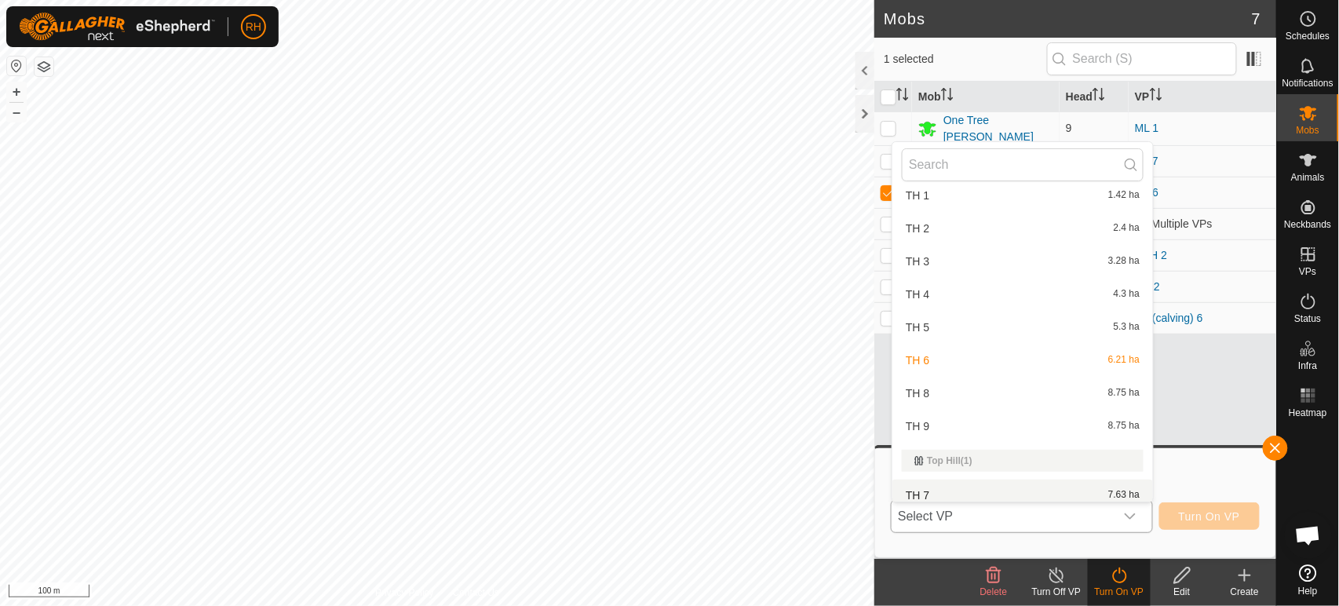
click at [923, 483] on li "TH 7 7.63 ha" at bounding box center [1022, 495] width 261 height 31
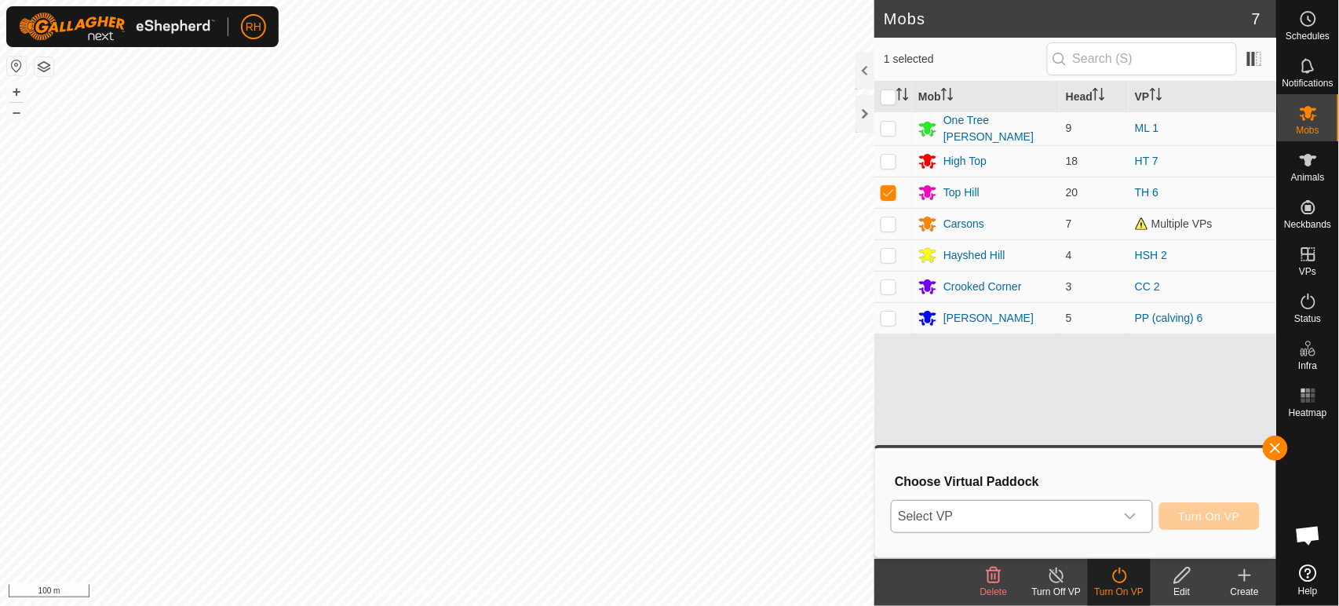
click at [923, 492] on span "TH 7" at bounding box center [918, 496] width 24 height 9
click at [1198, 515] on span "Turn On VP" at bounding box center [1209, 516] width 61 height 13
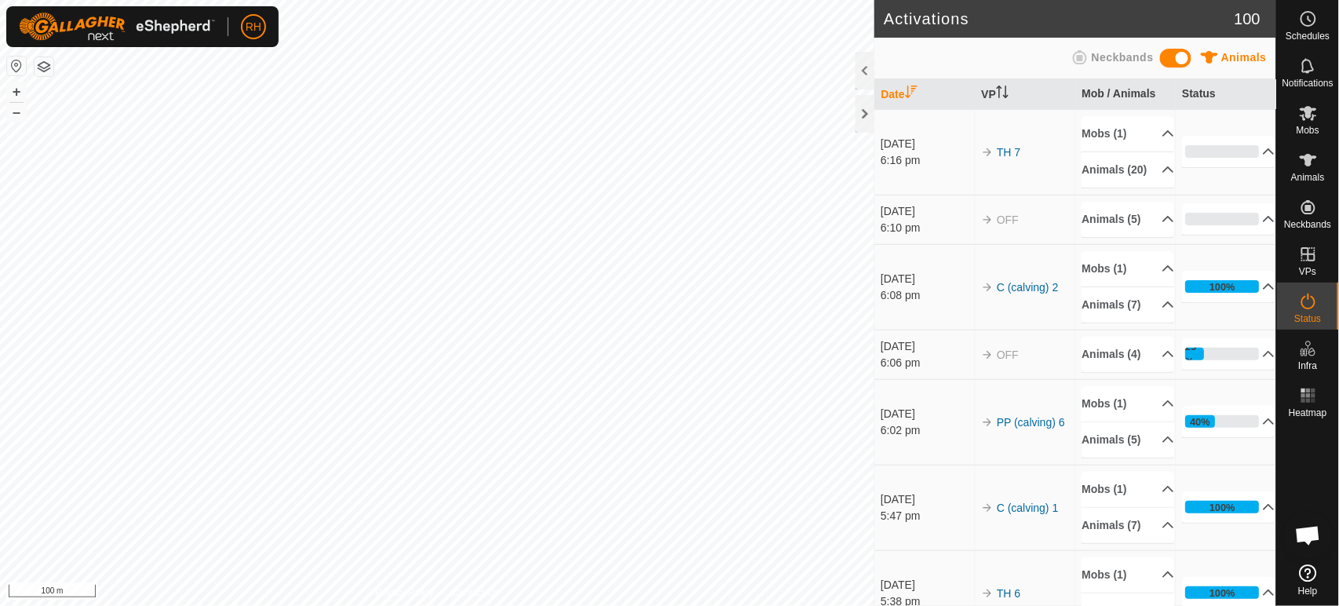
click at [916, 220] on div "[DATE]" at bounding box center [927, 211] width 93 height 16
click at [1005, 226] on span "OFF" at bounding box center [1008, 219] width 22 height 13
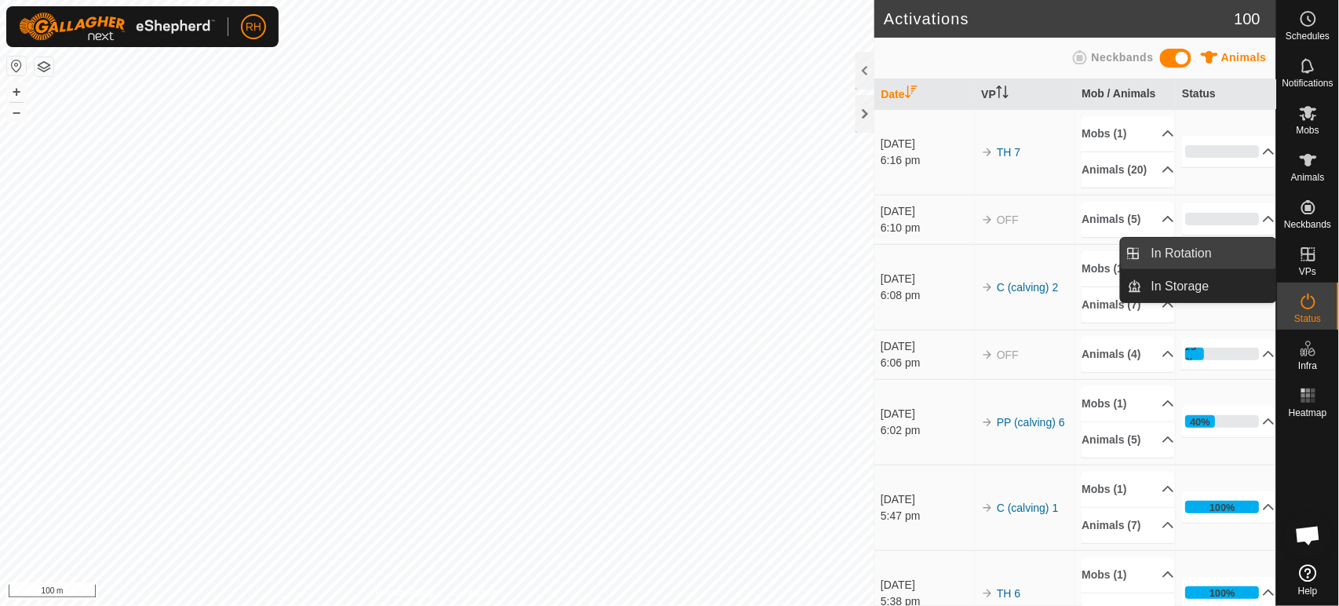
click at [1178, 253] on link "In Rotation" at bounding box center [1209, 253] width 134 height 31
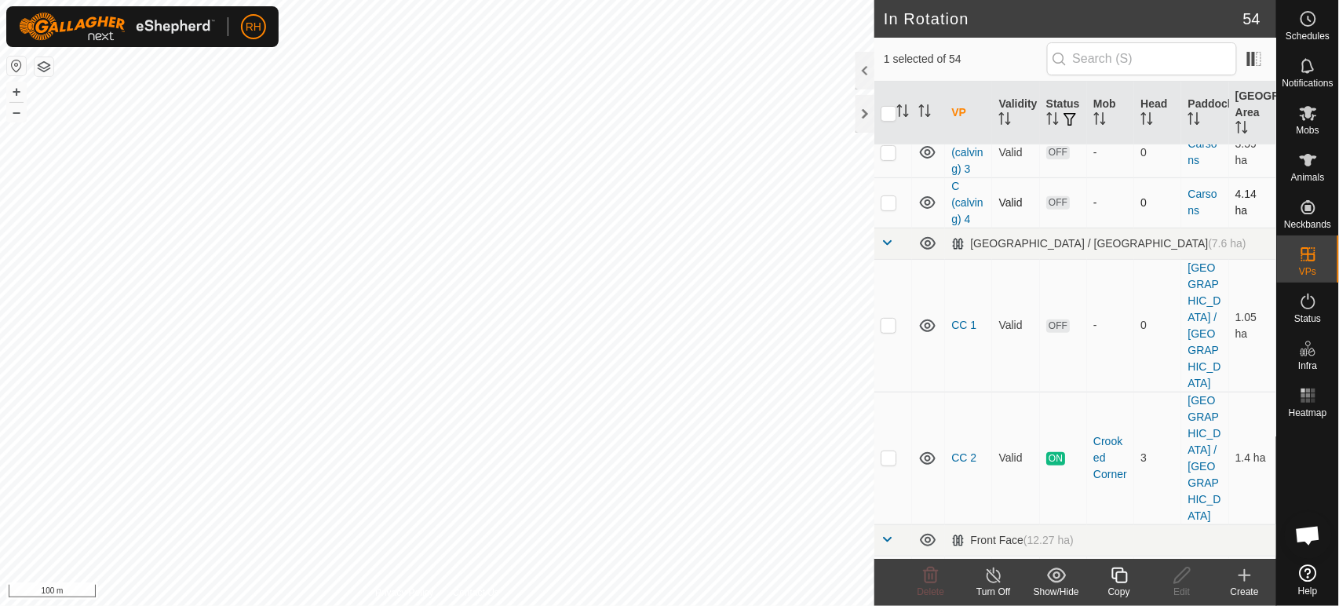
scroll to position [436, 0]
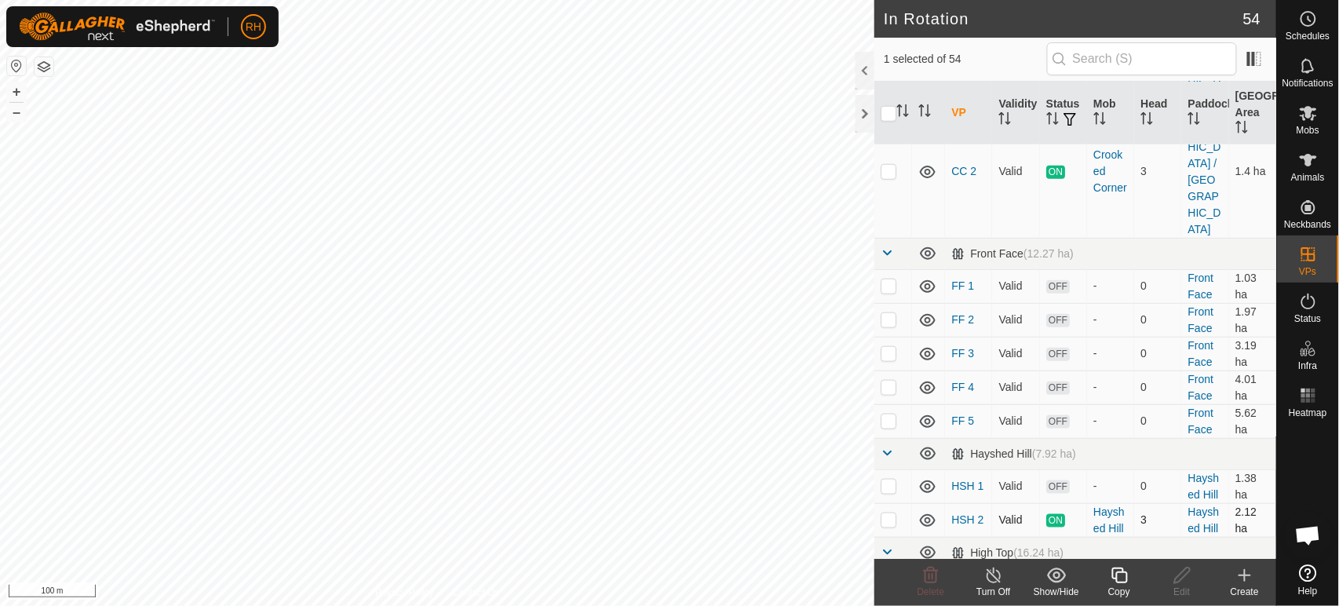
click at [885, 513] on p-checkbox at bounding box center [889, 519] width 16 height 13
checkbox input "true"
click at [1312, 305] on icon at bounding box center [1308, 301] width 19 height 19
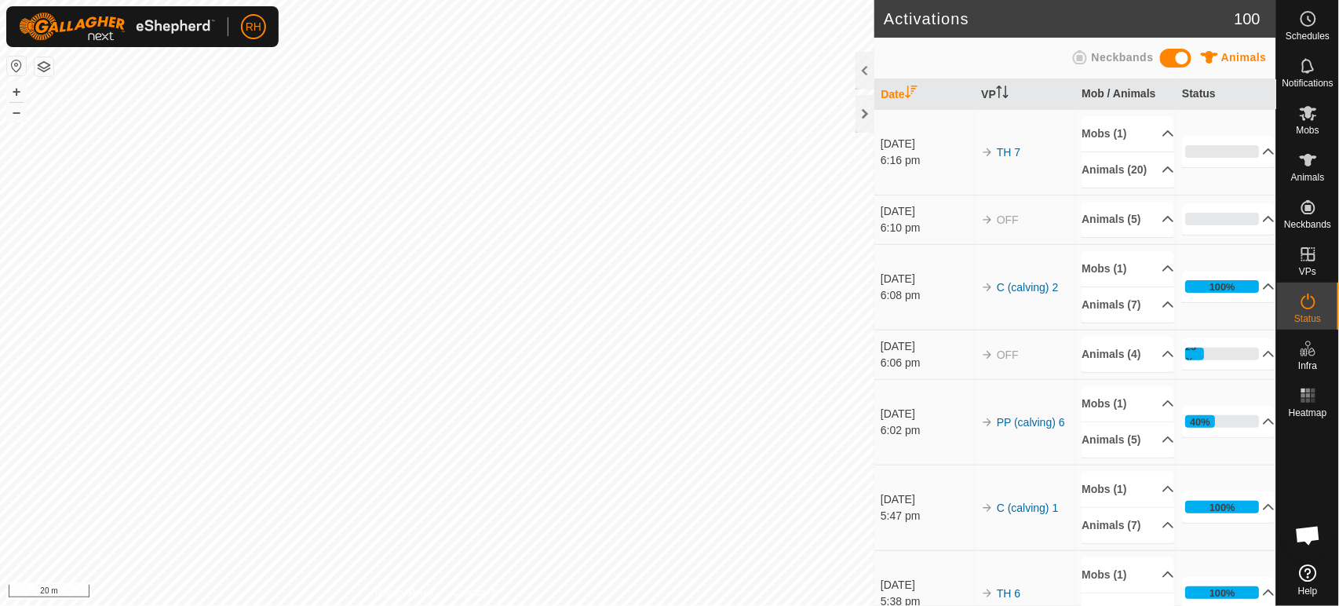
scroll to position [1400, 0]
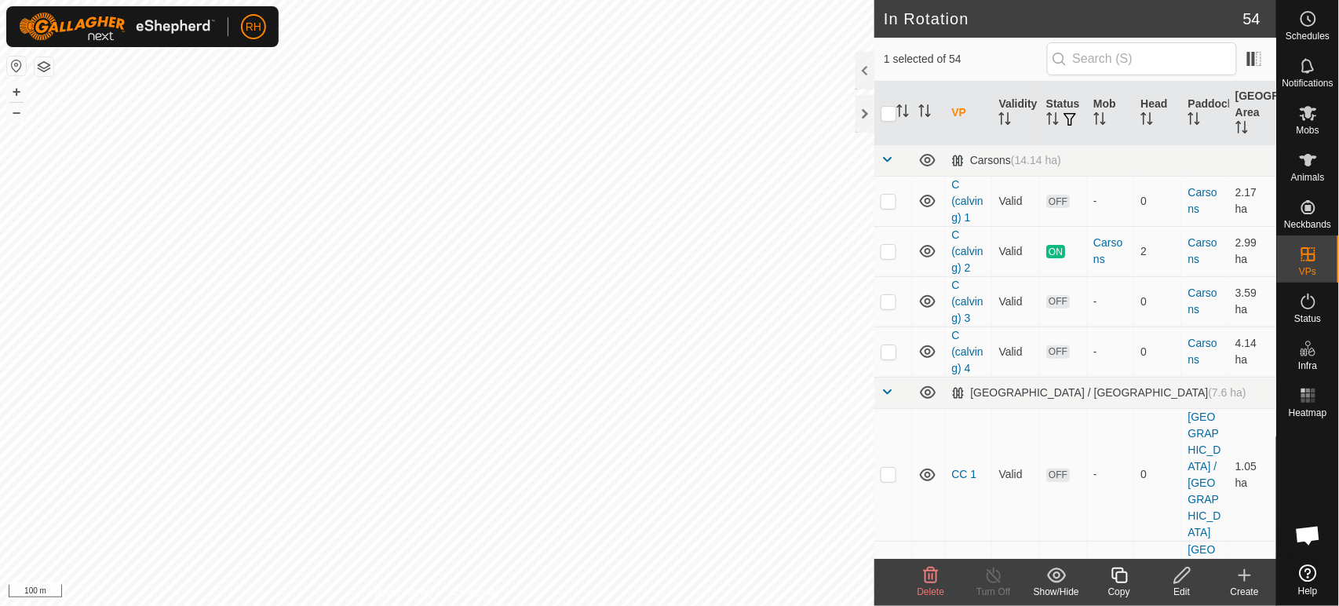
click at [1181, 575] on icon at bounding box center [1183, 575] width 20 height 19
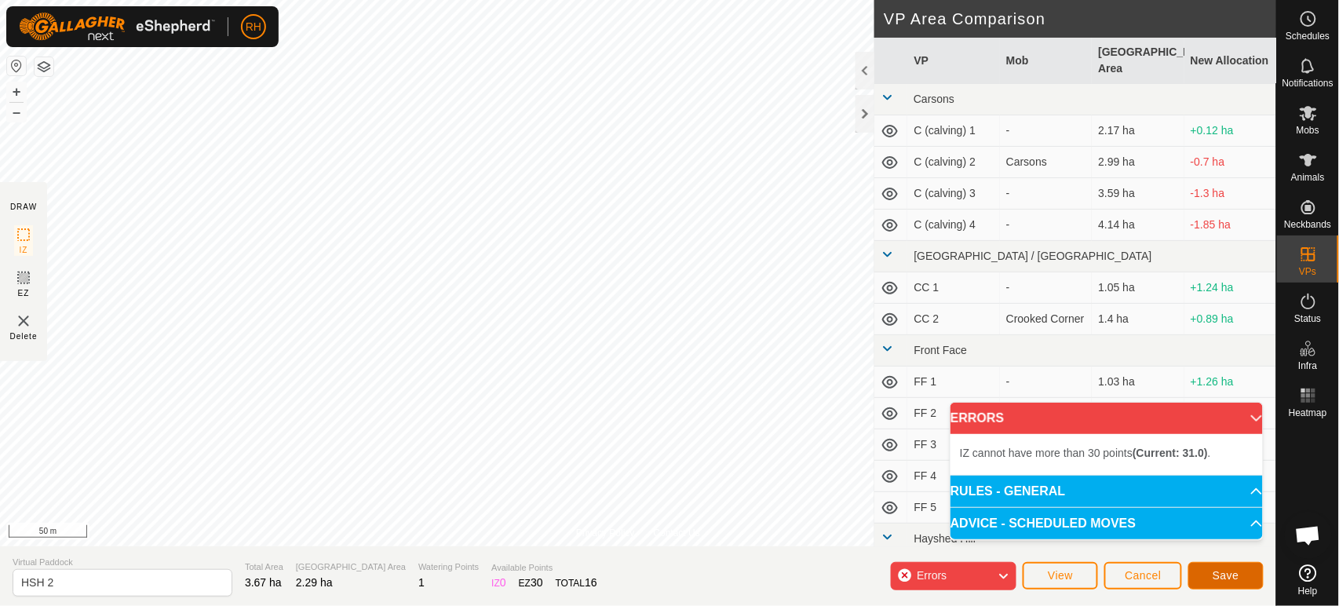
click at [1235, 575] on span "Save" at bounding box center [1226, 575] width 27 height 13
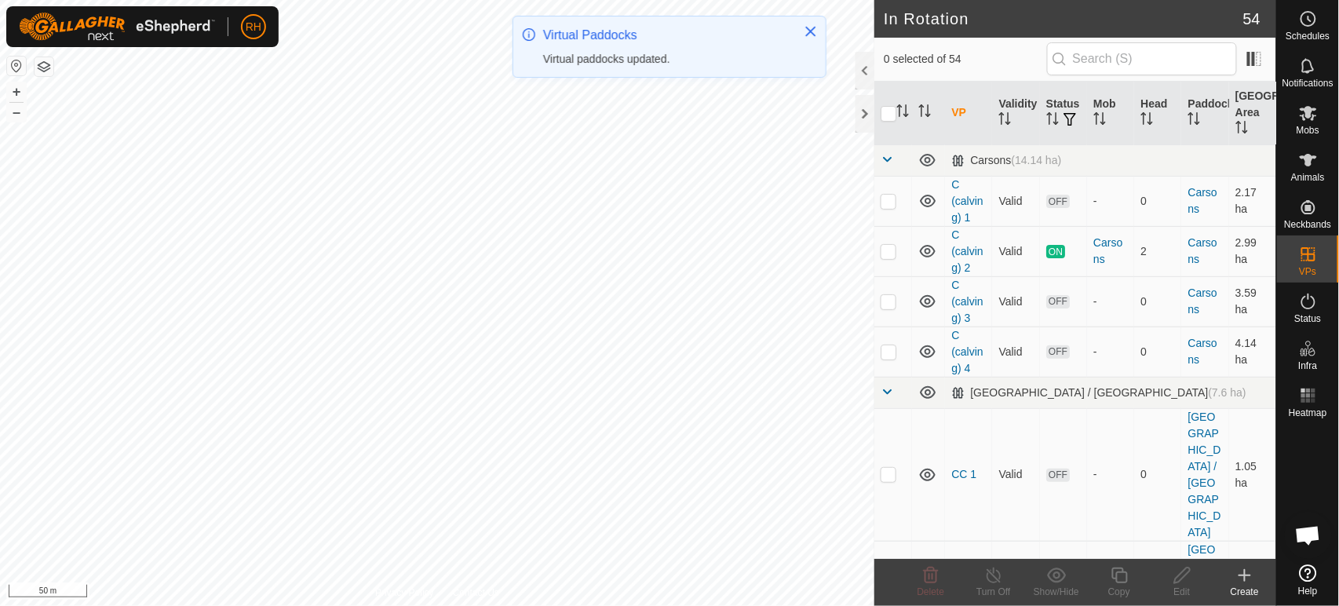
checkbox input "true"
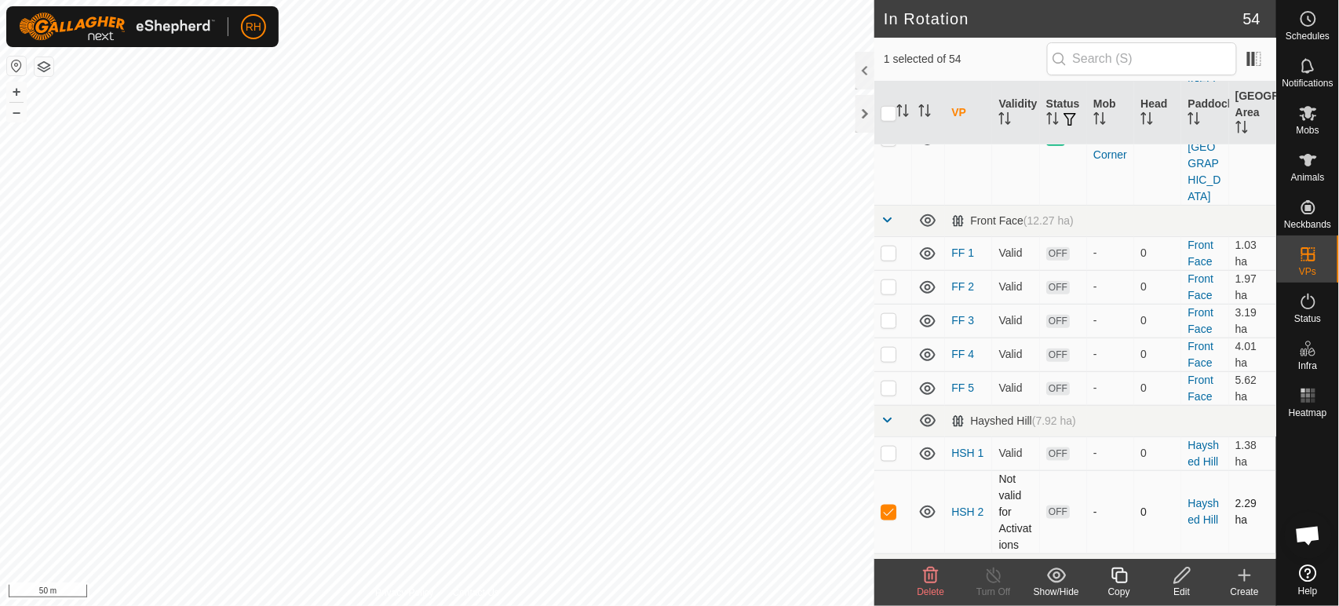
scroll to position [523, 0]
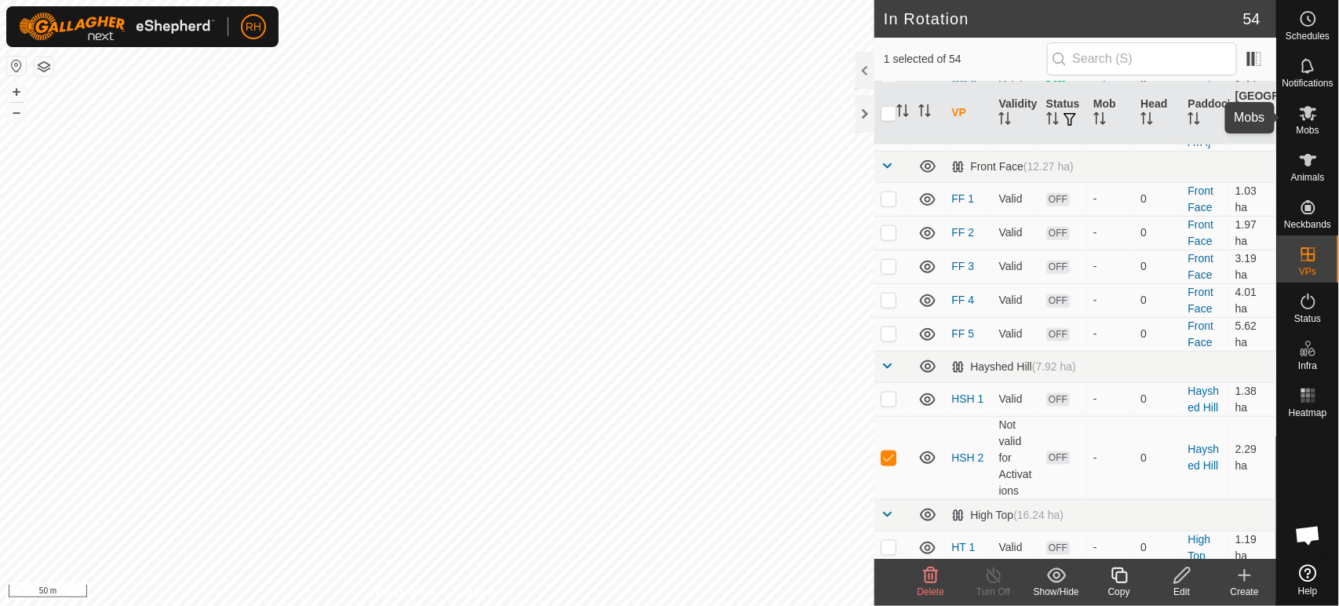
click at [1313, 119] on icon at bounding box center [1308, 113] width 17 height 15
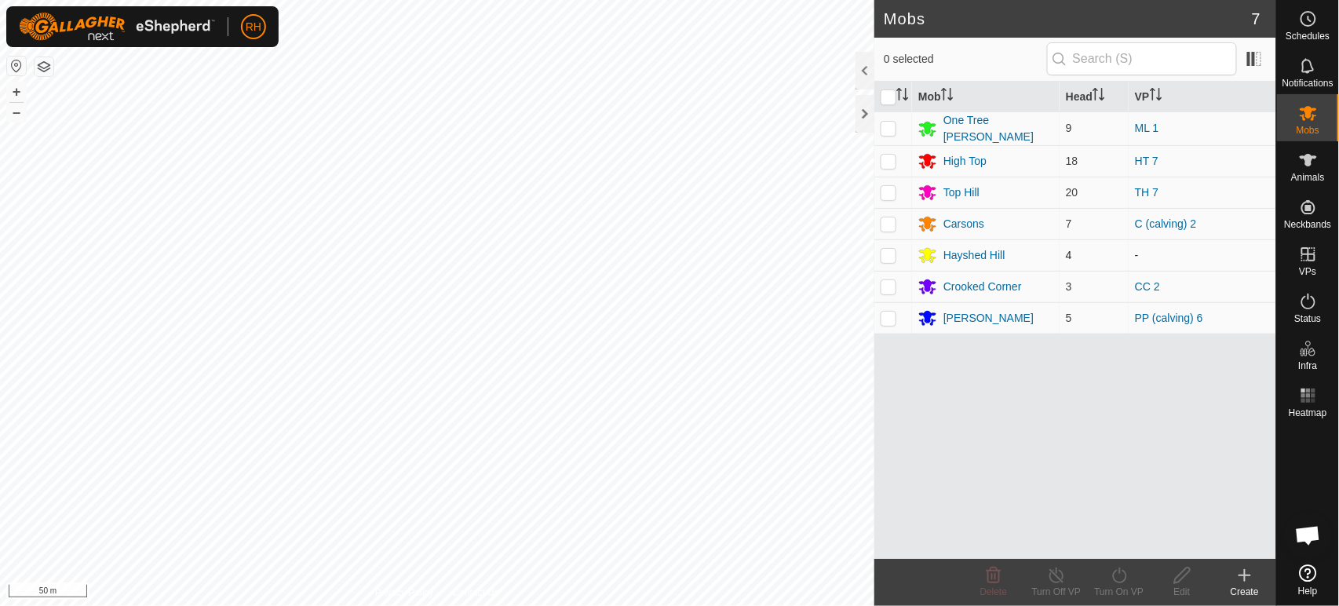
click at [886, 251] on p-checkbox at bounding box center [889, 255] width 16 height 13
click at [886, 252] on p-checkbox at bounding box center [889, 255] width 16 height 13
checkbox input "true"
click at [1117, 574] on icon at bounding box center [1120, 575] width 20 height 19
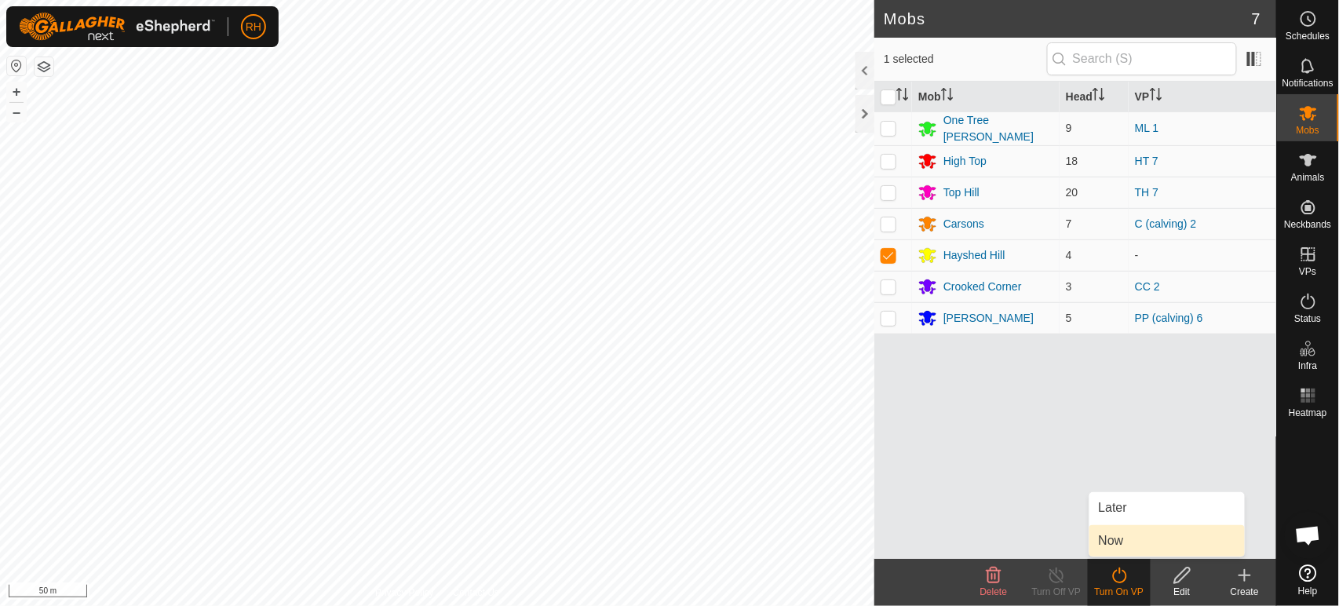
click at [1127, 540] on link "Now" at bounding box center [1166, 540] width 155 height 31
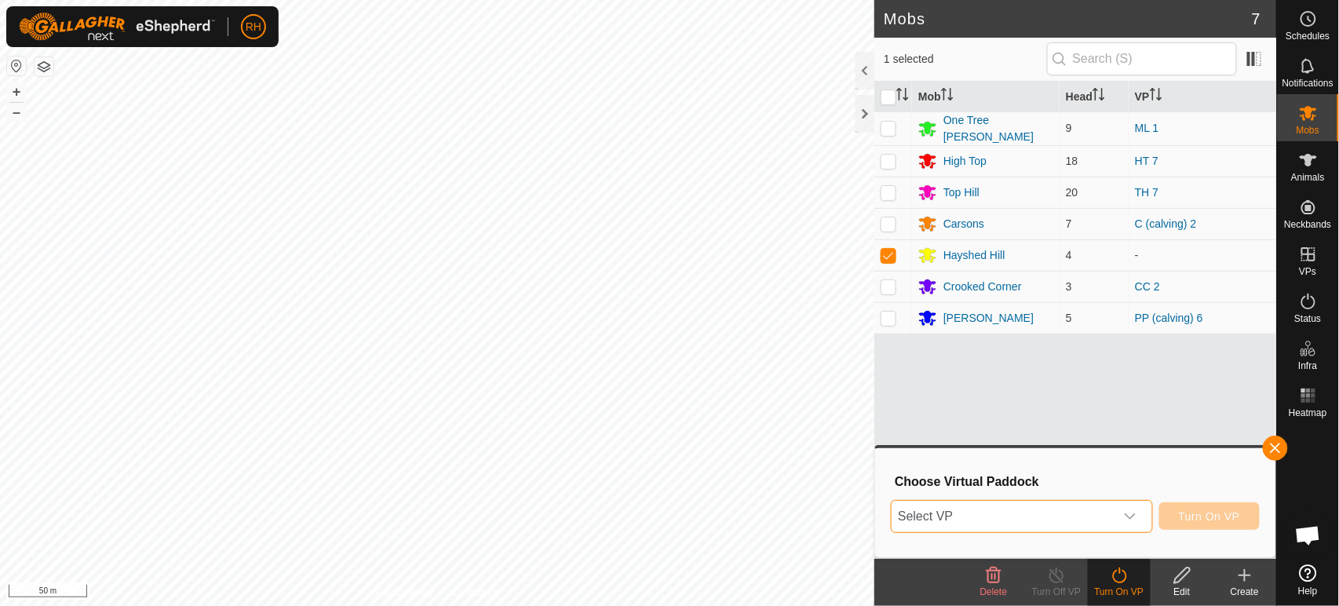
click at [1016, 522] on span "Select VP" at bounding box center [1003, 516] width 222 height 31
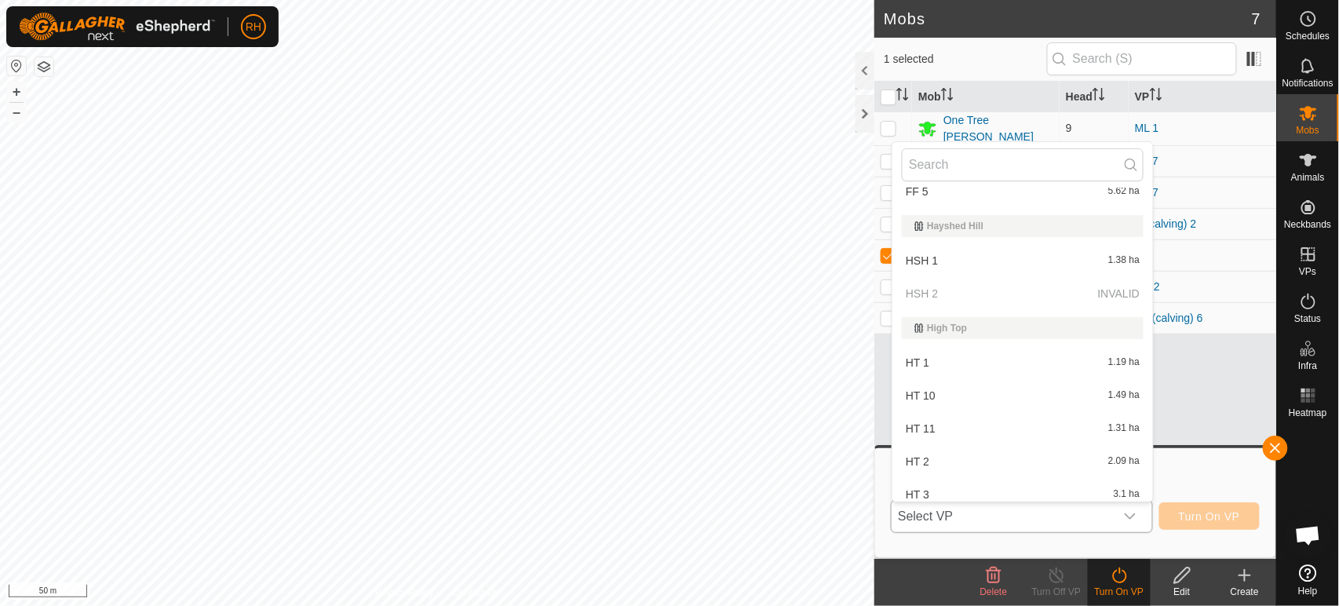
scroll to position [372, 0]
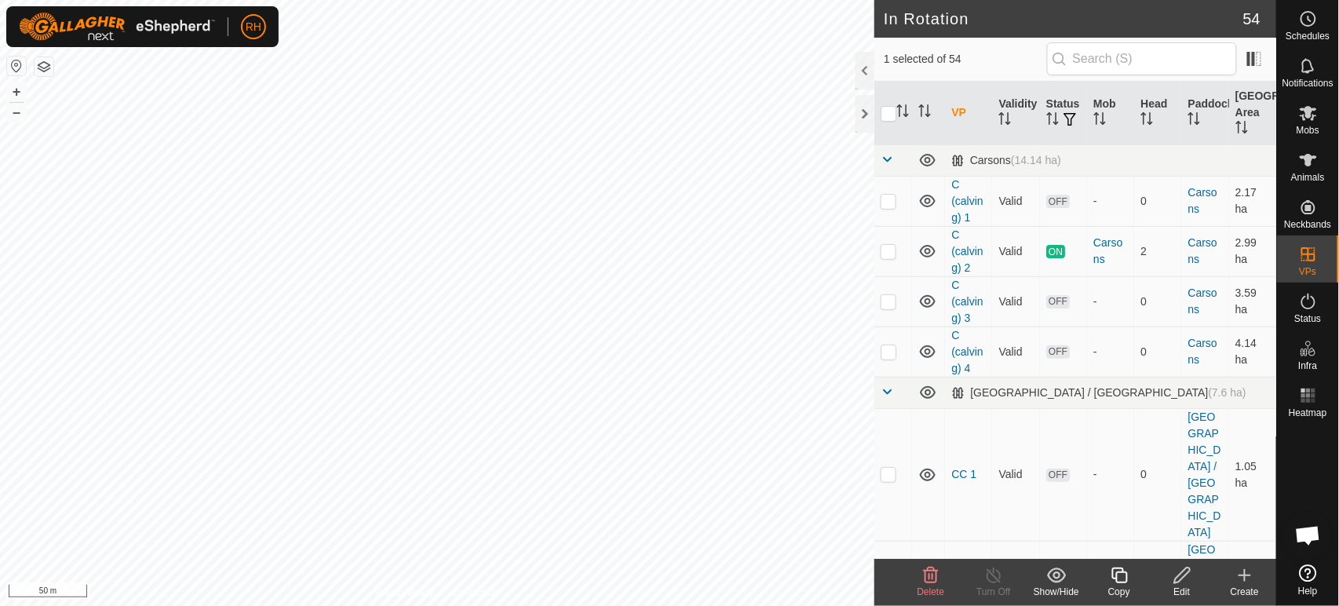
click at [1182, 578] on icon at bounding box center [1182, 575] width 16 height 16
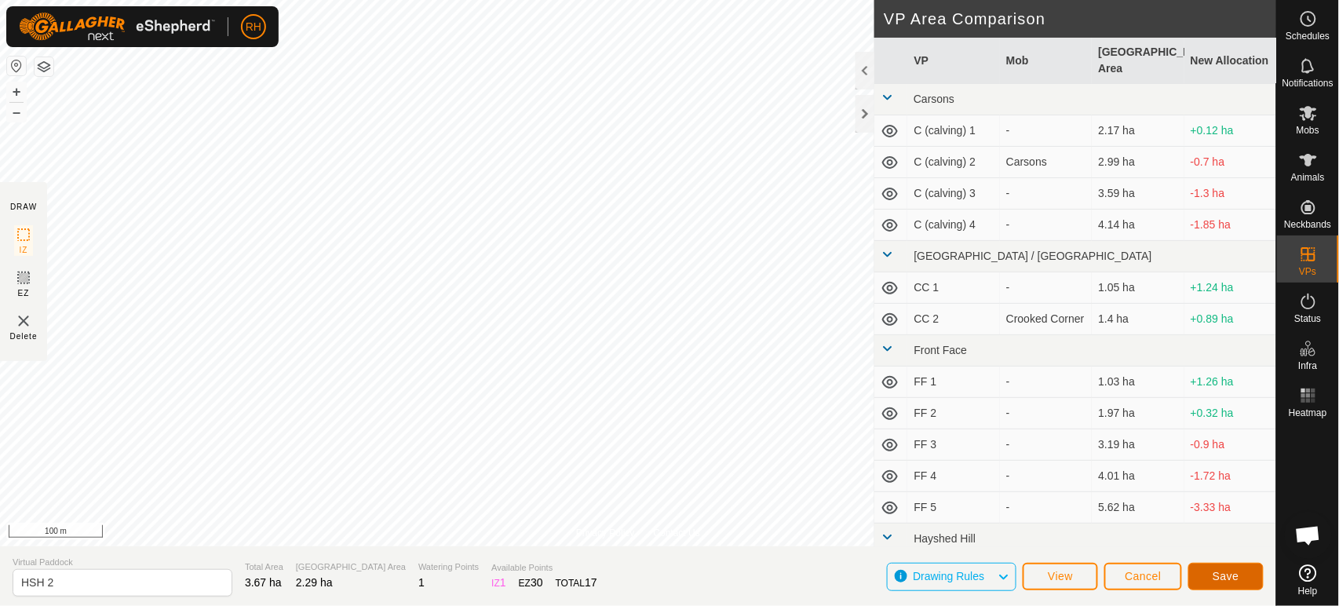
click at [1230, 570] on span "Save" at bounding box center [1226, 576] width 27 height 13
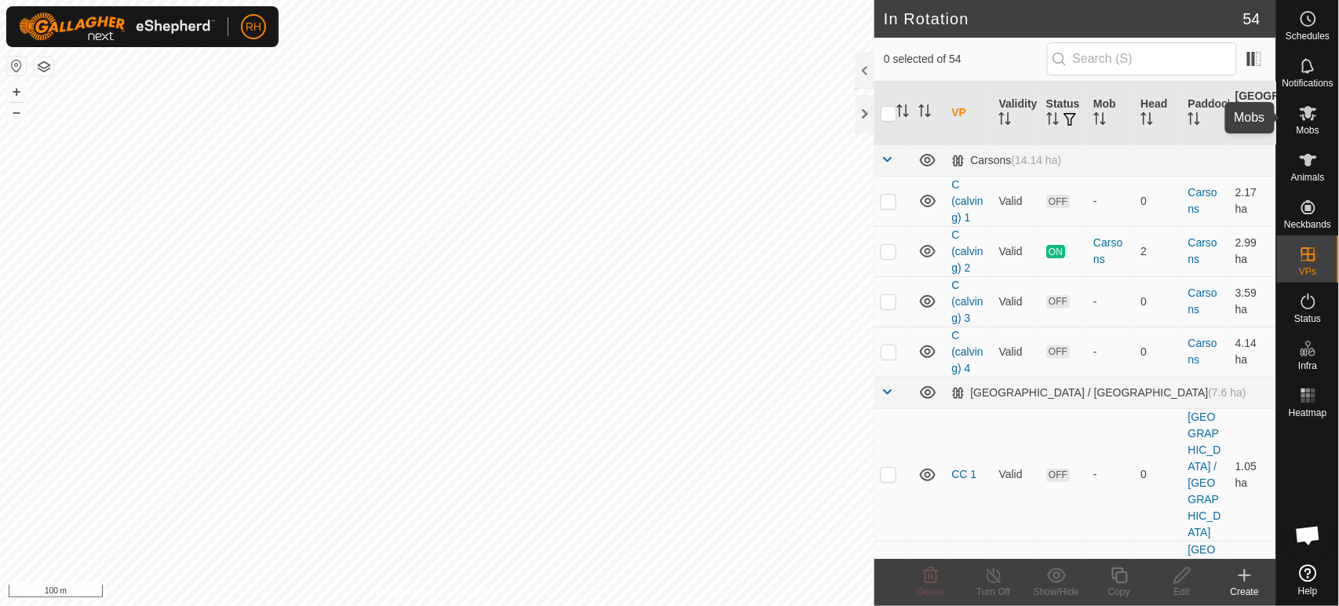
click at [1306, 112] on icon at bounding box center [1308, 113] width 17 height 15
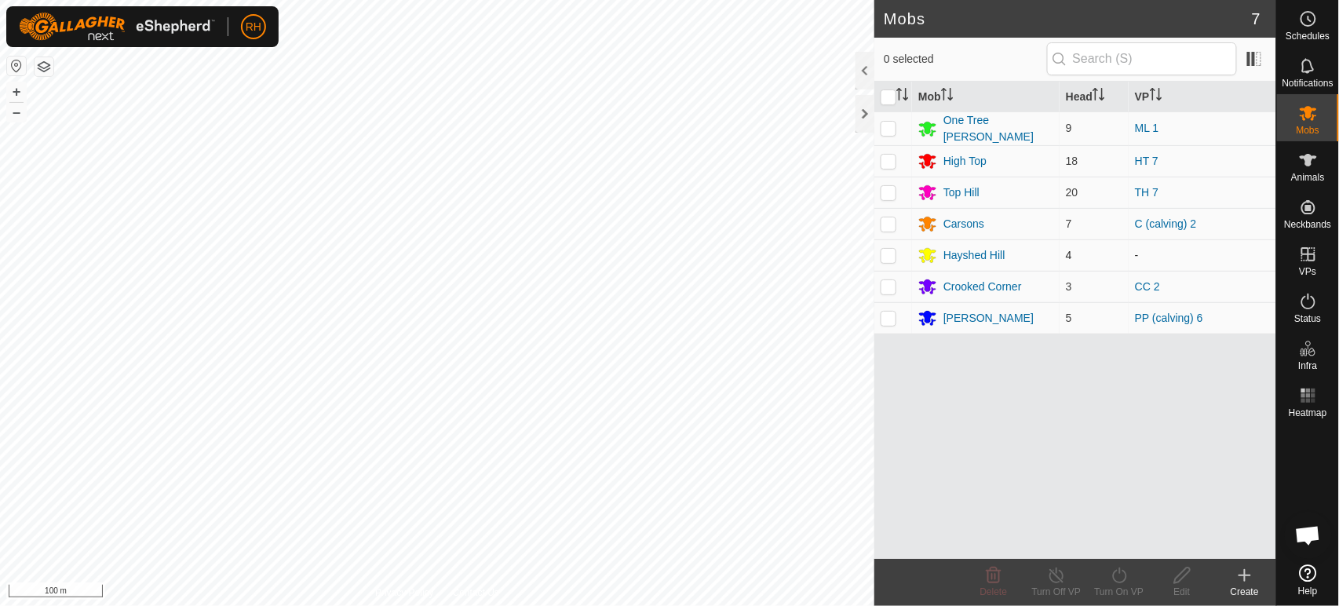
click at [889, 254] on p-checkbox at bounding box center [889, 255] width 16 height 13
checkbox input "true"
click at [1119, 580] on icon at bounding box center [1120, 575] width 20 height 19
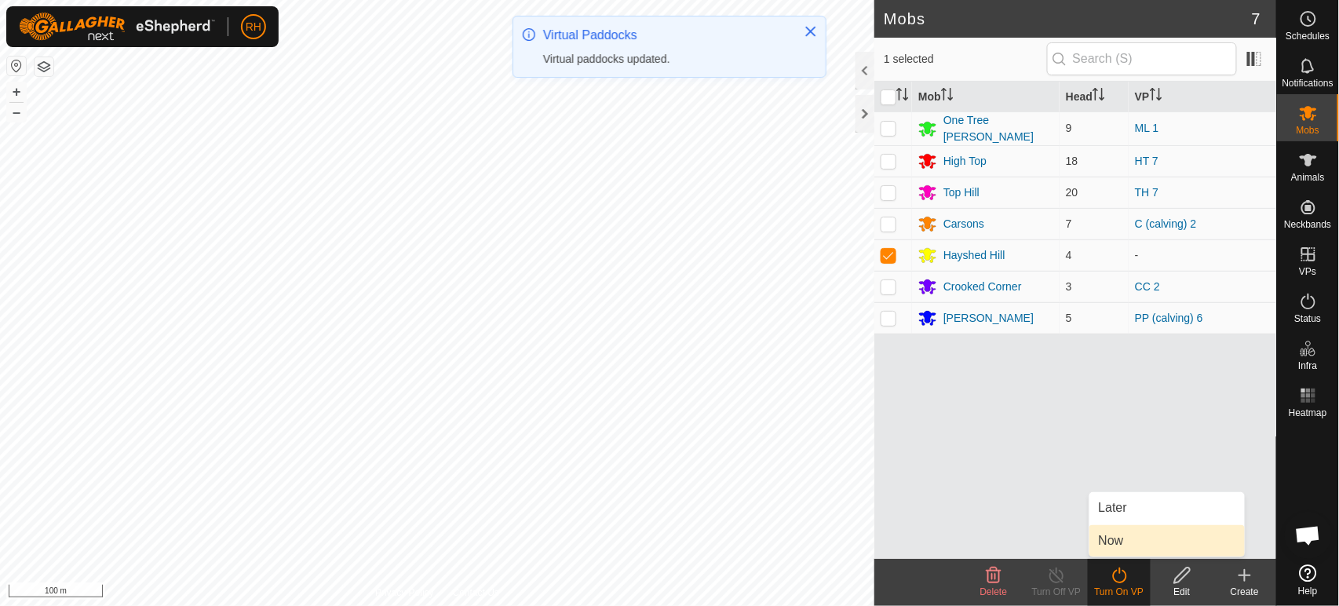
click at [1122, 542] on link "Now" at bounding box center [1166, 540] width 155 height 31
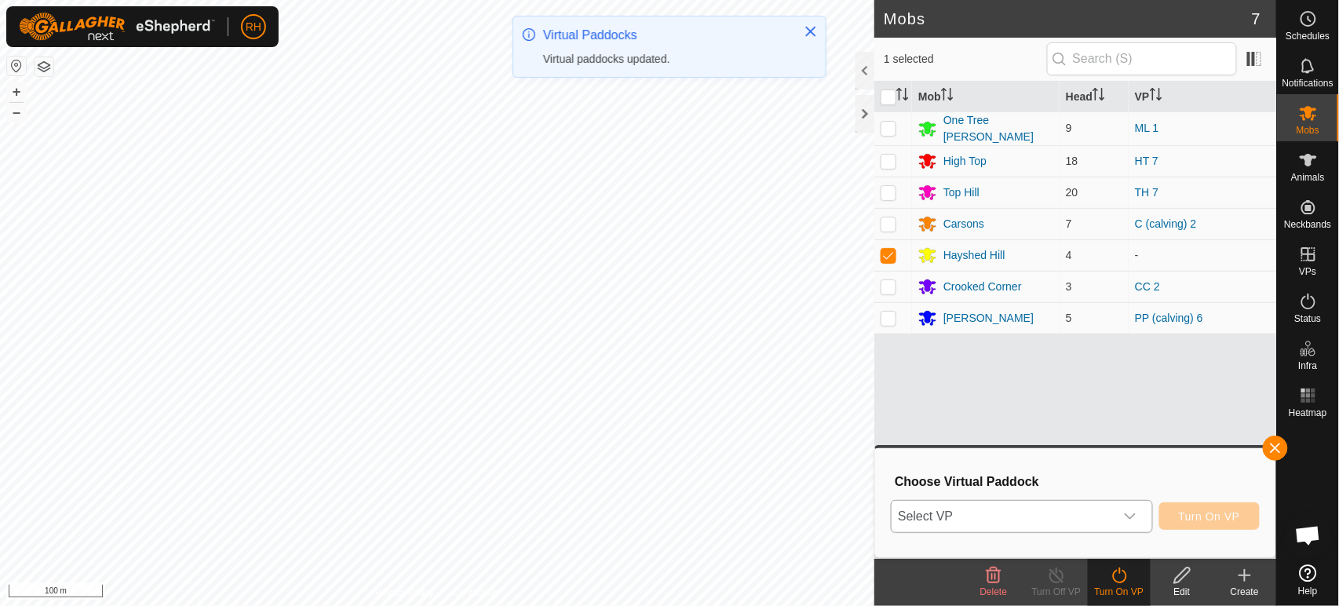
click at [1032, 524] on span "Select VP" at bounding box center [1003, 516] width 222 height 31
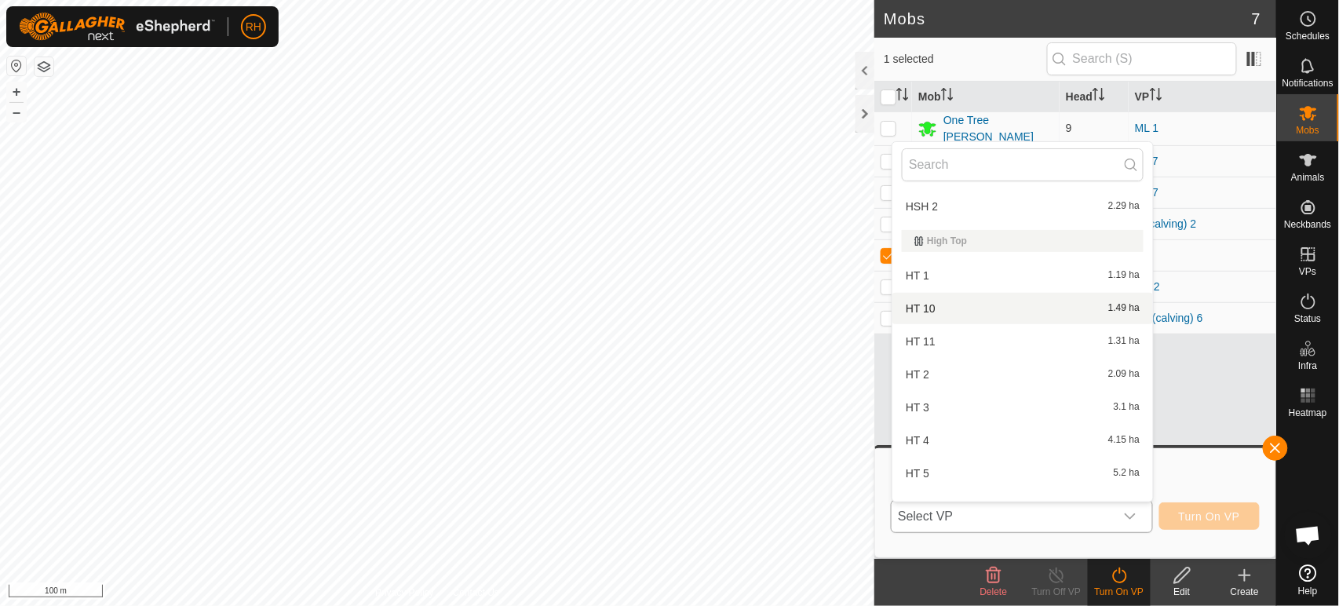
scroll to position [540, 0]
click at [978, 202] on li "HSH 2 2.29 ha" at bounding box center [1022, 212] width 261 height 31
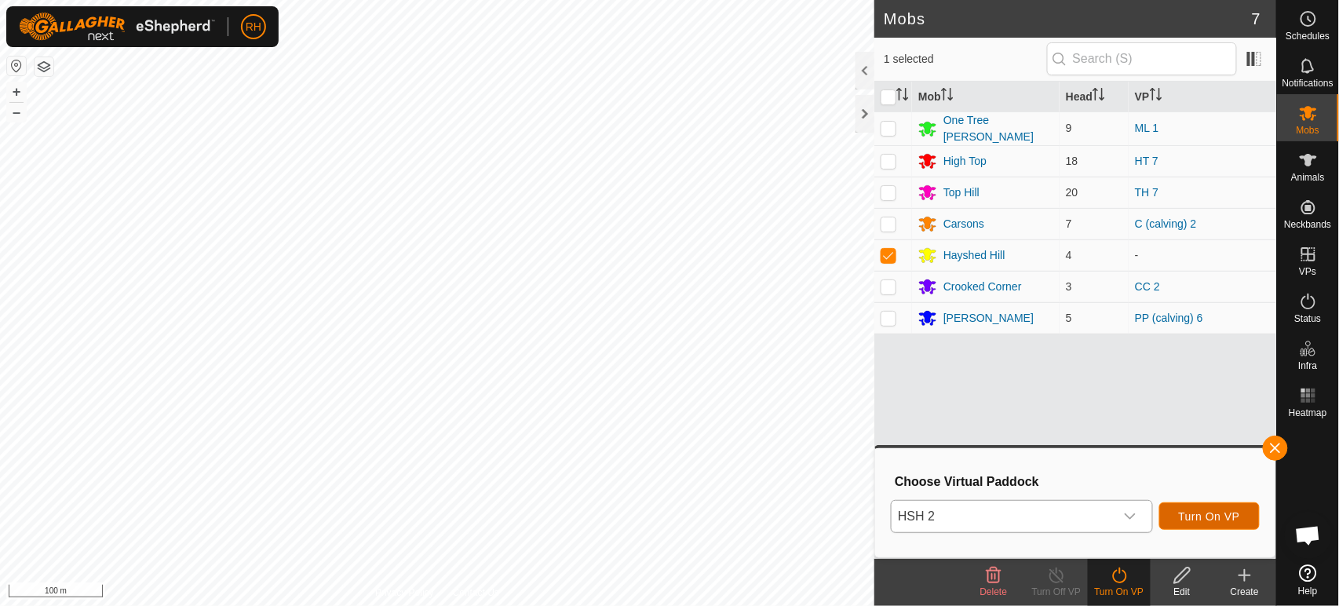
click at [1206, 516] on span "Turn On VP" at bounding box center [1209, 516] width 61 height 13
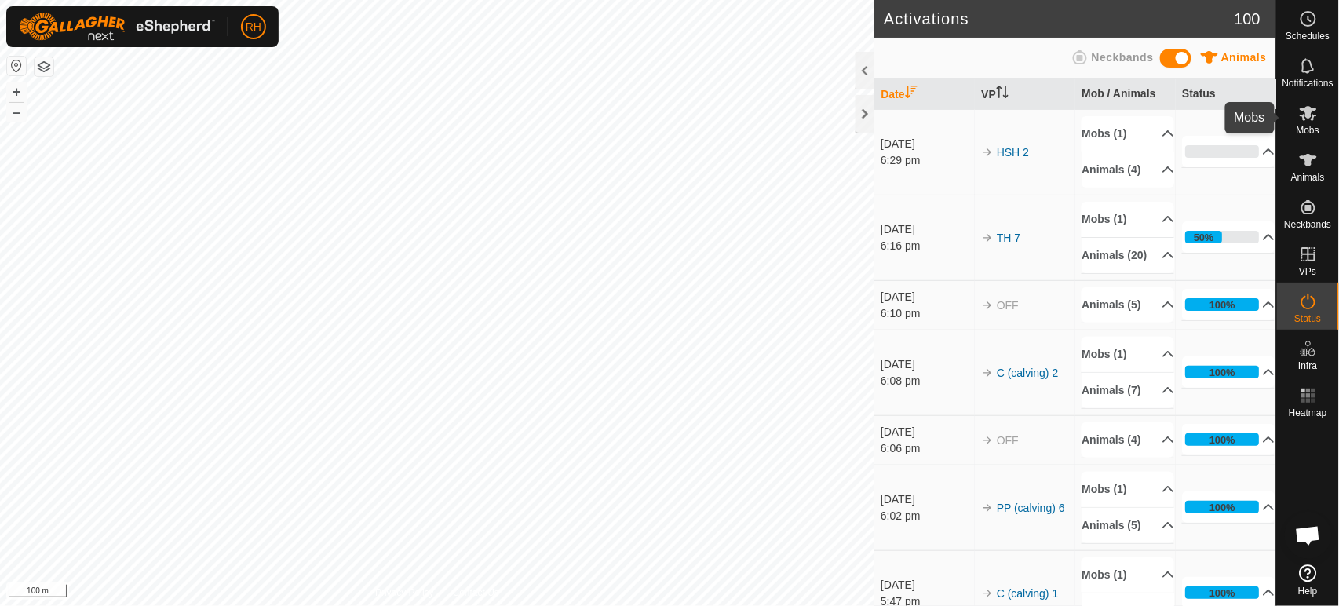
click at [1315, 119] on icon at bounding box center [1308, 113] width 19 height 19
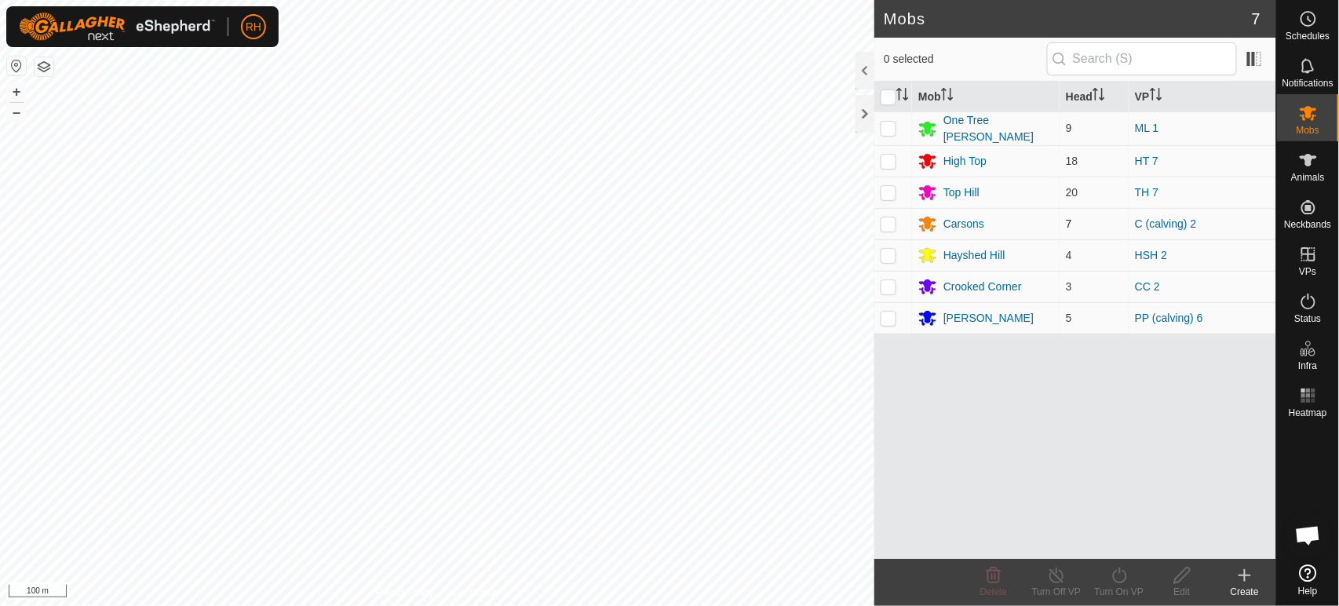
click at [888, 217] on p-checkbox at bounding box center [889, 223] width 16 height 13
checkbox input "true"
click at [1121, 576] on icon at bounding box center [1120, 575] width 20 height 19
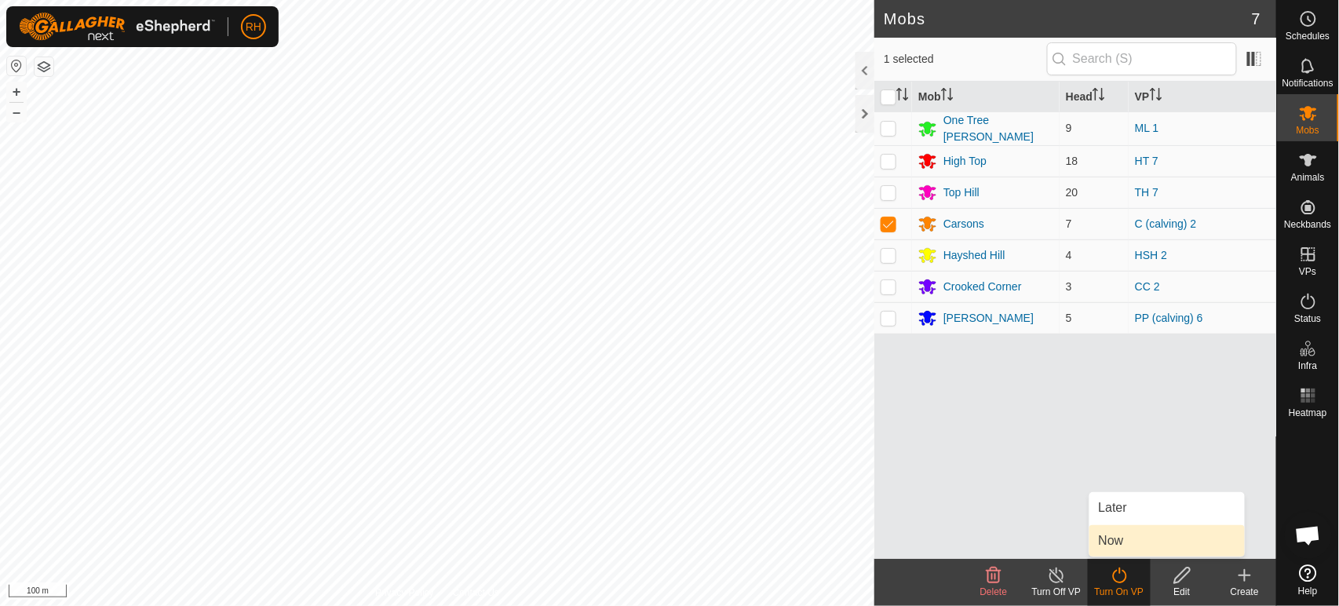
click at [1137, 538] on link "Now" at bounding box center [1166, 540] width 155 height 31
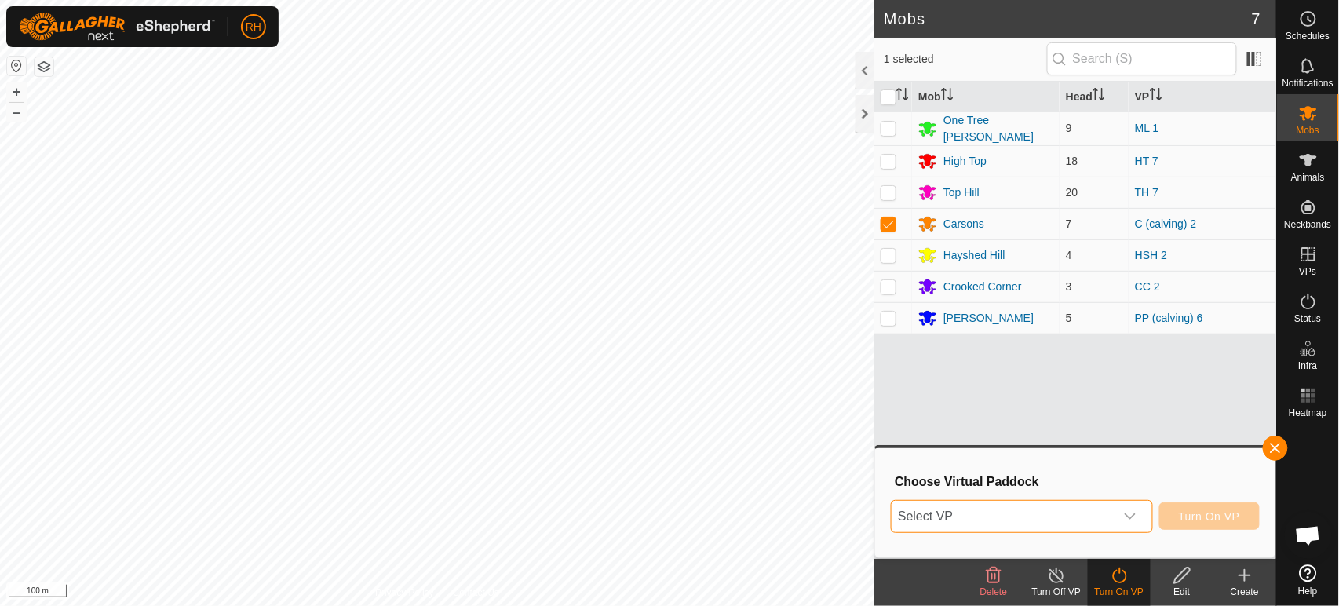
click at [1002, 516] on span "Select VP" at bounding box center [1003, 516] width 222 height 31
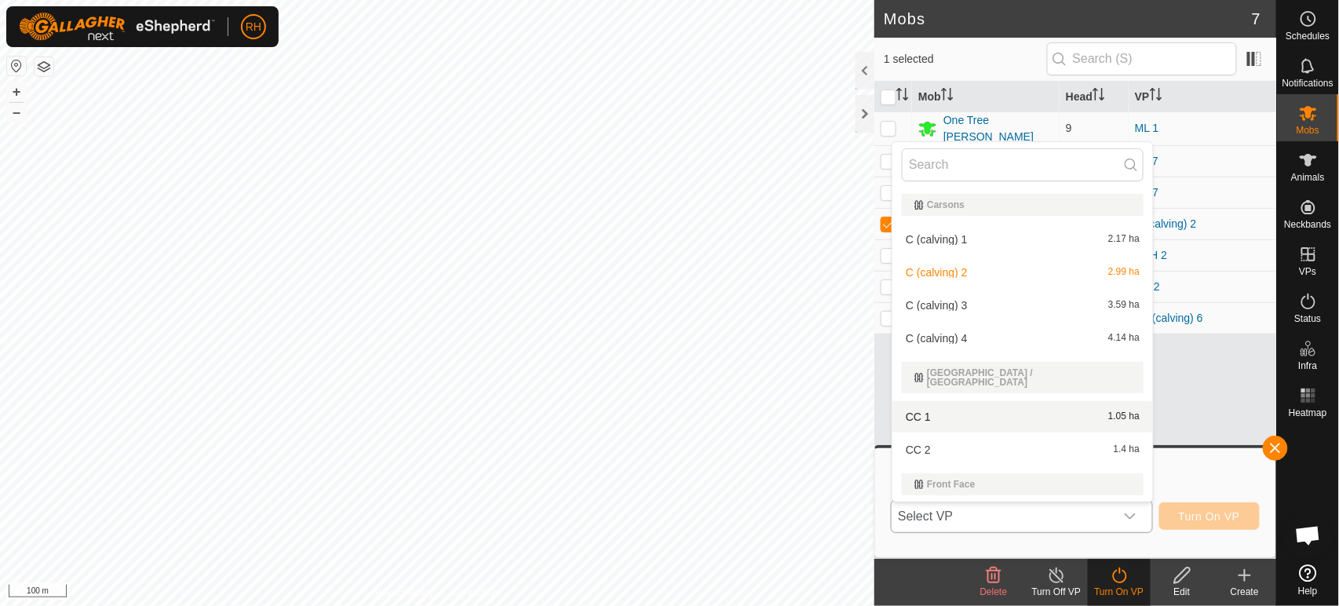
scroll to position [24, 0]
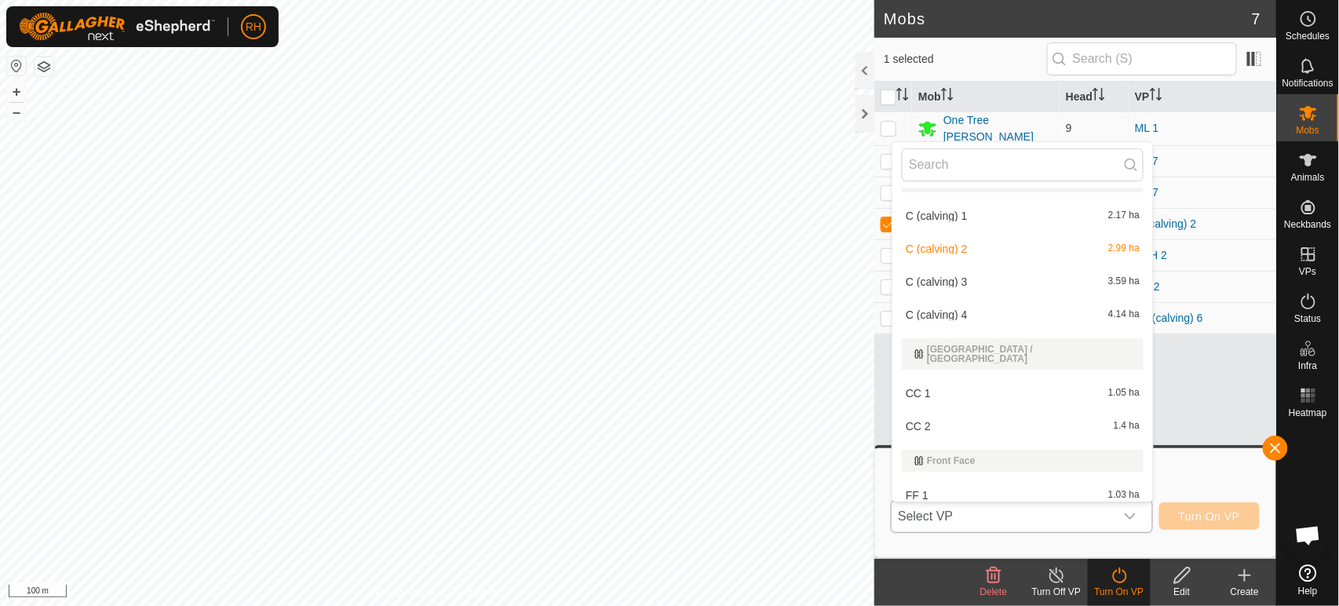
click at [936, 245] on li "C (calving) 2 2.99 ha" at bounding box center [1022, 248] width 261 height 31
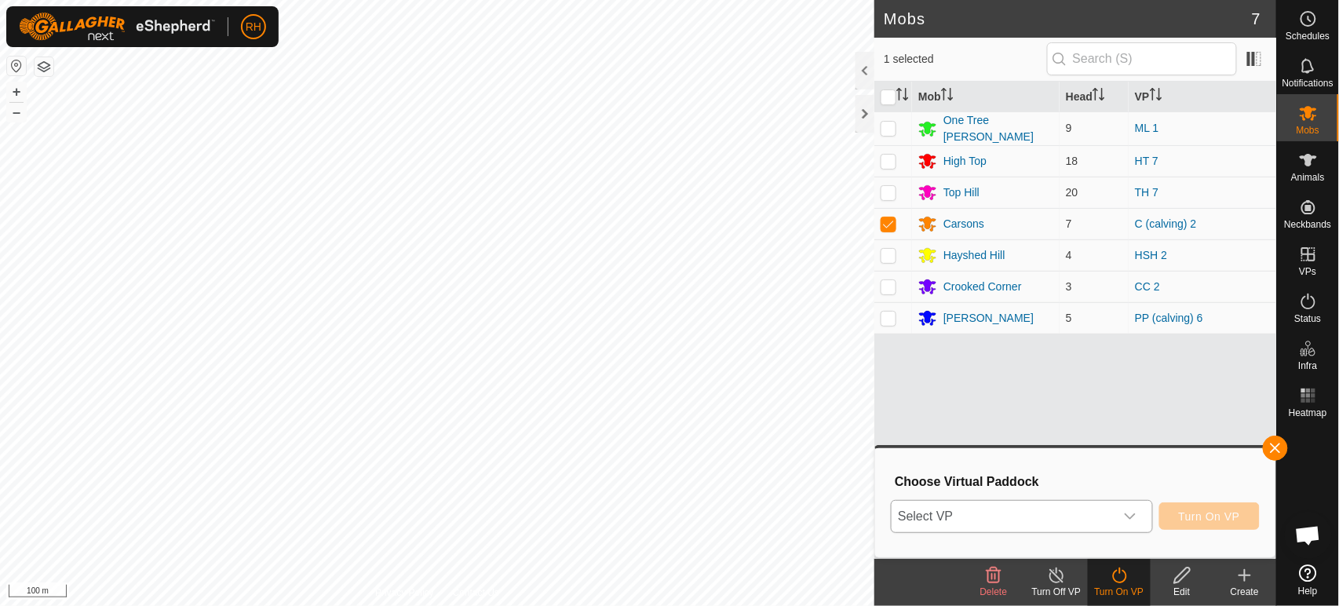
click at [936, 295] on span "C (calving) 2" at bounding box center [937, 299] width 62 height 9
click at [1206, 510] on span "Turn On VP" at bounding box center [1209, 516] width 61 height 13
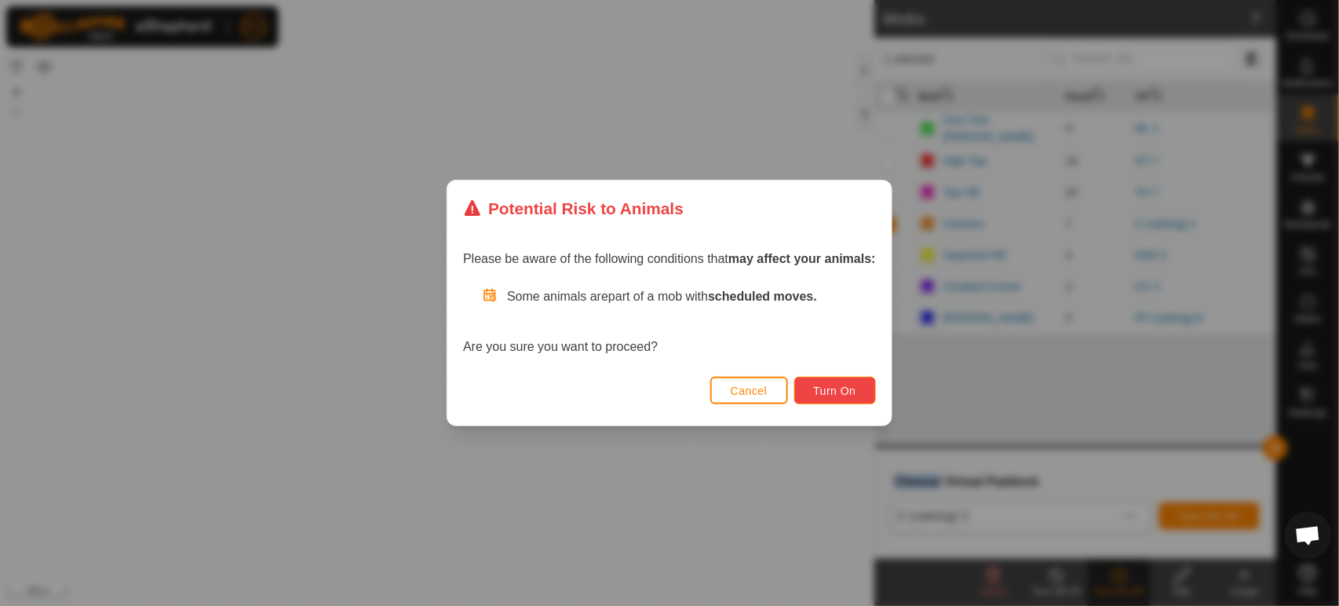
click at [835, 392] on span "Turn On" at bounding box center [835, 391] width 42 height 13
